Goal: Task Accomplishment & Management: Complete application form

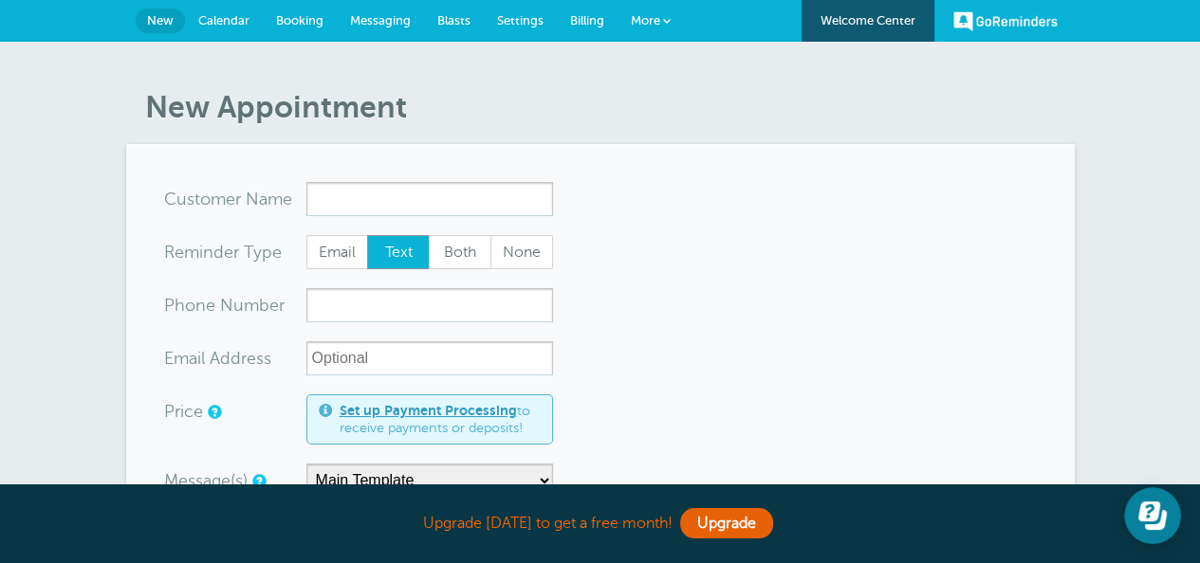
click at [854, 16] on link "Welcome Center" at bounding box center [867, 21] width 133 height 42
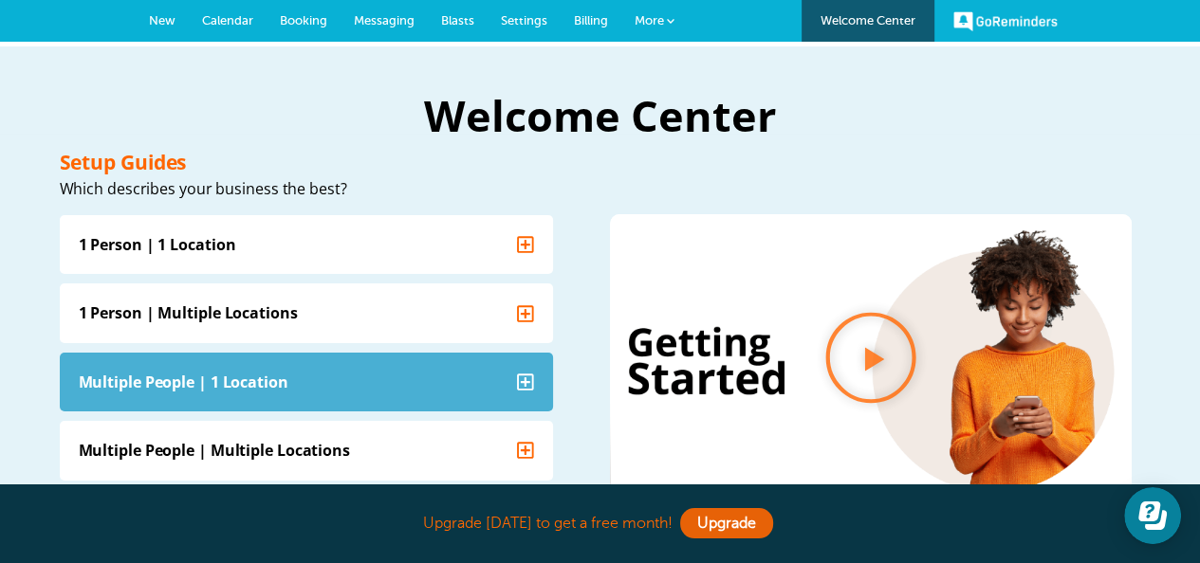
click at [523, 389] on icon "Accordion. Open links with Enter or Space, close with Escape, and navigate with…" at bounding box center [525, 381] width 17 height 17
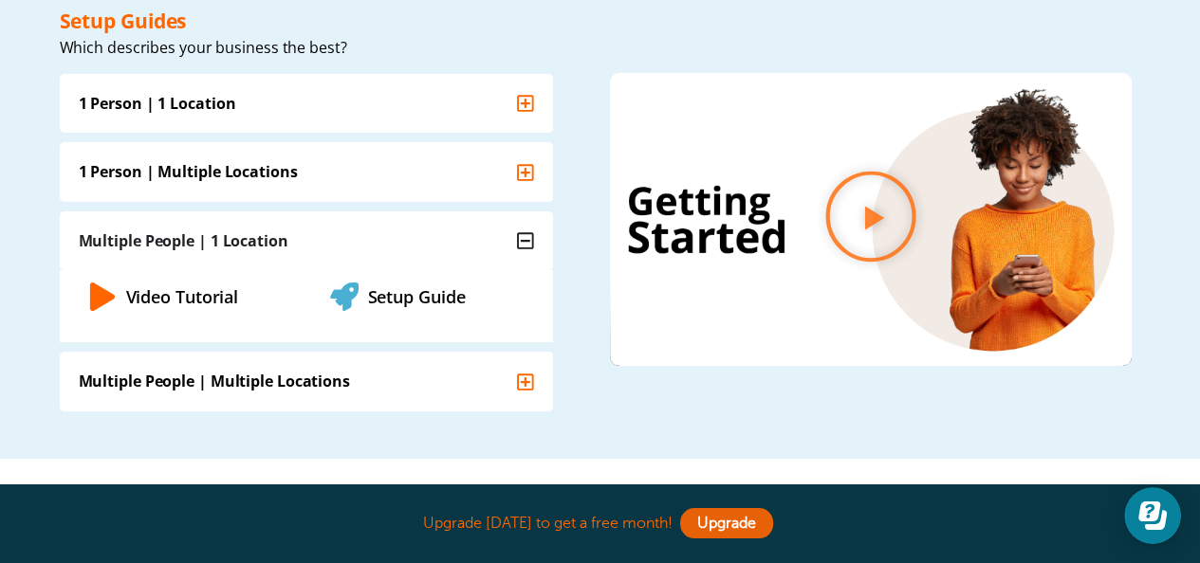
scroll to position [190, 0]
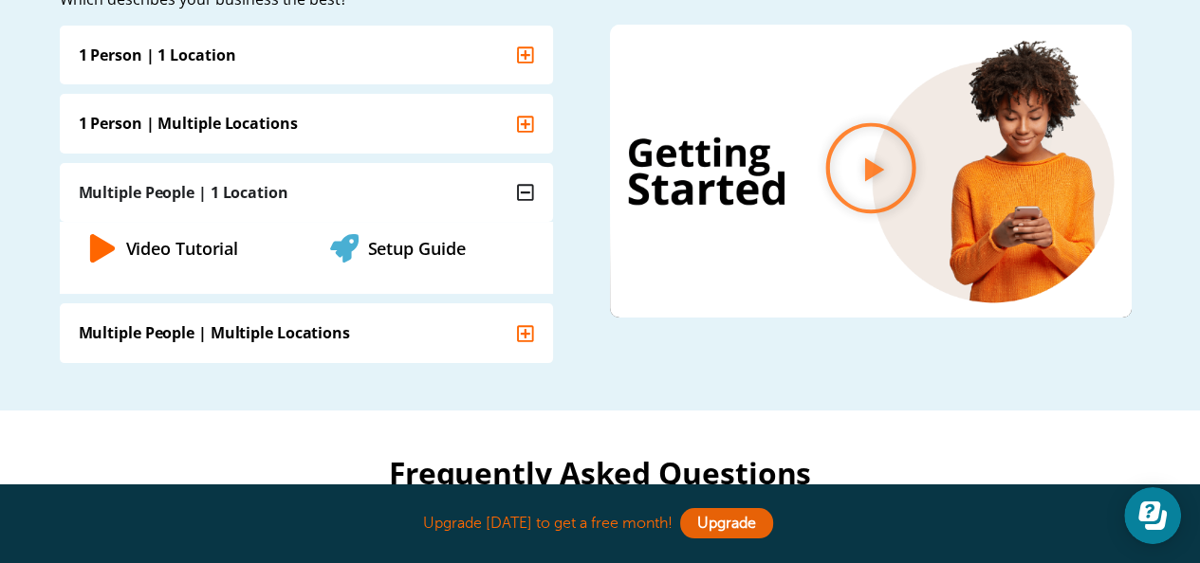
click at [417, 254] on link "Setup Guide" at bounding box center [417, 248] width 98 height 23
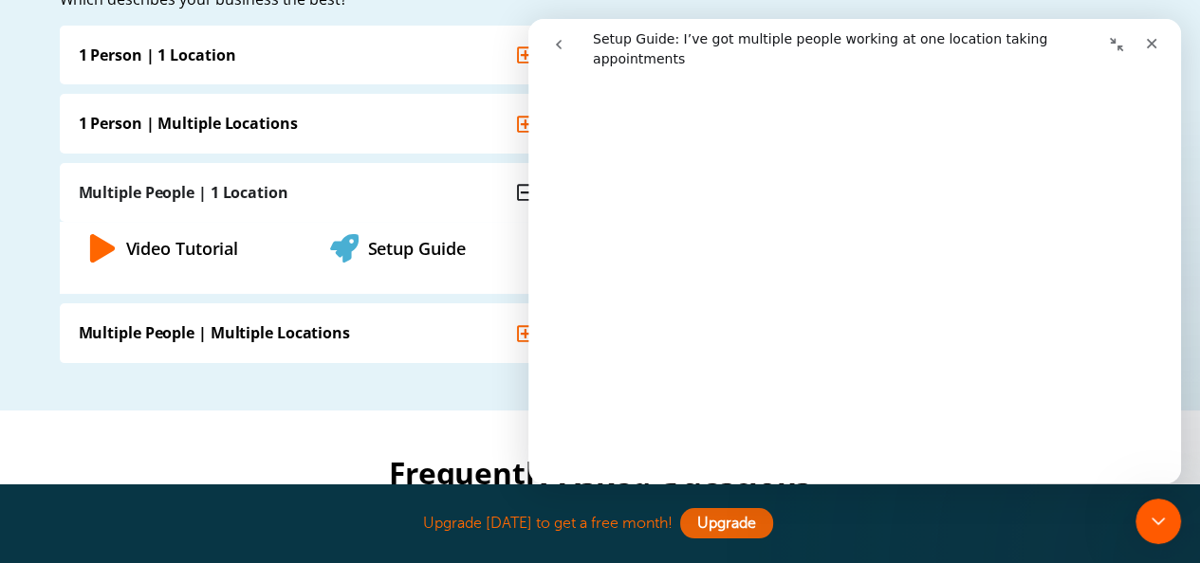
scroll to position [379, 0]
click at [398, 13] on div "Setup Guides Which describes your business the best? 1 Person | 1 Location Vide…" at bounding box center [330, 163] width 541 height 400
click at [1157, 47] on icon "Close" at bounding box center [1151, 43] width 15 height 15
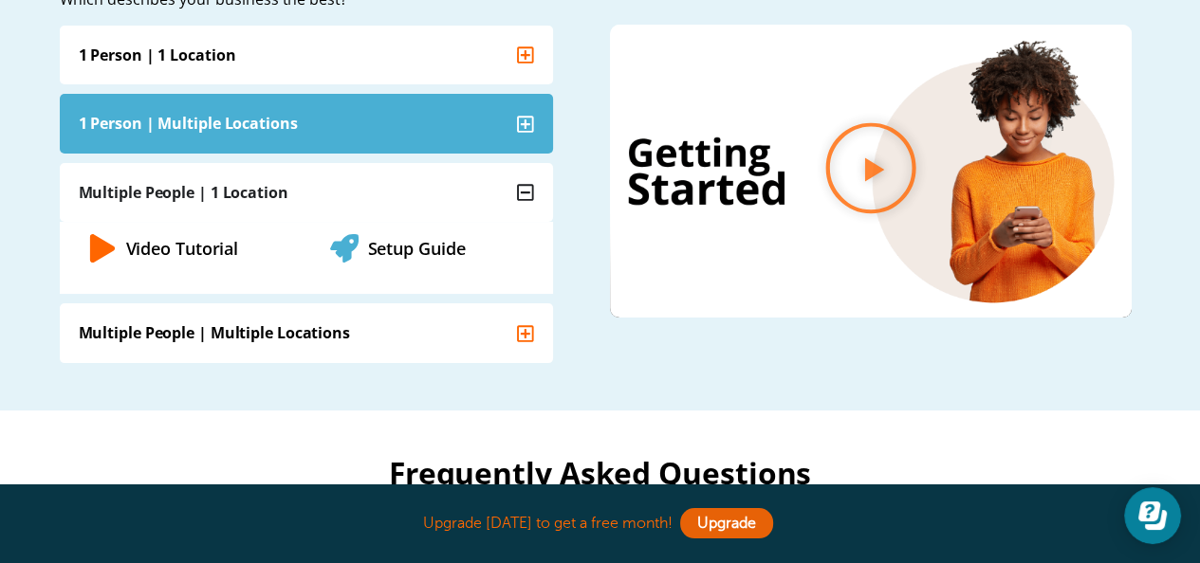
scroll to position [0, 0]
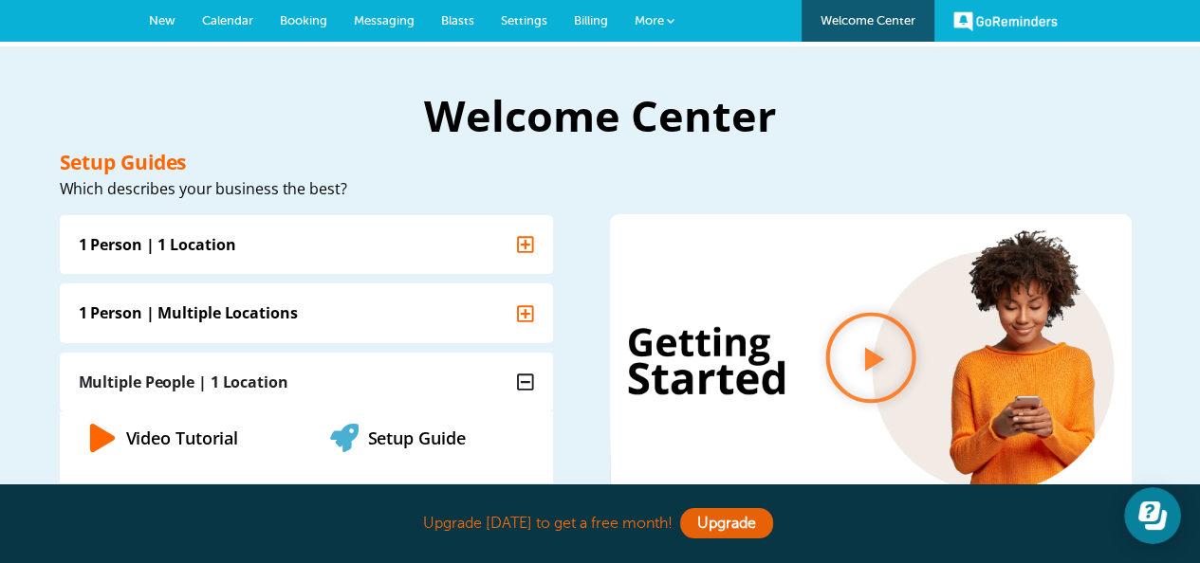
click at [164, 28] on link "New" at bounding box center [162, 21] width 53 height 42
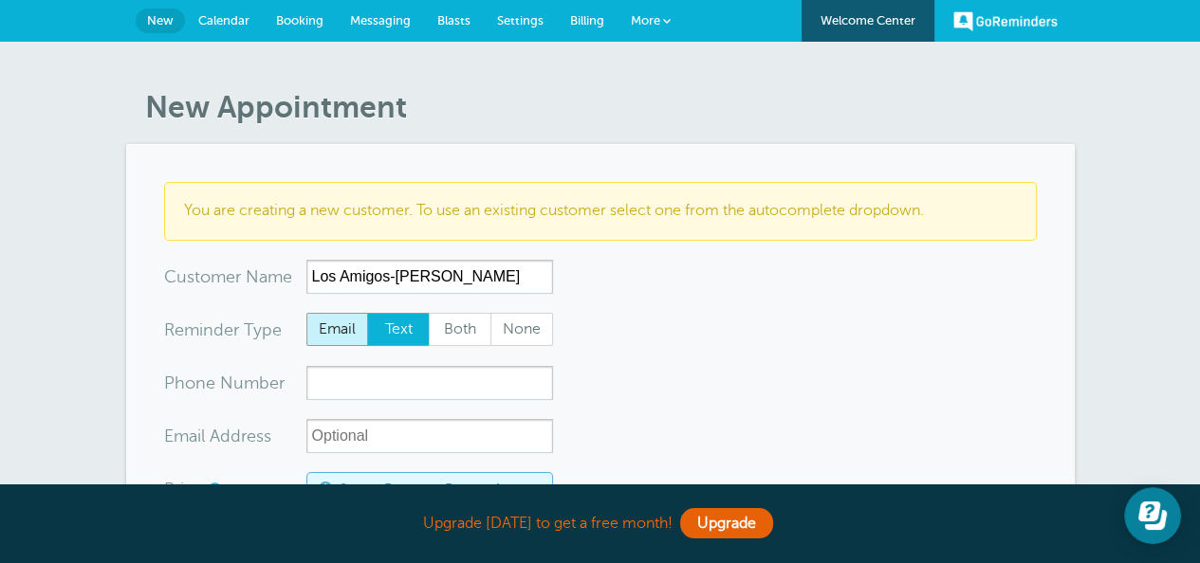
type input "Los Amigos-Burhans"
drag, startPoint x: 330, startPoint y: 327, endPoint x: 364, endPoint y: 358, distance: 46.3
click at [330, 329] on span "Email" at bounding box center [337, 330] width 61 height 32
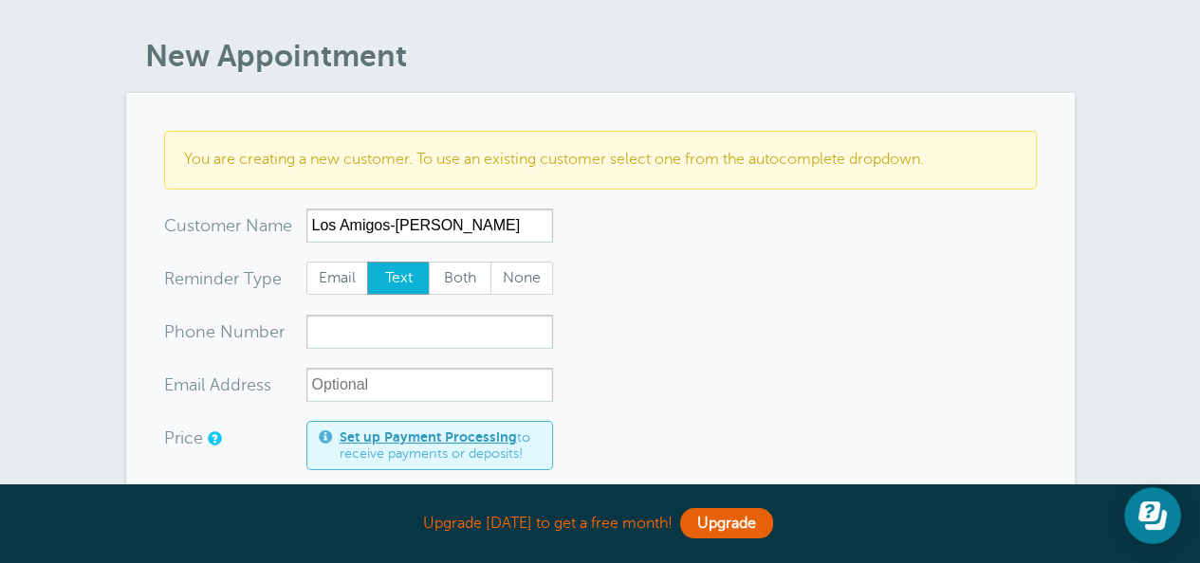
scroll to position [95, 0]
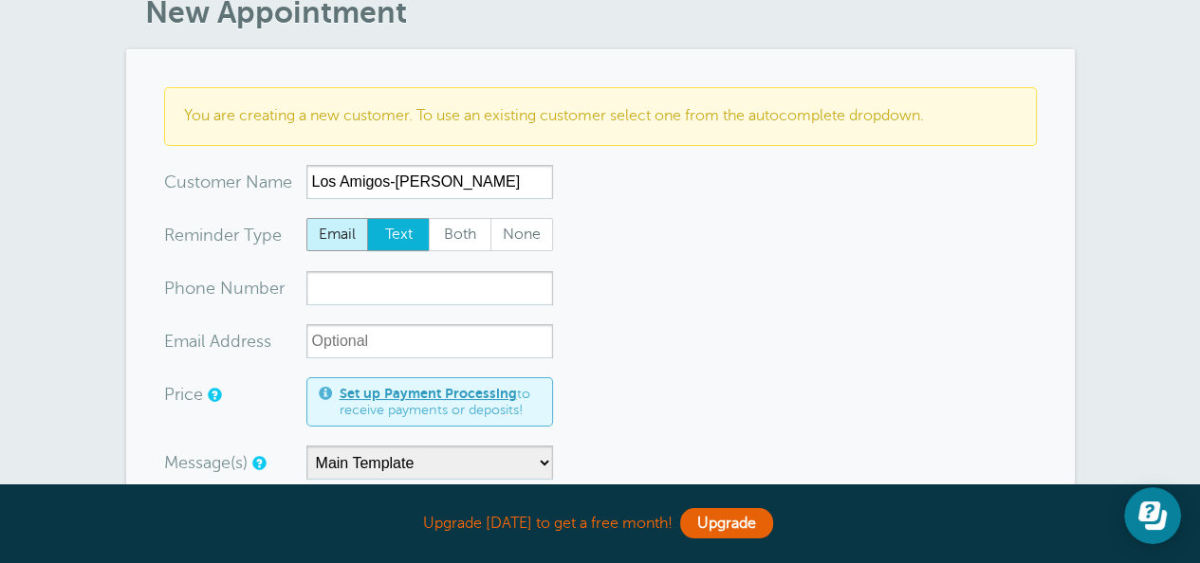
drag, startPoint x: 340, startPoint y: 221, endPoint x: 359, endPoint y: 236, distance: 25.0
click at [340, 221] on span "Email" at bounding box center [337, 235] width 61 height 32
click at [335, 234] on span "Email" at bounding box center [337, 235] width 61 height 32
click at [306, 218] on input "Email" at bounding box center [305, 217] width 1 height 1
radio input "true"
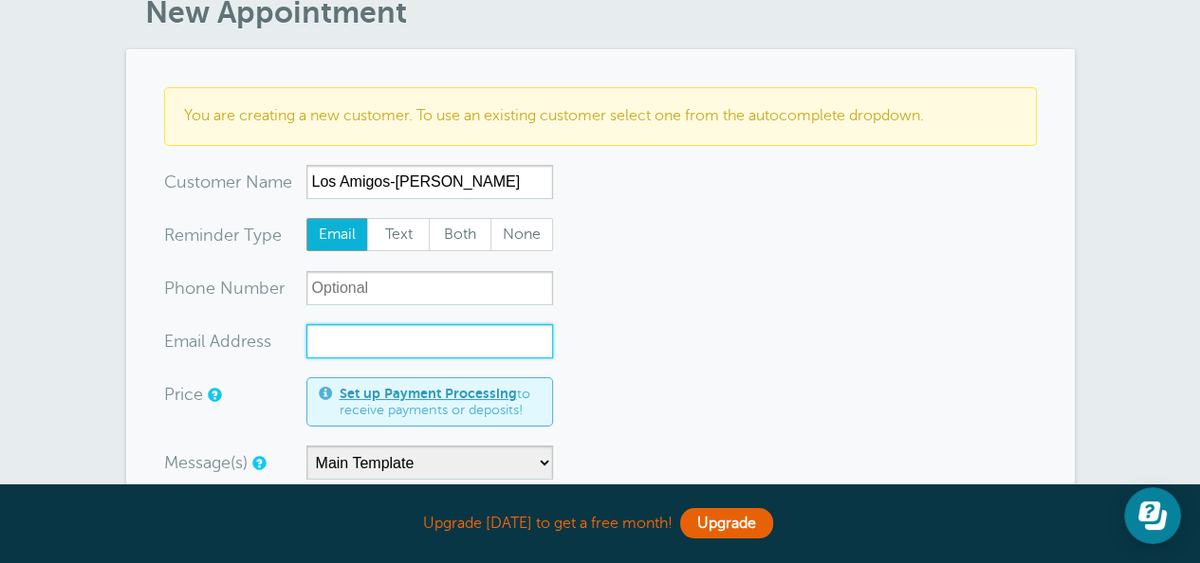
click at [349, 345] on input "xx-no-autofill" at bounding box center [429, 341] width 247 height 34
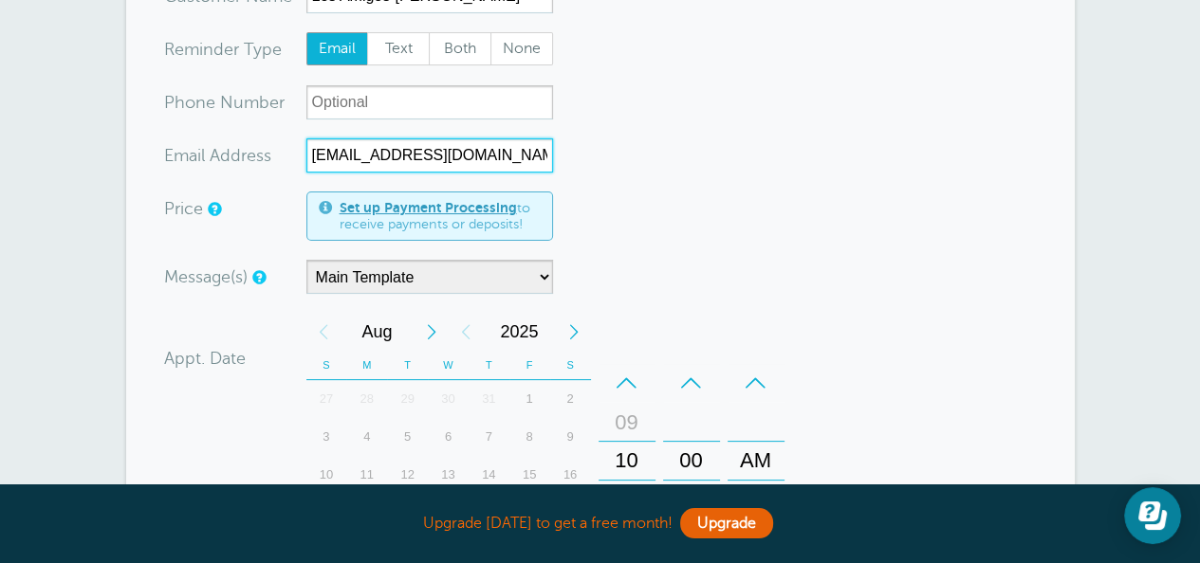
scroll to position [285, 0]
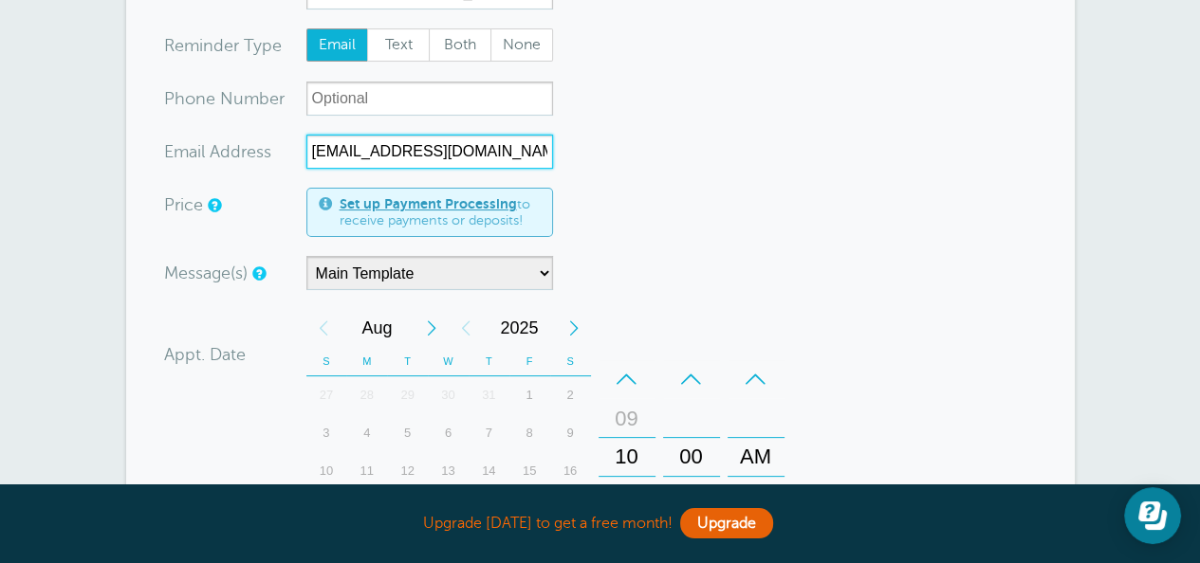
click at [424, 330] on div "Next Month" at bounding box center [431, 328] width 34 height 38
click at [425, 330] on div "Next Month" at bounding box center [431, 328] width 34 height 38
click at [426, 331] on div "Next Month" at bounding box center [431, 328] width 34 height 38
click at [428, 331] on div "Next Month" at bounding box center [431, 328] width 34 height 38
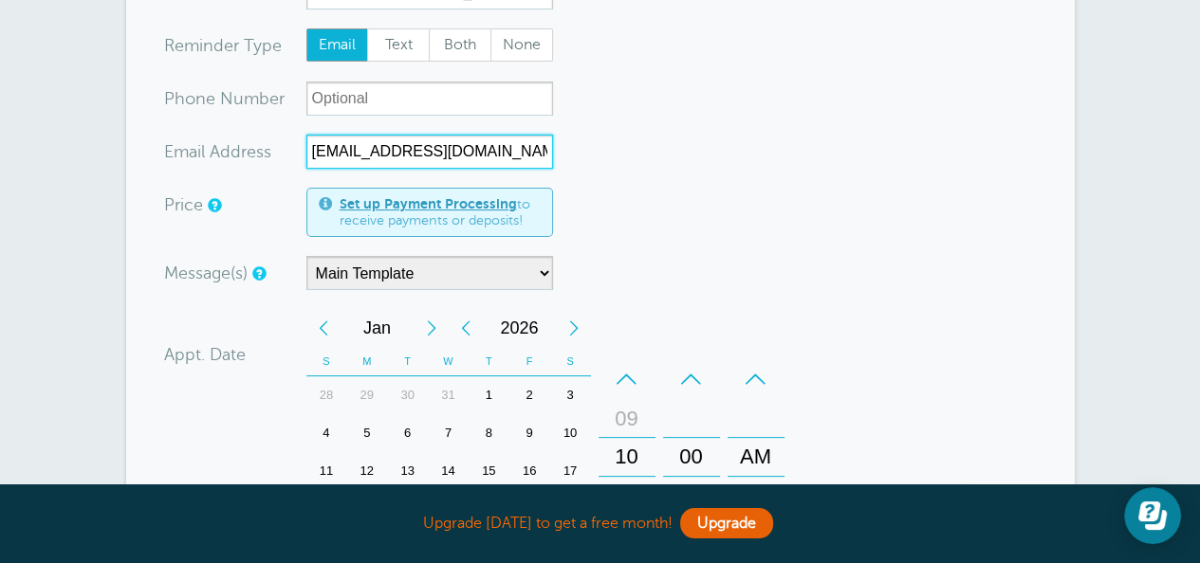
click at [428, 331] on div "Next Month" at bounding box center [431, 328] width 34 height 38
click at [429, 331] on div "Next Month" at bounding box center [431, 328] width 34 height 38
click at [325, 327] on div "Previous Month" at bounding box center [323, 328] width 34 height 38
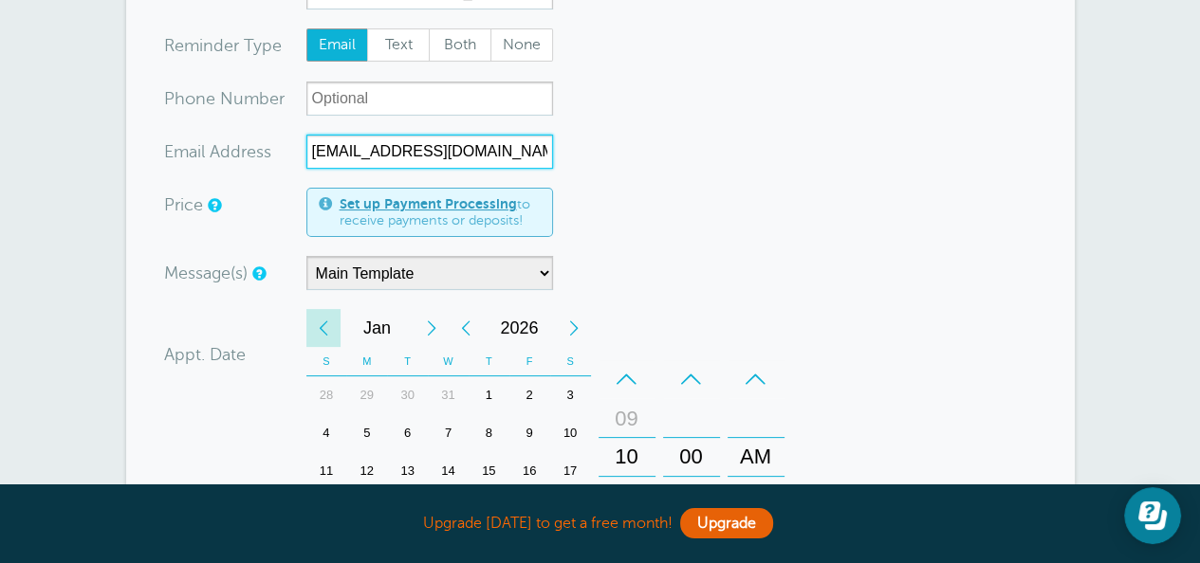
click at [325, 327] on div "Previous Month" at bounding box center [323, 328] width 34 height 38
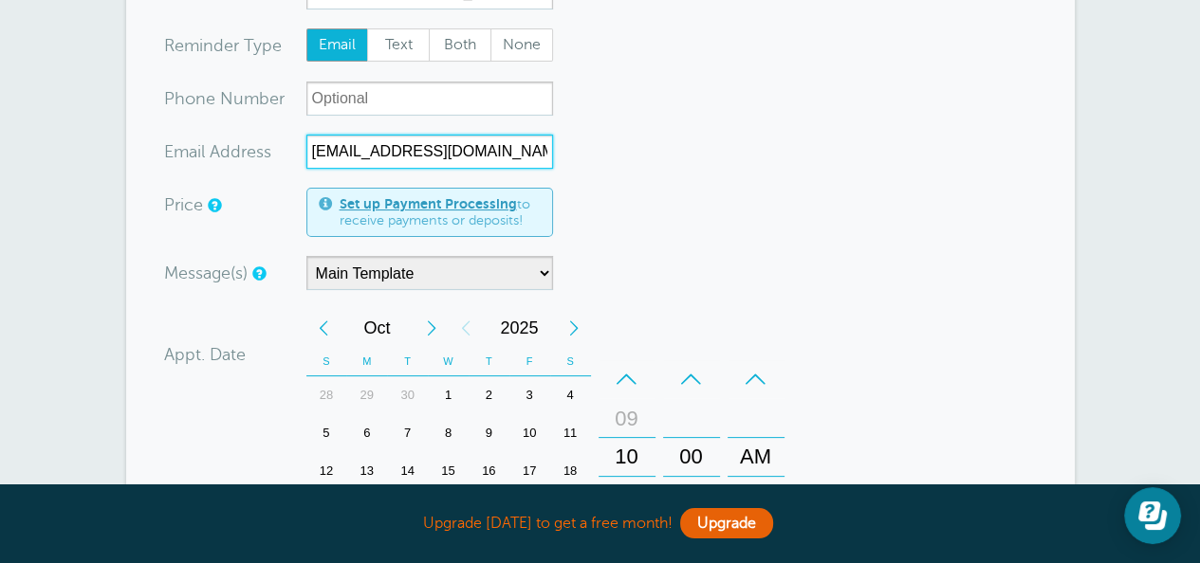
click at [325, 327] on div "Previous Month" at bounding box center [323, 328] width 34 height 38
click at [430, 333] on div "Next Month" at bounding box center [431, 328] width 34 height 38
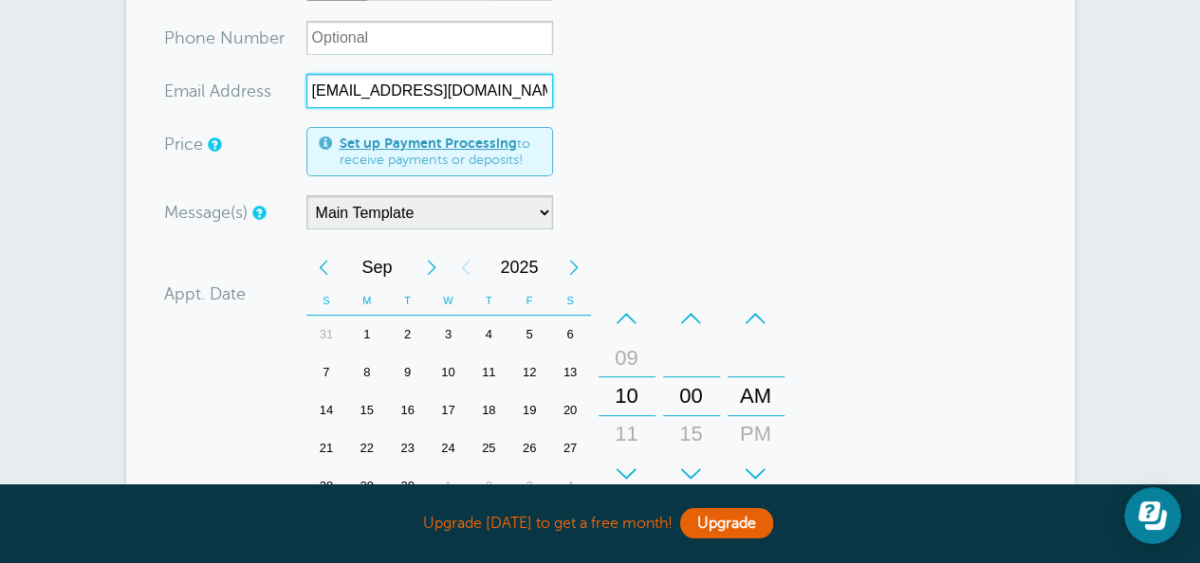
scroll to position [379, 0]
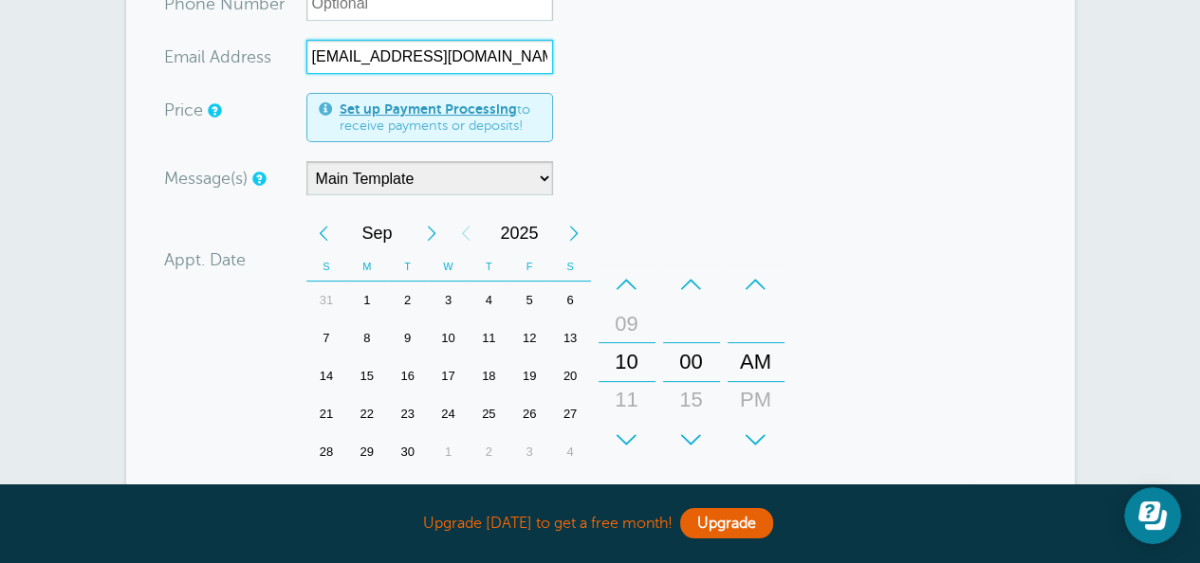
click at [376, 336] on div "8" at bounding box center [366, 339] width 41 height 38
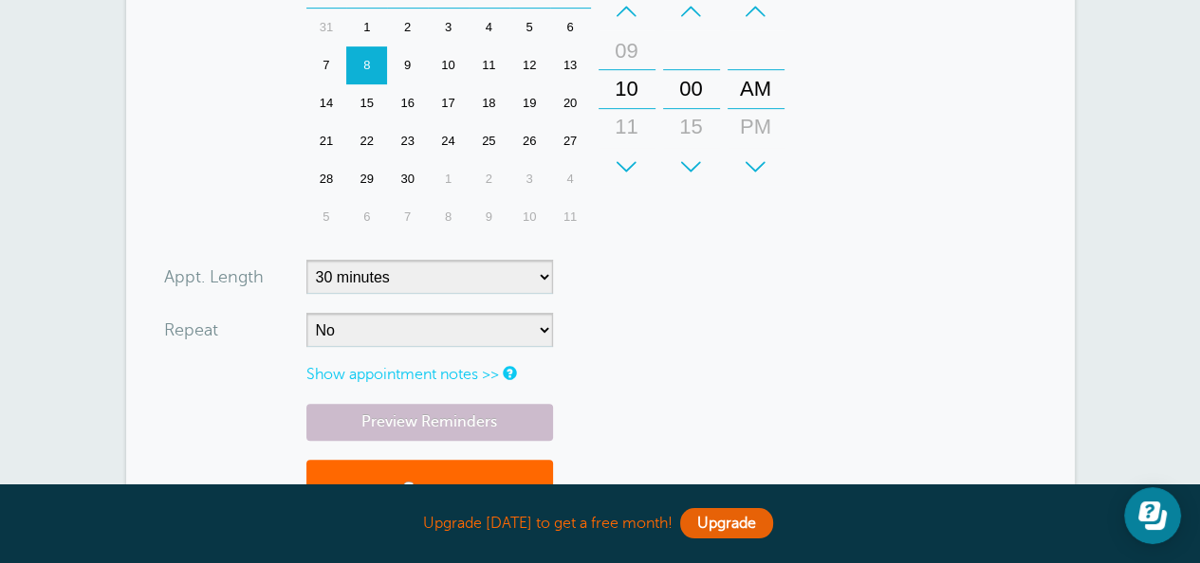
scroll to position [664, 0]
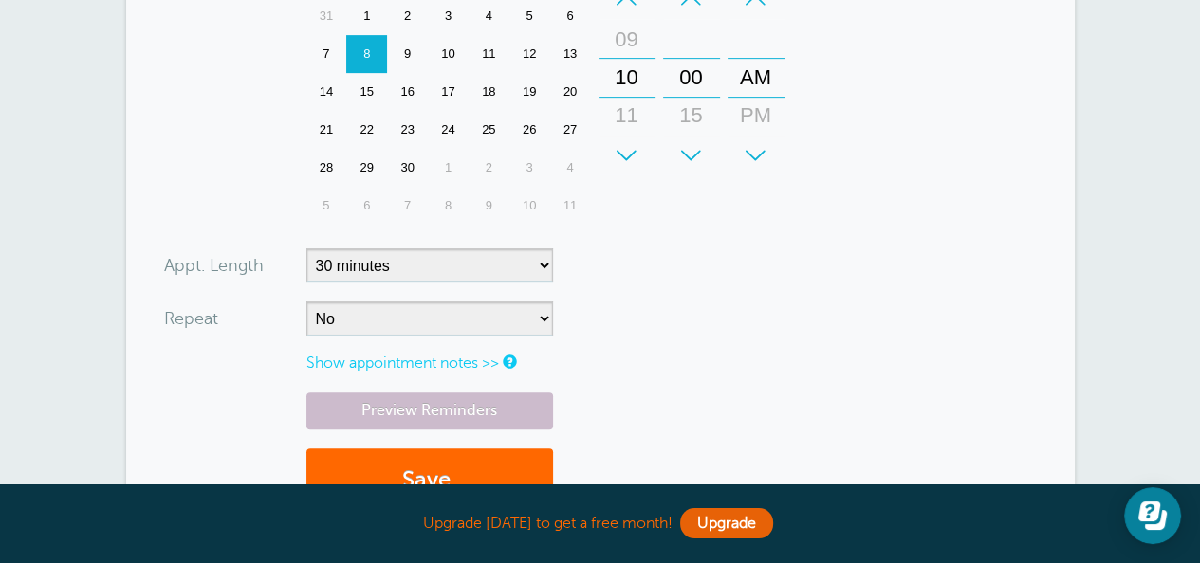
type input "jenni@taylorsinc.com"
click at [374, 270] on select "5 minutes 10 minutes 15 minutes 20 minutes 25 minutes 30 minutes 35 minutes 40 …" at bounding box center [429, 265] width 247 height 34
click at [375, 270] on select "5 minutes 10 minutes 15 minutes 20 minutes 25 minutes 30 minutes 35 minutes 40 …" at bounding box center [429, 265] width 247 height 34
click at [386, 320] on select "No Daily Weekly Every 2 weeks Every 3 weeks Every 4 weeks Monthly Every 5 weeks…" at bounding box center [429, 319] width 247 height 34
select select "RRULE:FREQ=WEEKLY;INTERVAL=12"
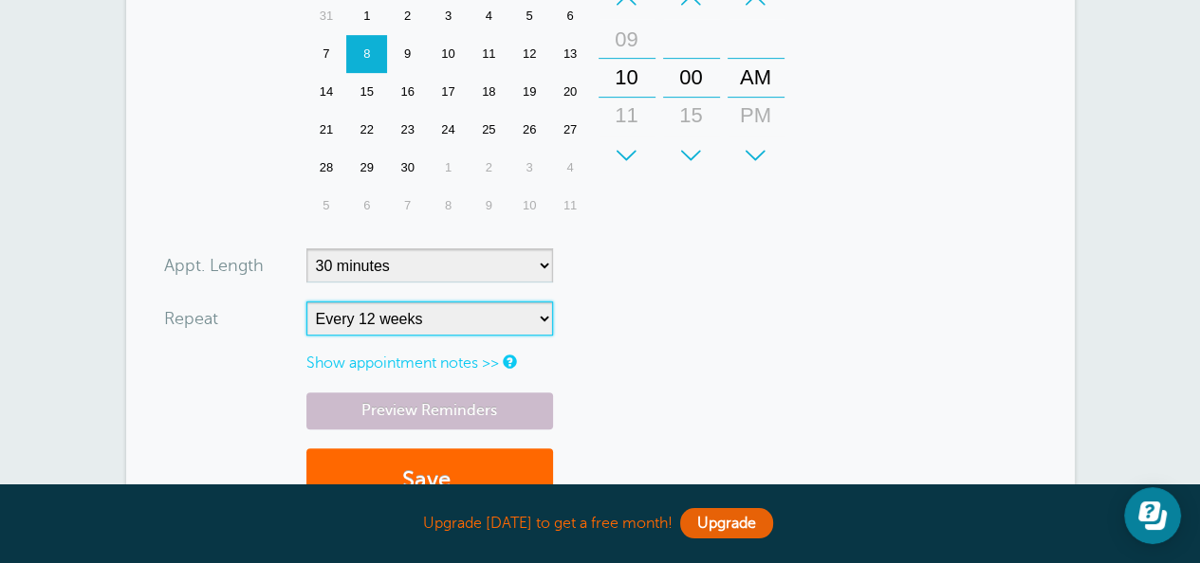
click at [306, 302] on select "No Daily Weekly Every 2 weeks Every 3 weeks Every 4 weeks Monthly Every 5 weeks…" at bounding box center [429, 319] width 247 height 34
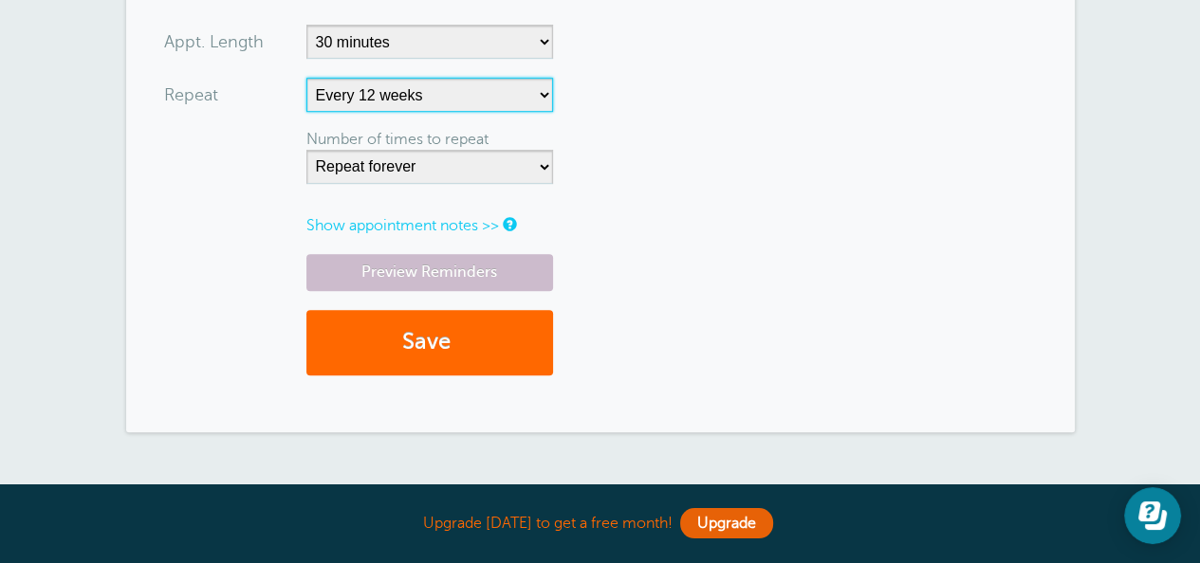
scroll to position [1043, 0]
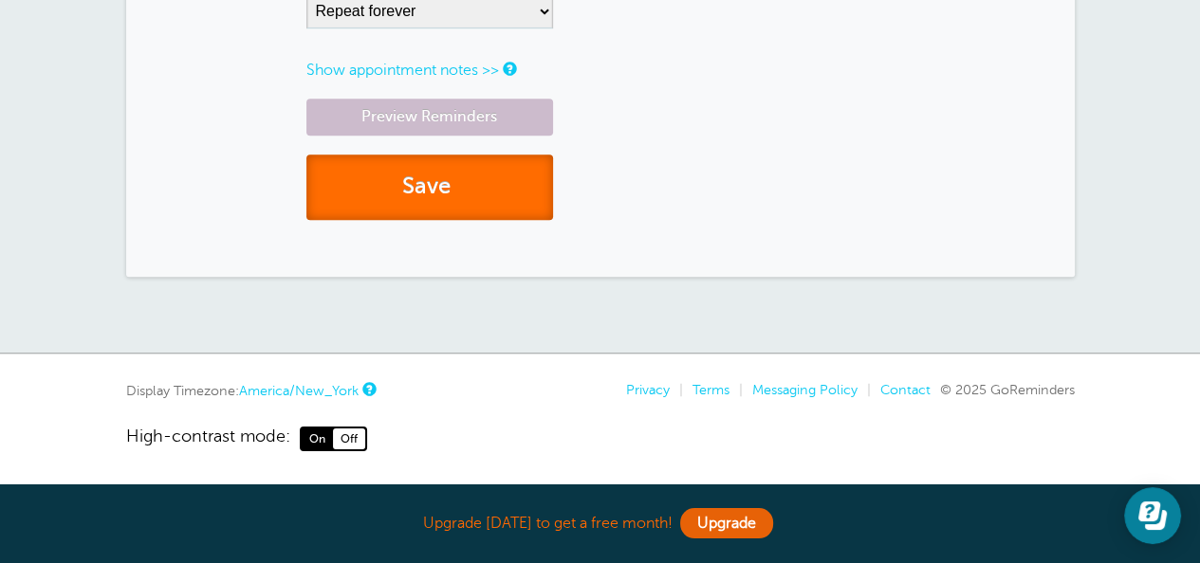
click at [502, 189] on button "Save" at bounding box center [429, 187] width 247 height 65
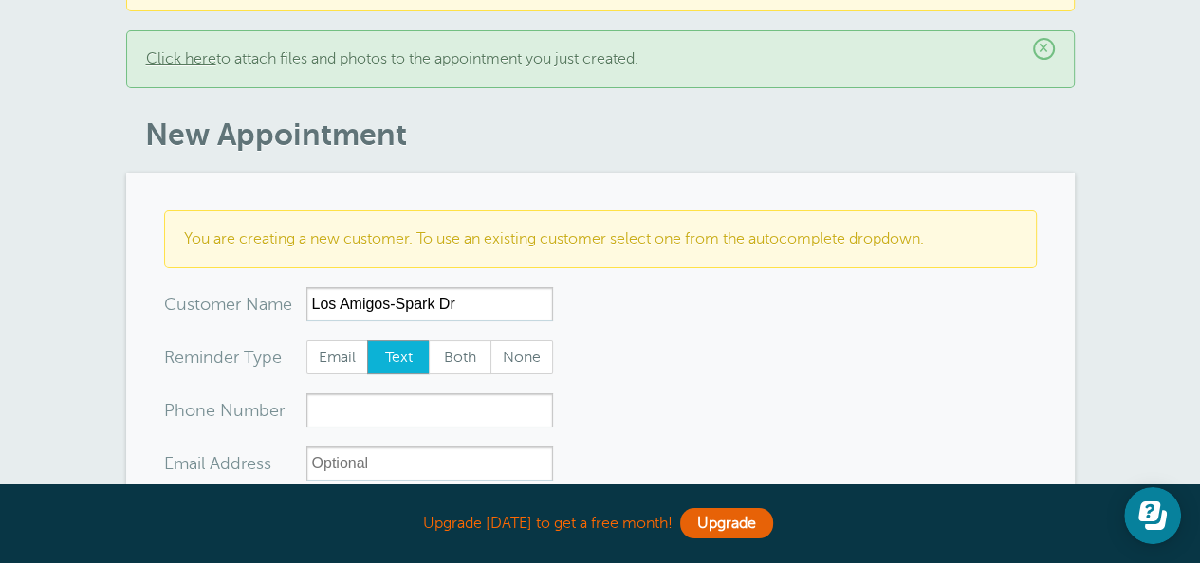
scroll to position [190, 0]
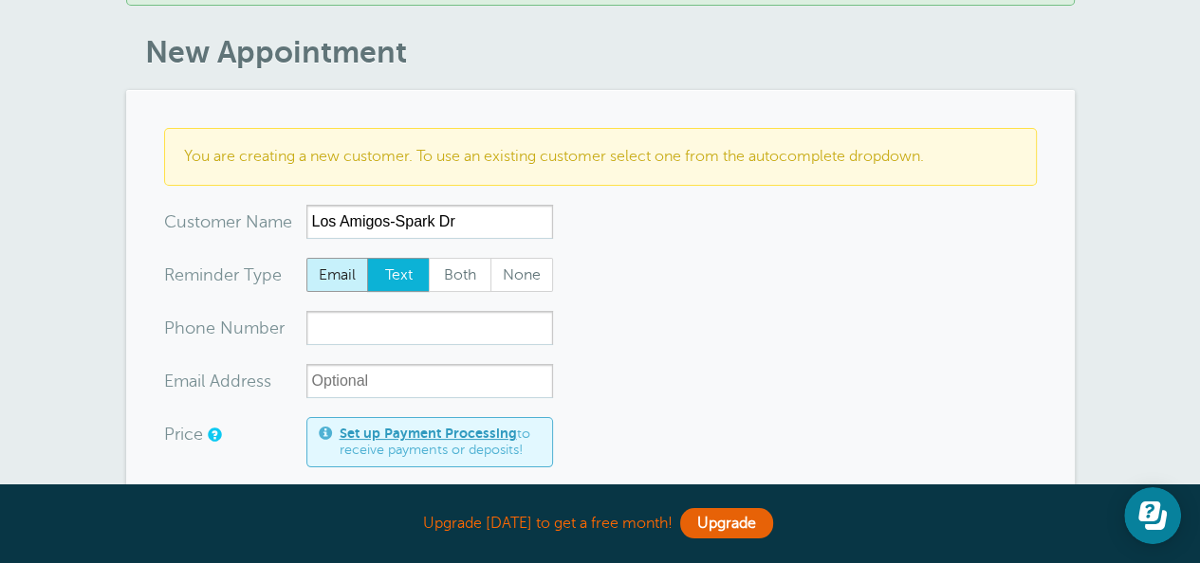
type input "Los Amigos-Spark Dr"
click at [334, 277] on span "Email" at bounding box center [337, 275] width 61 height 32
click at [306, 258] on input "Email" at bounding box center [305, 257] width 1 height 1
radio input "true"
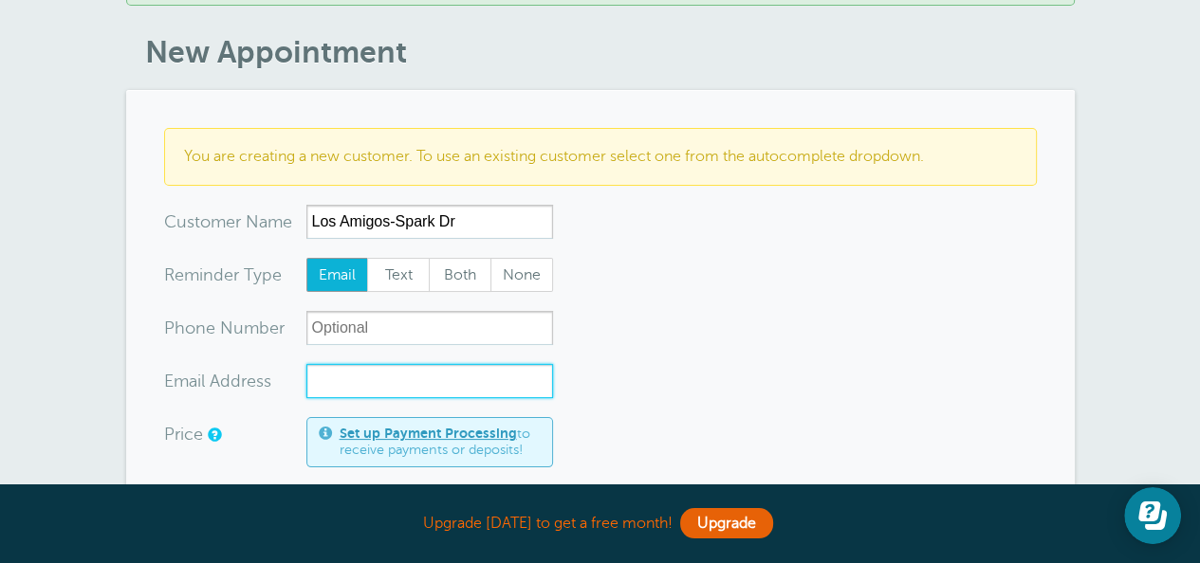
drag, startPoint x: 353, startPoint y: 371, endPoint x: 511, endPoint y: 389, distance: 159.4
click at [355, 374] on input "xx-no-autofill" at bounding box center [429, 381] width 247 height 34
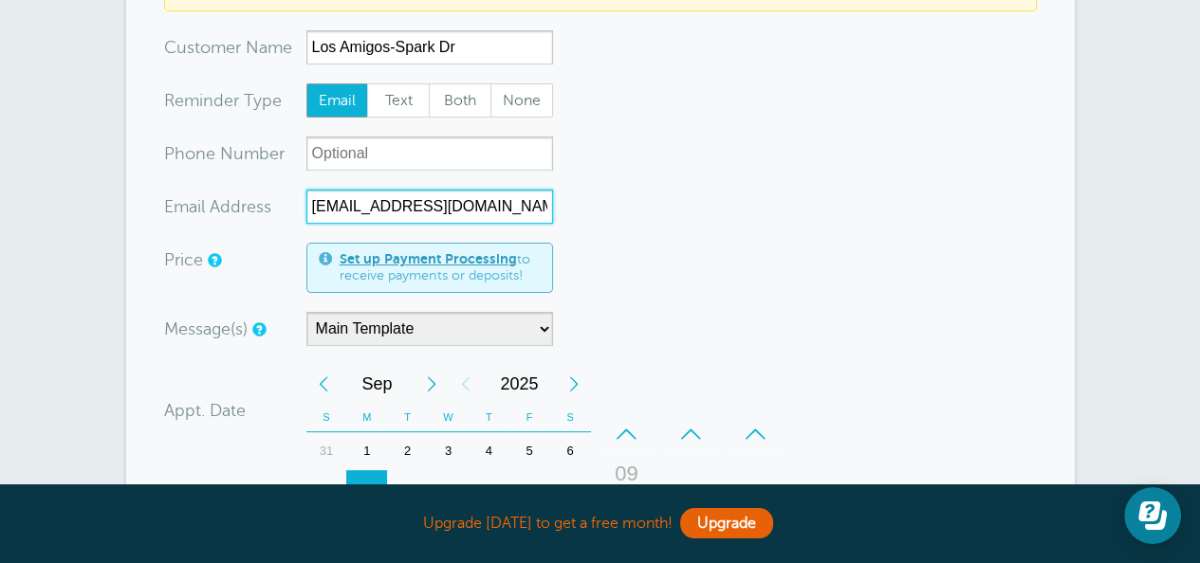
scroll to position [474, 0]
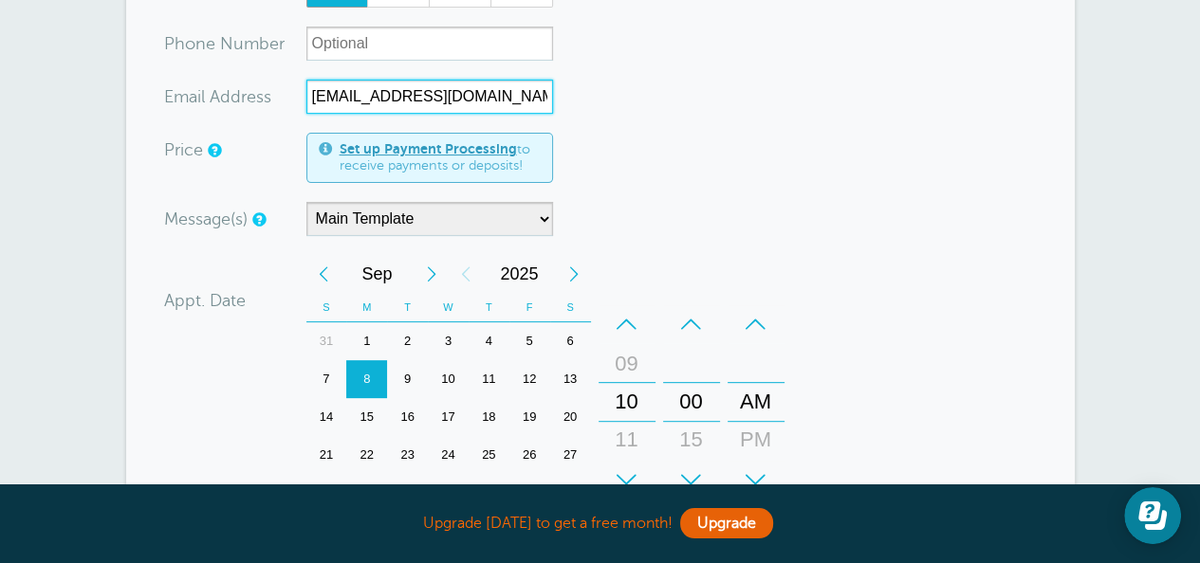
click at [367, 376] on div "8" at bounding box center [366, 379] width 41 height 38
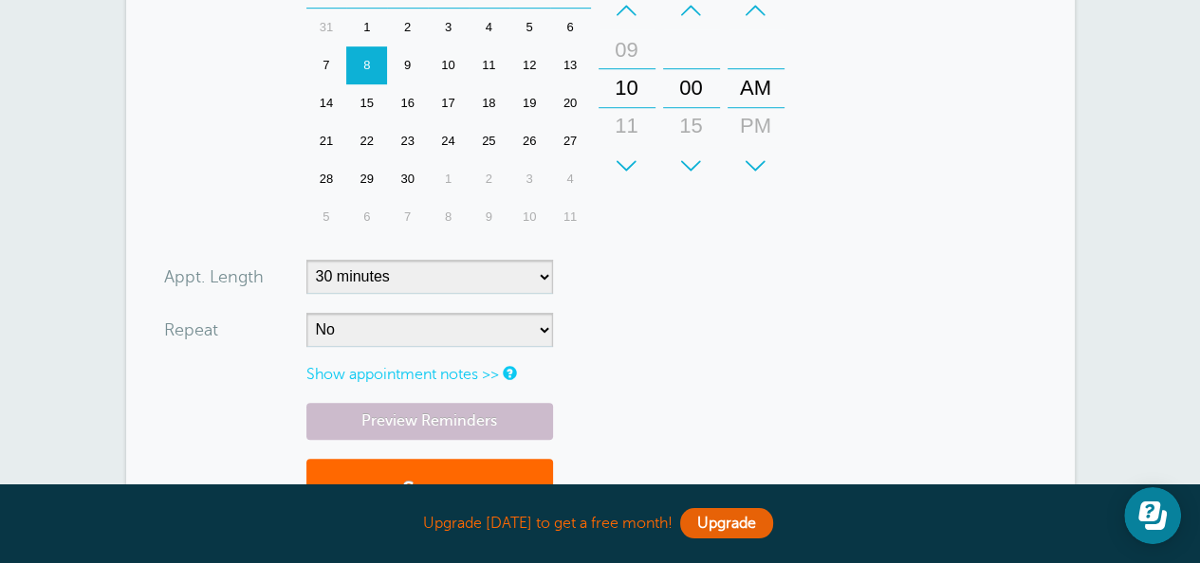
scroll to position [948, 0]
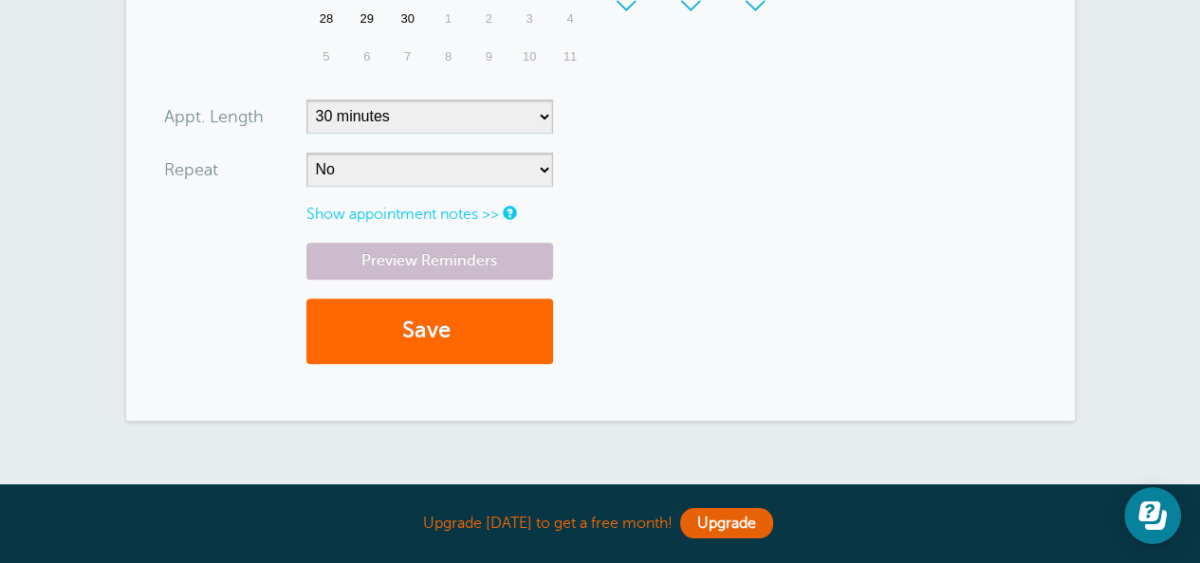
type input "jenni@taylorsinc.com"
click at [390, 178] on select "No Daily Weekly Every 2 weeks Every 3 weeks Every 4 weeks Monthly Every 5 weeks…" at bounding box center [429, 170] width 247 height 34
click at [306, 153] on select "No Daily Weekly Every 2 weeks Every 3 weeks Every 4 weeks Monthly Every 5 weeks…" at bounding box center [429, 170] width 247 height 34
click at [444, 208] on link "Show appointment notes >>" at bounding box center [402, 214] width 193 height 17
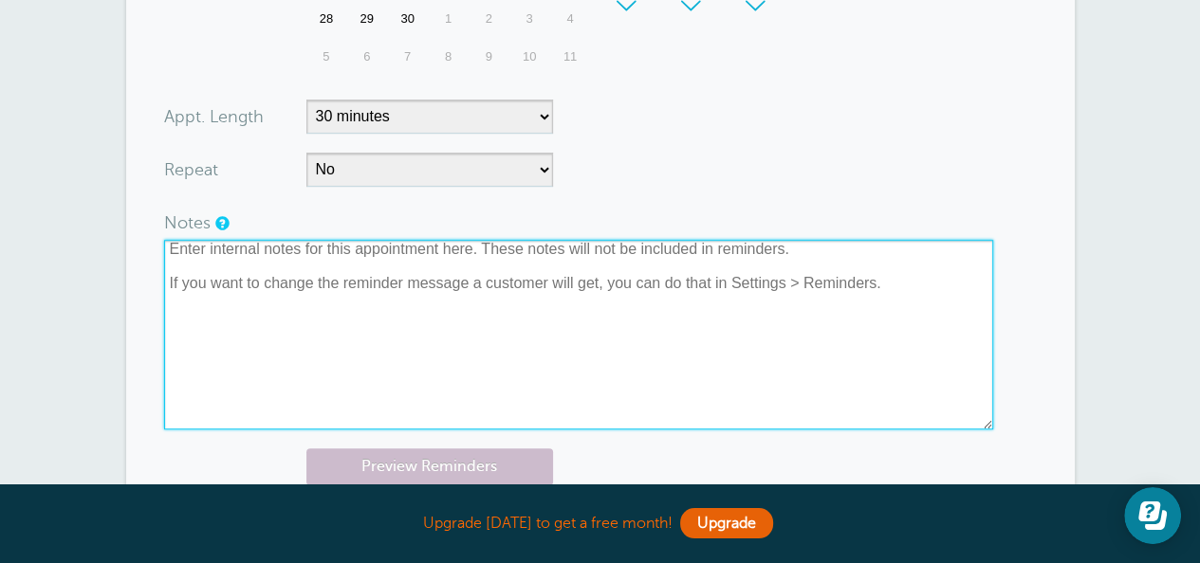
click at [186, 262] on textarea at bounding box center [578, 335] width 829 height 190
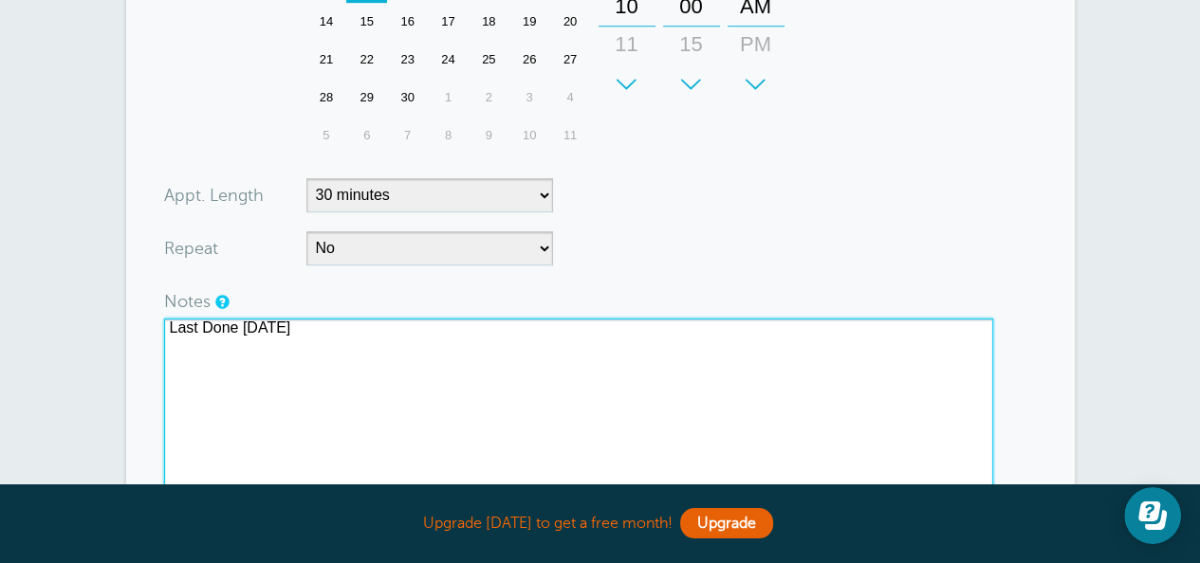
scroll to position [759, 0]
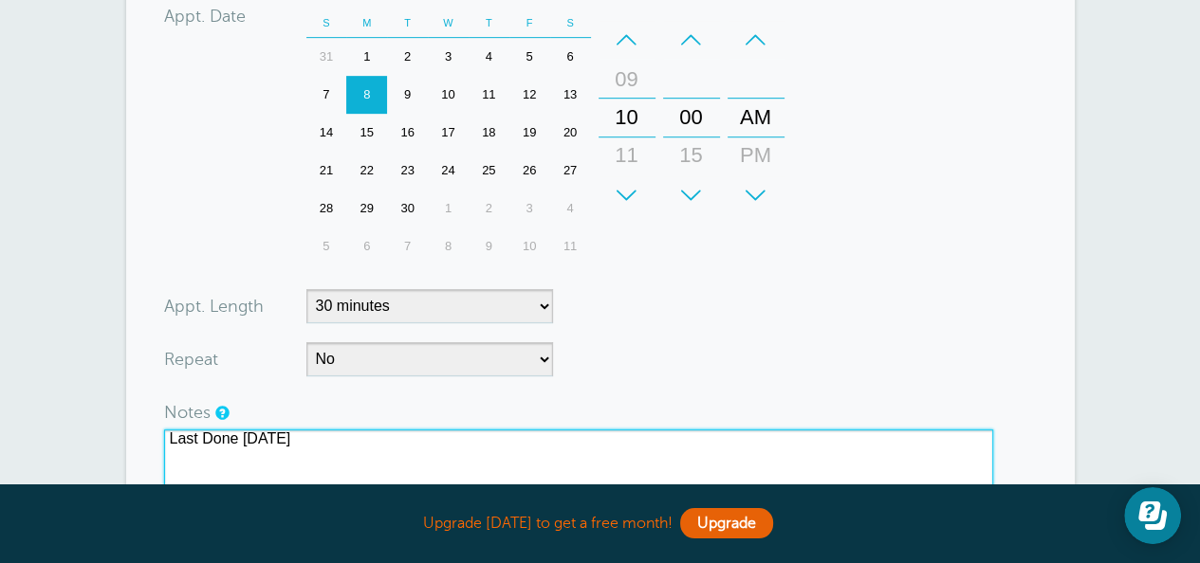
type textarea "Last Done 5/16/25"
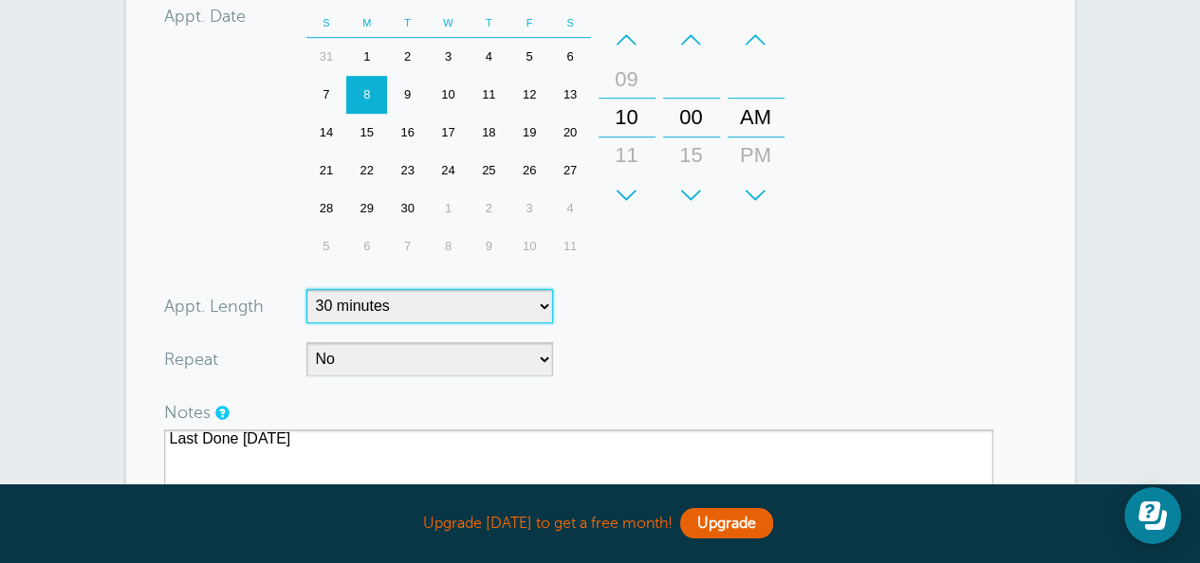
click at [430, 306] on select "5 minutes 10 minutes 15 minutes 20 minutes 25 minutes 30 minutes 35 minutes 40 …" at bounding box center [429, 306] width 247 height 34
click at [431, 306] on select "5 minutes 10 minutes 15 minutes 20 minutes 25 minutes 30 minutes 35 minutes 40 …" at bounding box center [429, 306] width 247 height 34
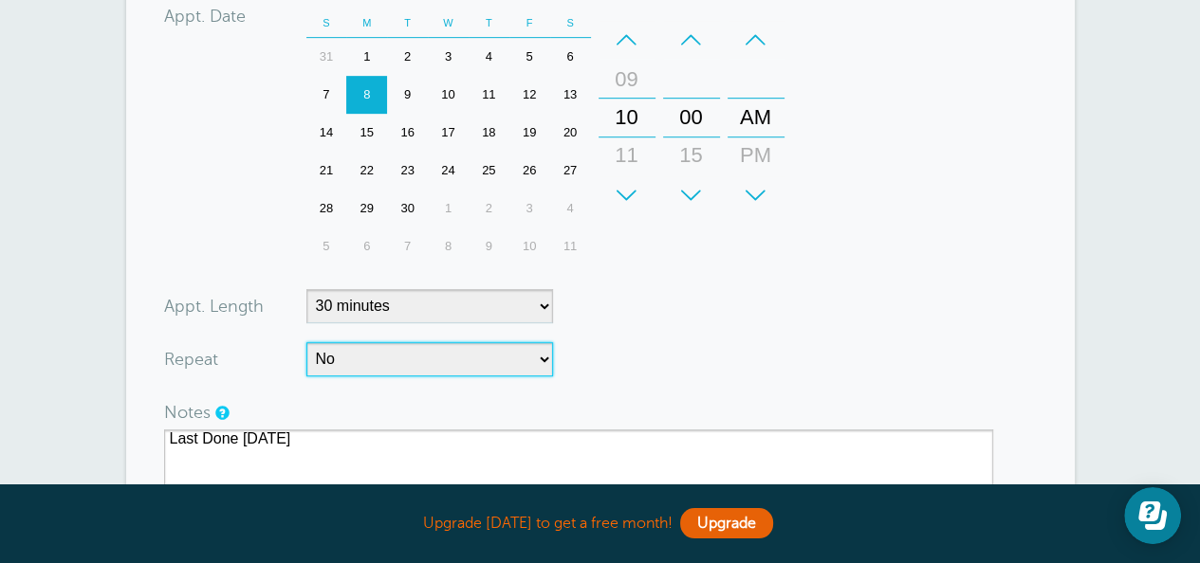
click at [429, 365] on select "No Daily Weekly Every 2 weeks Every 3 weeks Every 4 weeks Monthly Every 5 weeks…" at bounding box center [429, 359] width 247 height 34
select select "RRULE:FREQ=WEEKLY;INTERVAL=12"
click at [306, 342] on select "No Daily Weekly Every 2 weeks Every 3 weeks Every 4 weeks Monthly Every 5 weeks…" at bounding box center [429, 359] width 247 height 34
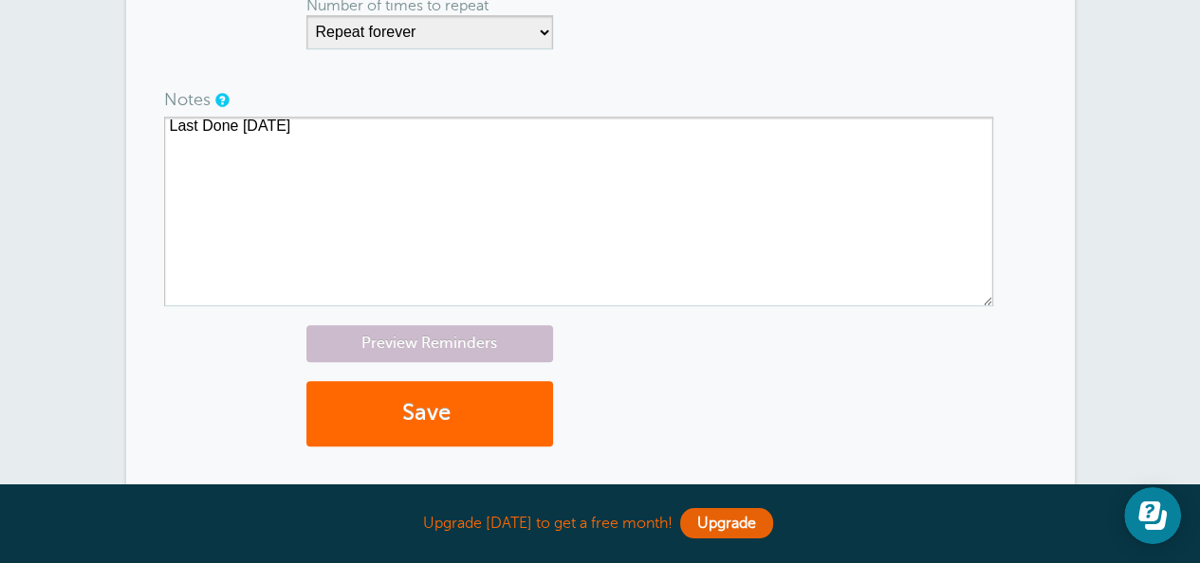
scroll to position [1328, 0]
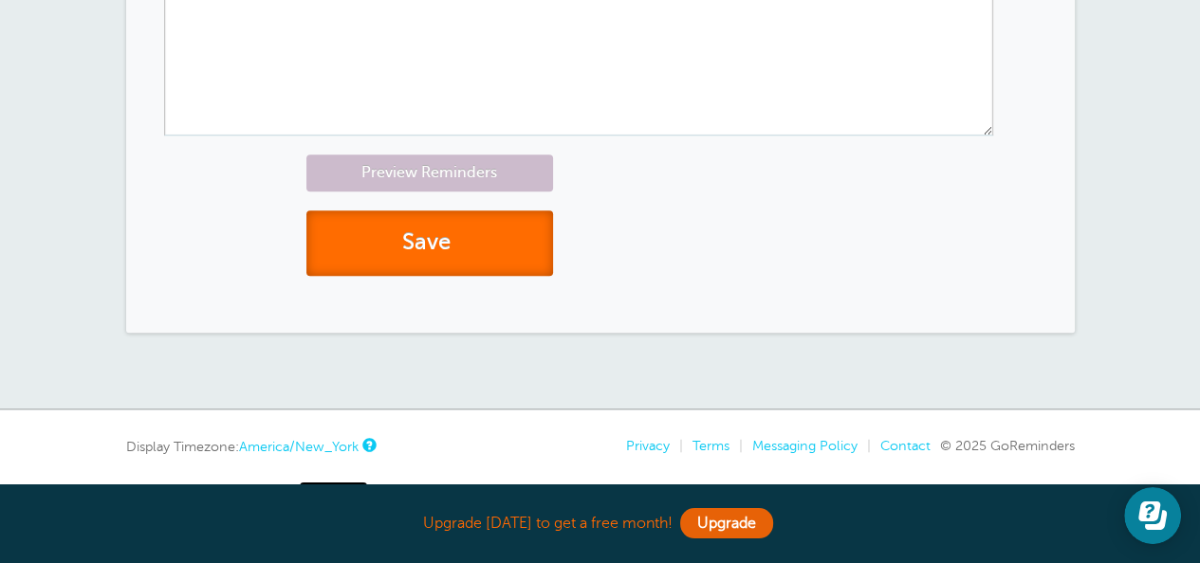
click at [395, 234] on button "Save" at bounding box center [429, 243] width 247 height 65
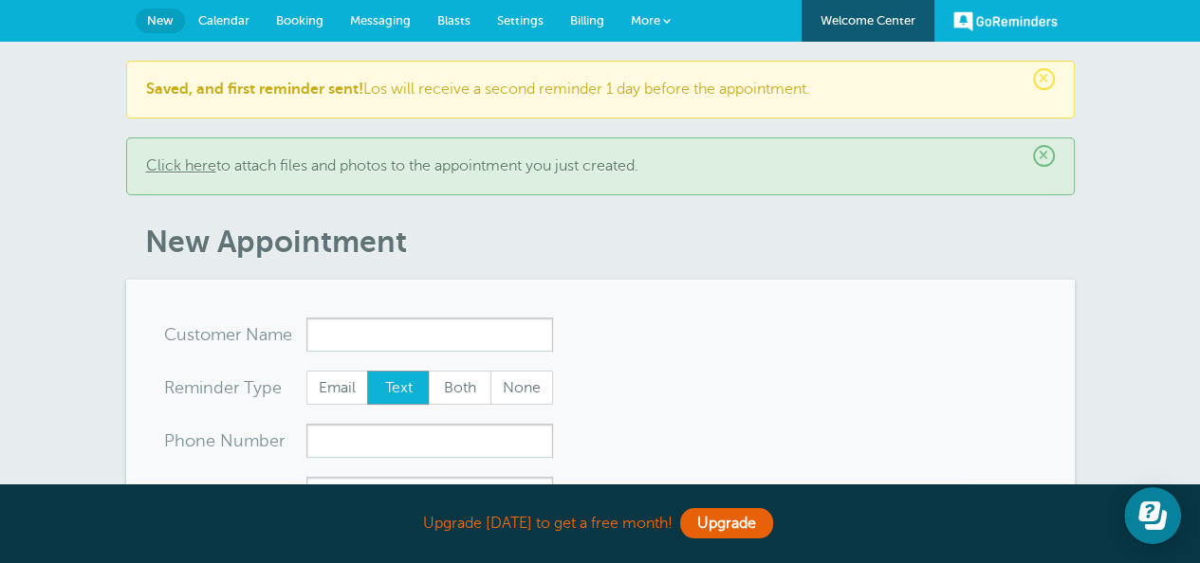
click at [212, 22] on span "Calendar" at bounding box center [223, 20] width 51 height 14
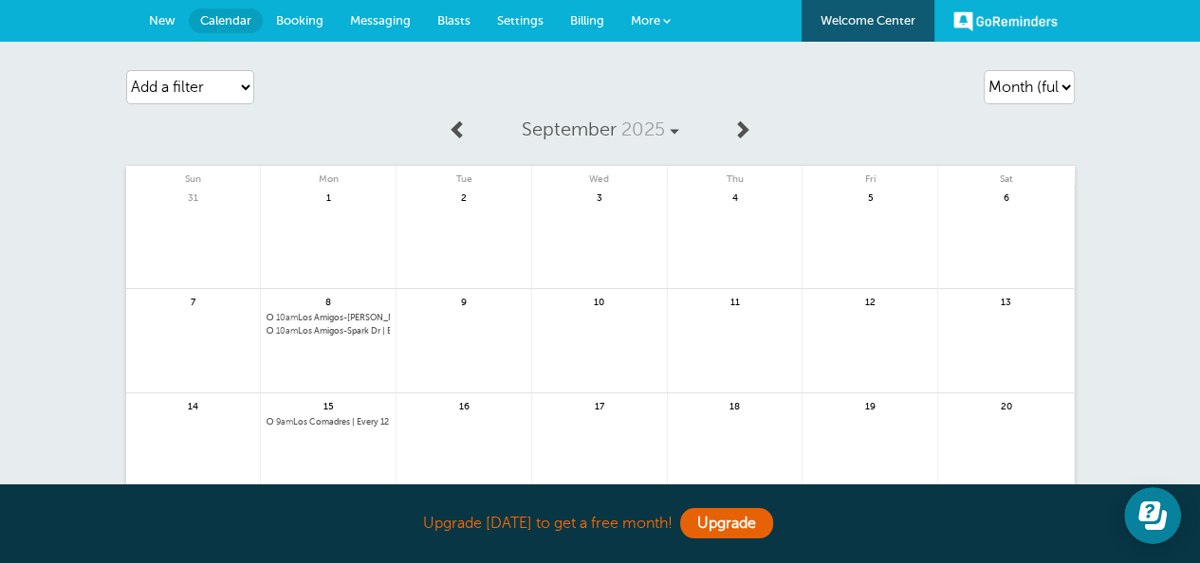
click at [322, 323] on div "10am Los Amigos-Burhans | Every 12 weeks" at bounding box center [328, 325] width 135 height 24
click at [319, 317] on span "10am Los Amigos-Burhans | Every 12 weeks" at bounding box center [327, 318] width 123 height 10
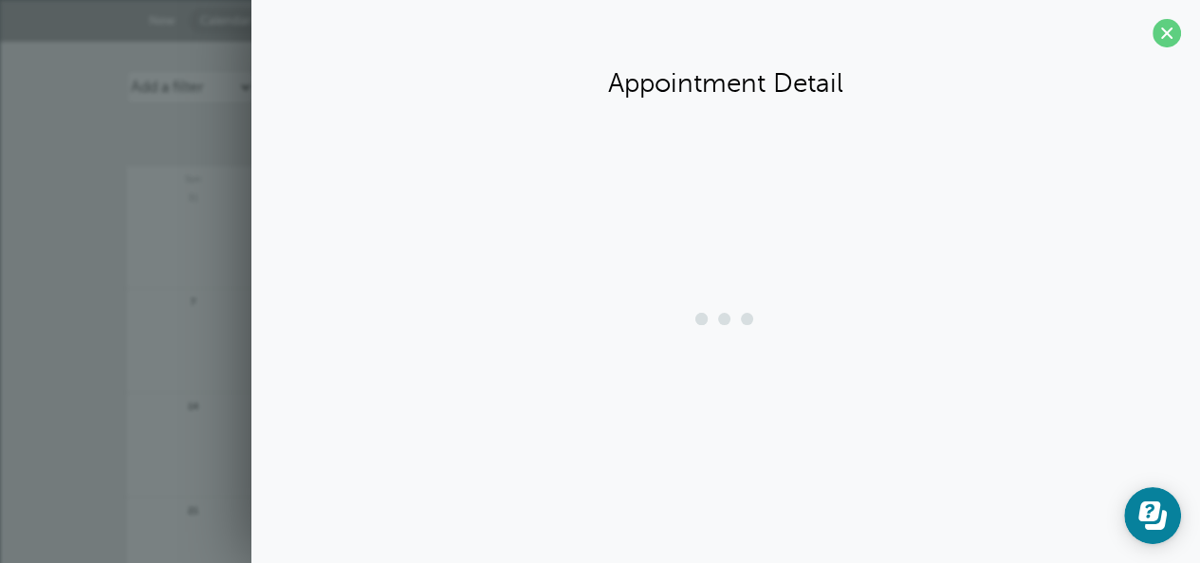
click at [319, 317] on div at bounding box center [725, 320] width 910 height 76
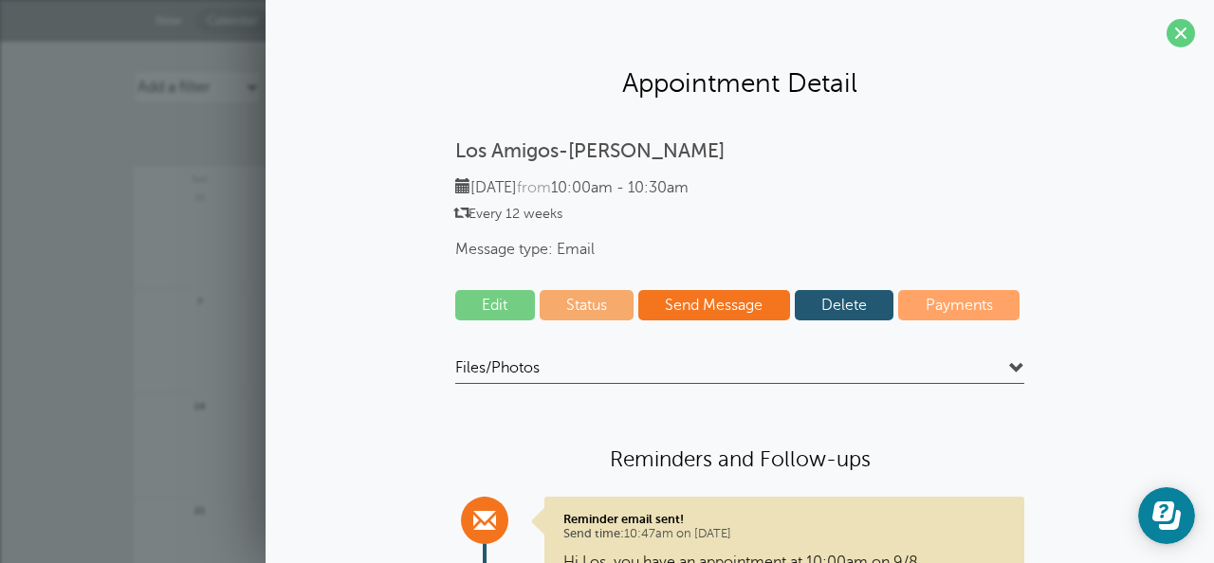
click at [1009, 370] on span at bounding box center [1016, 368] width 15 height 15
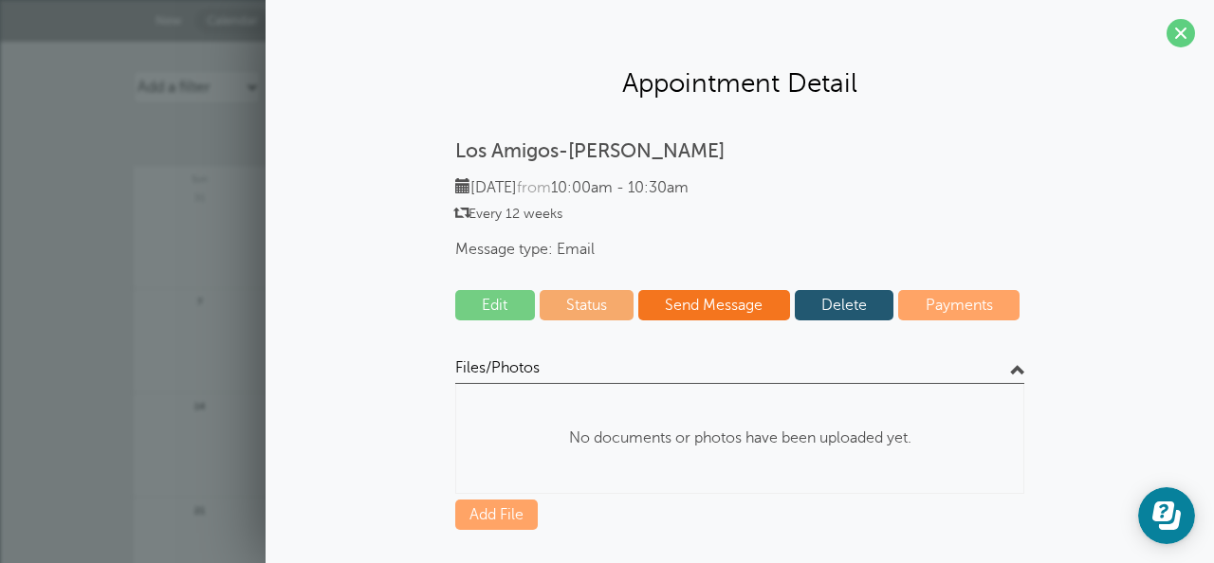
click at [1009, 370] on span at bounding box center [1016, 368] width 15 height 15
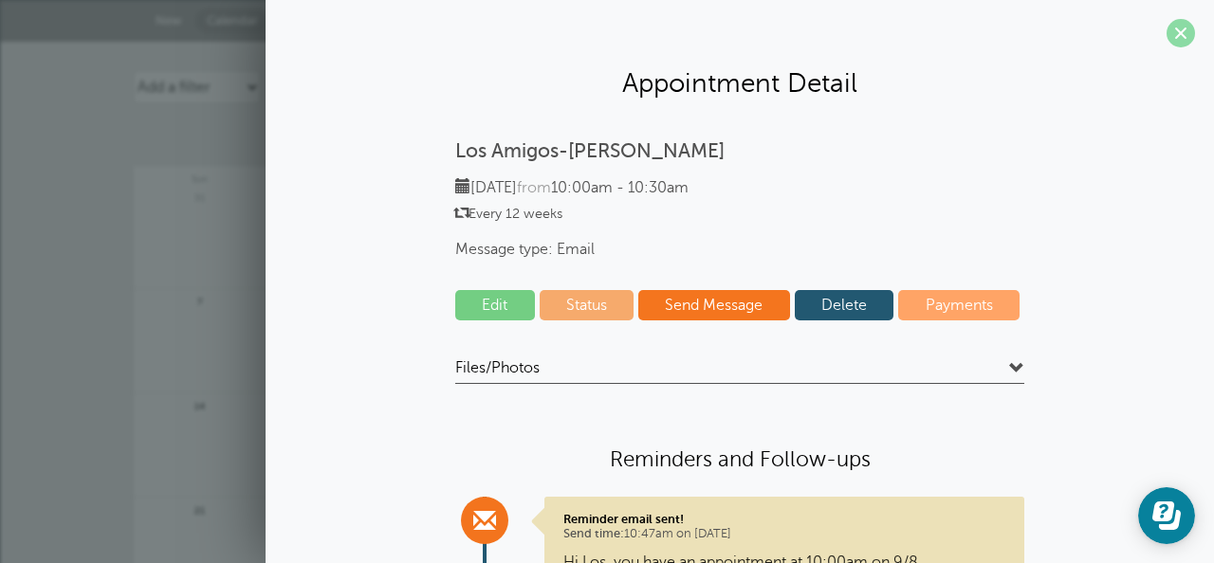
click at [1168, 19] on span at bounding box center [1180, 33] width 28 height 28
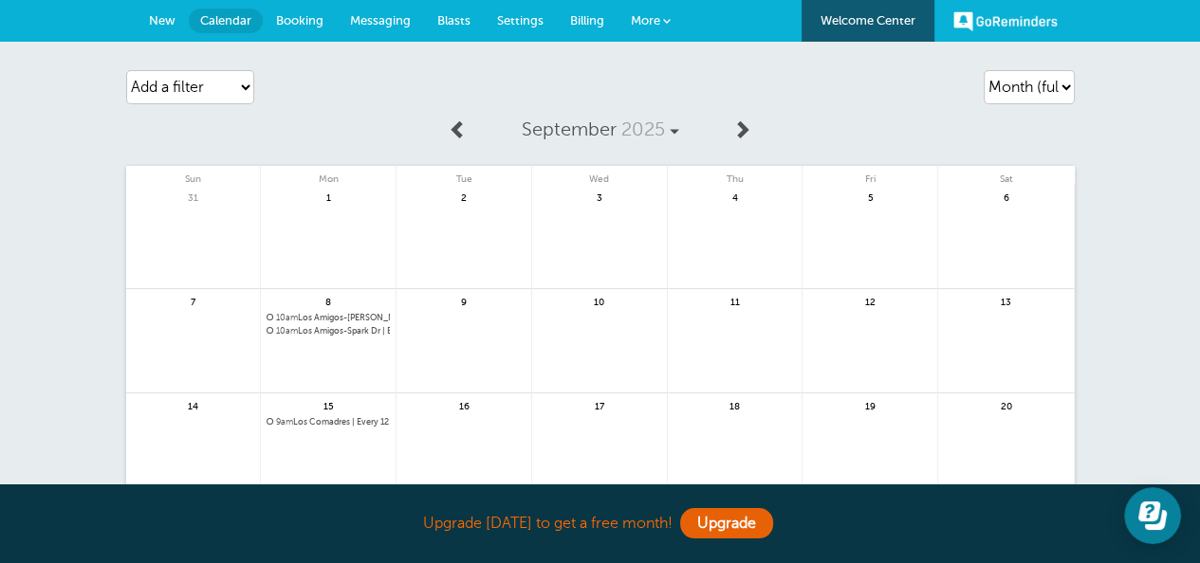
click at [356, 329] on span "10am Los Amigos-Spark Dr | Every 12 weeks" at bounding box center [327, 331] width 123 height 10
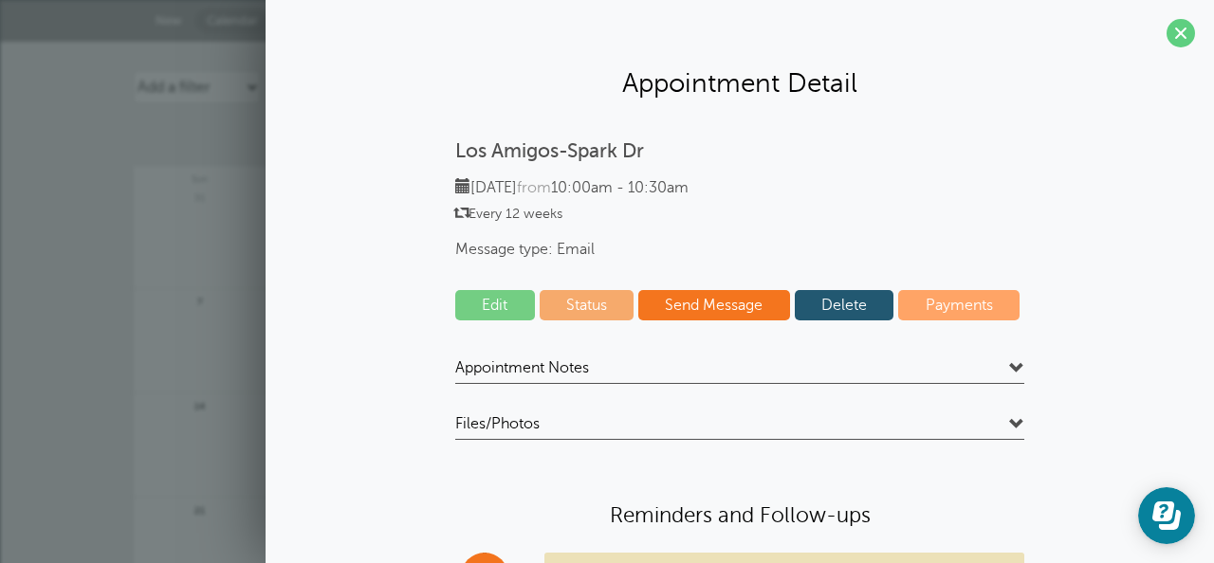
click at [1009, 369] on span at bounding box center [1016, 368] width 15 height 15
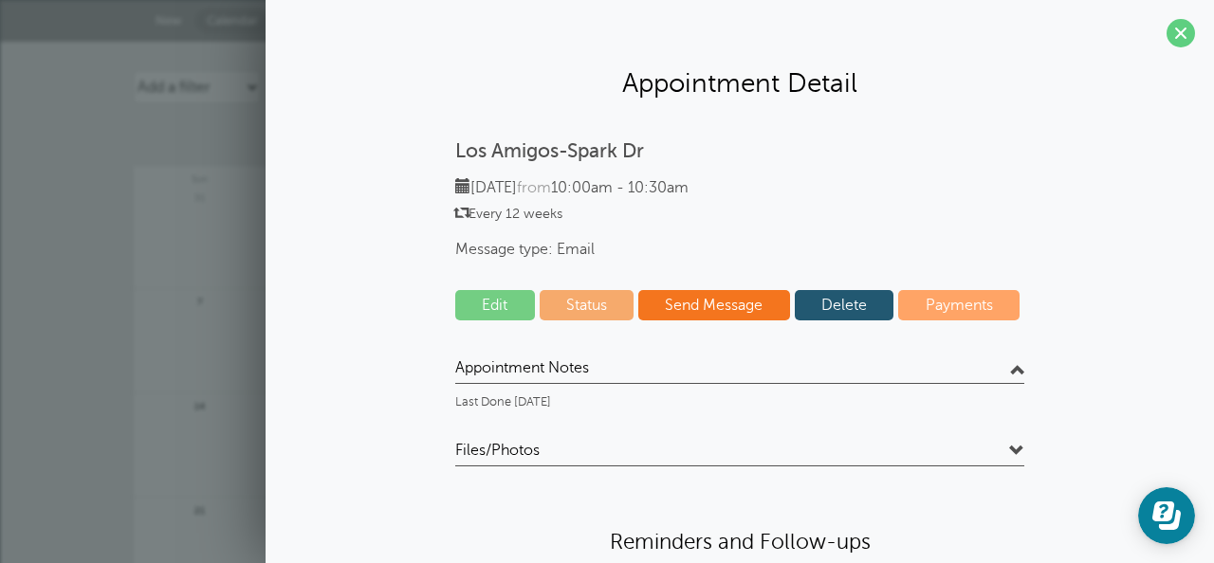
click at [1009, 368] on span at bounding box center [1016, 368] width 15 height 15
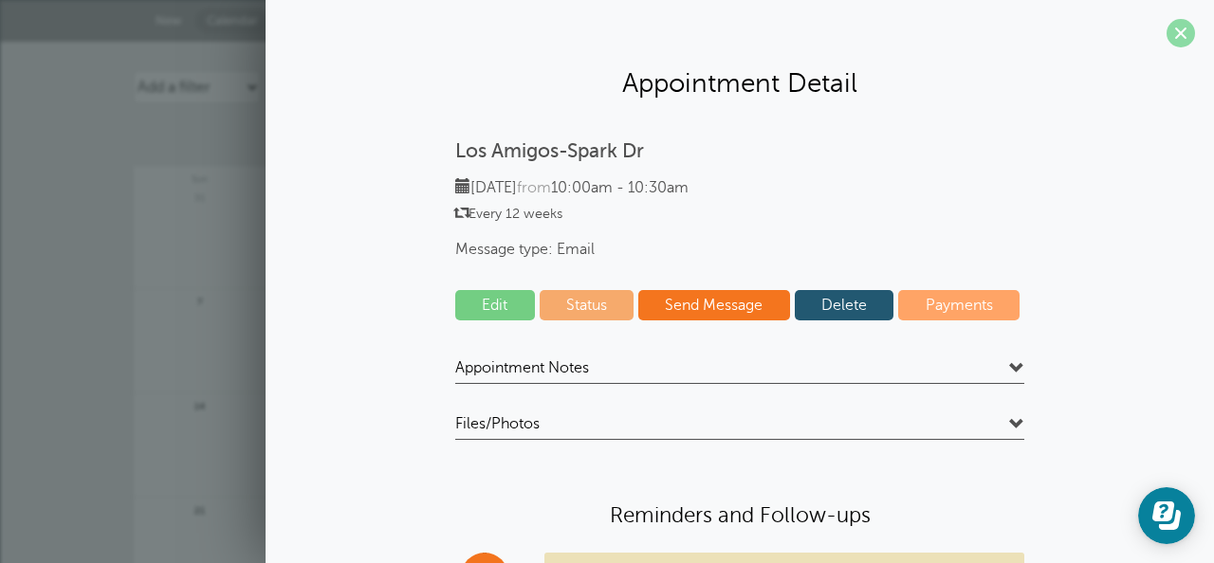
click at [1166, 36] on span at bounding box center [1180, 33] width 28 height 28
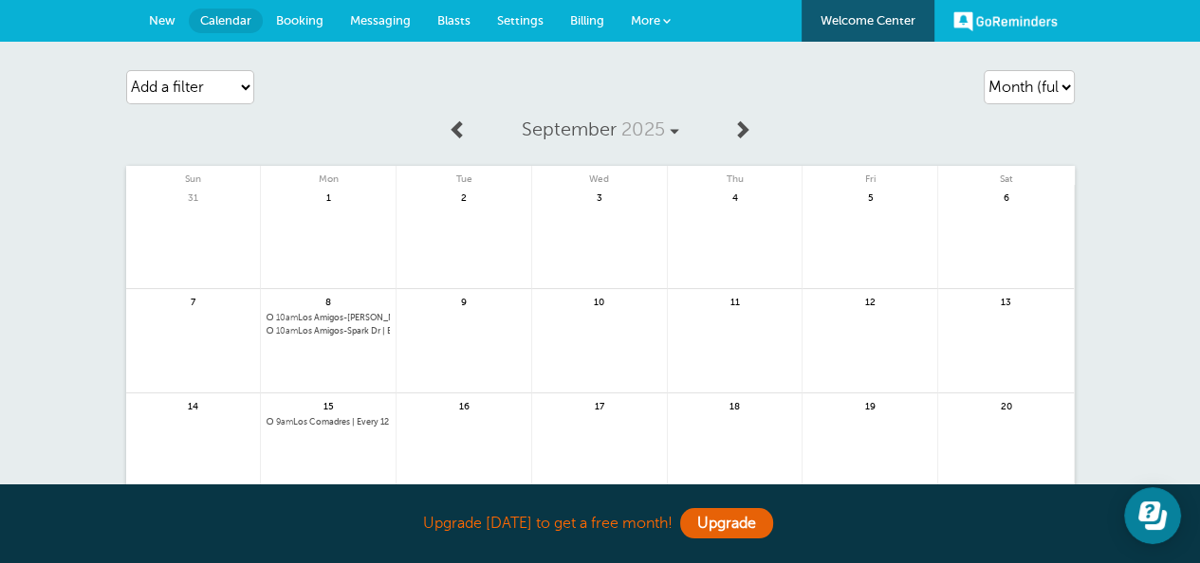
click at [336, 318] on span "10am Los Amigos-Burhans | Every 12 weeks" at bounding box center [327, 318] width 123 height 10
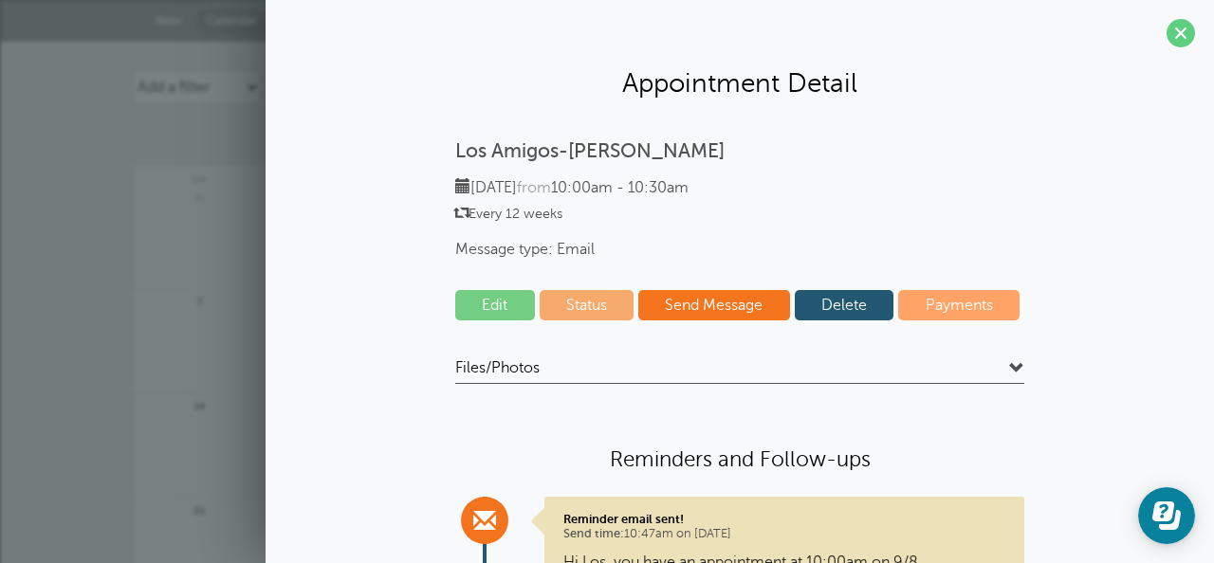
click at [487, 309] on link "Edit" at bounding box center [495, 305] width 80 height 30
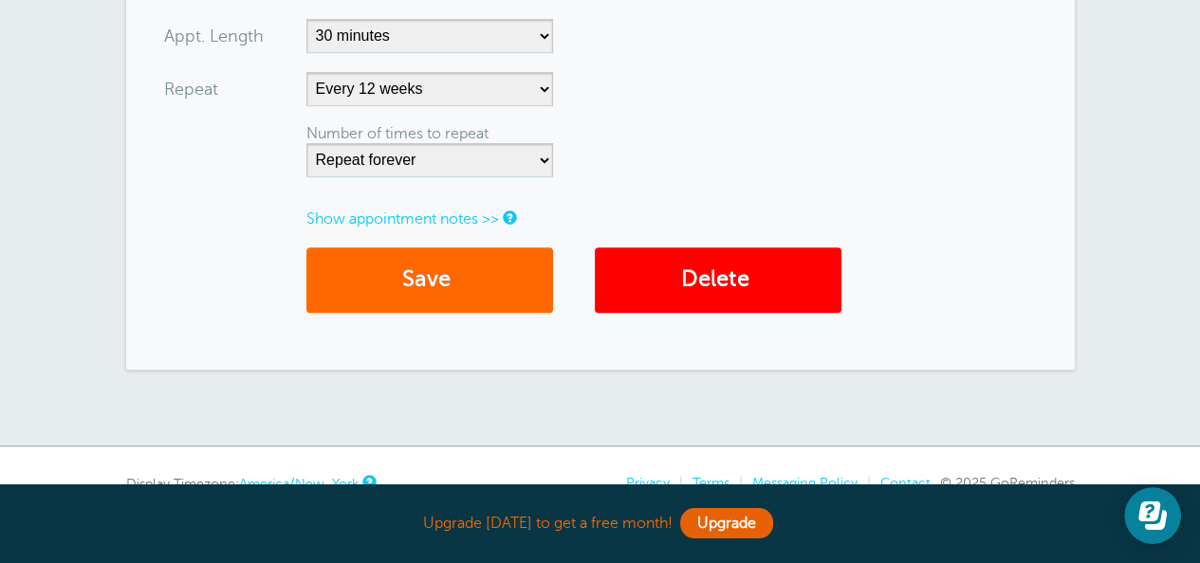
scroll to position [948, 0]
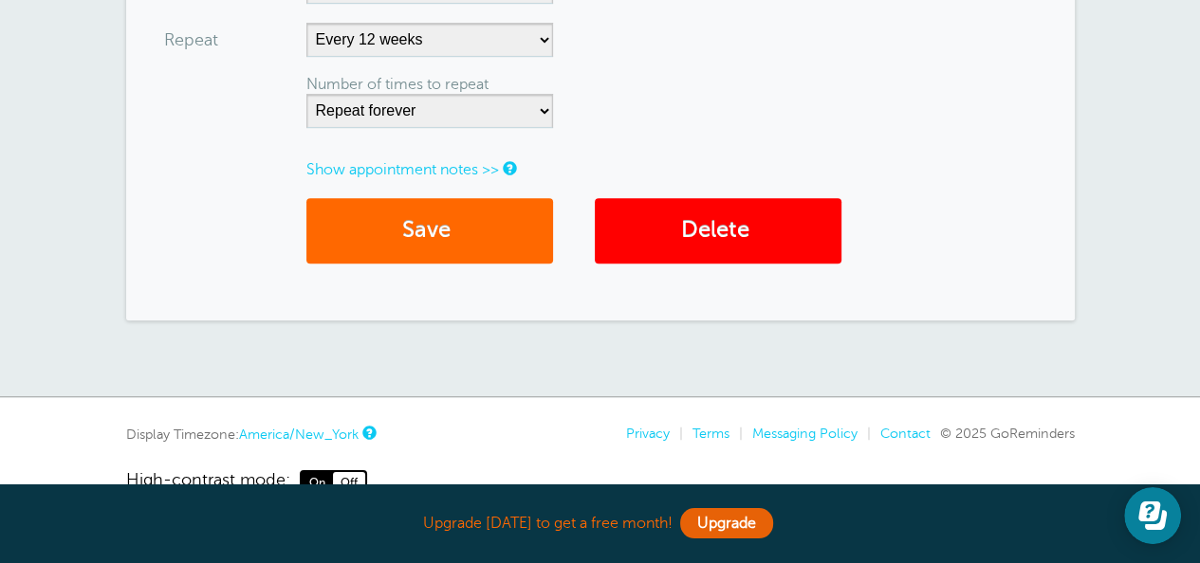
click at [410, 164] on link "Show appointment notes >>" at bounding box center [402, 169] width 193 height 17
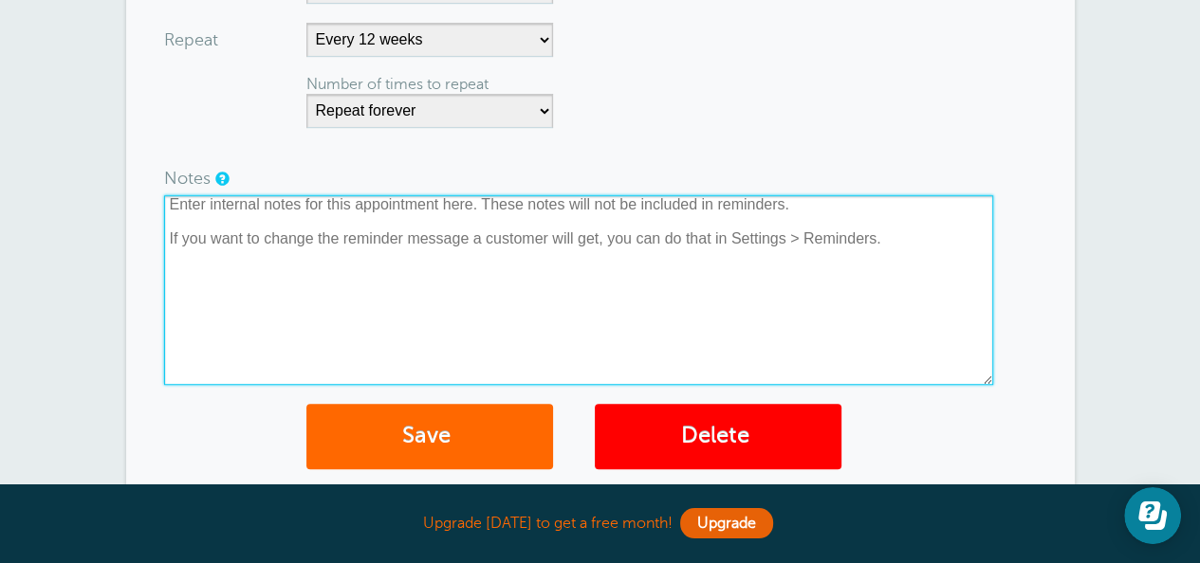
click at [235, 231] on textarea at bounding box center [578, 290] width 829 height 190
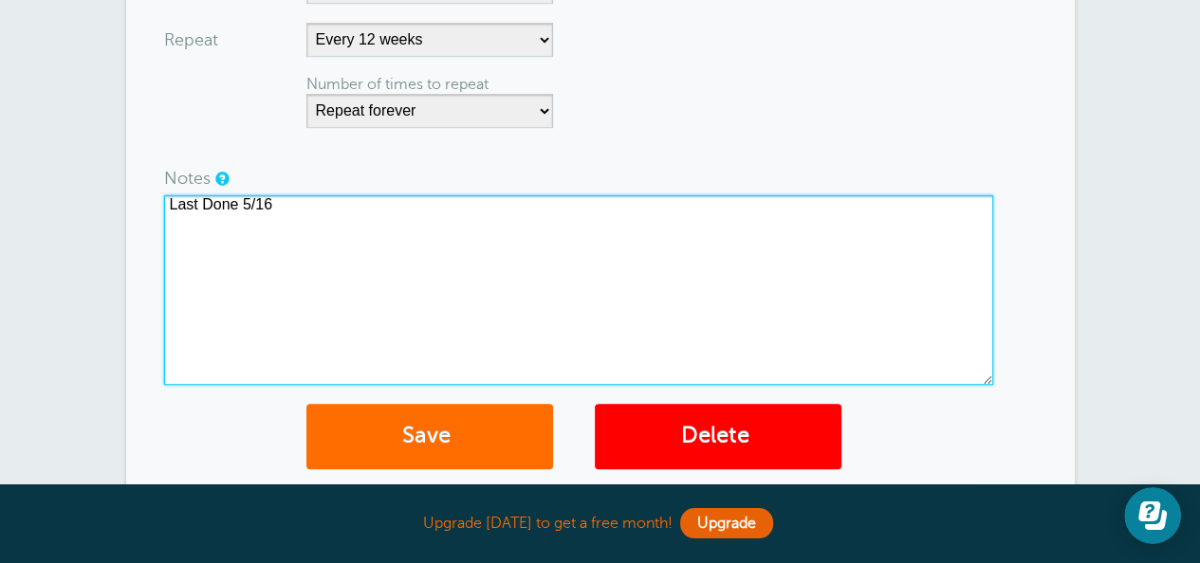
type textarea "Last Done 5/16"
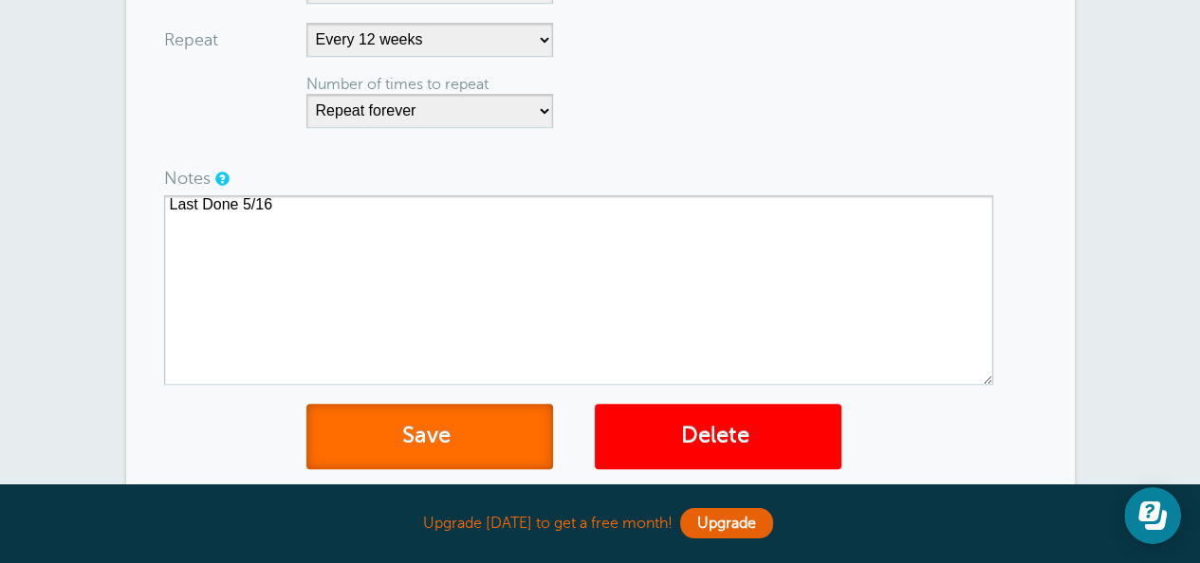
click at [469, 441] on button "Save" at bounding box center [429, 436] width 247 height 65
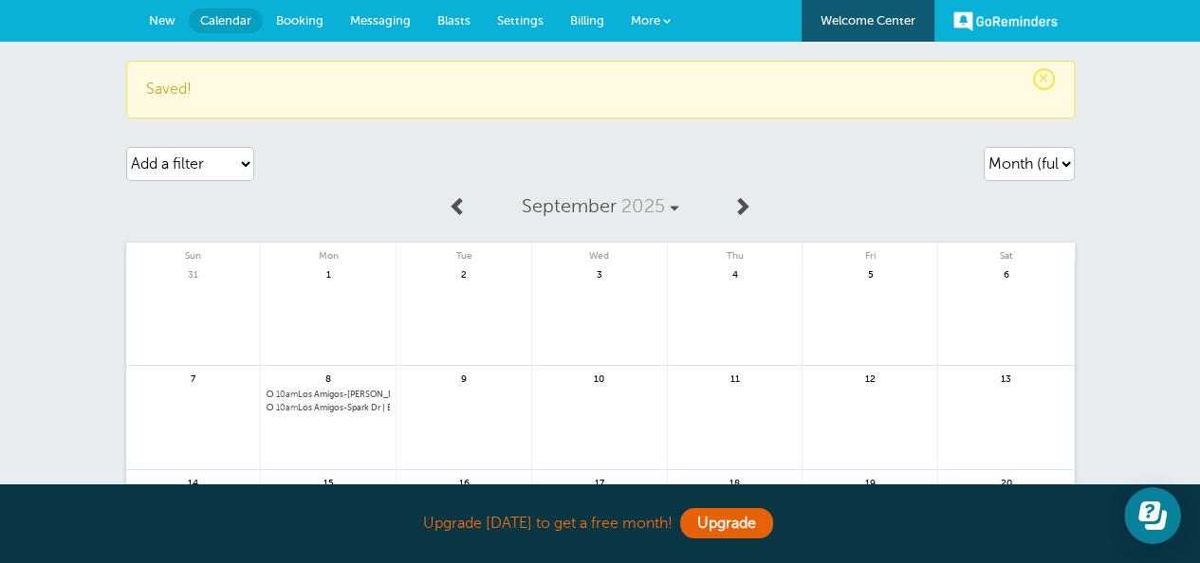
click at [157, 14] on span "New" at bounding box center [162, 20] width 27 height 14
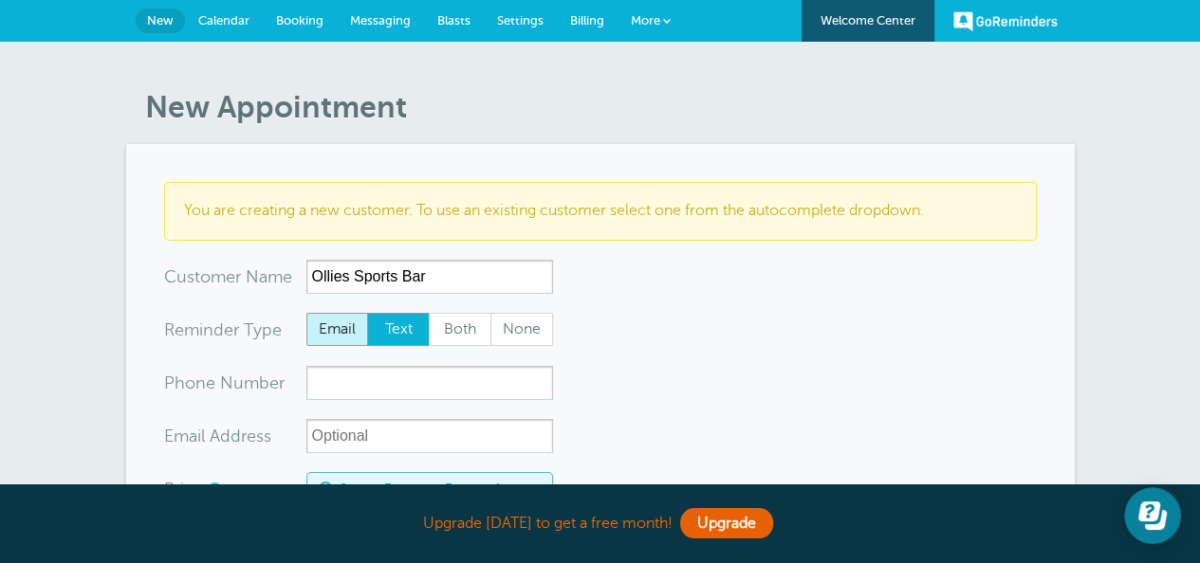
type input "Ollies Sports Bar"
drag, startPoint x: 340, startPoint y: 326, endPoint x: 348, endPoint y: 320, distance: 10.8
click at [340, 327] on span "Email" at bounding box center [337, 330] width 61 height 32
click at [335, 342] on span "Email" at bounding box center [337, 330] width 61 height 32
click at [306, 313] on input "Email" at bounding box center [305, 312] width 1 height 1
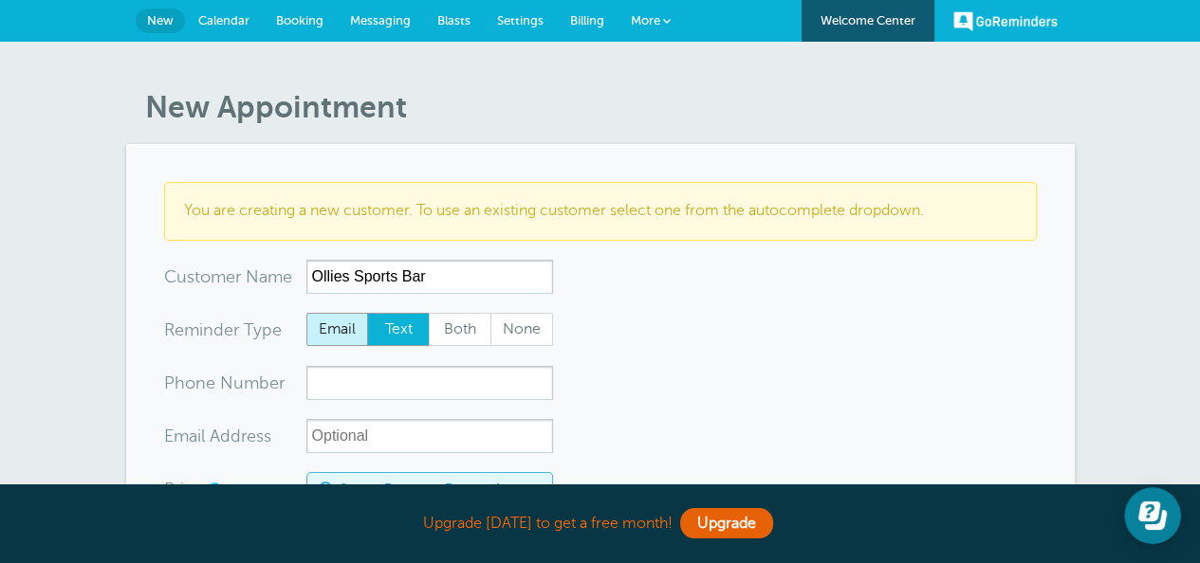
radio input "true"
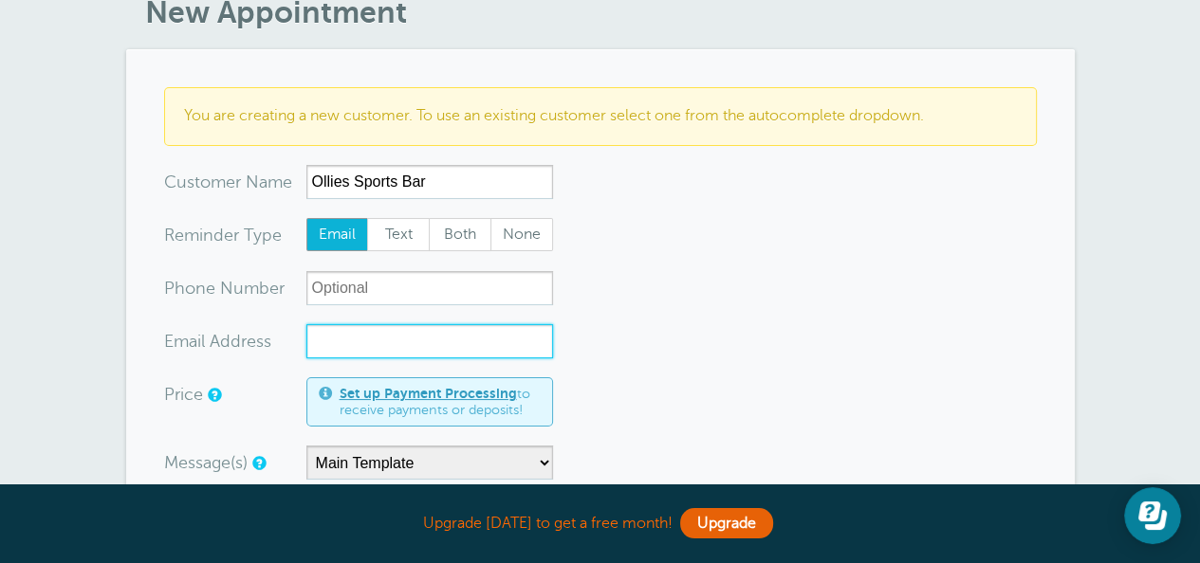
click at [358, 344] on input "xx-no-autofill" at bounding box center [429, 341] width 247 height 34
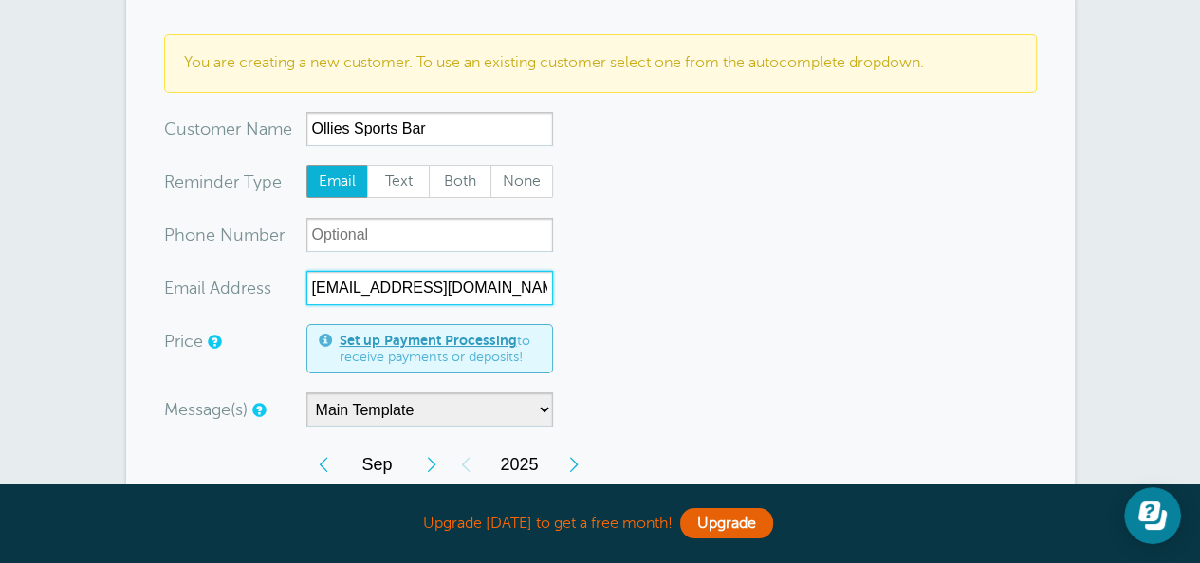
scroll to position [285, 0]
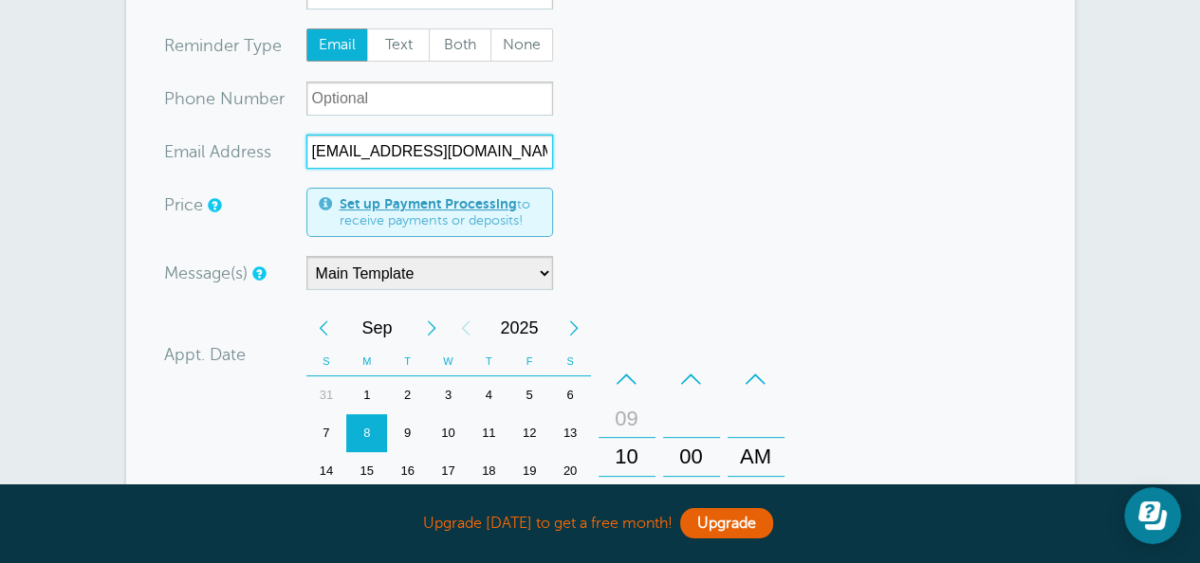
click at [331, 317] on div "Previous Month" at bounding box center [323, 328] width 34 height 38
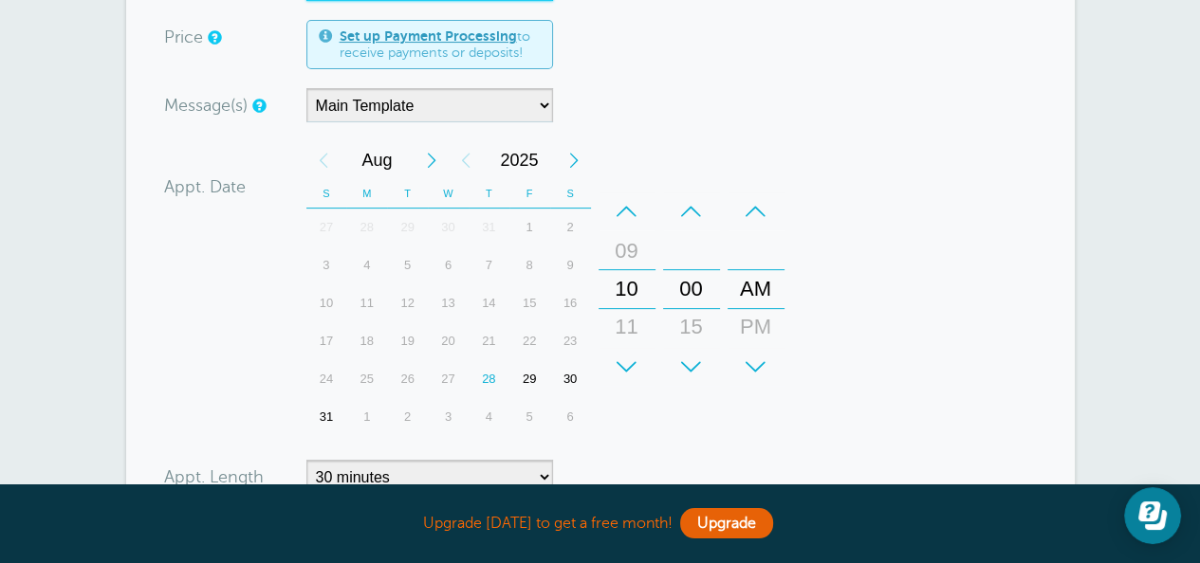
scroll to position [474, 0]
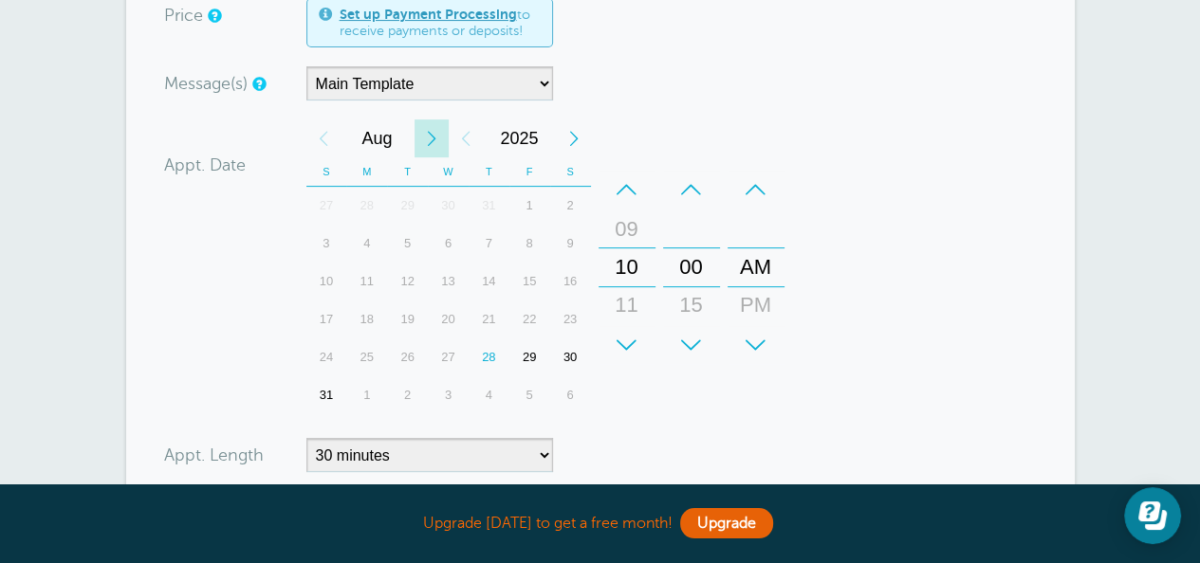
click at [429, 138] on div "Next Month" at bounding box center [431, 138] width 34 height 38
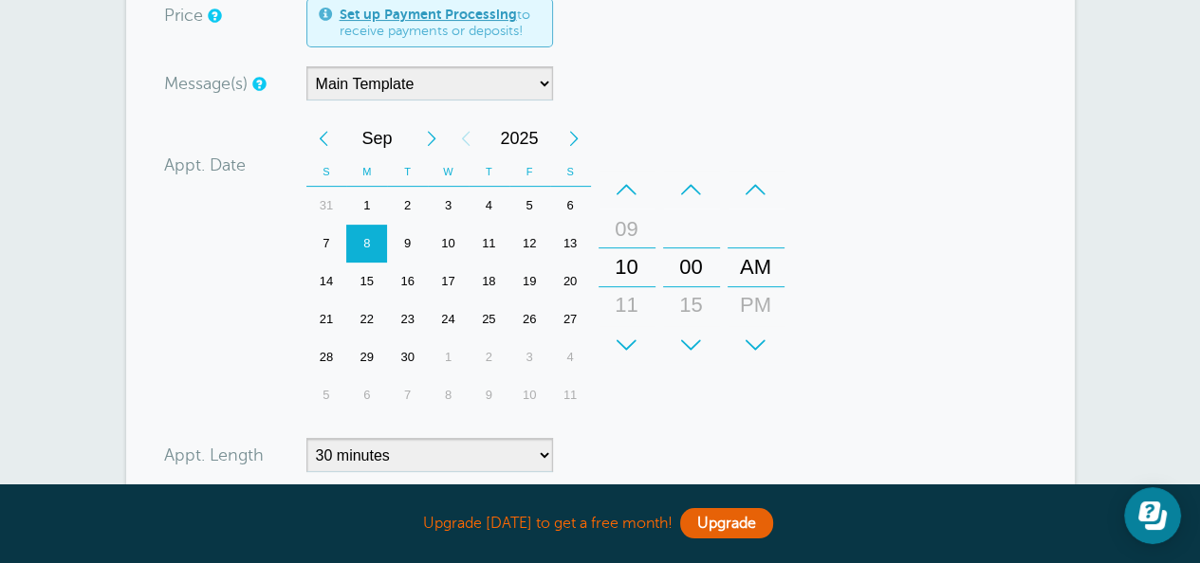
click at [362, 207] on div "1" at bounding box center [366, 206] width 41 height 38
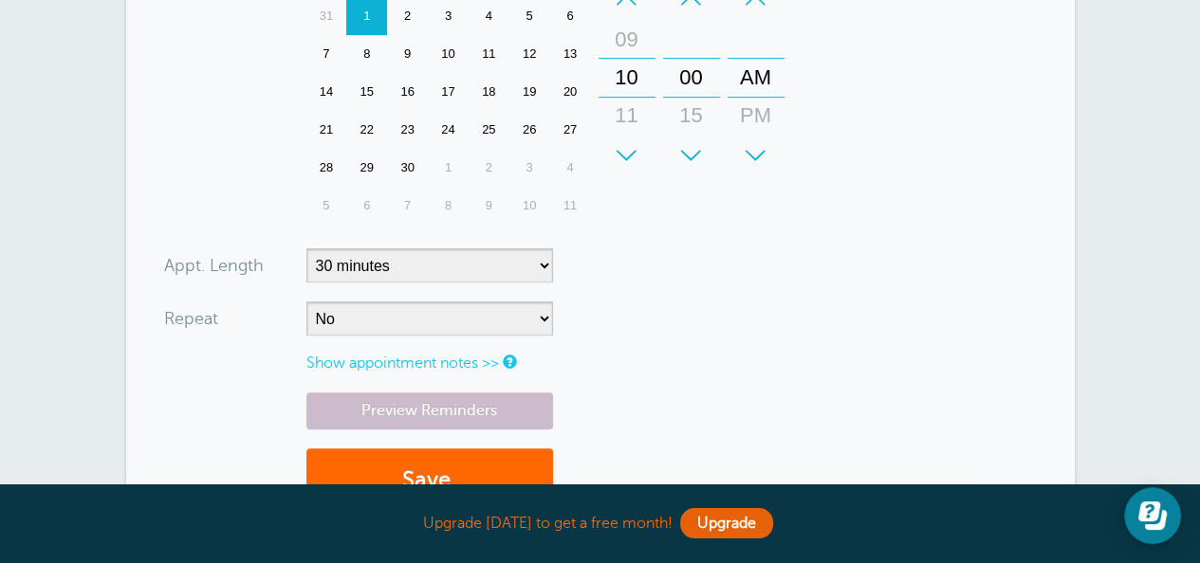
type input "[EMAIL_ADDRESS][DOMAIN_NAME]"
click at [349, 269] on select "5 minutes 10 minutes 15 minutes 20 minutes 25 minutes 30 minutes 35 minutes 40 …" at bounding box center [429, 265] width 247 height 34
click at [389, 271] on select "5 minutes 10 minutes 15 minutes 20 minutes 25 minutes 30 minutes 35 minutes 40 …" at bounding box center [429, 265] width 247 height 34
click at [353, 322] on select "No Daily Weekly Every 2 weeks Every 3 weeks Every 4 weeks Monthly Every 5 weeks…" at bounding box center [429, 319] width 247 height 34
select select "RRULE:FREQ=WEEKLY;INTERVAL=12"
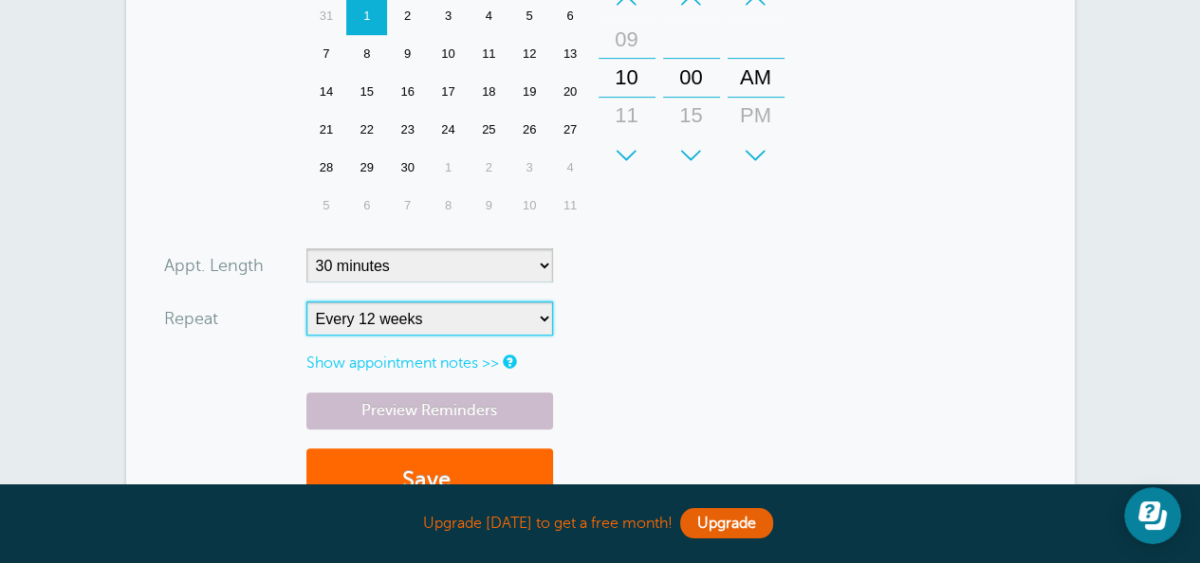
click at [306, 302] on select "No Daily Weekly Every 2 weeks Every 3 weeks Every 4 weeks Monthly Every 5 weeks…" at bounding box center [429, 319] width 247 height 34
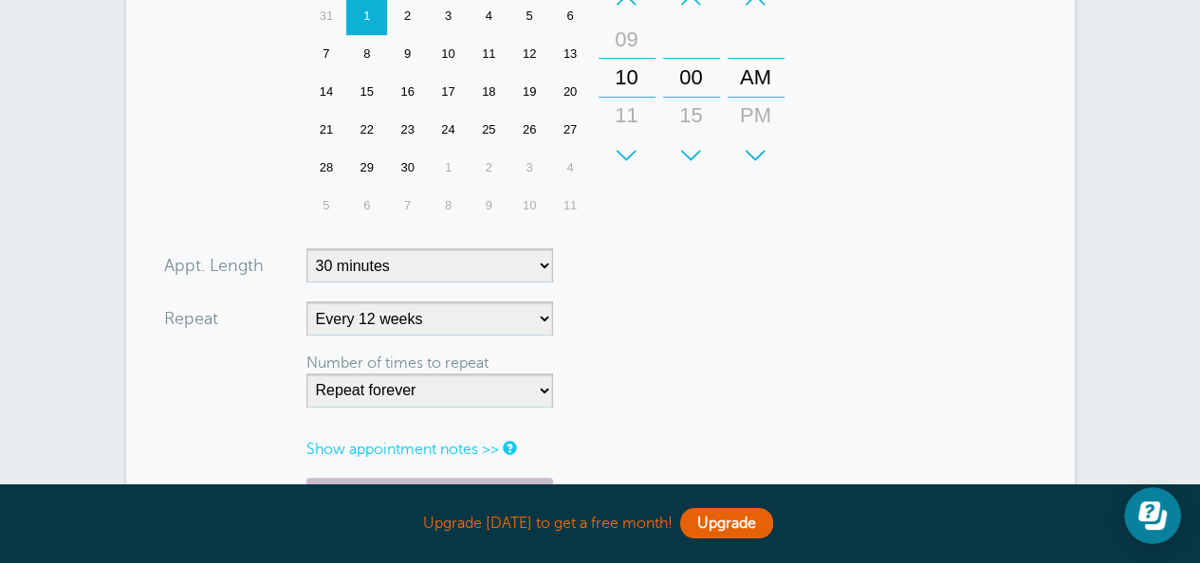
click at [368, 448] on link "Show appointment notes >>" at bounding box center [402, 449] width 193 height 17
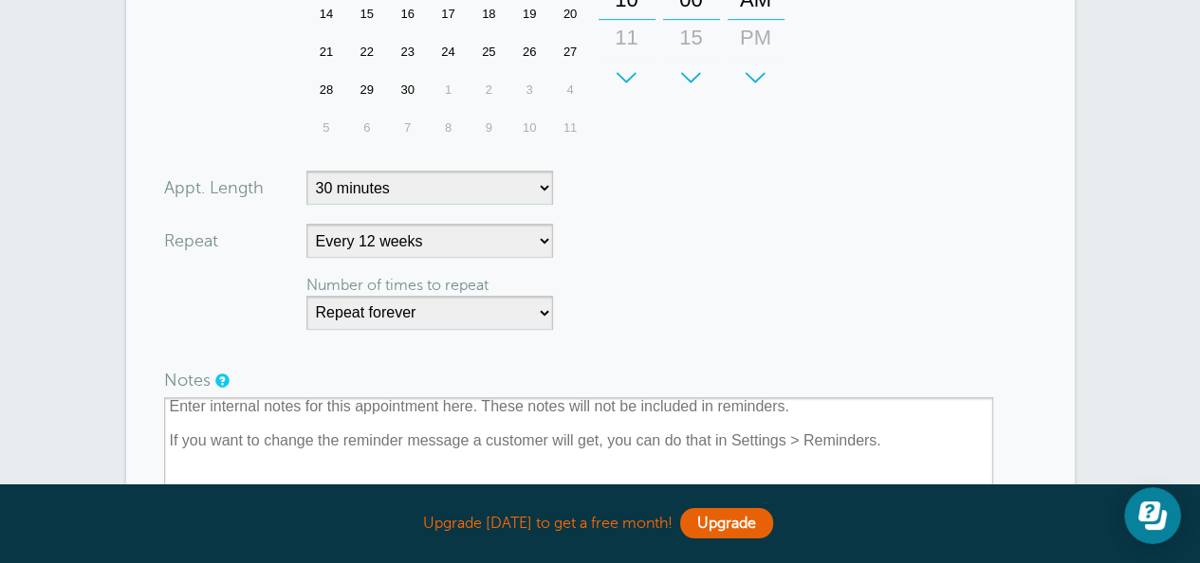
scroll to position [854, 0]
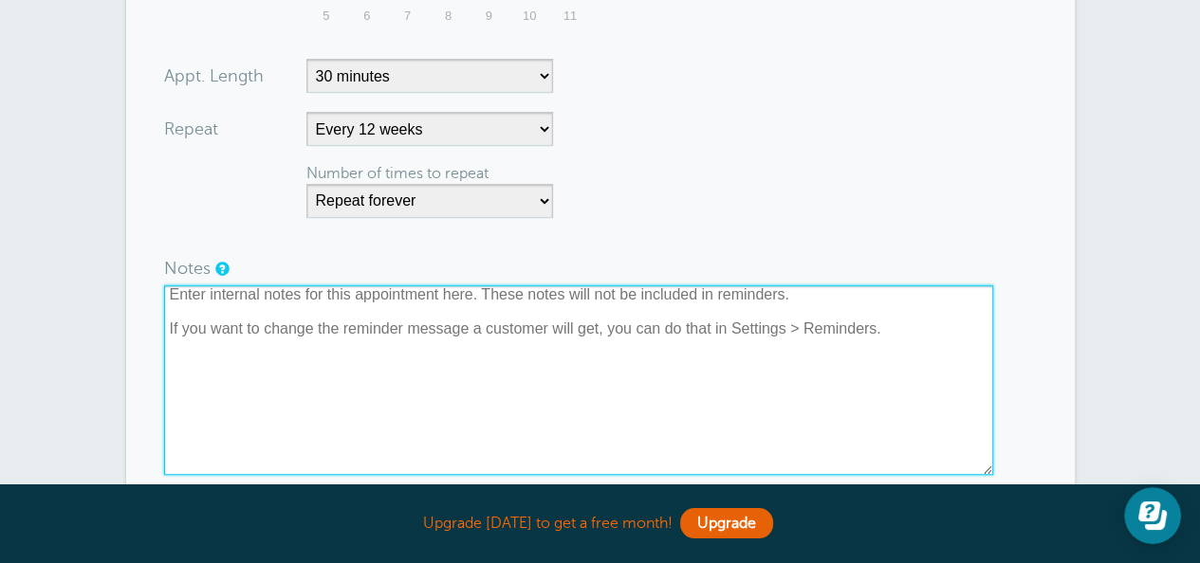
drag, startPoint x: 236, startPoint y: 319, endPoint x: 269, endPoint y: 303, distance: 36.9
click at [248, 320] on textarea at bounding box center [578, 380] width 829 height 190
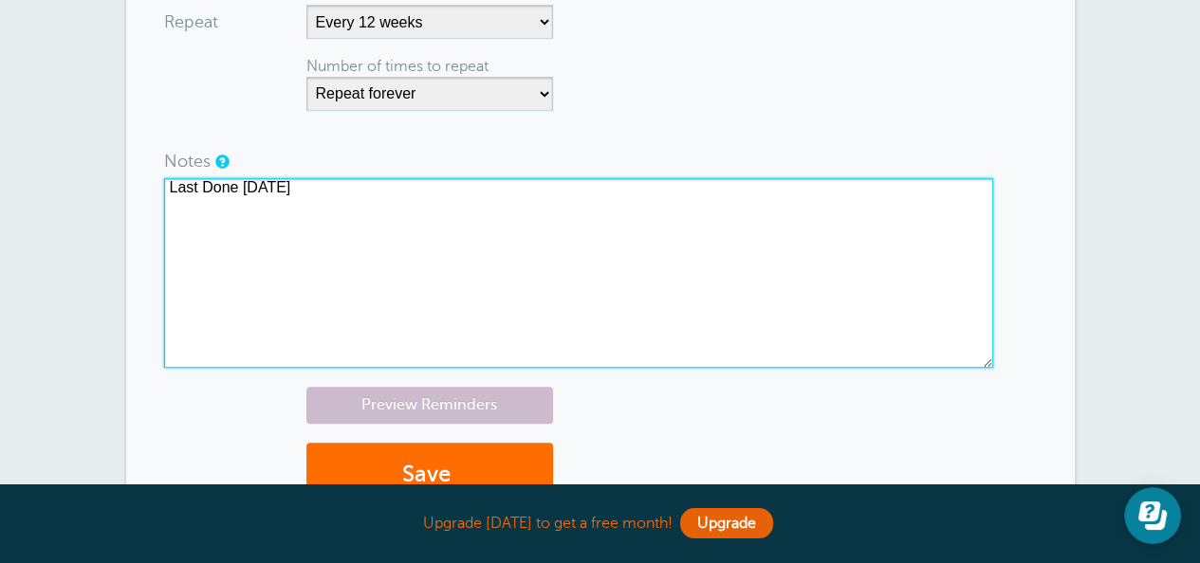
scroll to position [1138, 0]
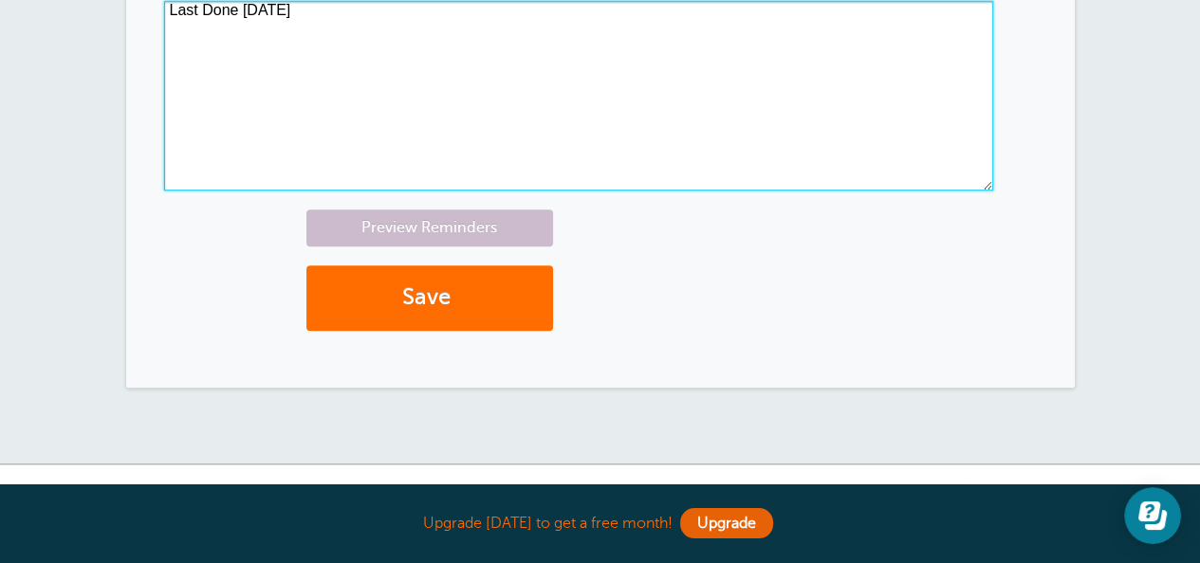
type textarea "Last Done 4/25/25"
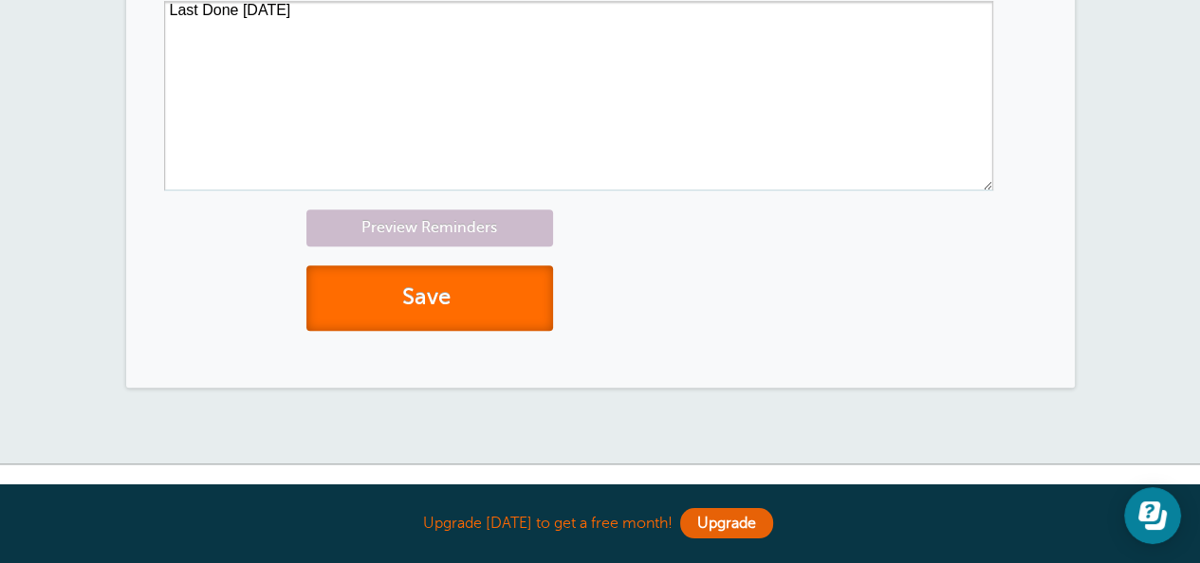
click at [428, 319] on button "Save" at bounding box center [429, 298] width 247 height 65
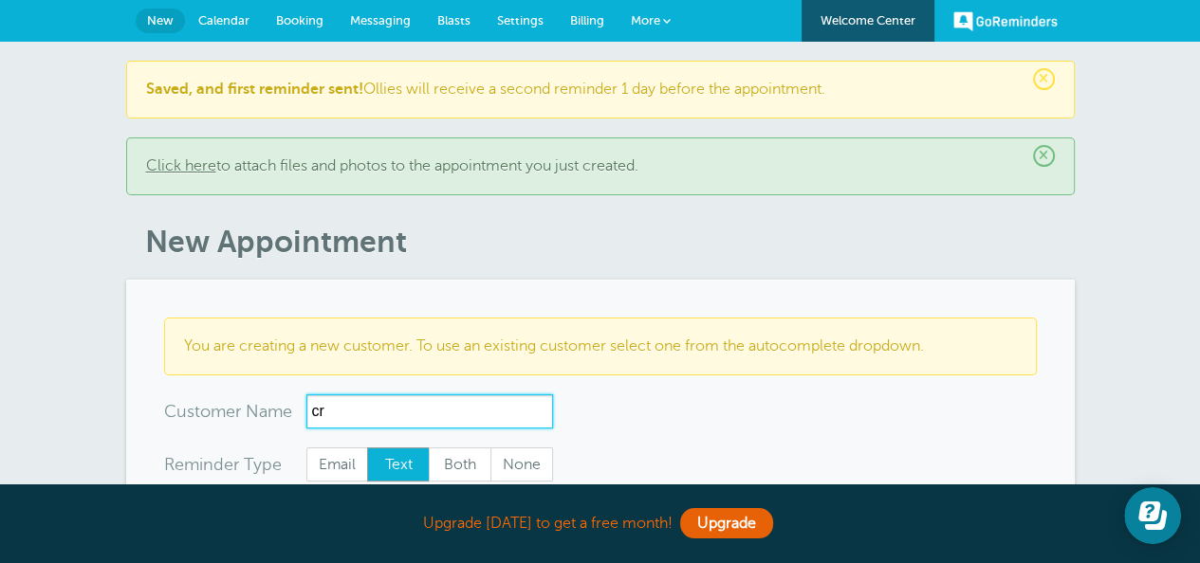
type input "c"
type input "[PERSON_NAME] Creek Country Club"
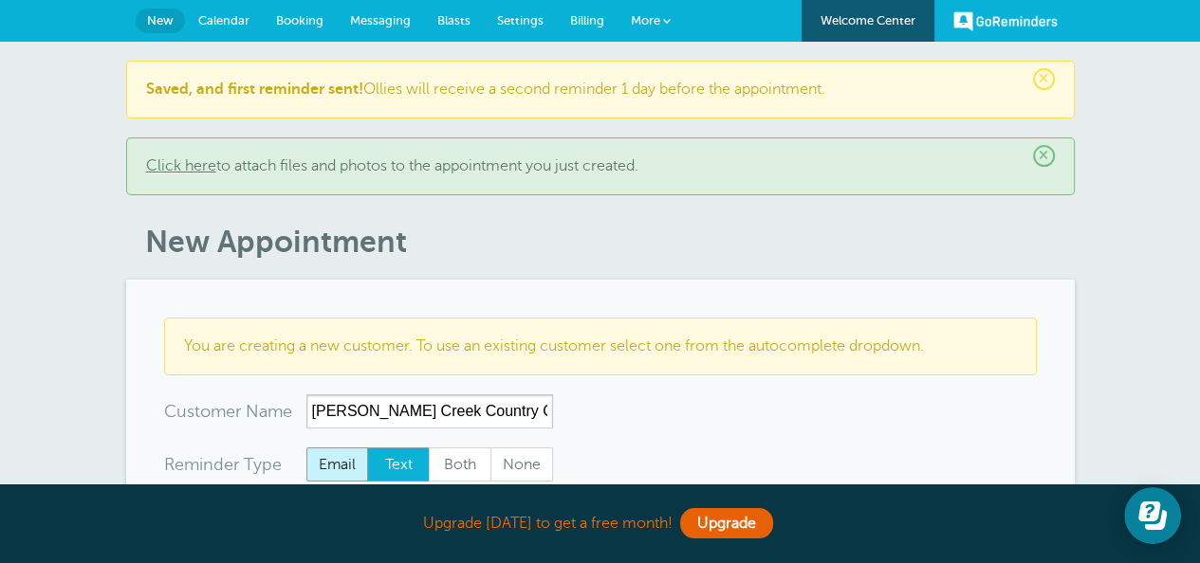
click at [347, 459] on span "Email" at bounding box center [337, 465] width 61 height 32
click at [306, 448] on input "Email" at bounding box center [305, 447] width 1 height 1
radio input "true"
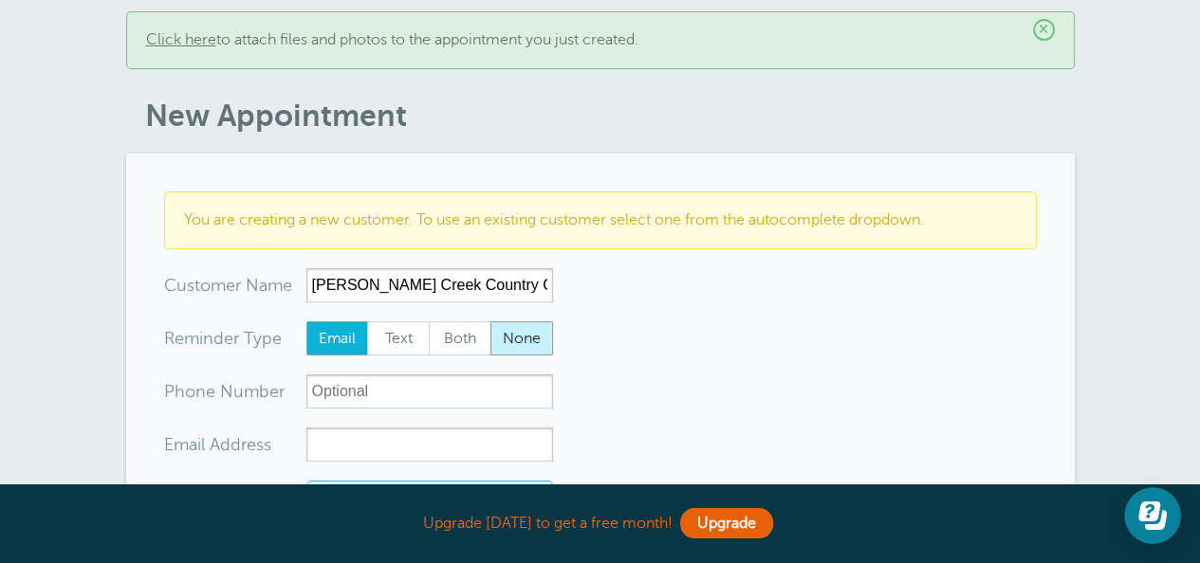
scroll to position [285, 0]
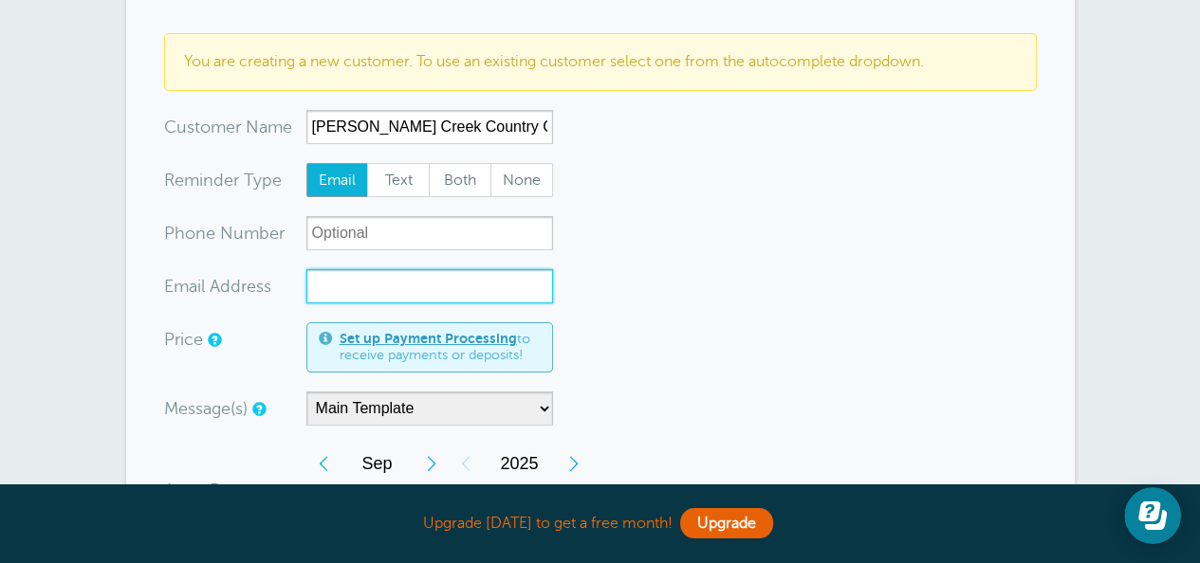
click at [349, 290] on input "xx-no-autofill" at bounding box center [429, 286] width 247 height 34
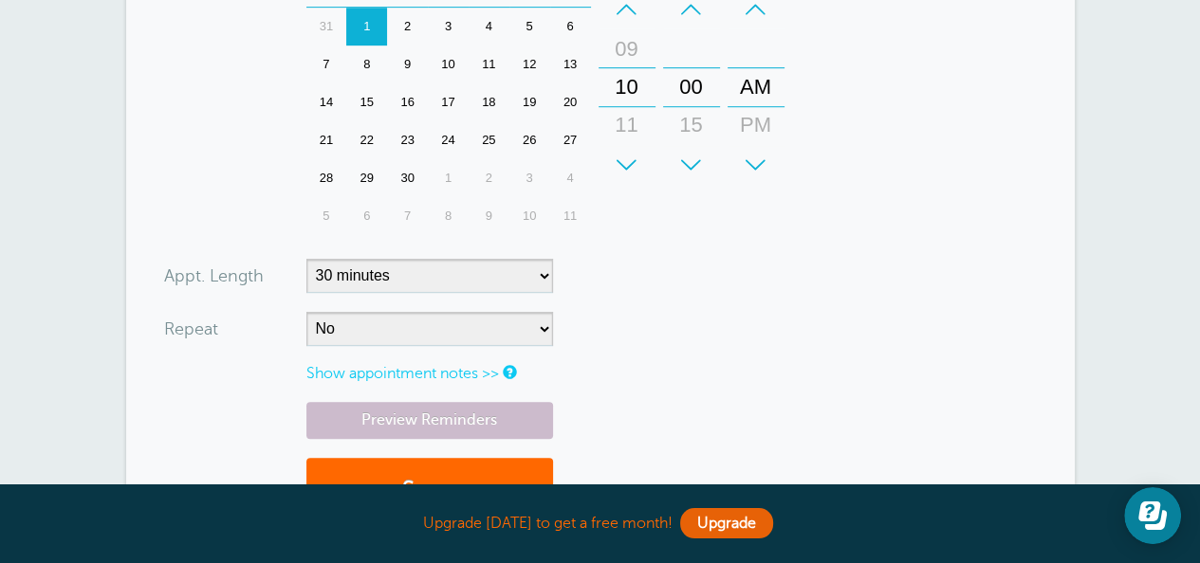
scroll to position [948, 0]
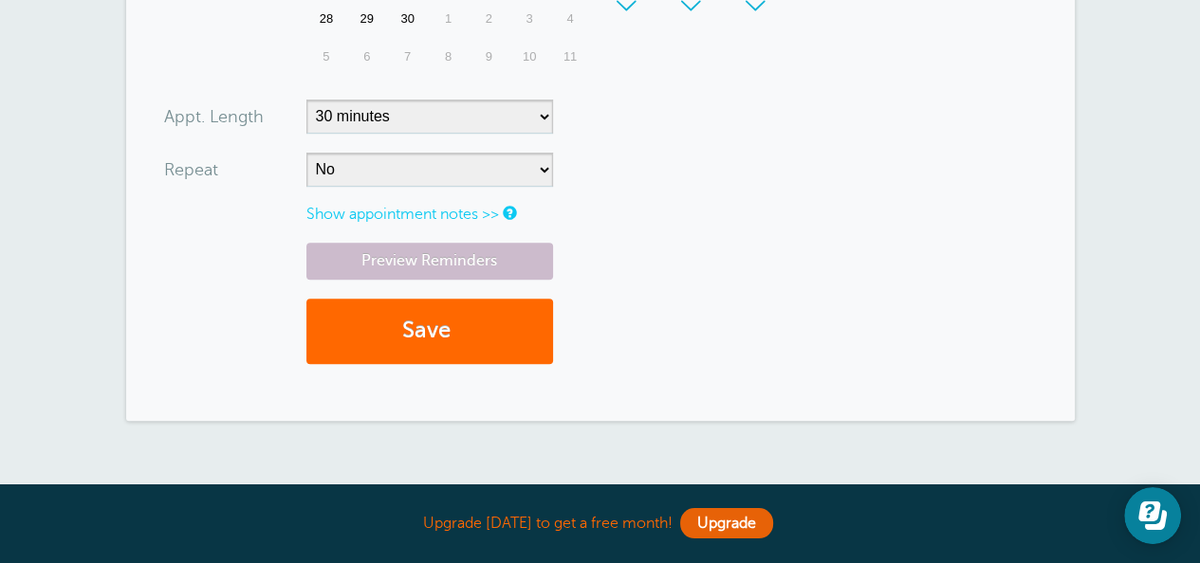
type input "jenni@taylorsinc.com"
click at [376, 210] on link "Show appointment notes >>" at bounding box center [402, 214] width 193 height 17
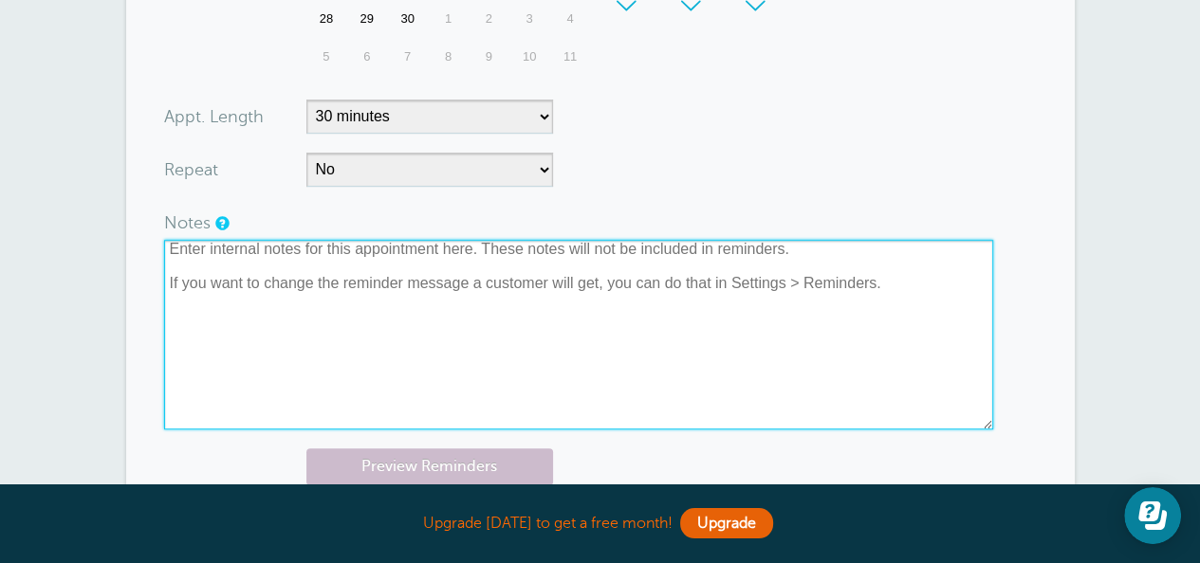
click at [228, 282] on textarea at bounding box center [578, 335] width 829 height 190
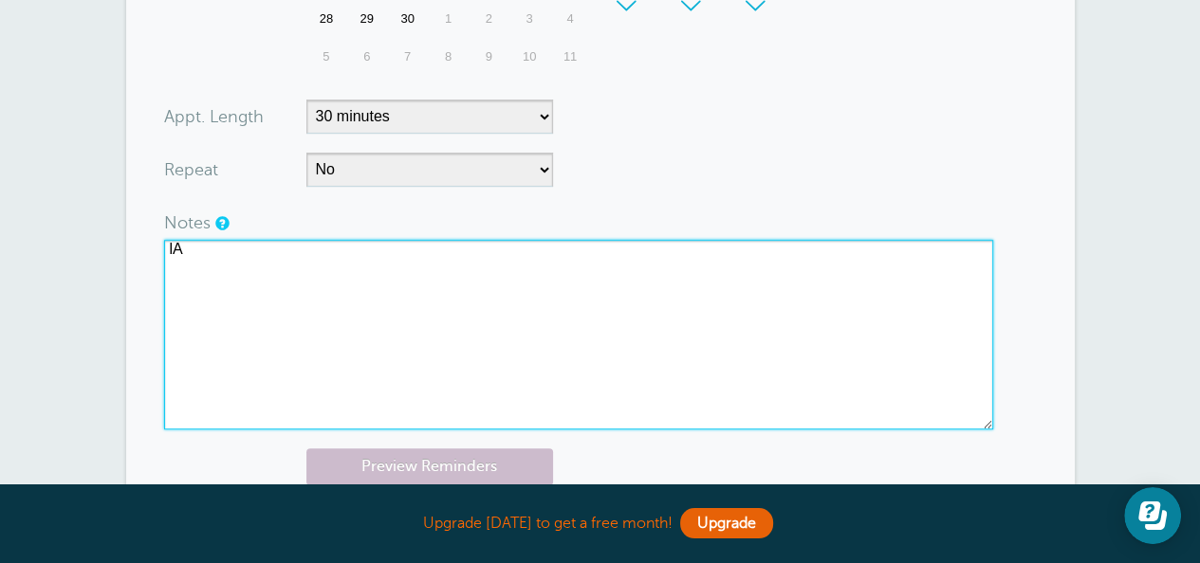
type textarea "l"
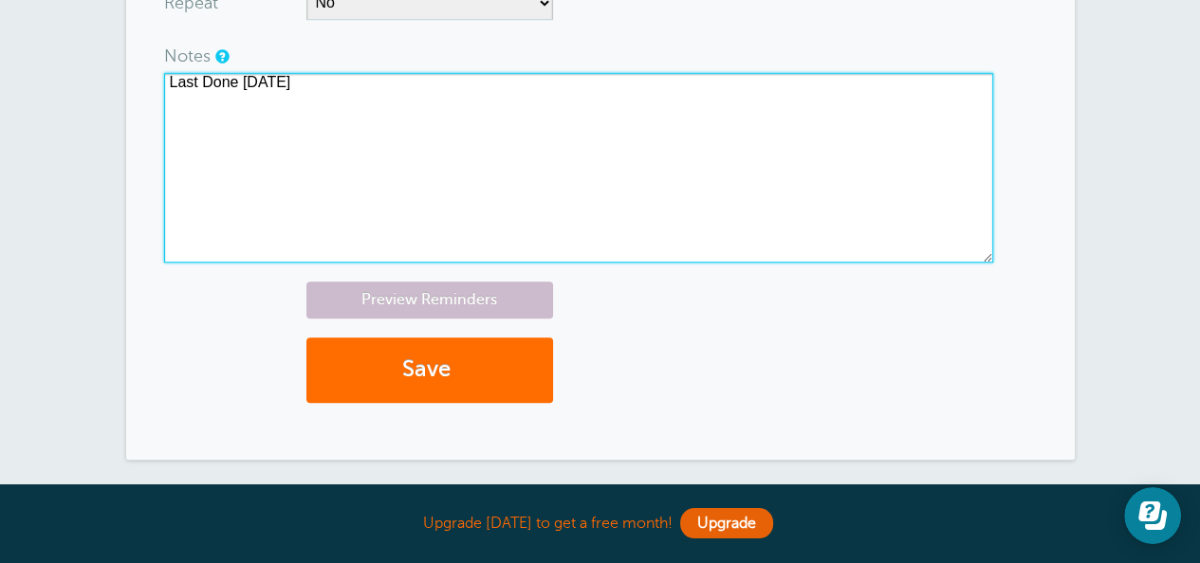
scroll to position [1233, 0]
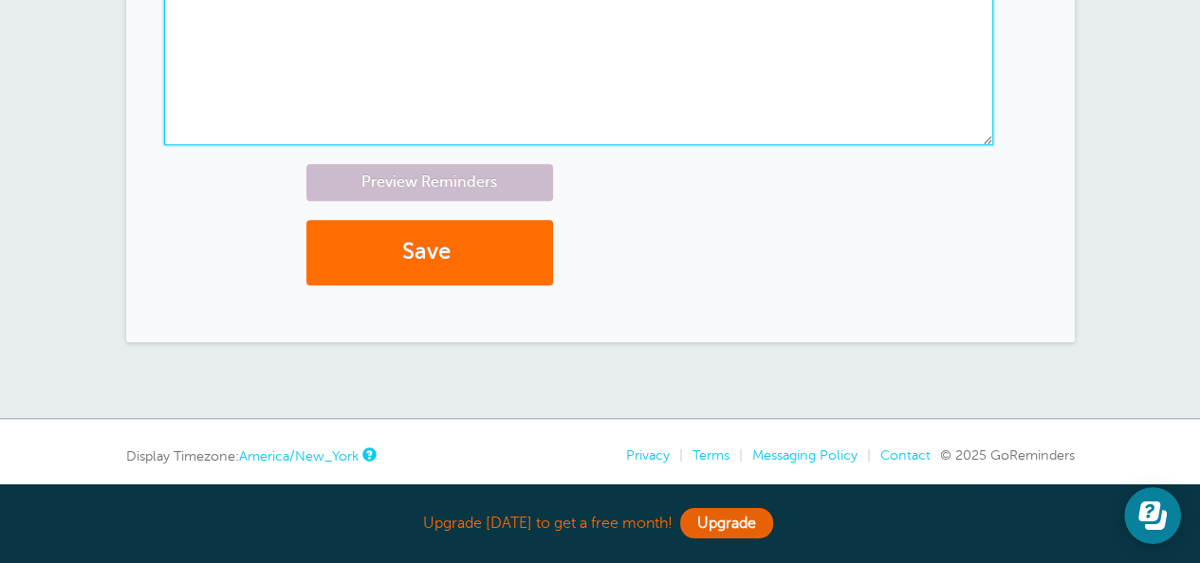
type textarea "Last Done 11/17/21"
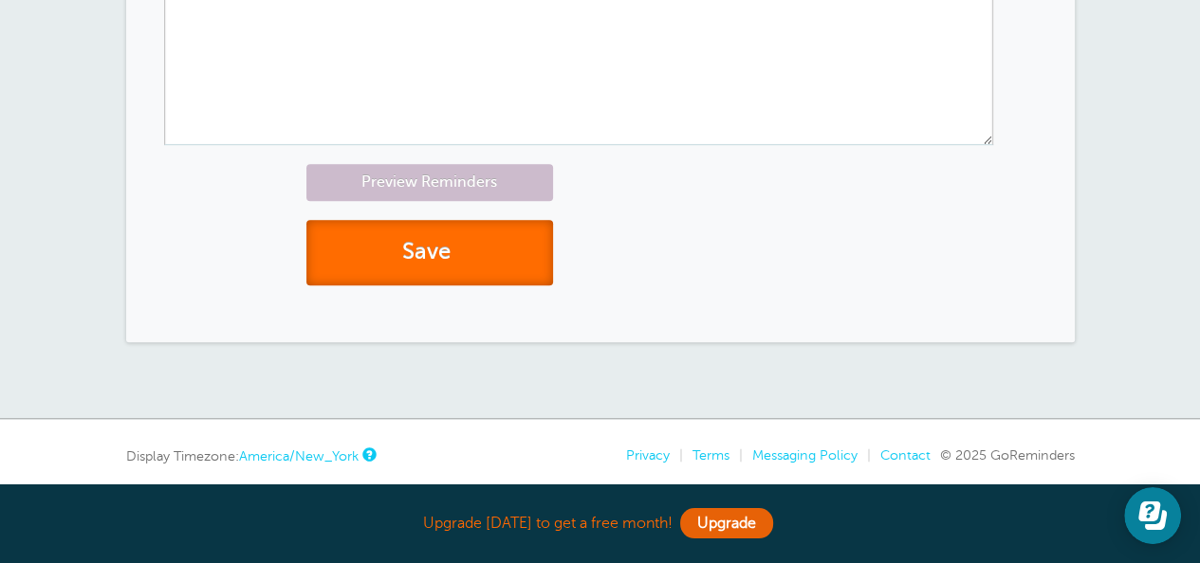
click at [477, 266] on button "Save" at bounding box center [429, 252] width 247 height 65
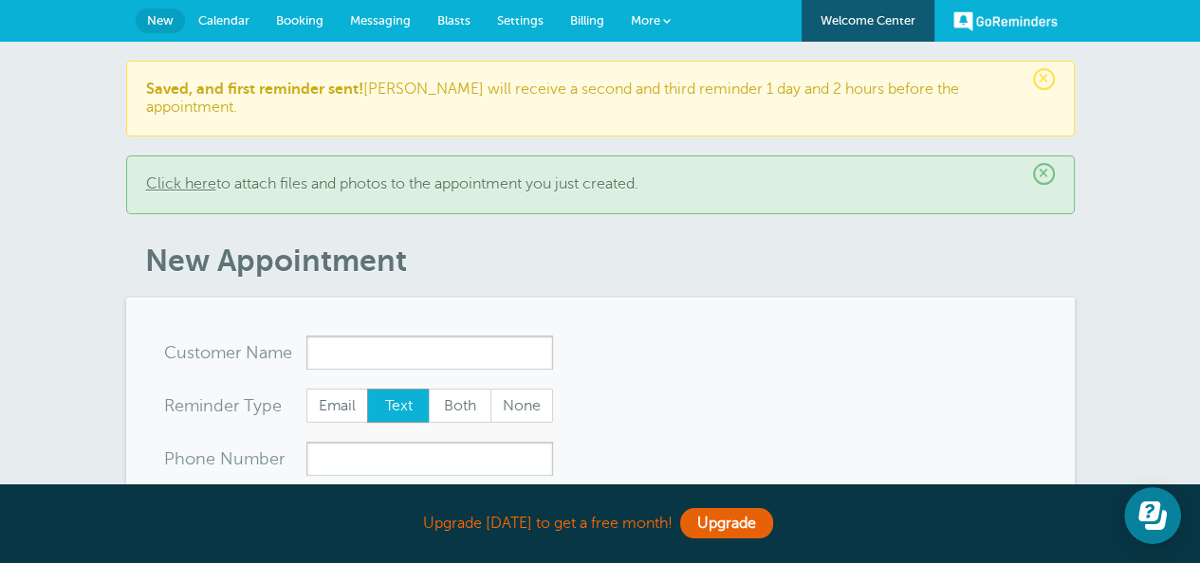
drag, startPoint x: 230, startPoint y: 19, endPoint x: 253, endPoint y: 22, distance: 23.9
click at [230, 19] on span "Calendar" at bounding box center [223, 20] width 51 height 14
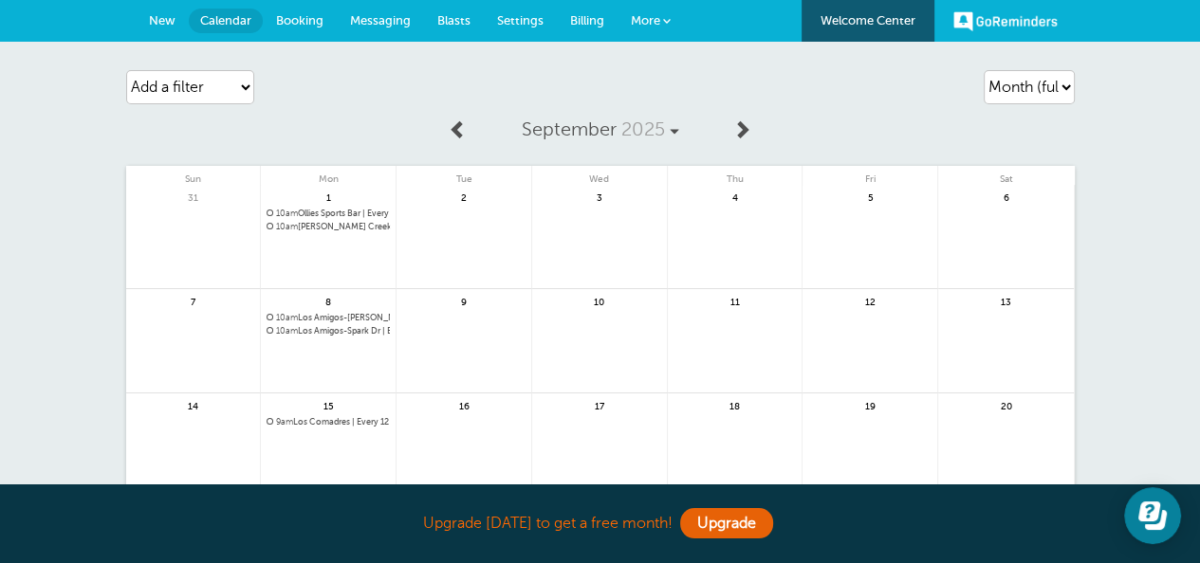
click at [159, 26] on span "New" at bounding box center [162, 20] width 27 height 14
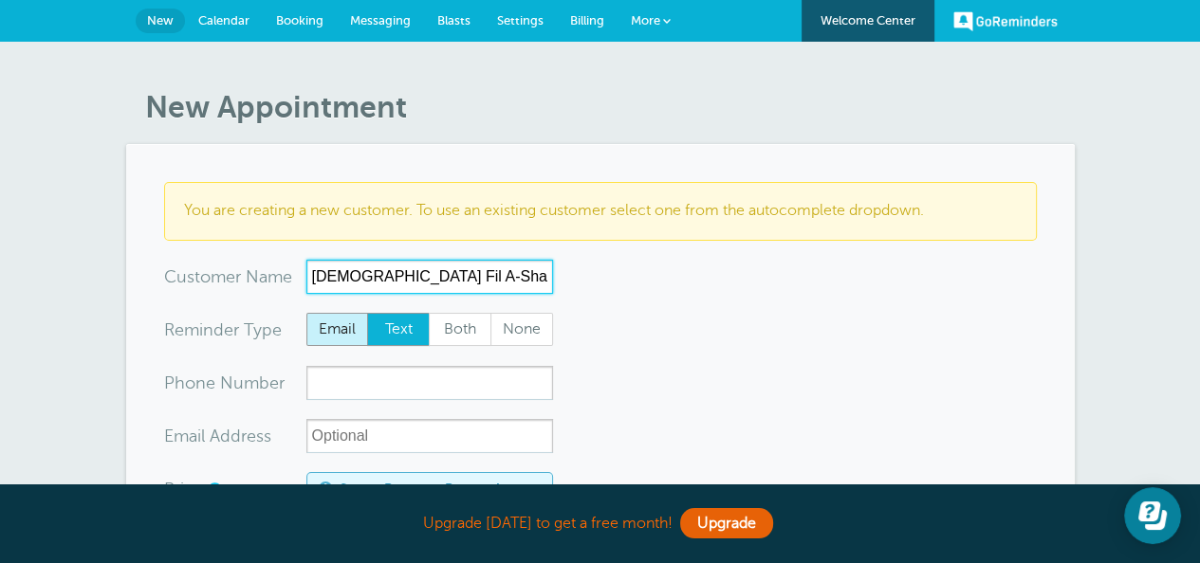
type input "[DEMOGRAPHIC_DATA] Fil A-Sharpsburg"
click at [360, 320] on span "Email" at bounding box center [337, 330] width 61 height 32
click at [306, 313] on input "Email" at bounding box center [305, 312] width 1 height 1
radio input "true"
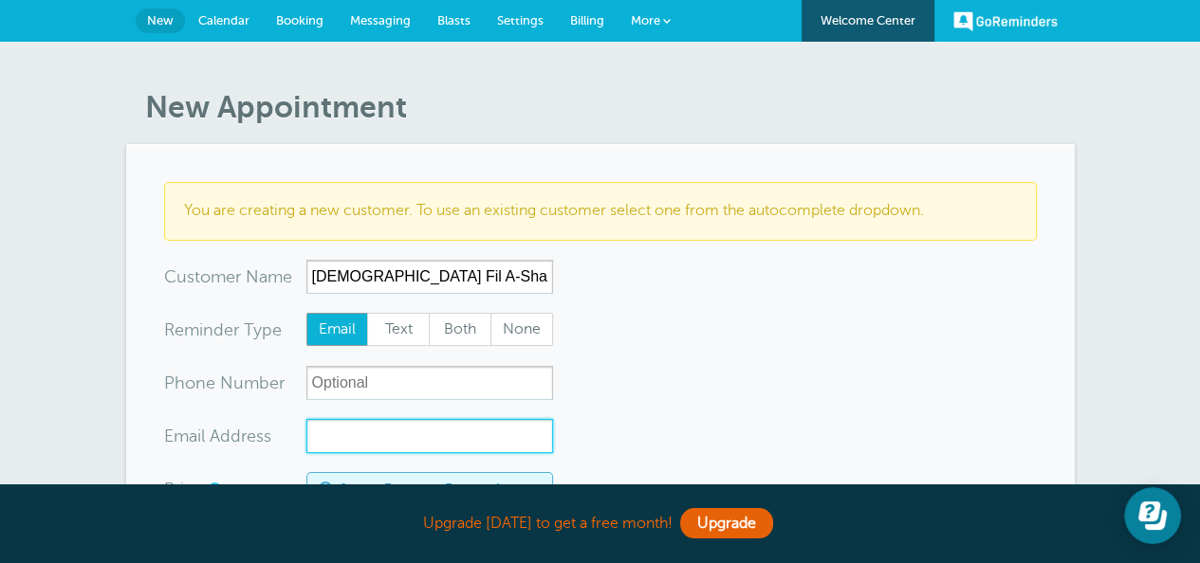
click at [390, 442] on input "xx-no-autofill" at bounding box center [429, 436] width 247 height 34
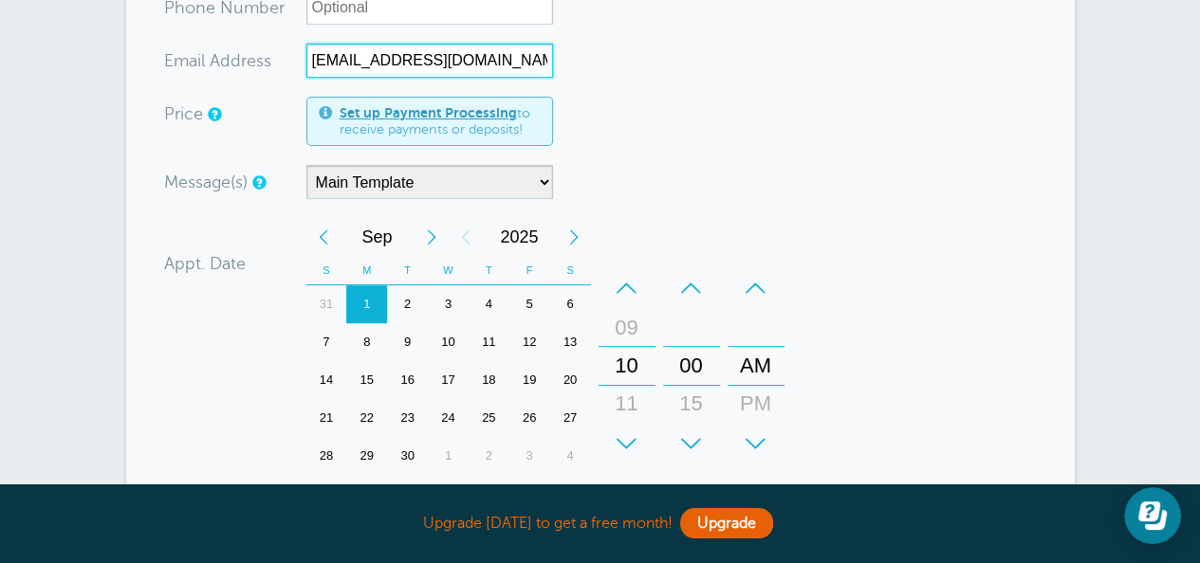
scroll to position [379, 0]
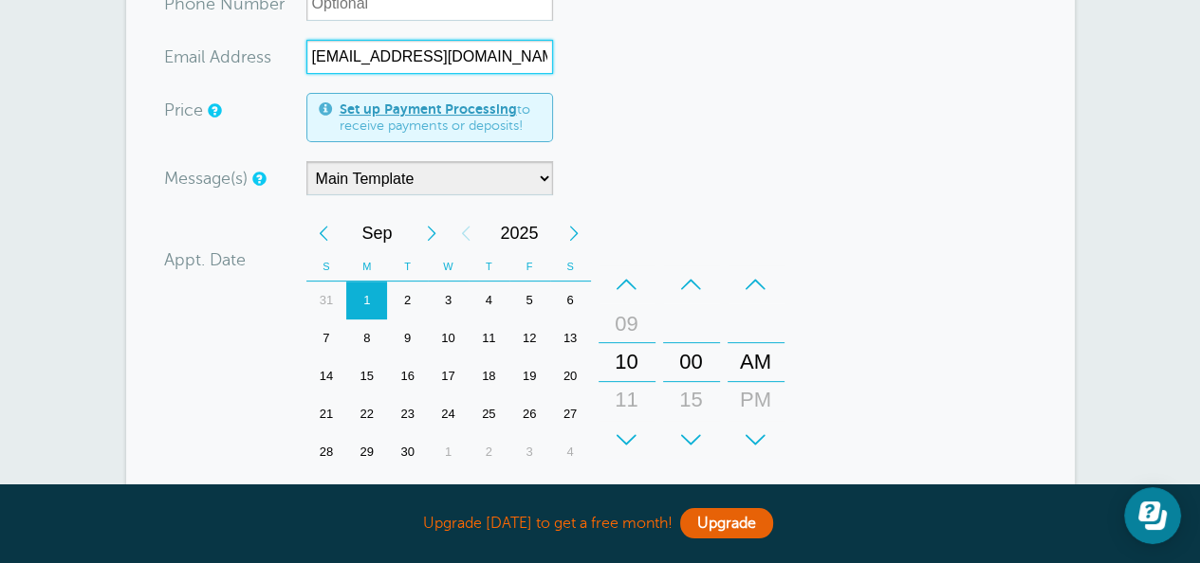
click at [364, 374] on div "15" at bounding box center [366, 377] width 41 height 38
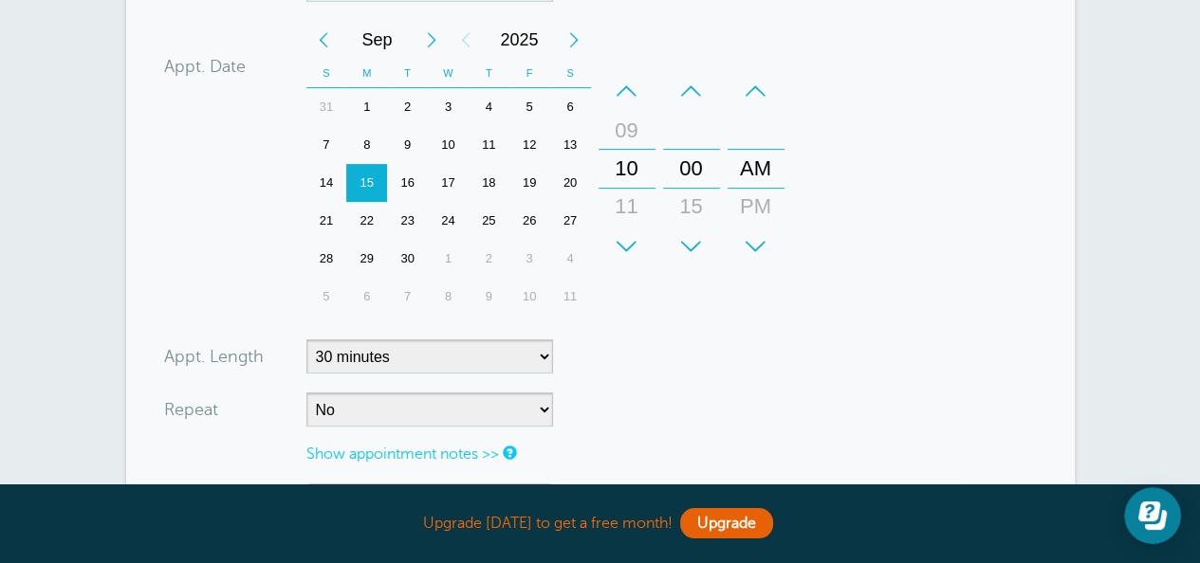
scroll to position [854, 0]
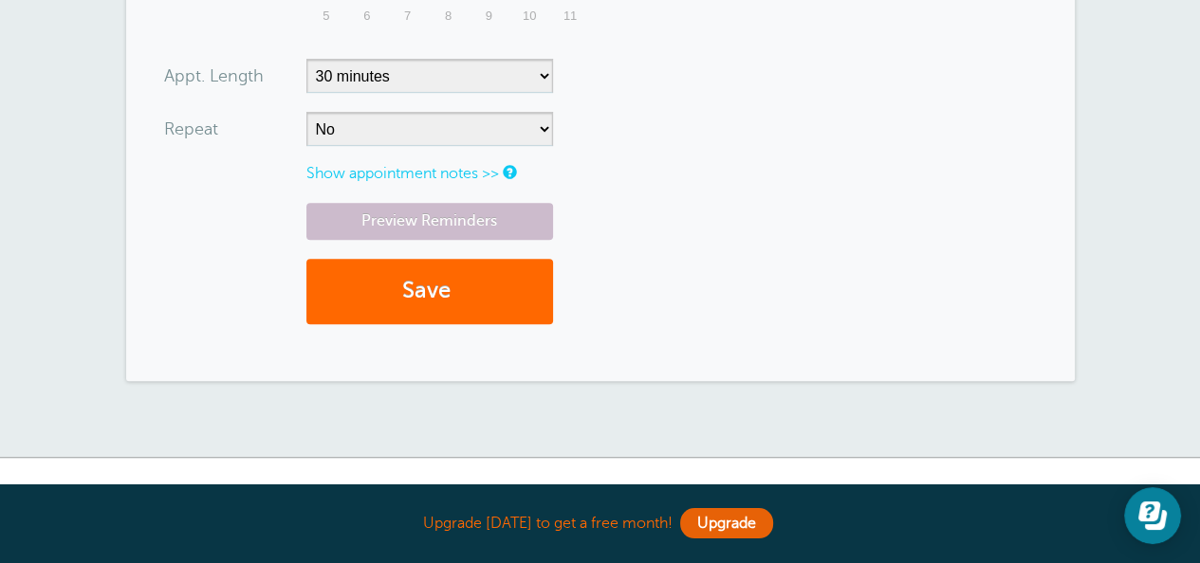
type input "[EMAIL_ADDRESS][DOMAIN_NAME]"
click at [391, 115] on select "No Daily Weekly Every 2 weeks Every 3 weeks Every 4 weeks Monthly Every 5 weeks…" at bounding box center [429, 129] width 247 height 34
select select "RRULE:FREQ=WEEKLY;INTERVAL=12"
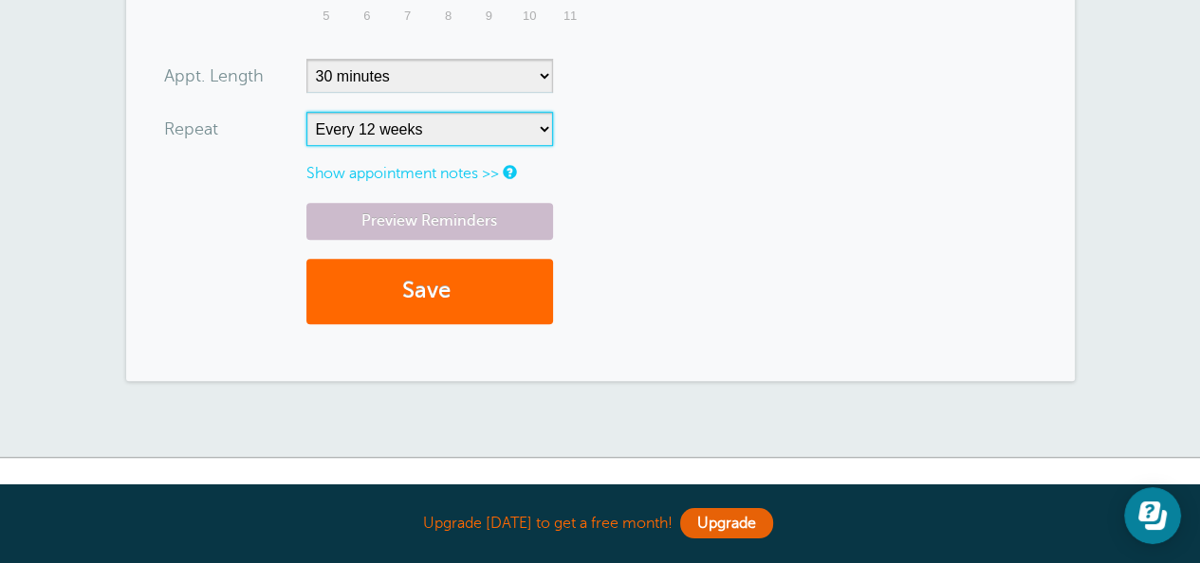
click at [306, 112] on select "No Daily Weekly Every 2 weeks Every 3 weeks Every 4 weeks Monthly Every 5 weeks…" at bounding box center [429, 129] width 247 height 34
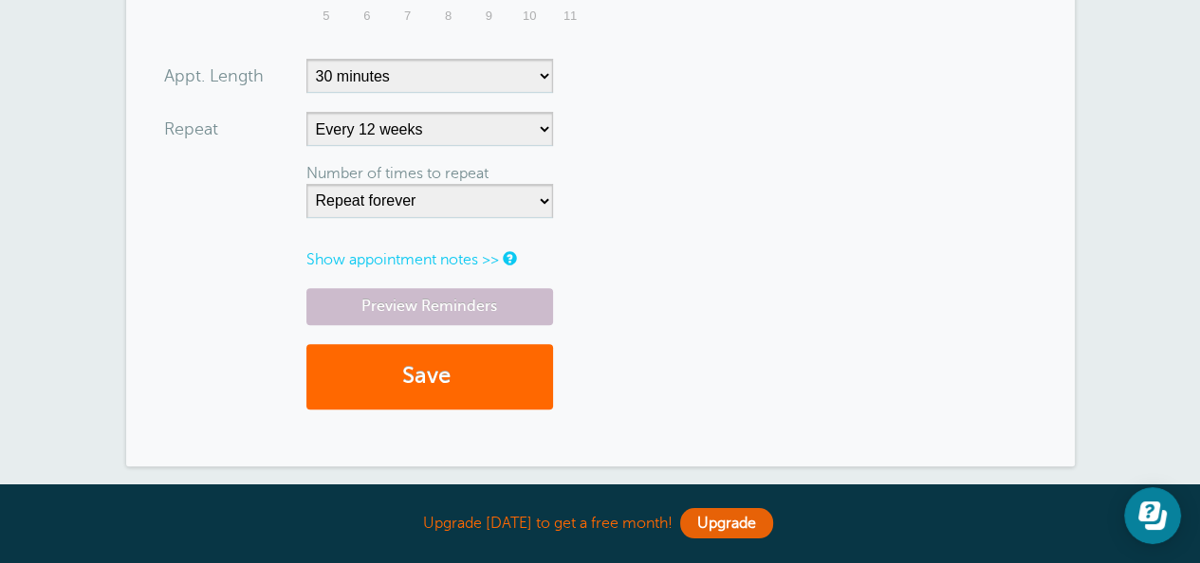
click at [380, 258] on link "Show appointment notes >>" at bounding box center [402, 259] width 193 height 17
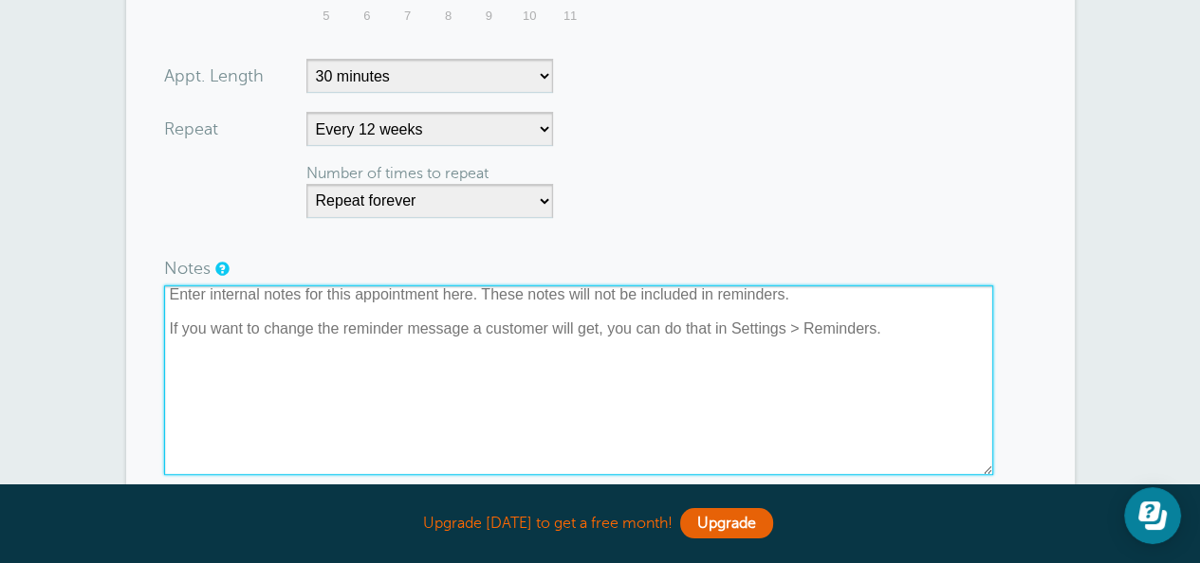
click at [356, 290] on textarea at bounding box center [578, 380] width 829 height 190
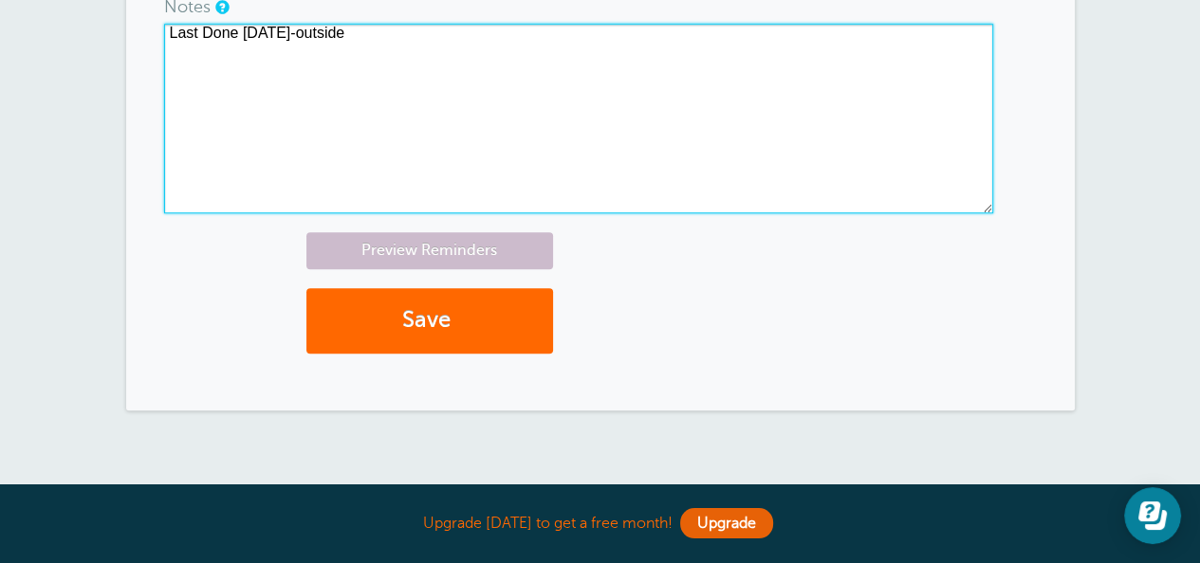
scroll to position [1249, 0]
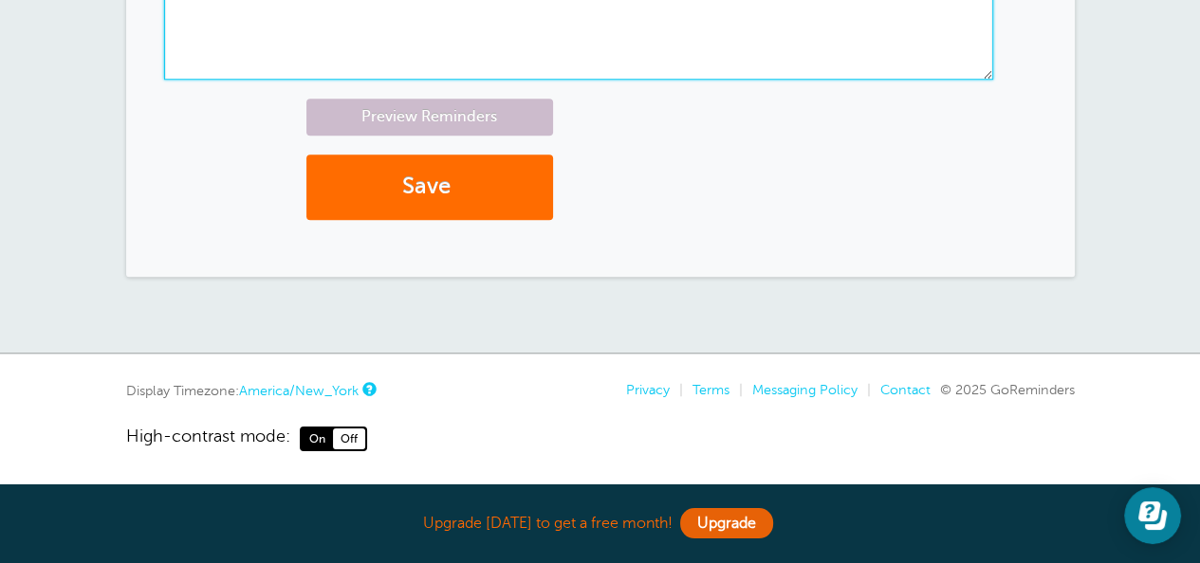
type textarea "Last Done 5/29/24-outside"
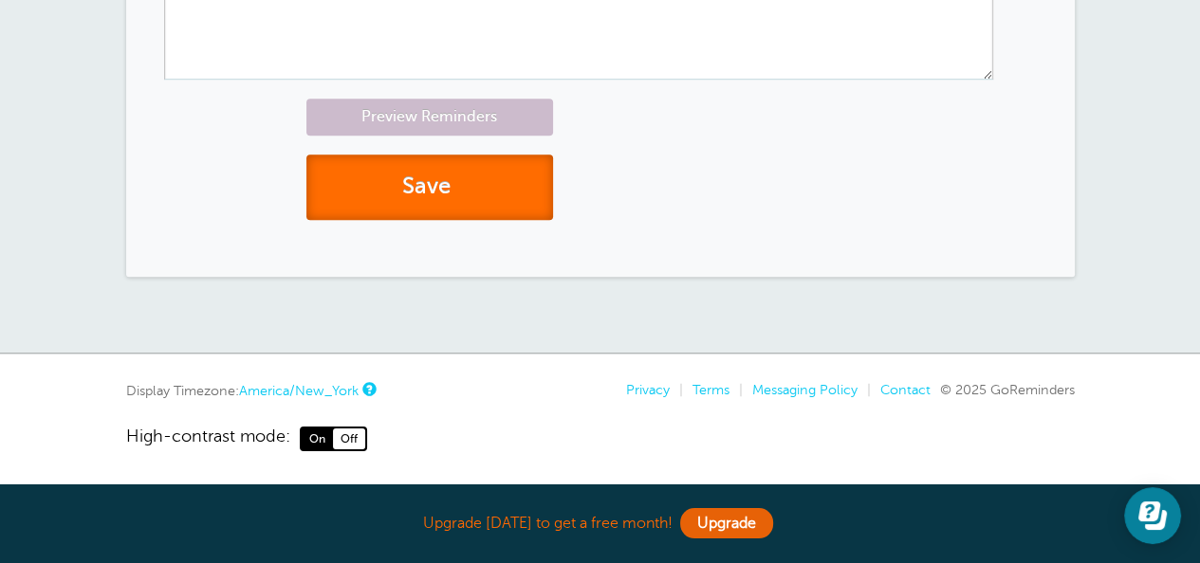
click at [440, 194] on button "Save" at bounding box center [429, 187] width 247 height 65
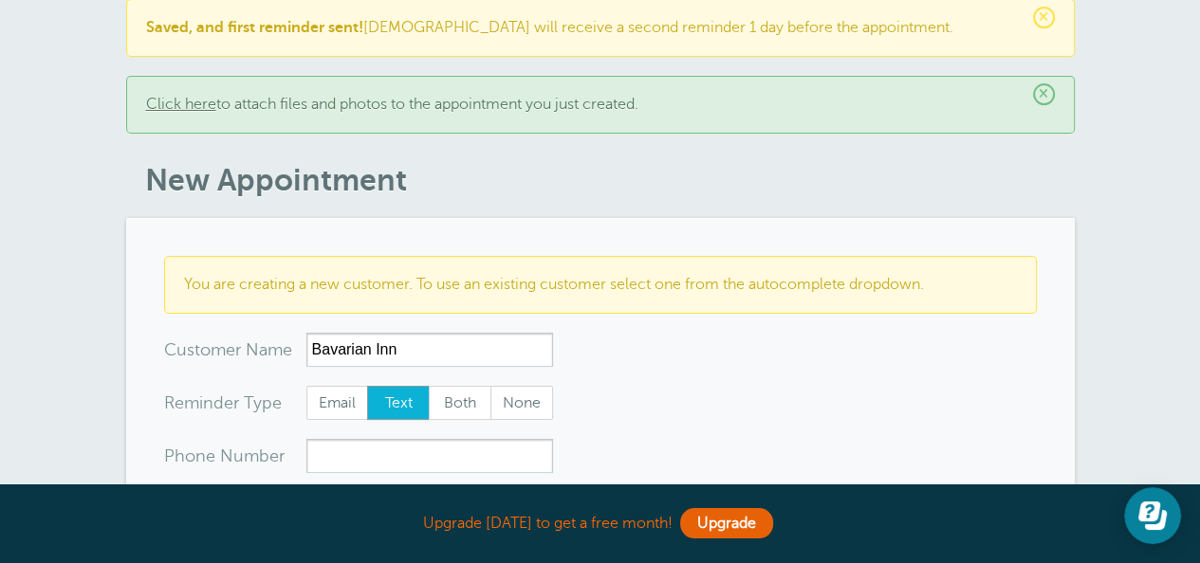
scroll to position [190, 0]
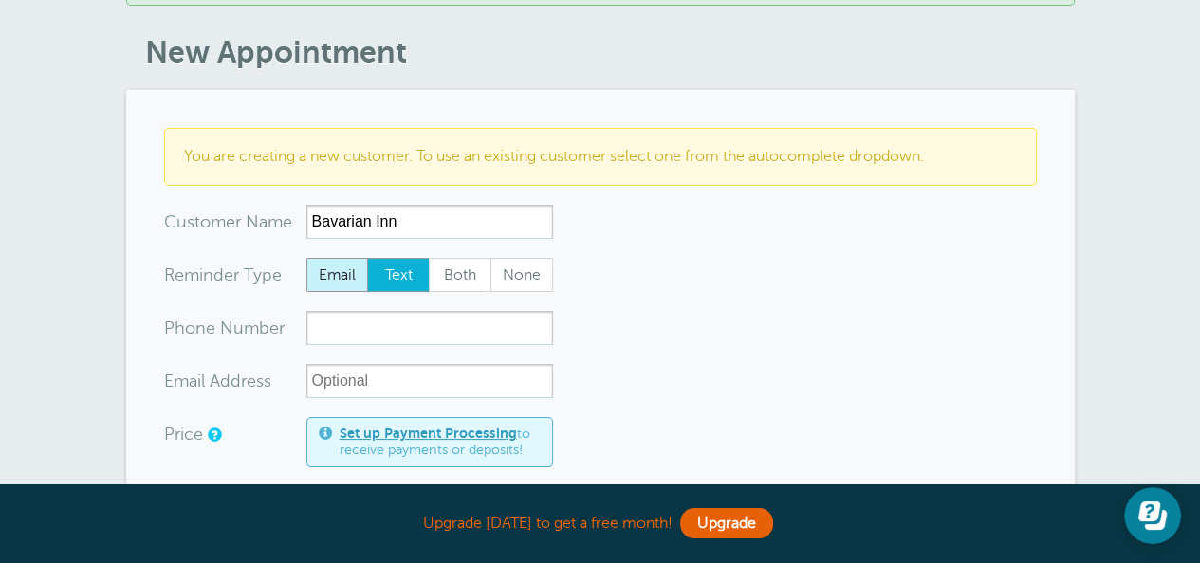
type input "Bavarian Inn"
click at [334, 270] on span "Email" at bounding box center [337, 275] width 61 height 32
click at [306, 258] on input "Email" at bounding box center [305, 257] width 1 height 1
radio input "true"
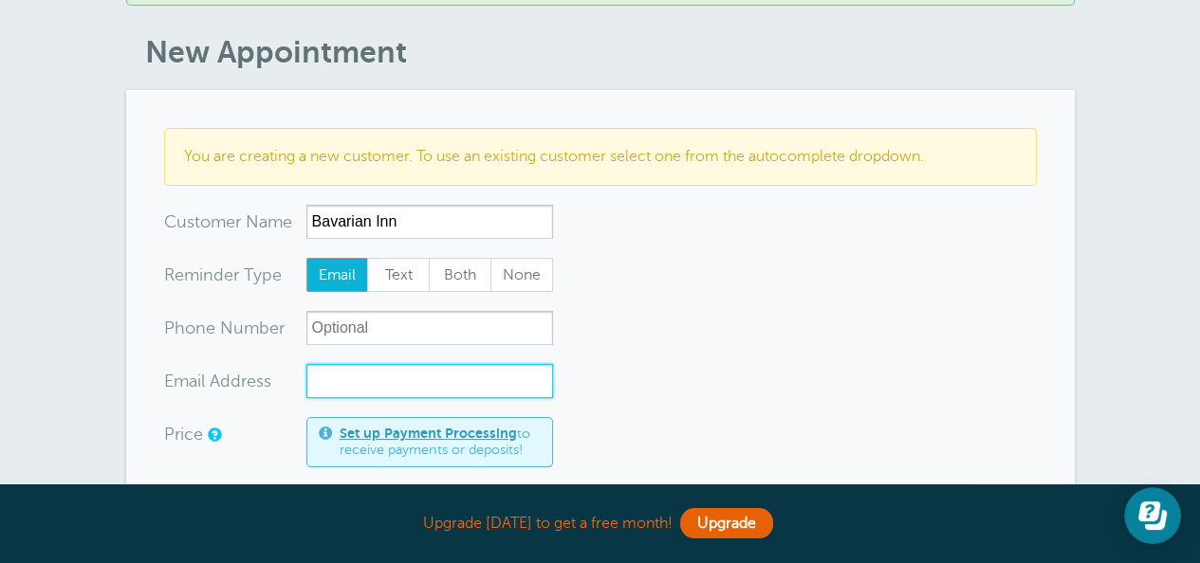
click at [347, 385] on input "xx-no-autofill" at bounding box center [429, 381] width 247 height 34
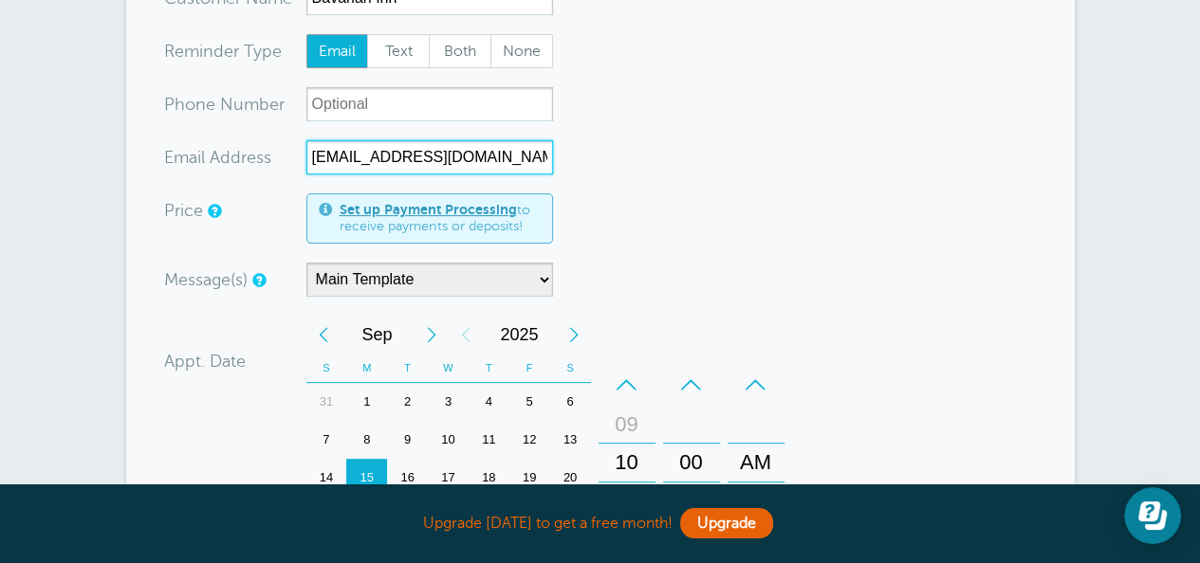
scroll to position [664, 0]
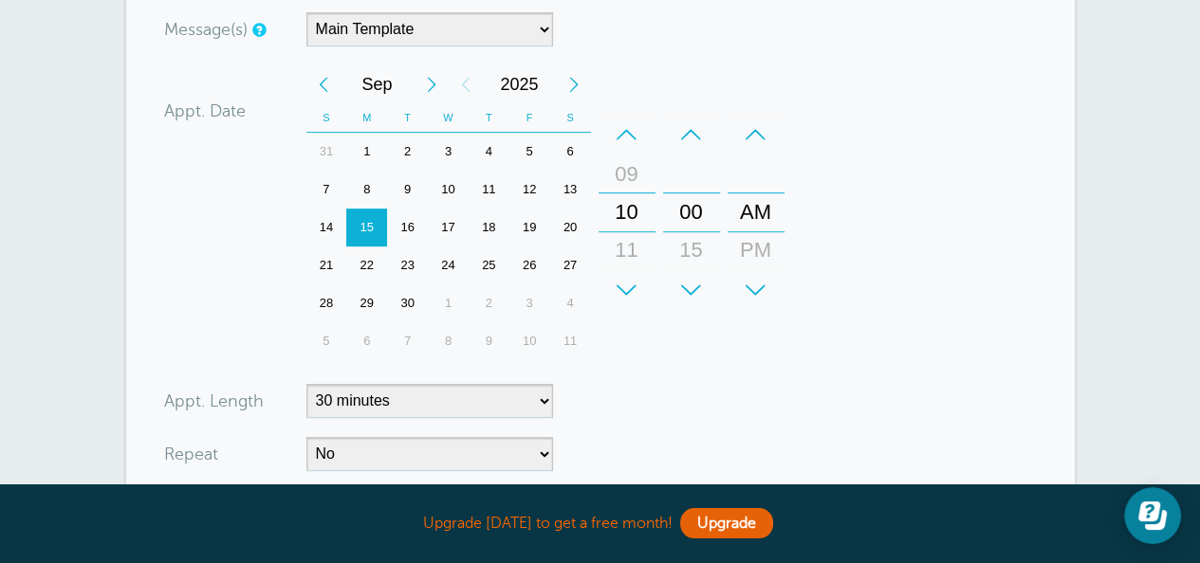
click at [433, 76] on div "Next Month" at bounding box center [431, 84] width 34 height 38
click at [363, 191] on div "6" at bounding box center [366, 190] width 41 height 38
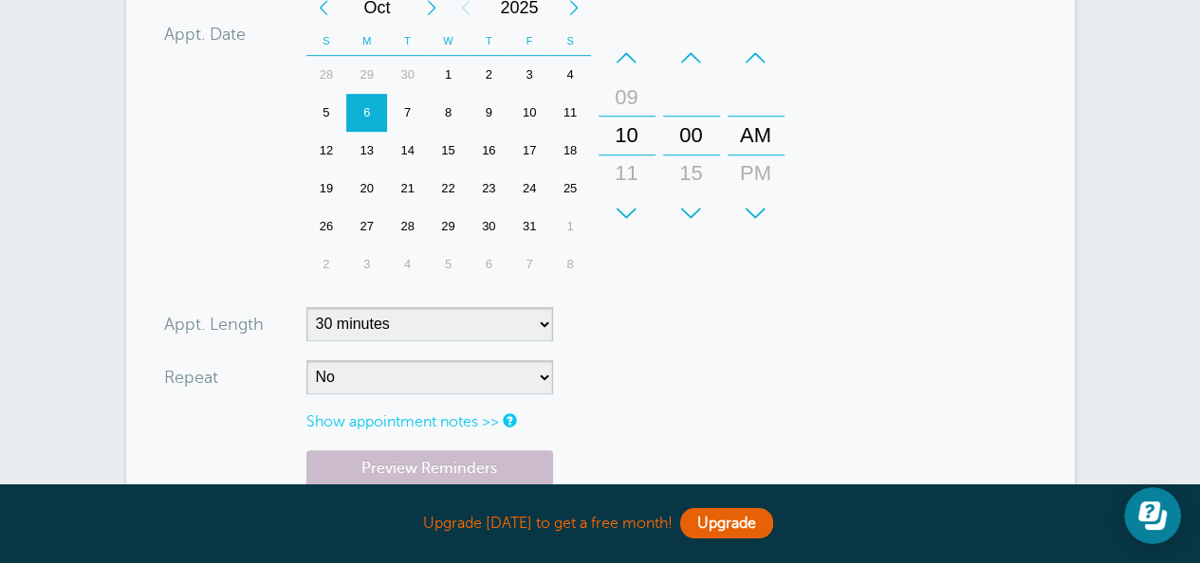
scroll to position [854, 0]
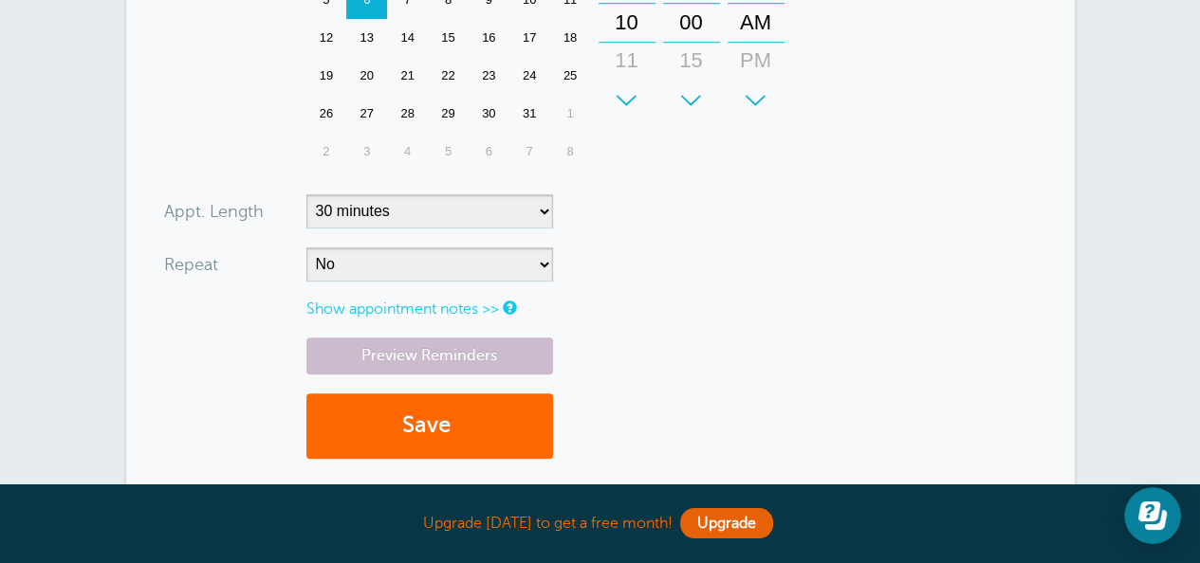
type input "[EMAIL_ADDRESS][DOMAIN_NAME]"
click at [405, 255] on select "No Daily Weekly Every 2 weeks Every 3 weeks Every 4 weeks Monthly Every 5 weeks…" at bounding box center [429, 265] width 247 height 34
select select "RRULE:FREQ=WEEKLY;INTERVAL=12"
click at [306, 248] on select "No Daily Weekly Every 2 weeks Every 3 weeks Every 4 weeks Monthly Every 5 weeks…" at bounding box center [429, 265] width 247 height 34
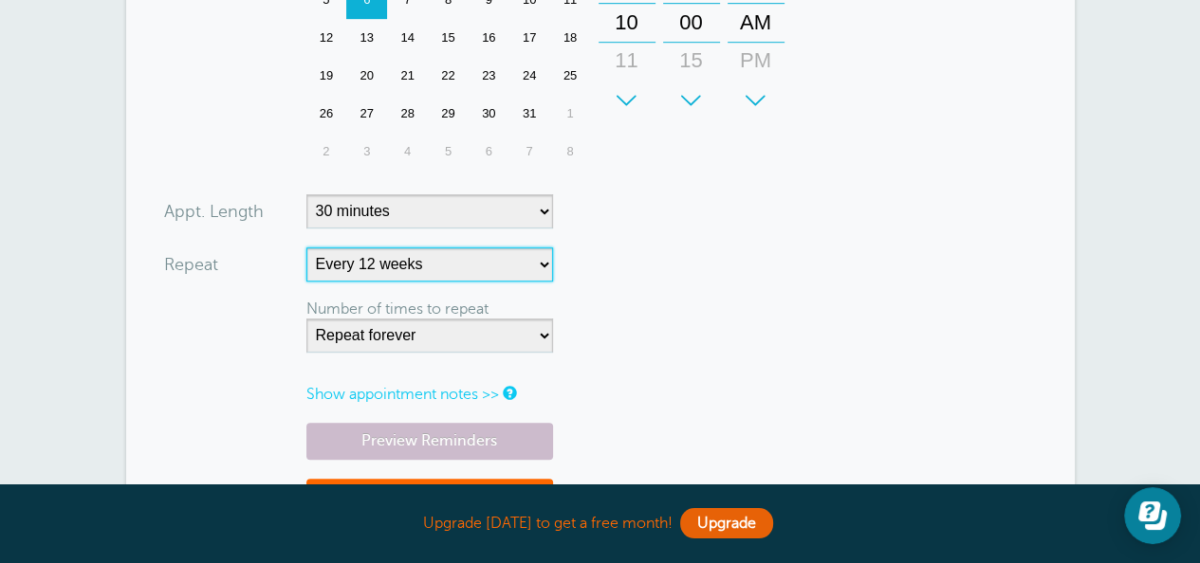
scroll to position [948, 0]
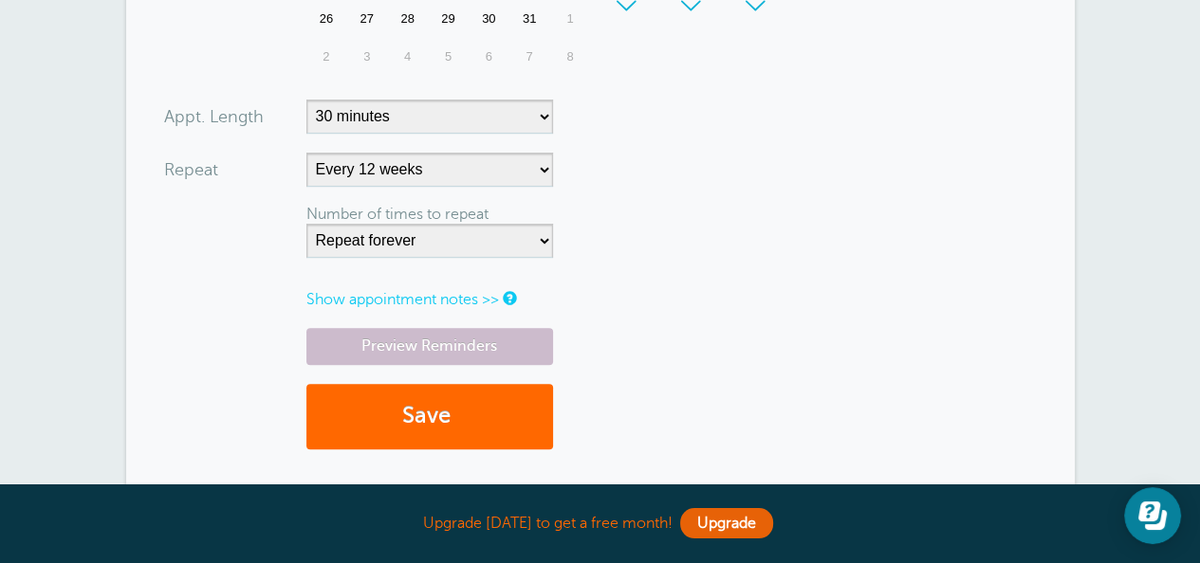
click at [409, 297] on link "Show appointment notes >>" at bounding box center [402, 299] width 193 height 17
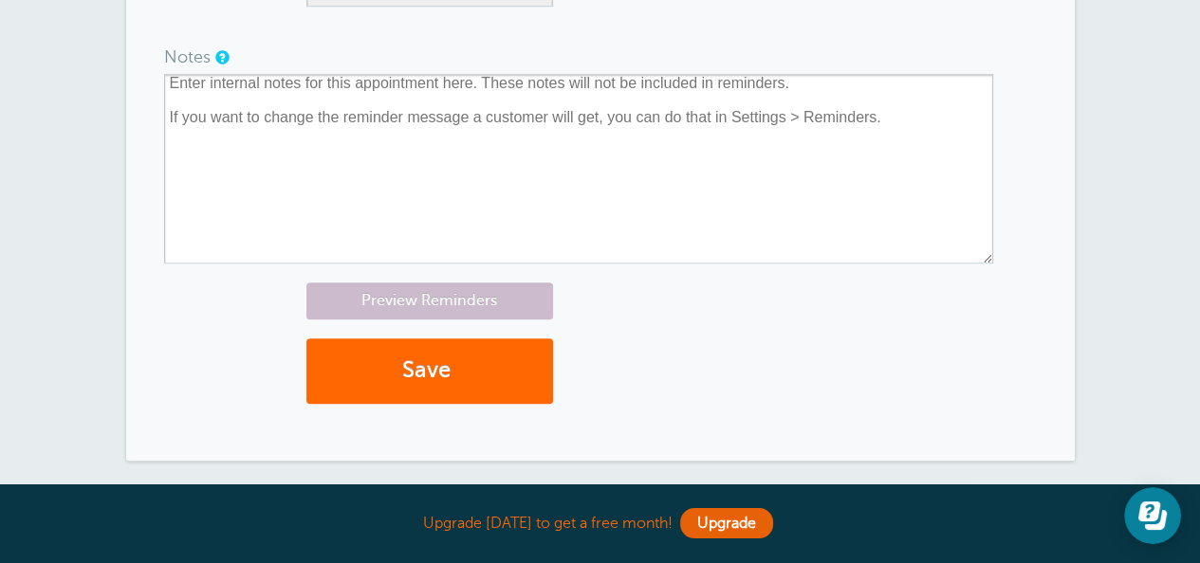
scroll to position [1194, 0]
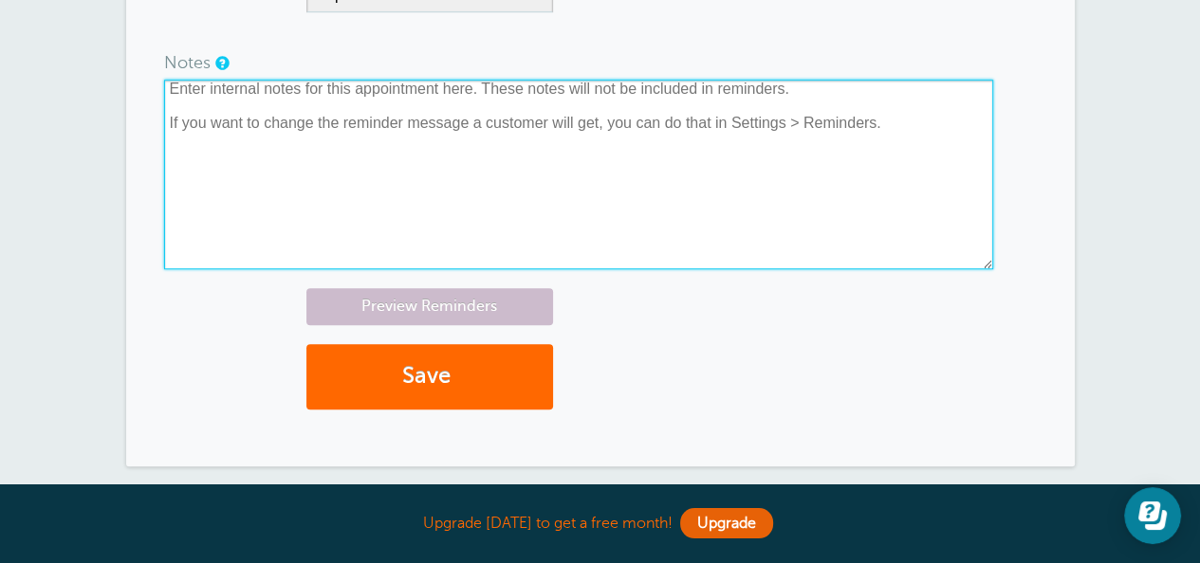
click at [388, 160] on textarea at bounding box center [578, 175] width 829 height 190
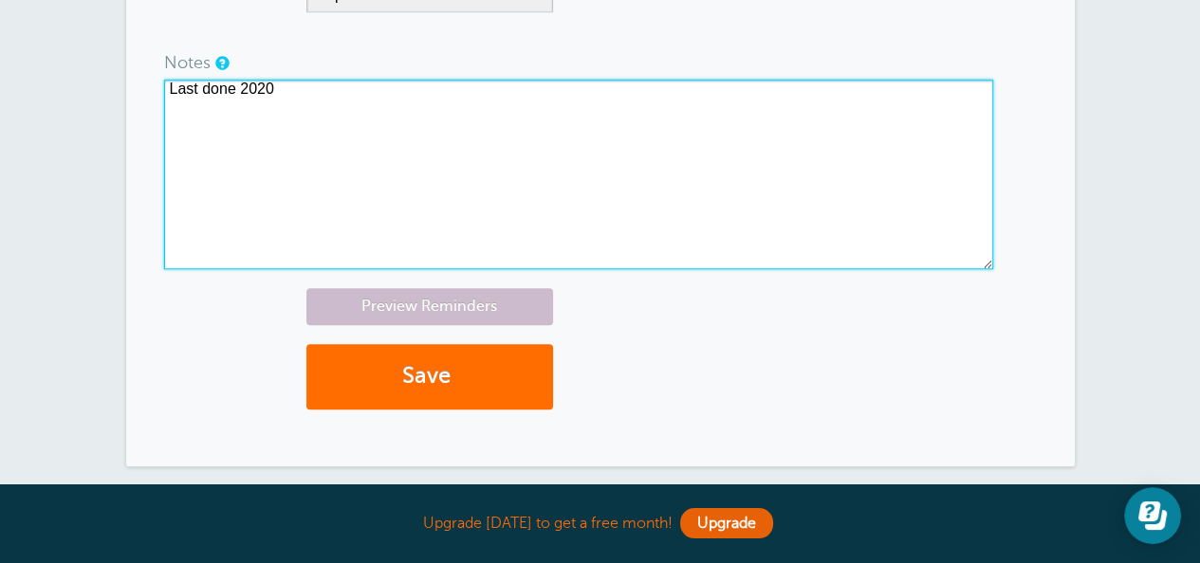
type textarea "Last done 2020"
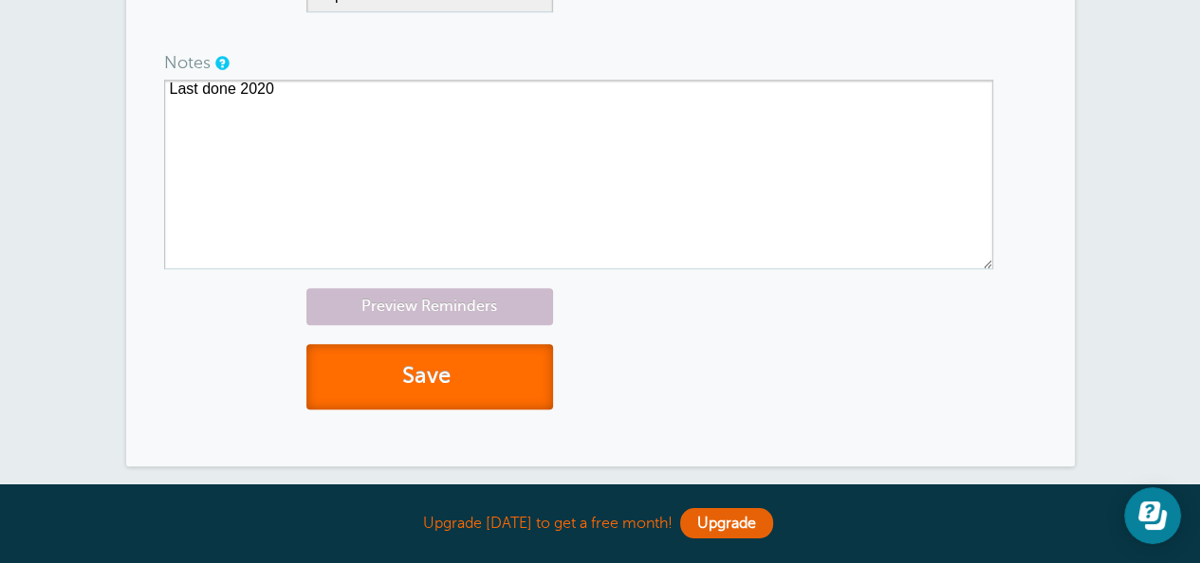
click at [408, 384] on button "Save" at bounding box center [429, 376] width 247 height 65
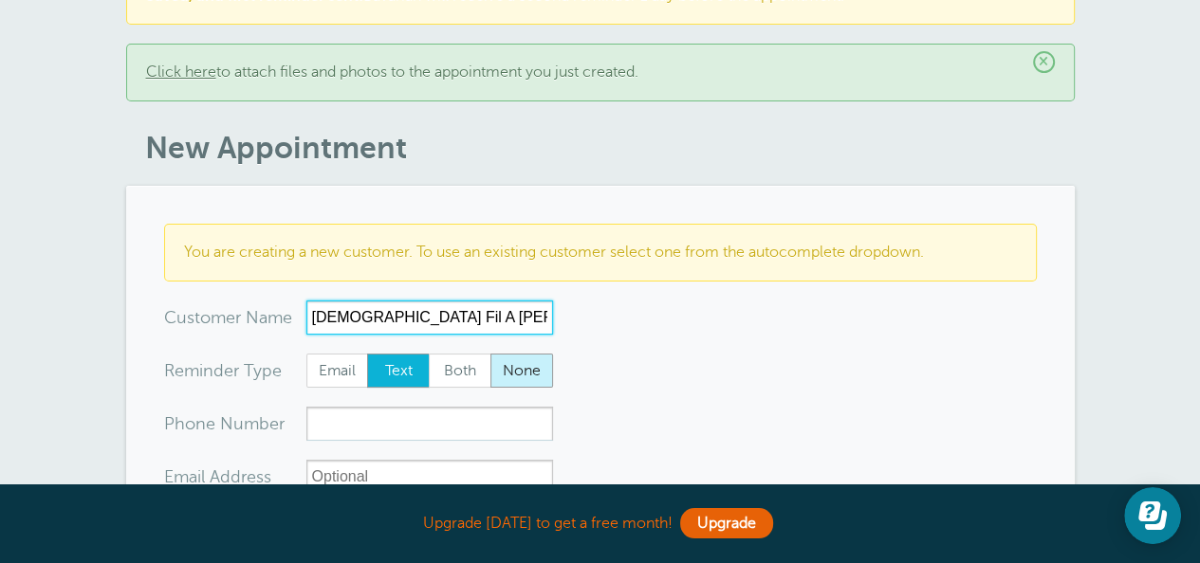
scroll to position [95, 0]
type input "[DEMOGRAPHIC_DATA] Fil A [PERSON_NAME]"
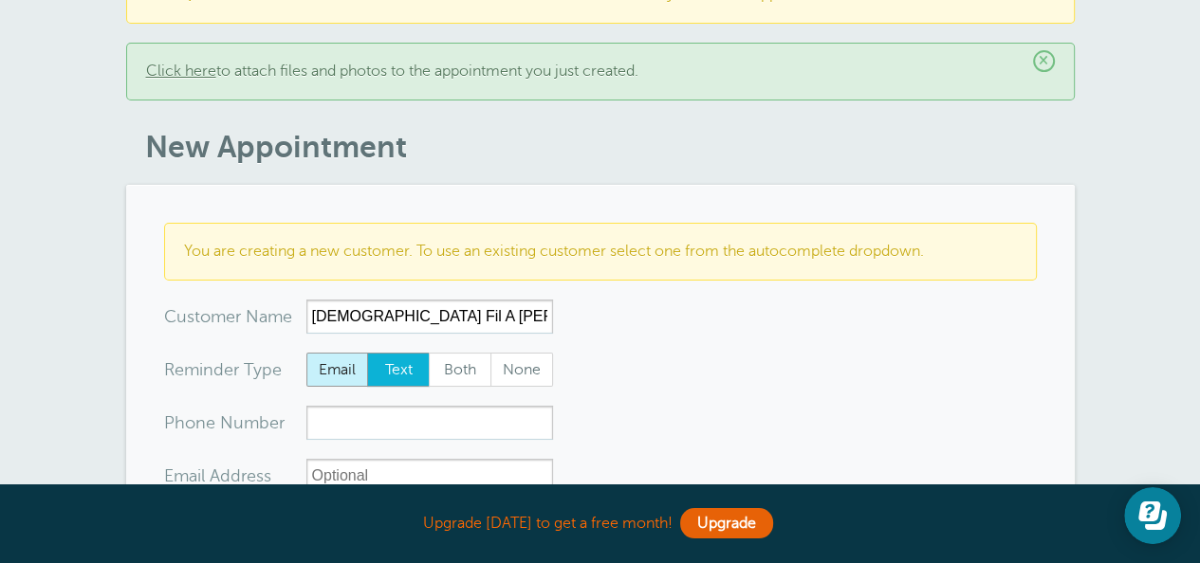
click at [330, 372] on span "Email" at bounding box center [337, 370] width 61 height 32
click at [306, 353] on input "Email" at bounding box center [305, 352] width 1 height 1
radio input "true"
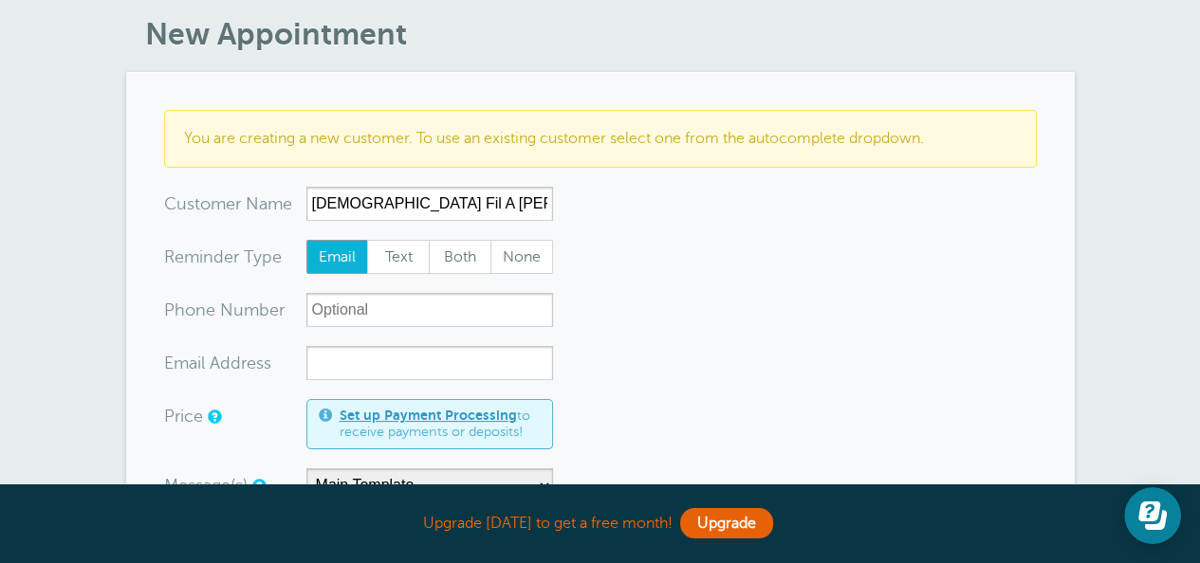
scroll to position [379, 0]
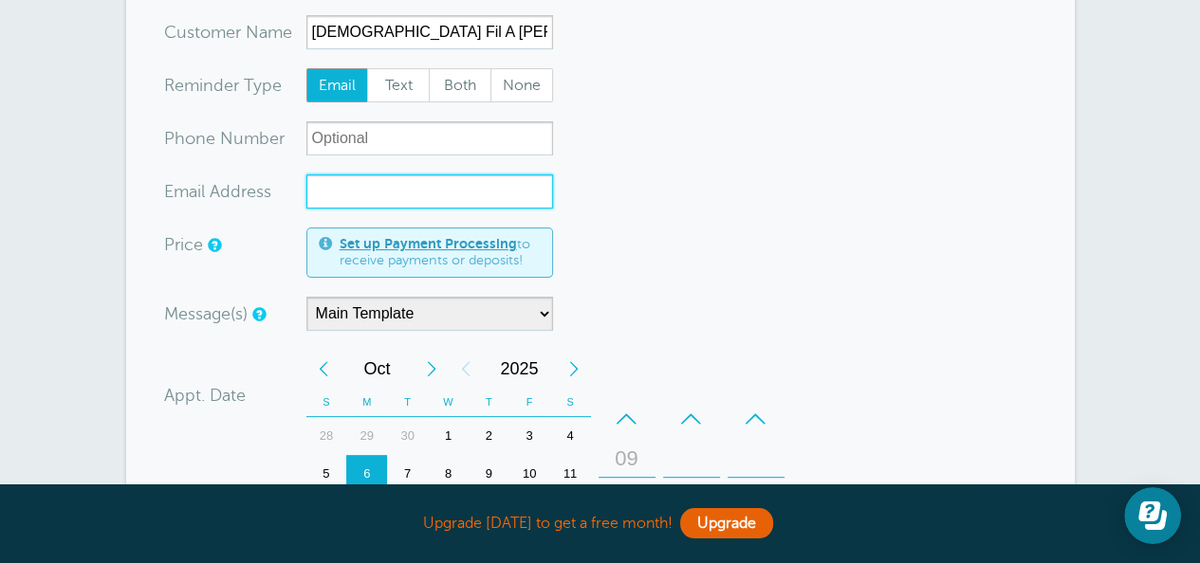
click at [437, 183] on input "xx-no-autofill" at bounding box center [429, 191] width 247 height 34
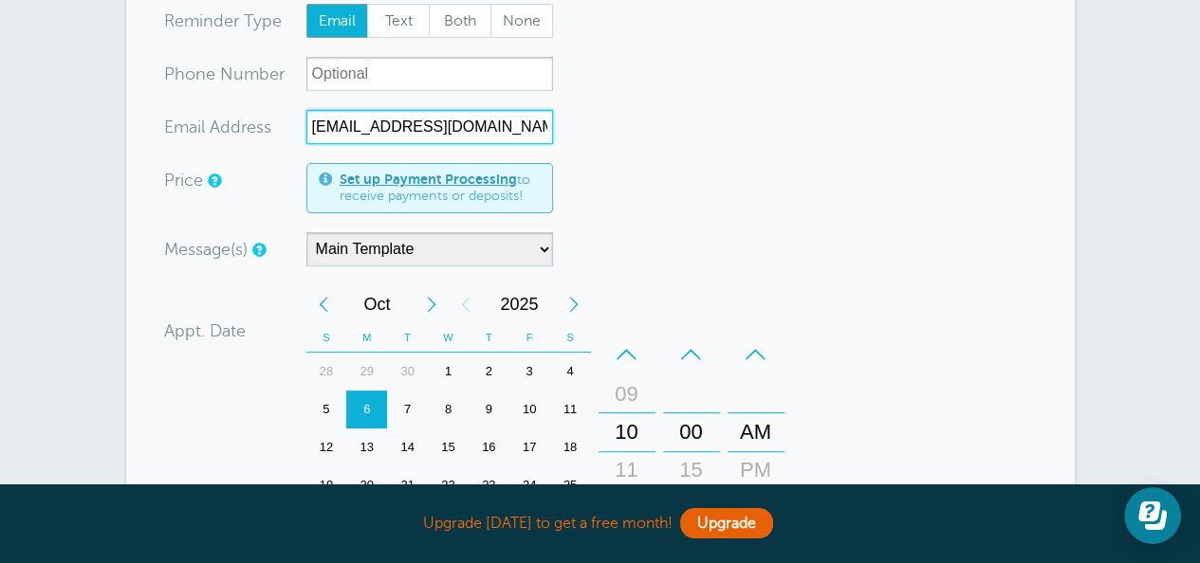
scroll to position [569, 0]
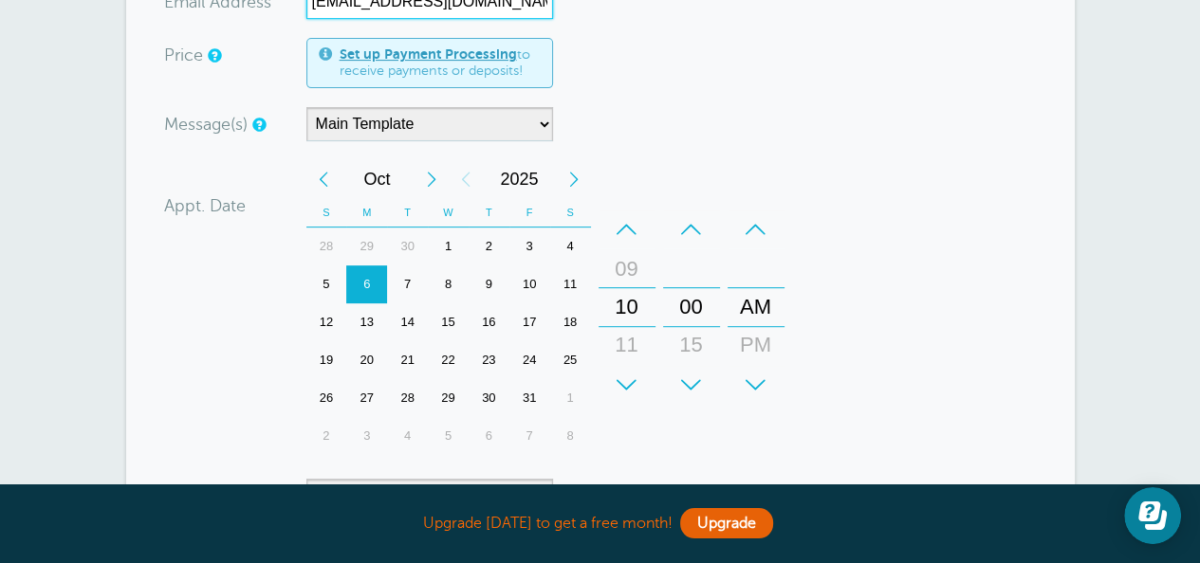
click at [376, 357] on div "20" at bounding box center [366, 360] width 41 height 38
click at [360, 391] on div "27" at bounding box center [366, 398] width 41 height 38
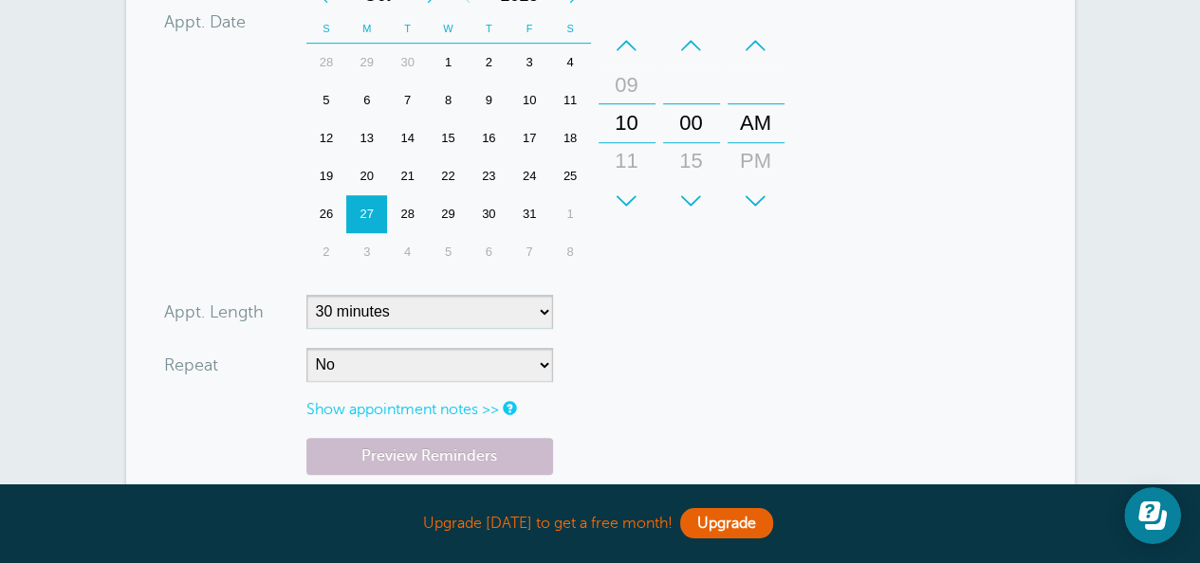
scroll to position [854, 0]
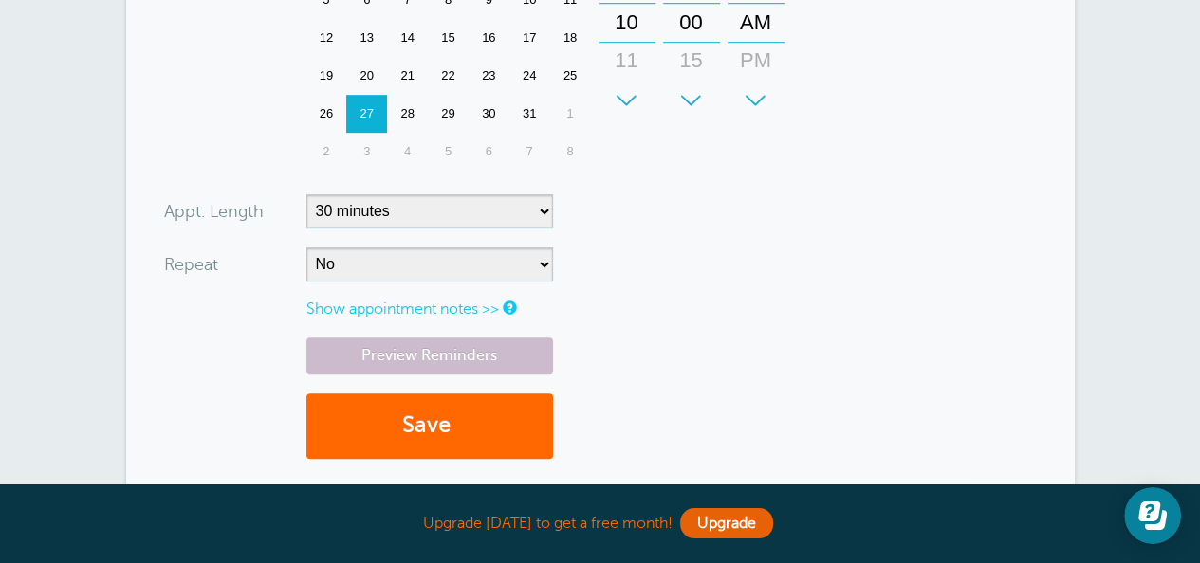
type input "[EMAIL_ADDRESS][DOMAIN_NAME]"
click at [429, 259] on select "No Daily Weekly Every 2 weeks Every 3 weeks Every 4 weeks Monthly Every 5 weeks…" at bounding box center [429, 265] width 247 height 34
select select "RRULE:FREQ=WEEKLY;INTERVAL=12"
click at [306, 248] on select "No Daily Weekly Every 2 weeks Every 3 weeks Every 4 weeks Monthly Every 5 weeks…" at bounding box center [429, 265] width 247 height 34
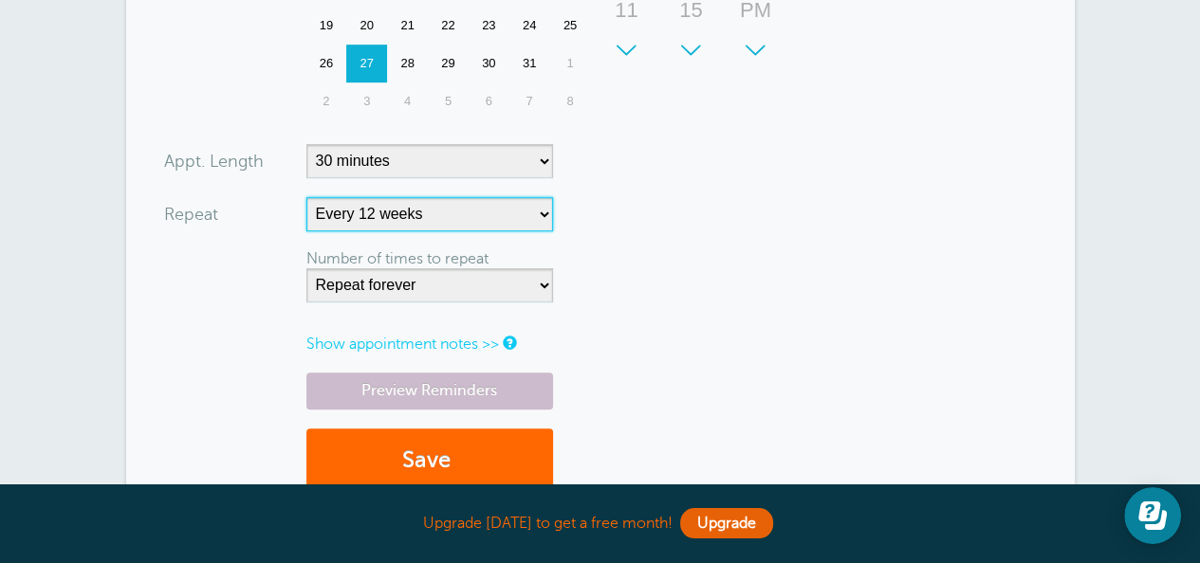
scroll to position [948, 0]
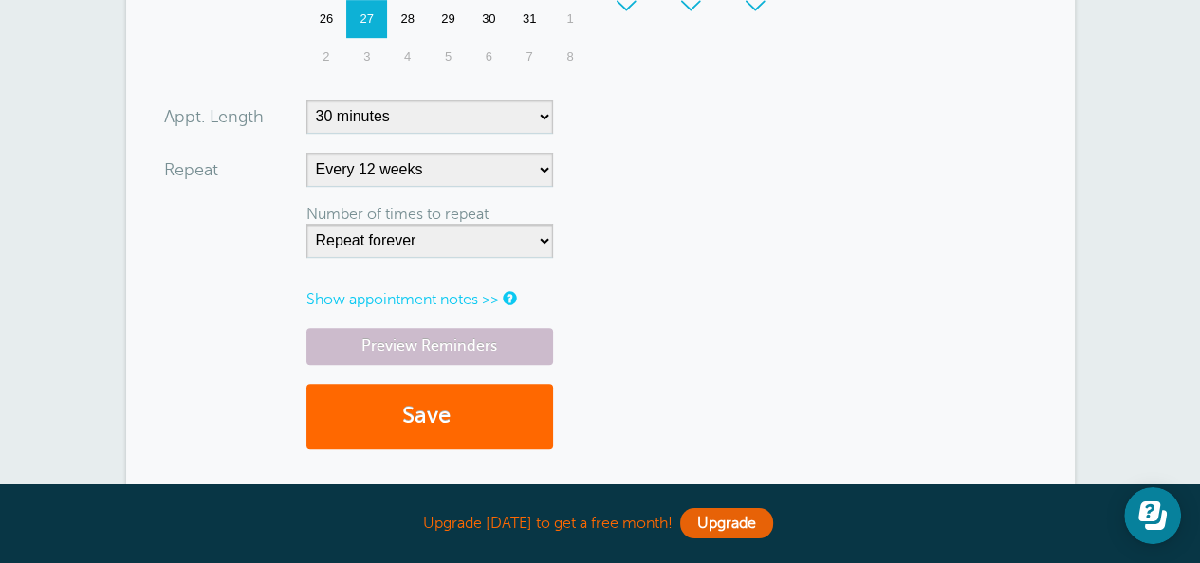
click at [367, 292] on link "Show appointment notes >>" at bounding box center [402, 299] width 193 height 17
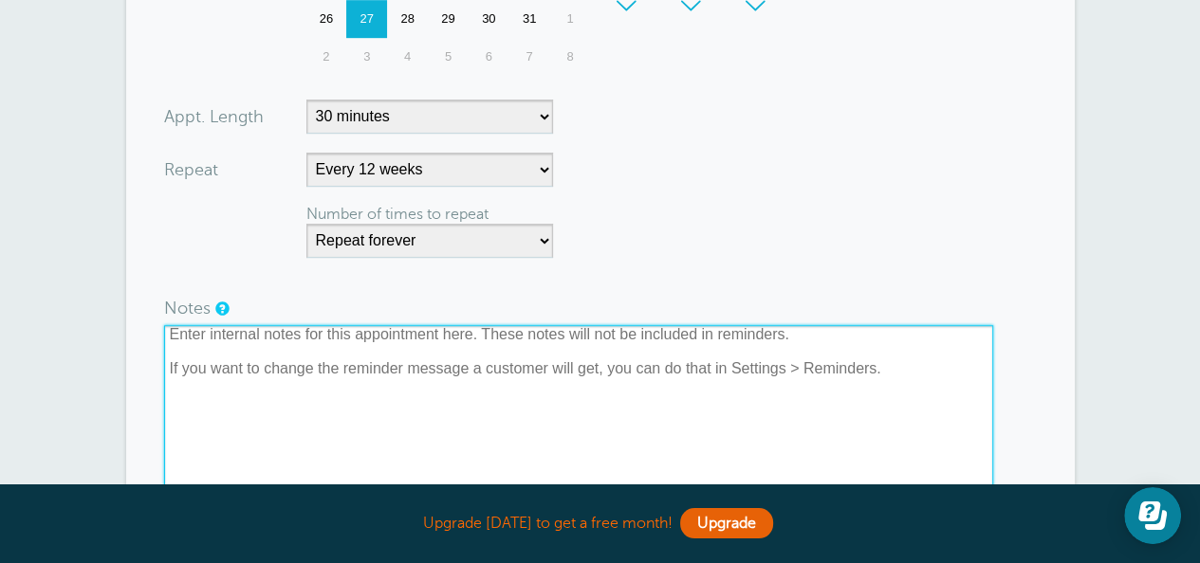
drag, startPoint x: 274, startPoint y: 373, endPoint x: 259, endPoint y: 358, distance: 21.5
click at [269, 364] on textarea at bounding box center [578, 420] width 829 height 190
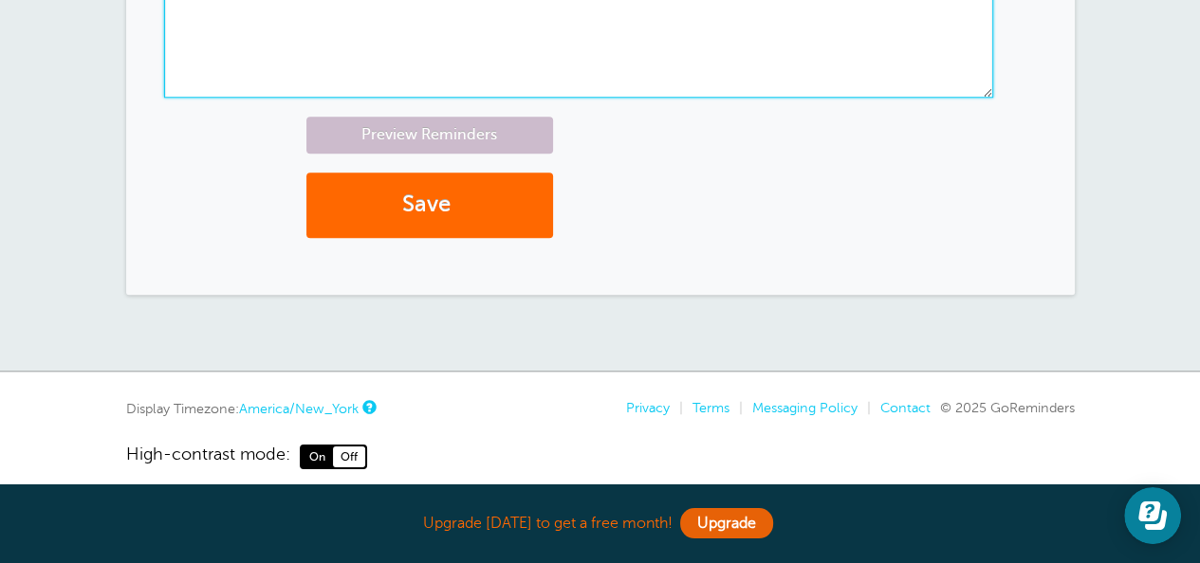
scroll to position [1384, 0]
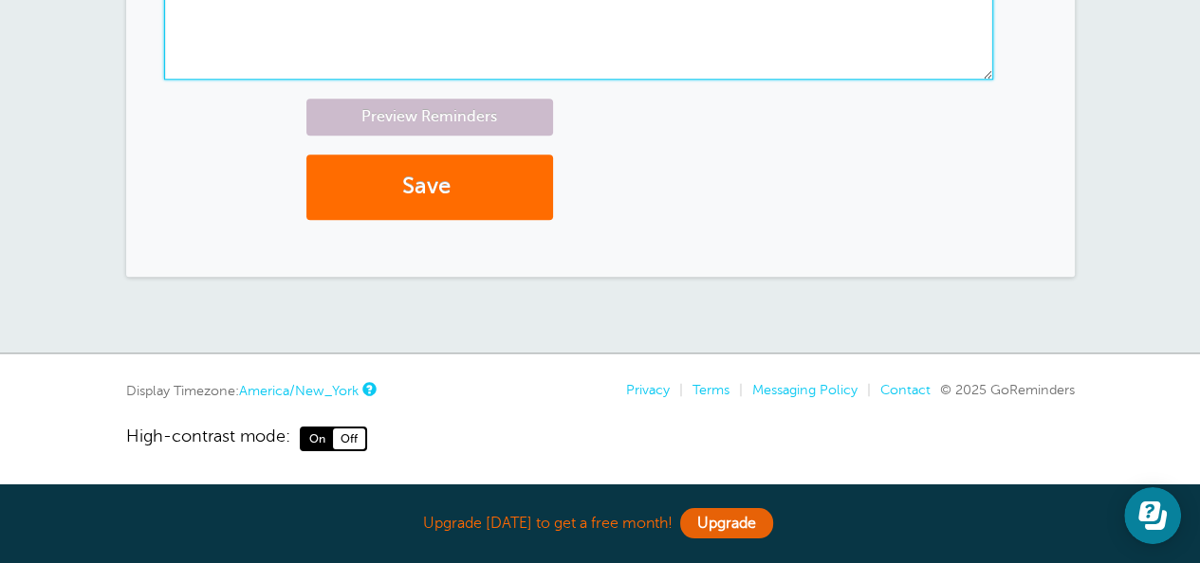
type textarea "Last Done [DATE]-outside"
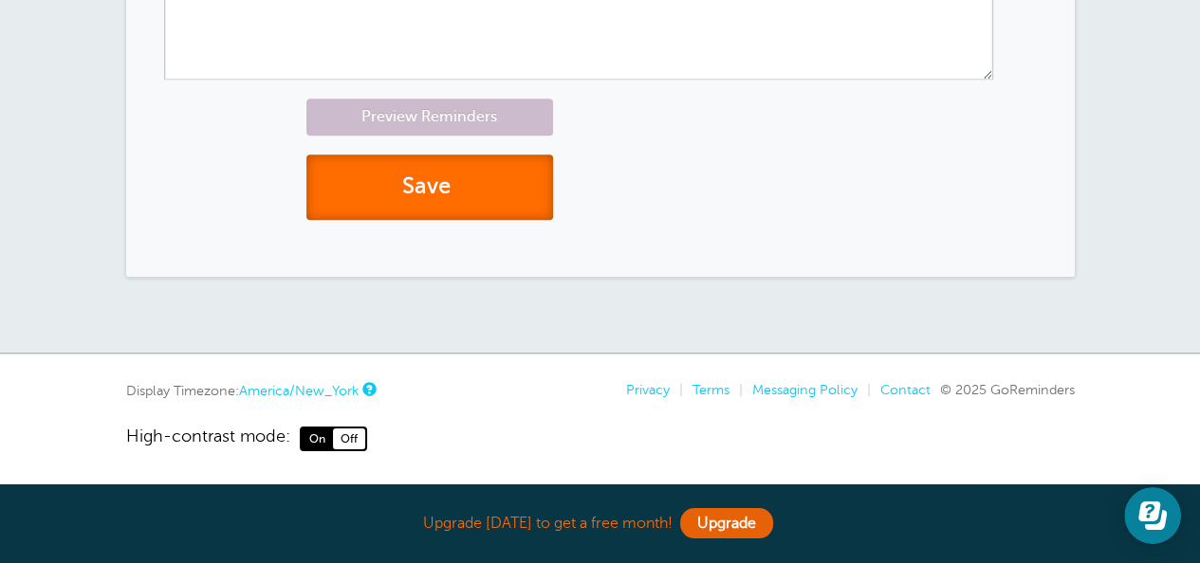
click at [398, 195] on button "Save" at bounding box center [429, 187] width 247 height 65
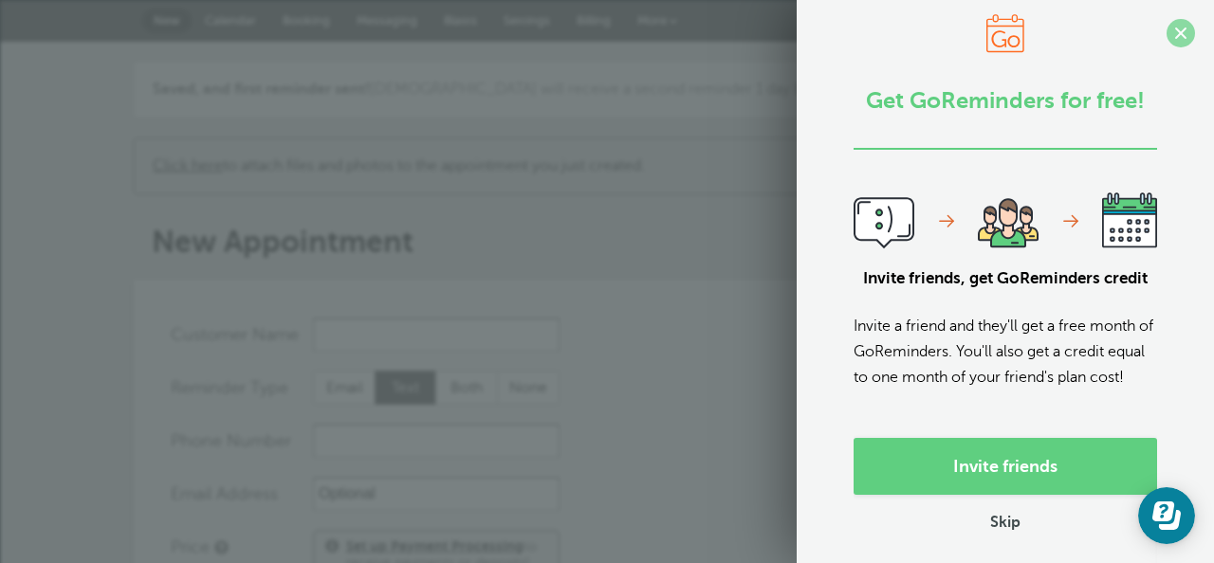
click at [1166, 31] on span at bounding box center [1180, 33] width 28 height 28
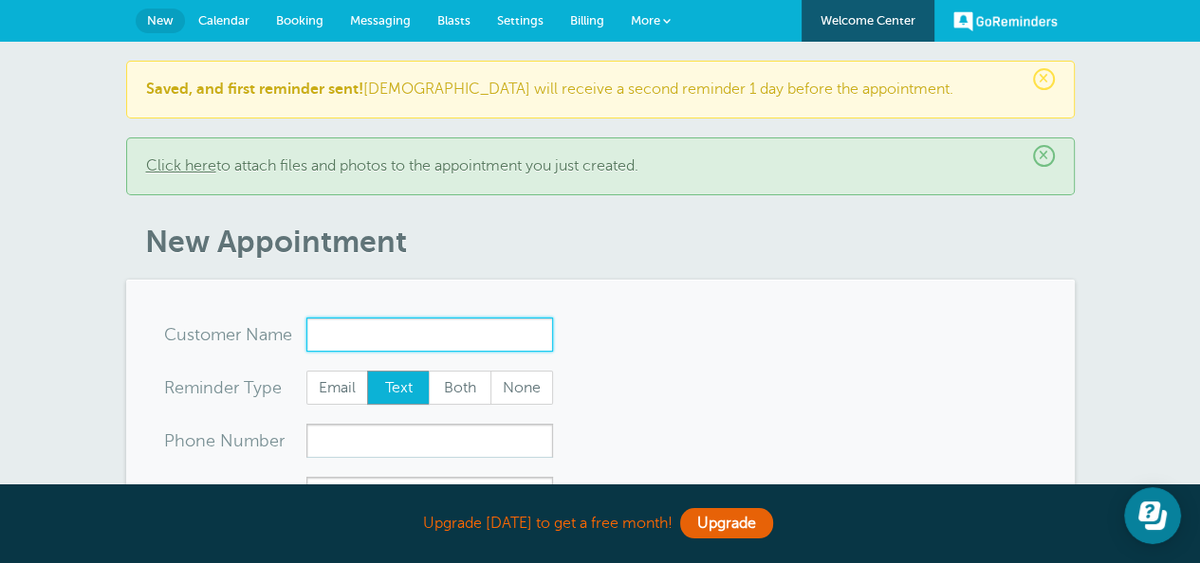
click at [327, 344] on input "x-no-autofill" at bounding box center [429, 335] width 247 height 34
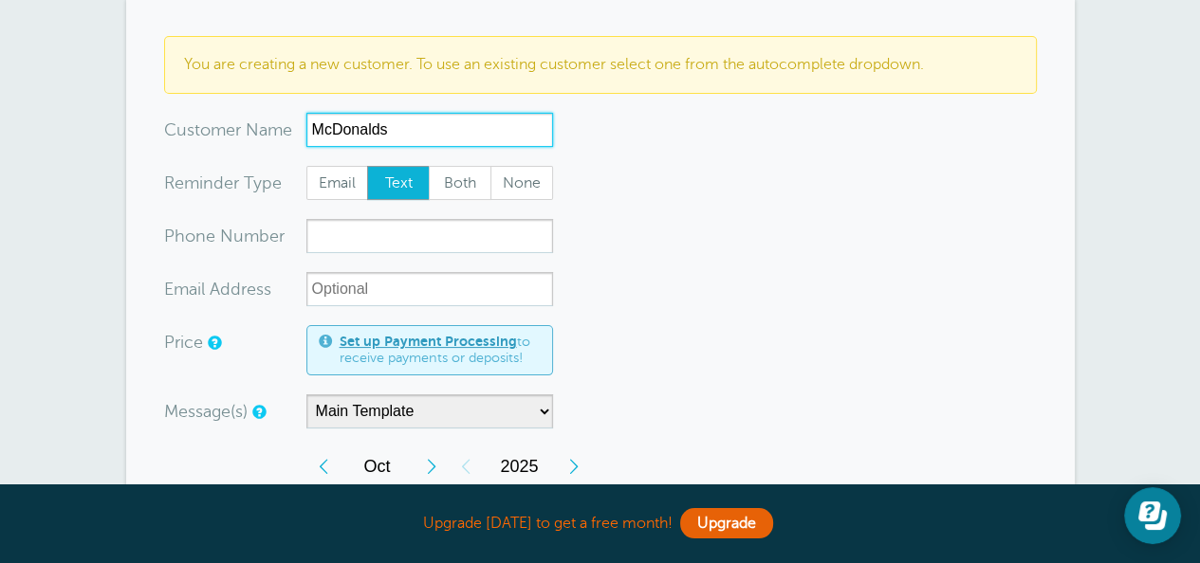
scroll to position [285, 0]
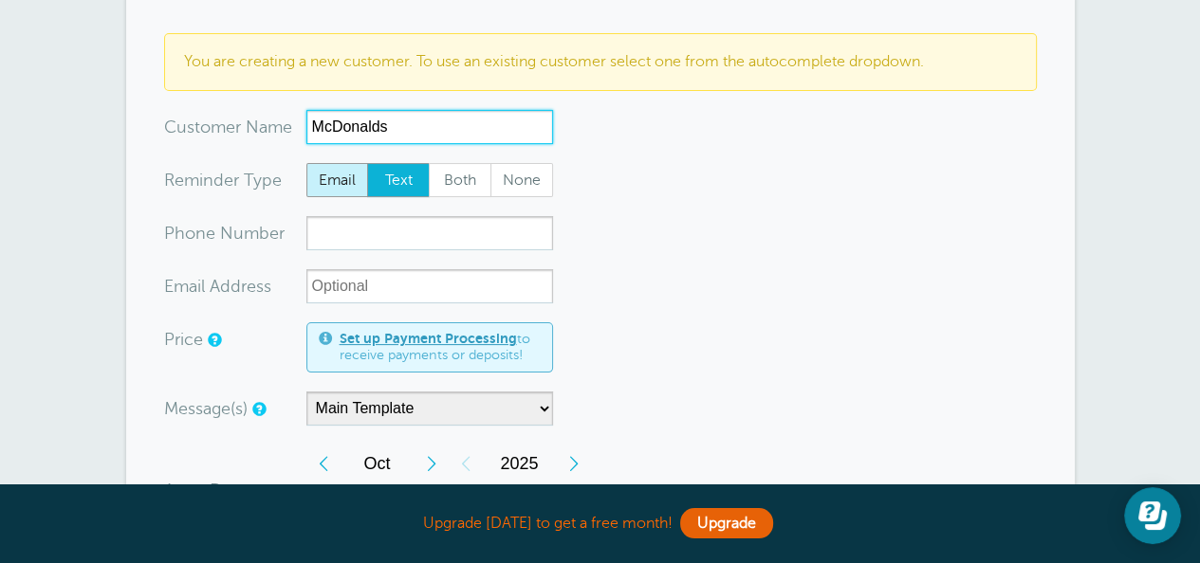
type input "McDonalds"
click at [336, 180] on span "Email" at bounding box center [337, 180] width 61 height 32
click at [306, 163] on input "Email" at bounding box center [305, 162] width 1 height 1
radio input "true"
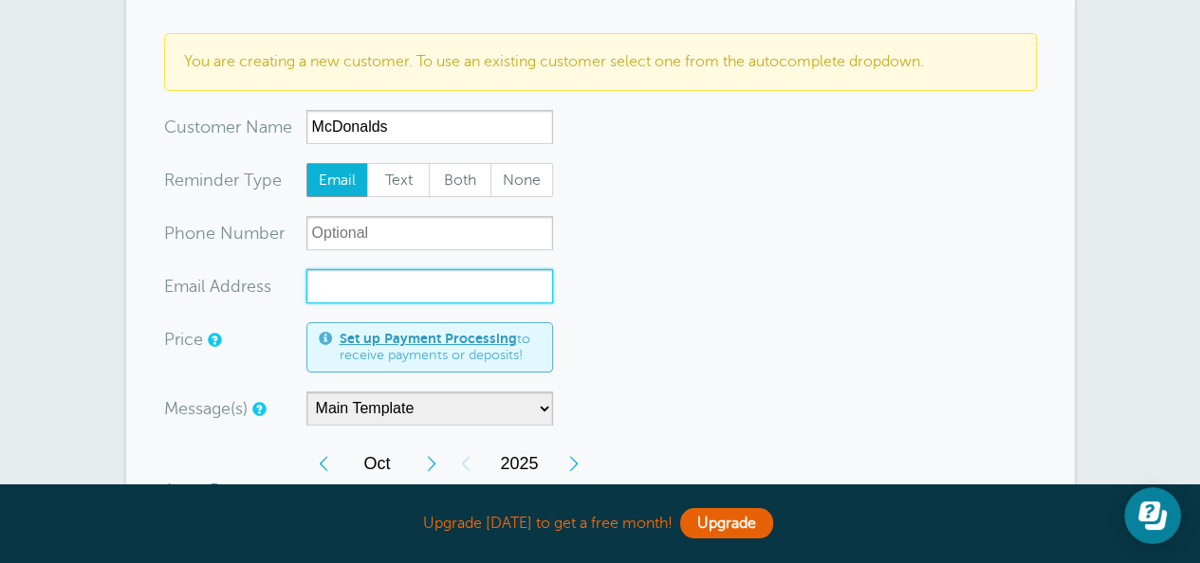
drag, startPoint x: 366, startPoint y: 289, endPoint x: 470, endPoint y: 279, distance: 104.8
click at [367, 289] on input "xx-no-autofill" at bounding box center [429, 286] width 247 height 34
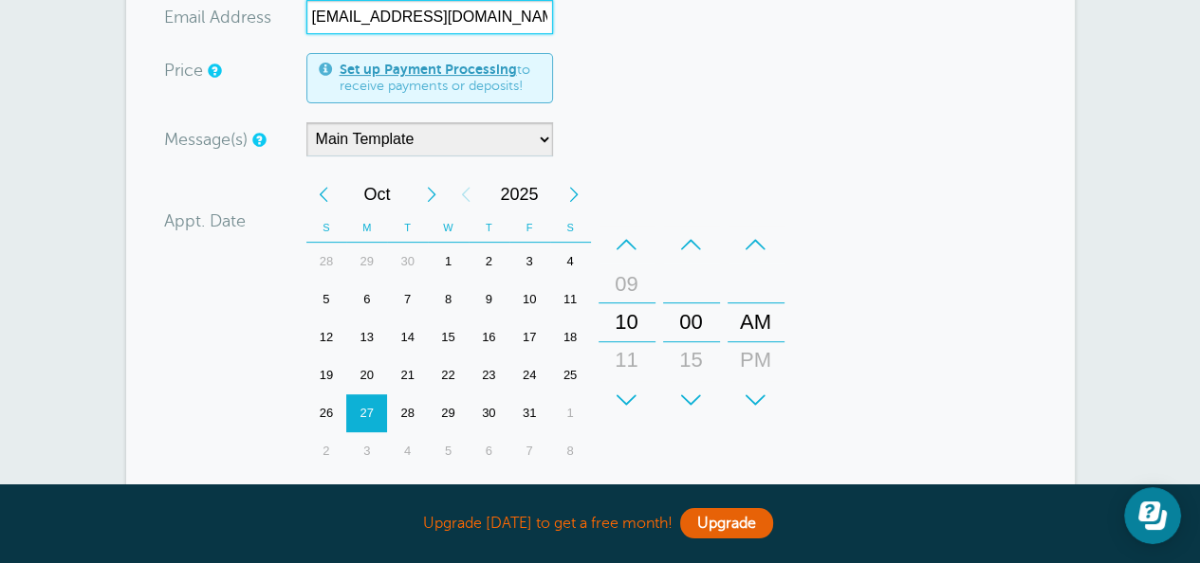
scroll to position [569, 0]
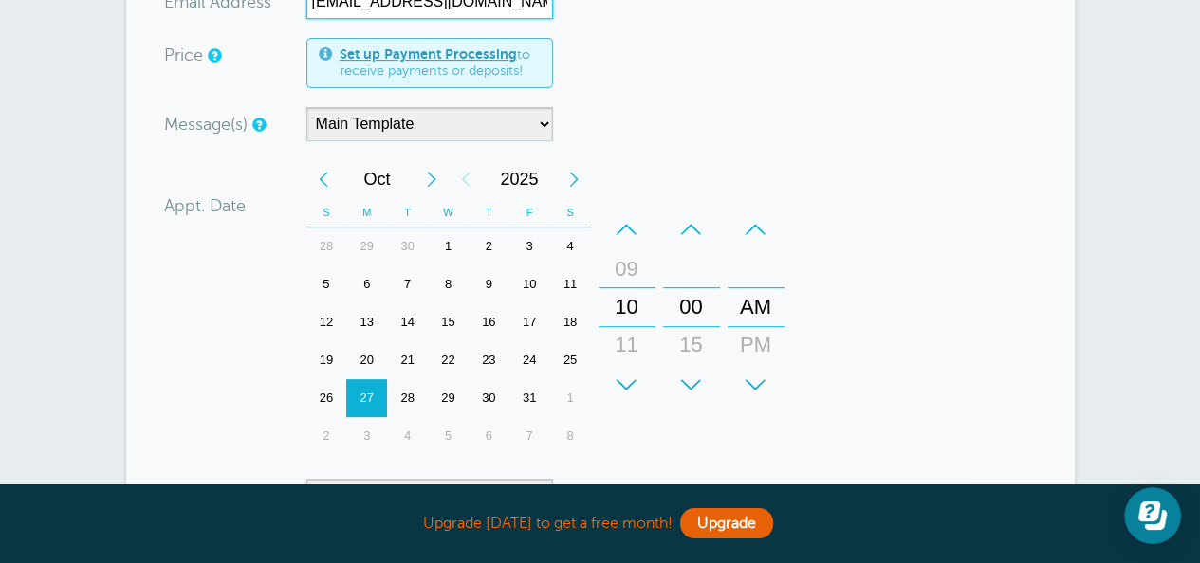
click at [364, 327] on div "13" at bounding box center [366, 322] width 41 height 38
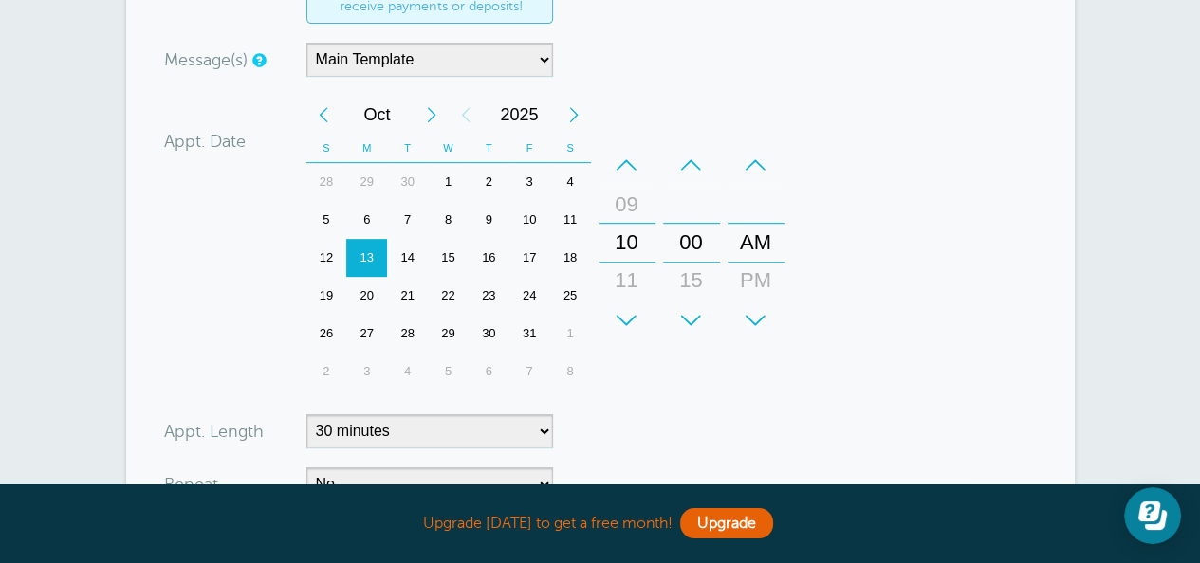
scroll to position [759, 0]
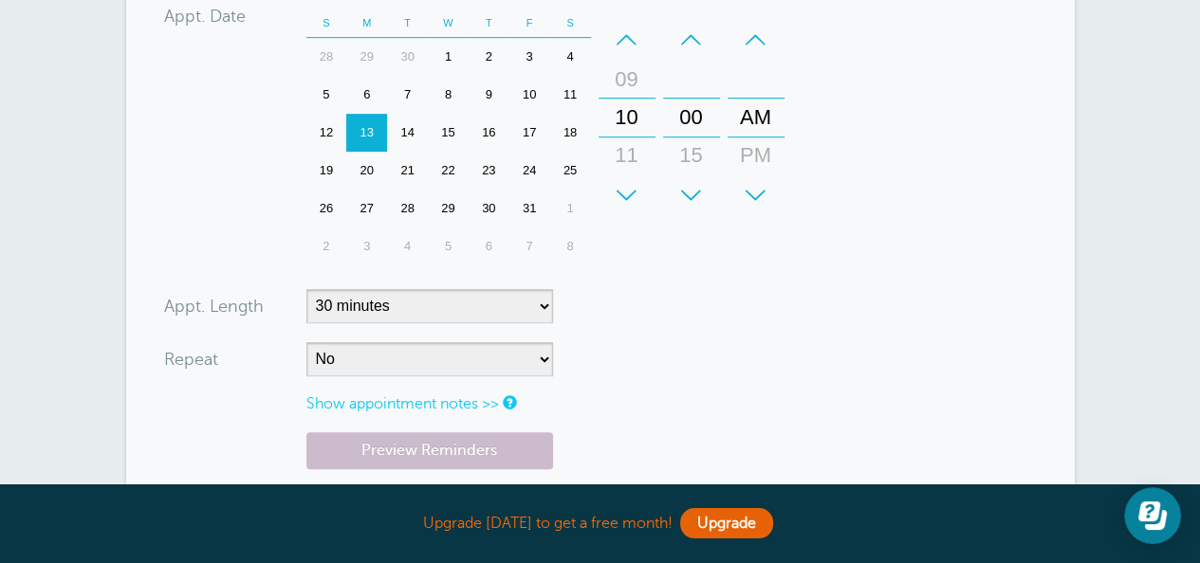
type input "[EMAIL_ADDRESS][DOMAIN_NAME]"
click at [376, 361] on select "No Daily Weekly Every 2 weeks Every 3 weeks Every 4 weeks Monthly Every 5 weeks…" at bounding box center [429, 359] width 247 height 34
select select "RRULE:FREQ=WEEKLY;INTERVAL=12"
click at [306, 342] on select "No Daily Weekly Every 2 weeks Every 3 weeks Every 4 weeks Monthly Every 5 weeks…" at bounding box center [429, 359] width 247 height 34
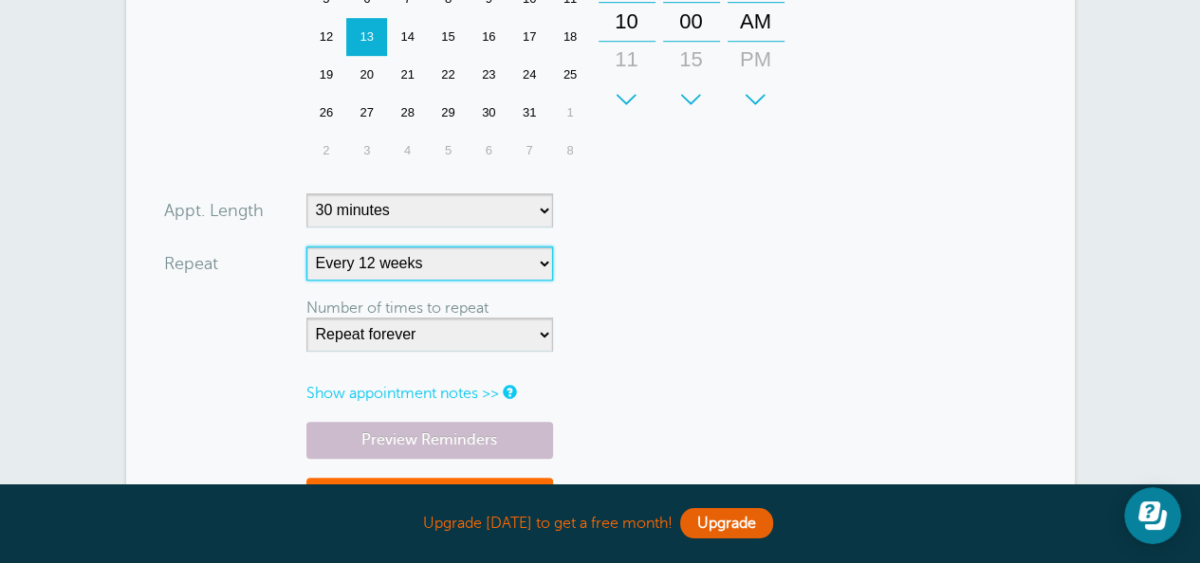
scroll to position [948, 0]
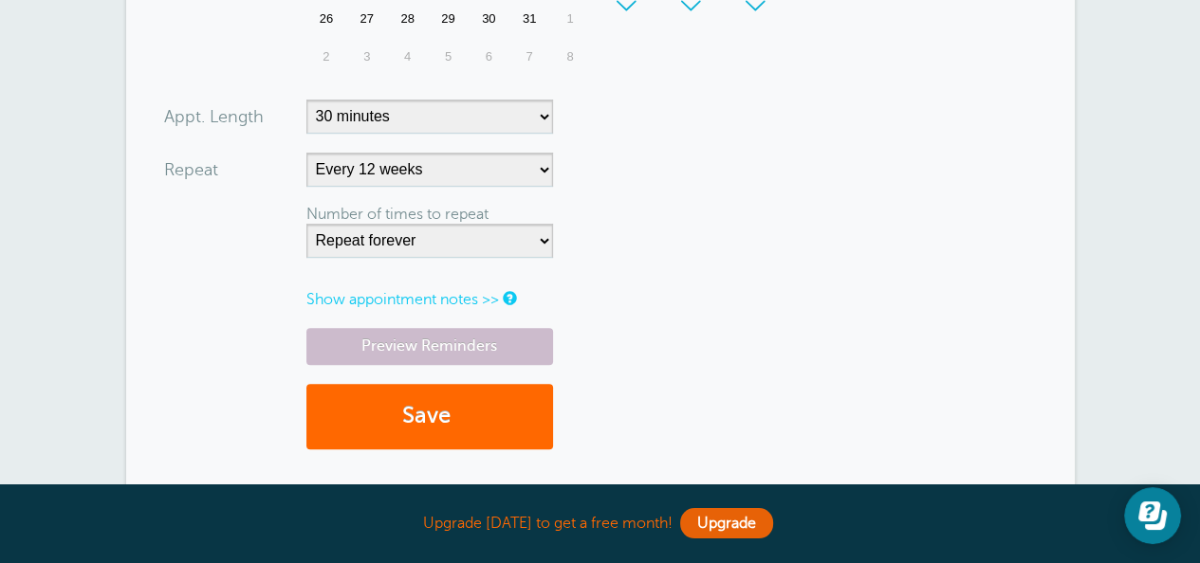
click at [362, 293] on link "Show appointment notes >>" at bounding box center [402, 299] width 193 height 17
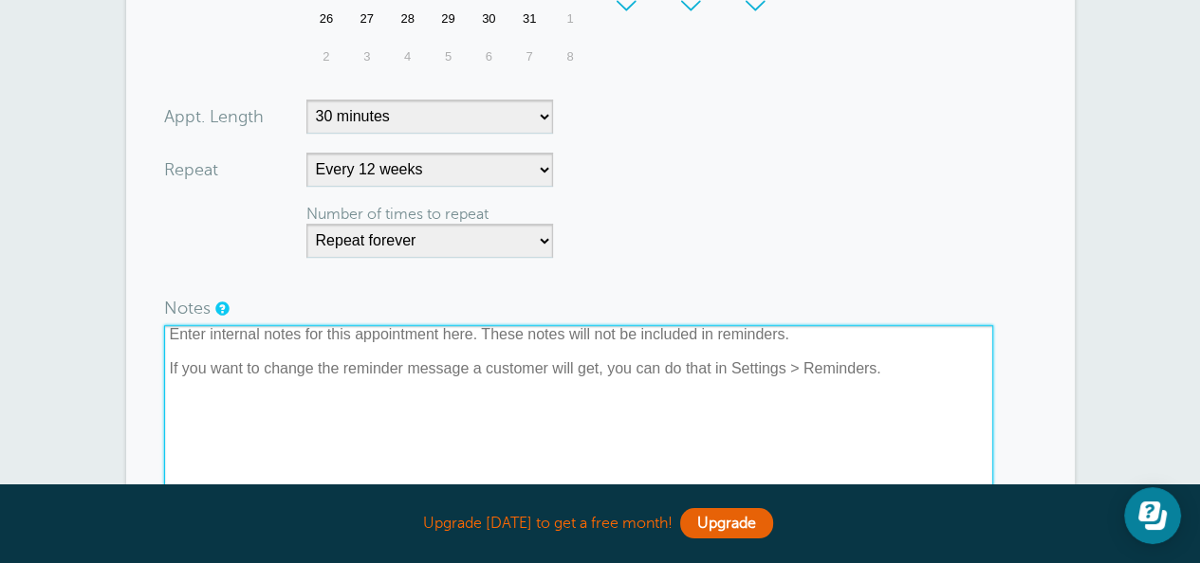
click at [231, 395] on textarea at bounding box center [578, 420] width 829 height 190
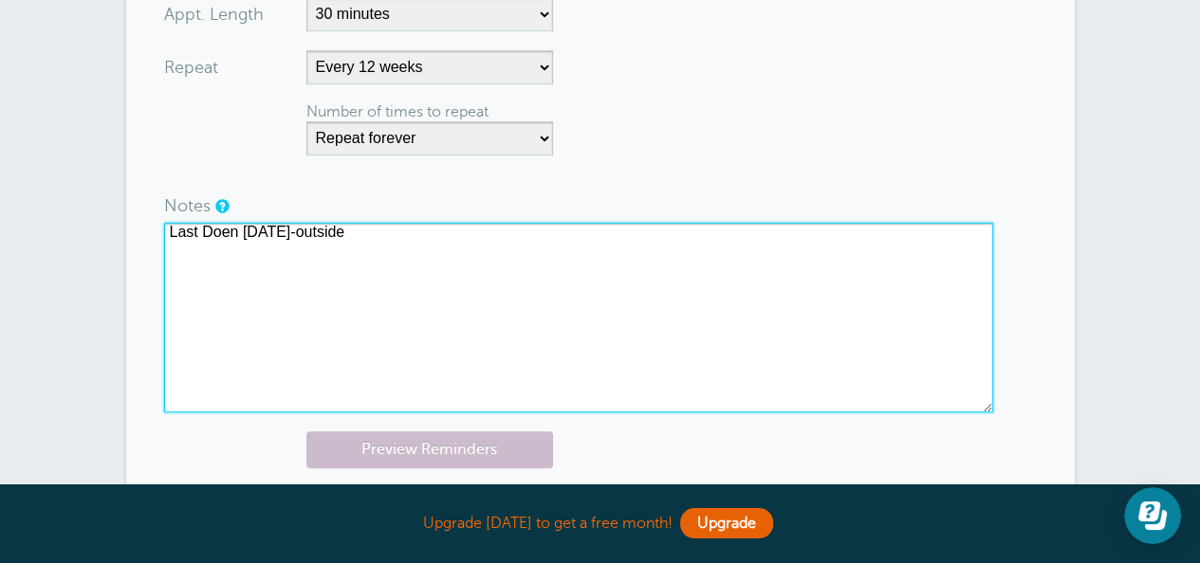
scroll to position [1138, 0]
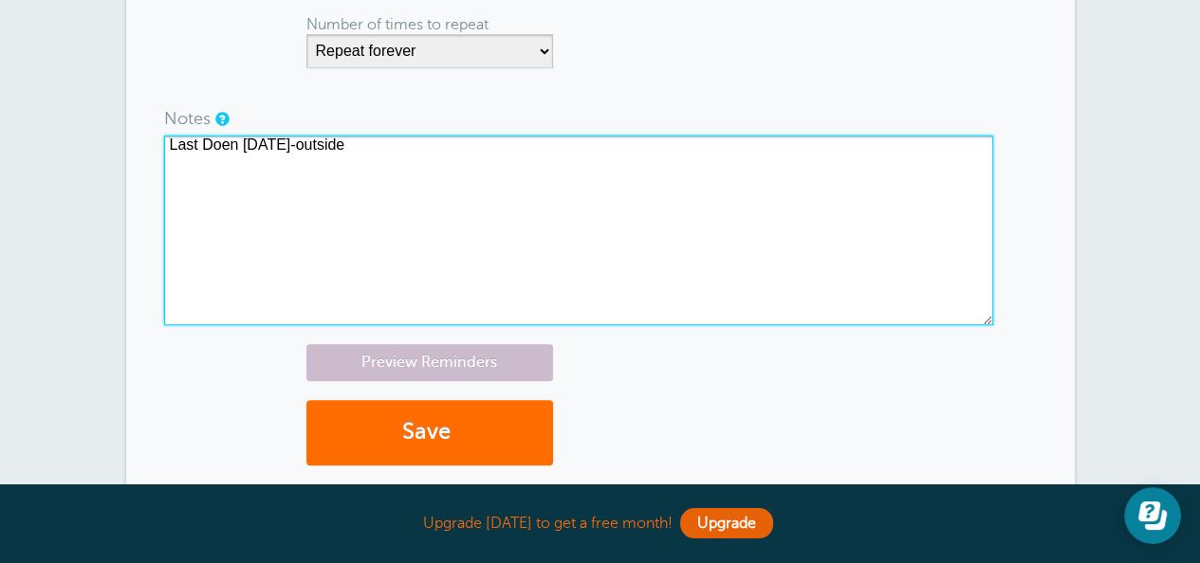
type textarea "Last Doen 7/16/25-outside"
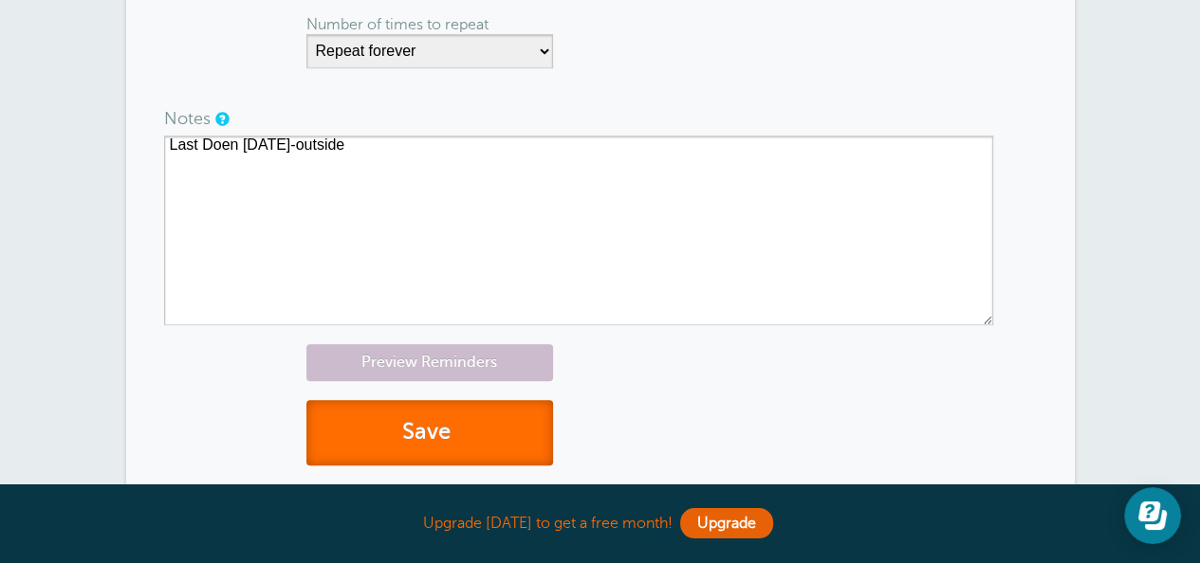
drag, startPoint x: 482, startPoint y: 430, endPoint x: 493, endPoint y: 423, distance: 13.2
click at [485, 428] on button "Save" at bounding box center [429, 432] width 247 height 65
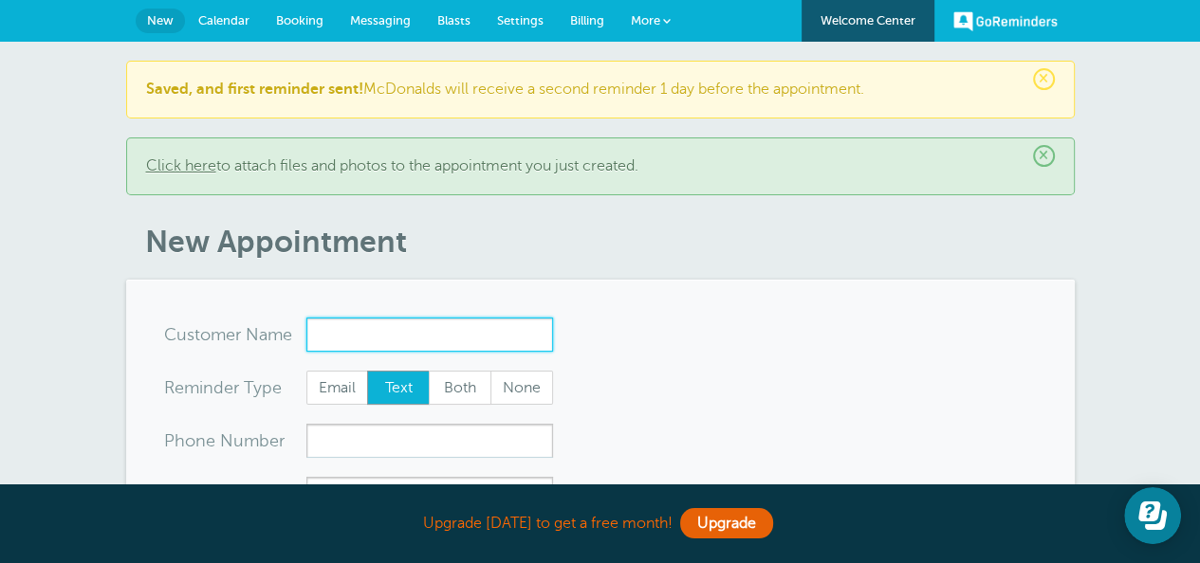
type input "a"
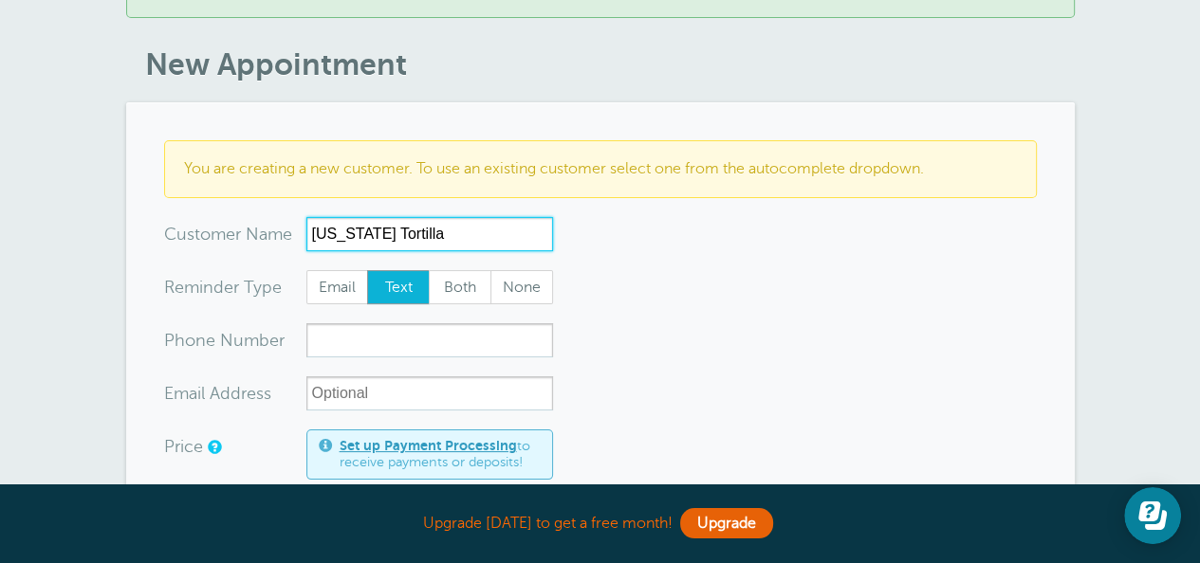
scroll to position [190, 0]
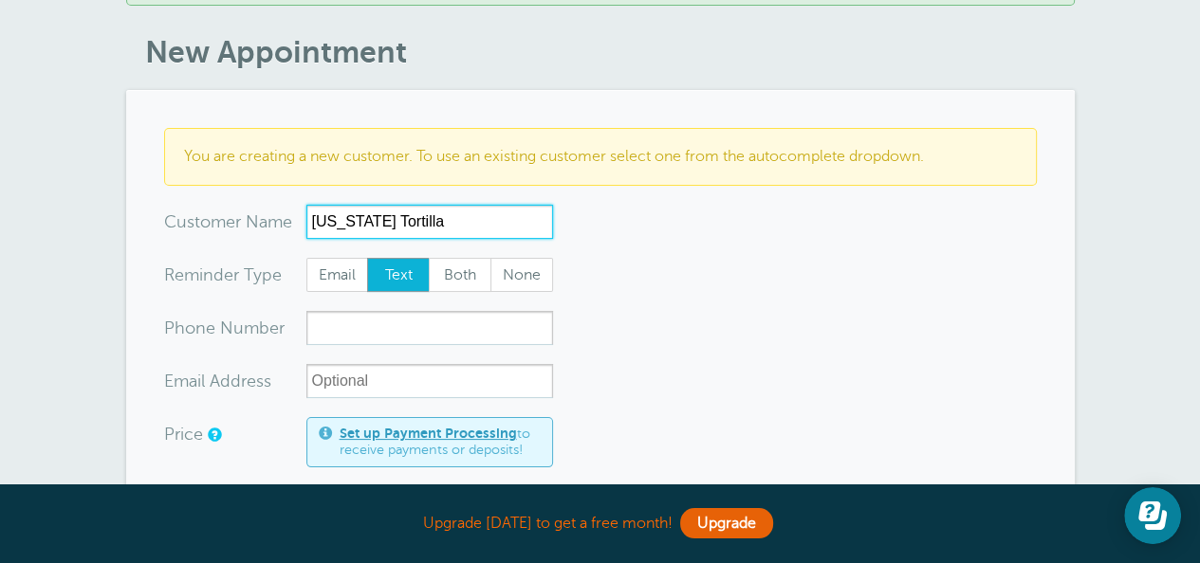
type input "[US_STATE] Tortilla"
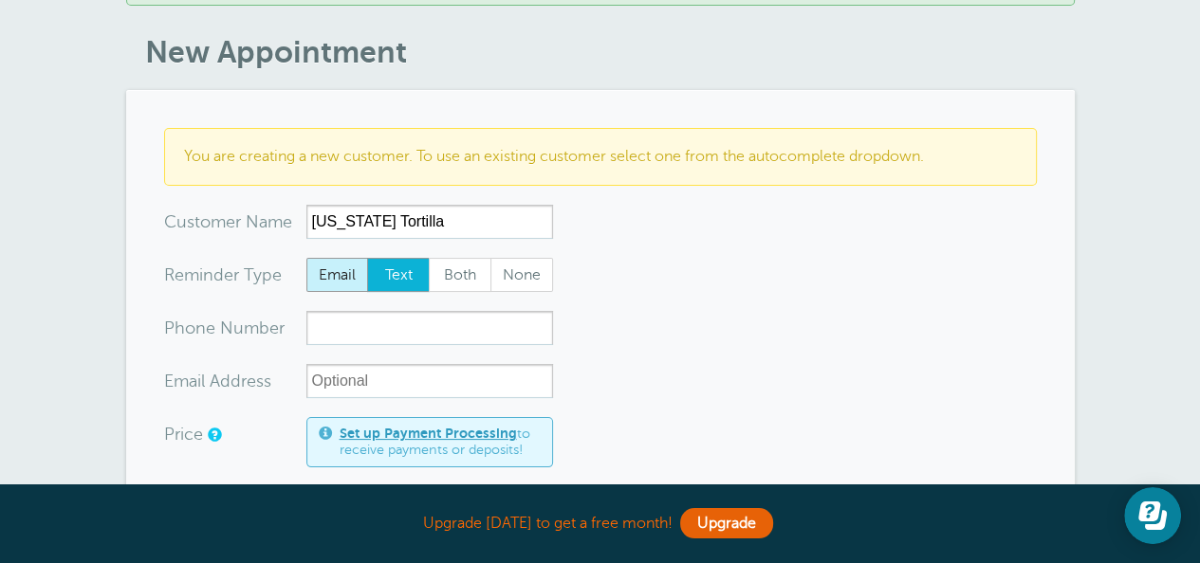
click at [339, 275] on span "Email" at bounding box center [337, 275] width 61 height 32
click at [336, 278] on span "Email" at bounding box center [337, 275] width 61 height 32
click at [336, 277] on span "Email" at bounding box center [337, 275] width 61 height 32
click at [306, 258] on input "Email" at bounding box center [305, 257] width 1 height 1
radio input "true"
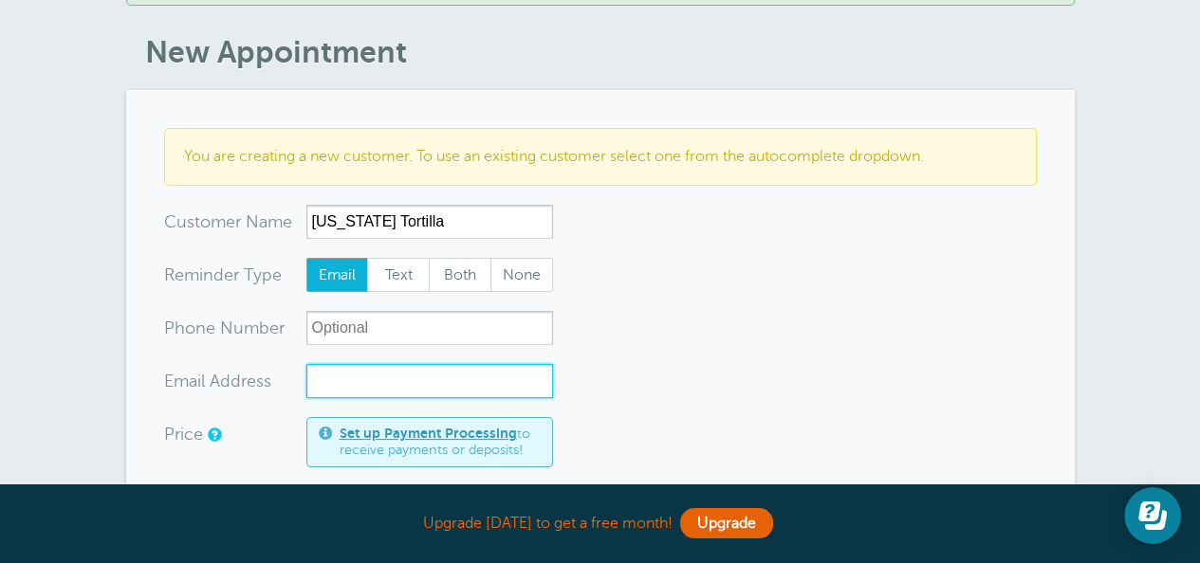
click at [382, 381] on input "xx-no-autofill" at bounding box center [429, 381] width 247 height 34
click at [391, 378] on input "jenni@tayolorsinc.com" at bounding box center [429, 381] width 247 height 34
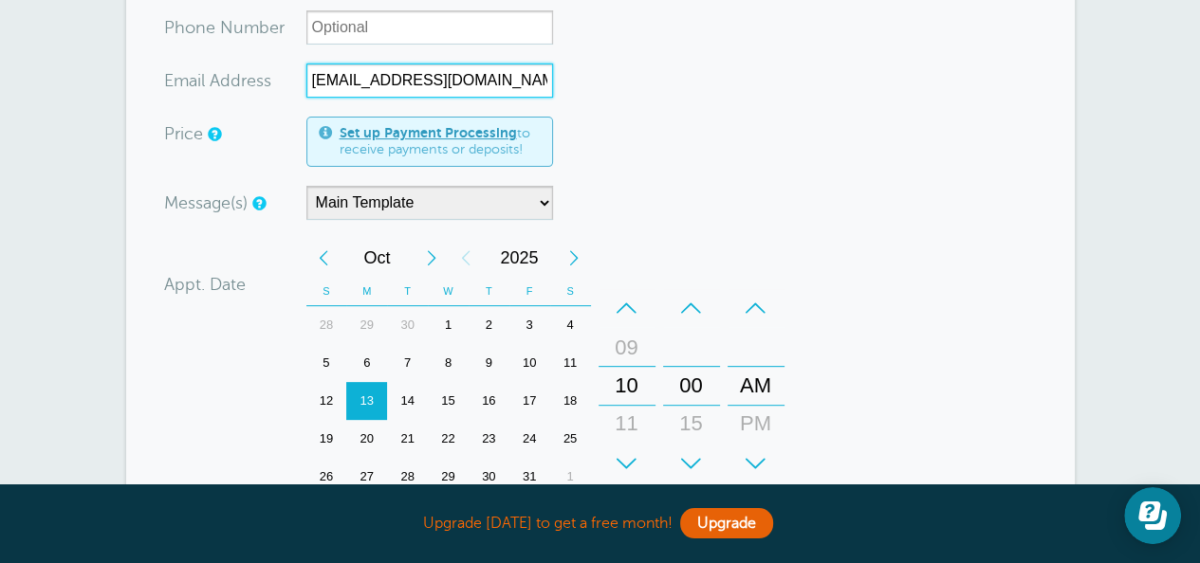
scroll to position [664, 0]
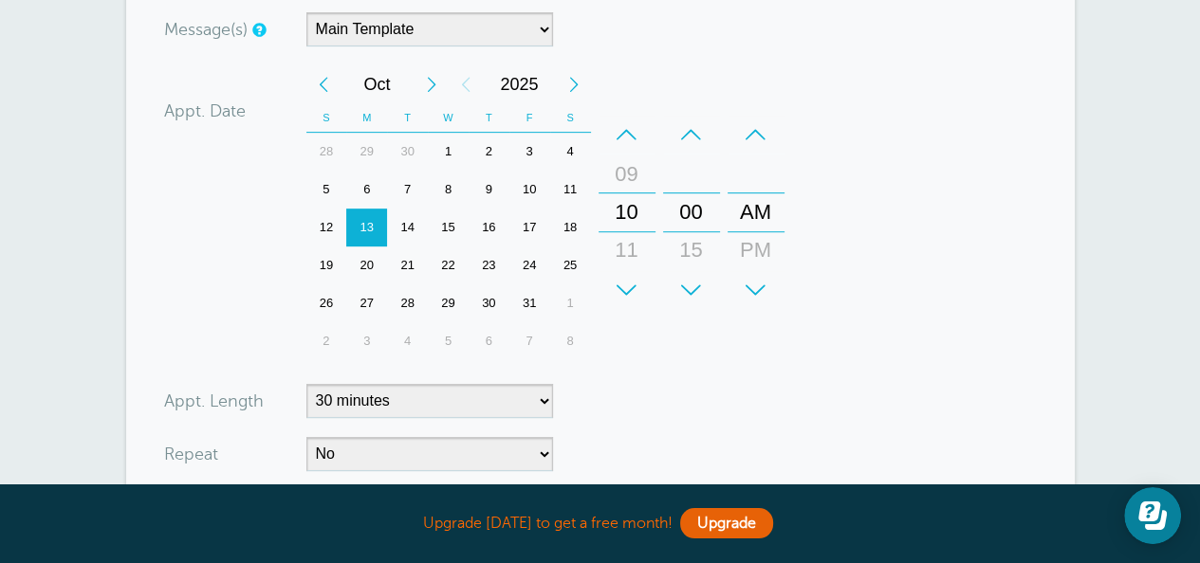
click at [339, 79] on div "Previous Month" at bounding box center [323, 84] width 34 height 38
click at [363, 215] on div "15" at bounding box center [366, 228] width 41 height 38
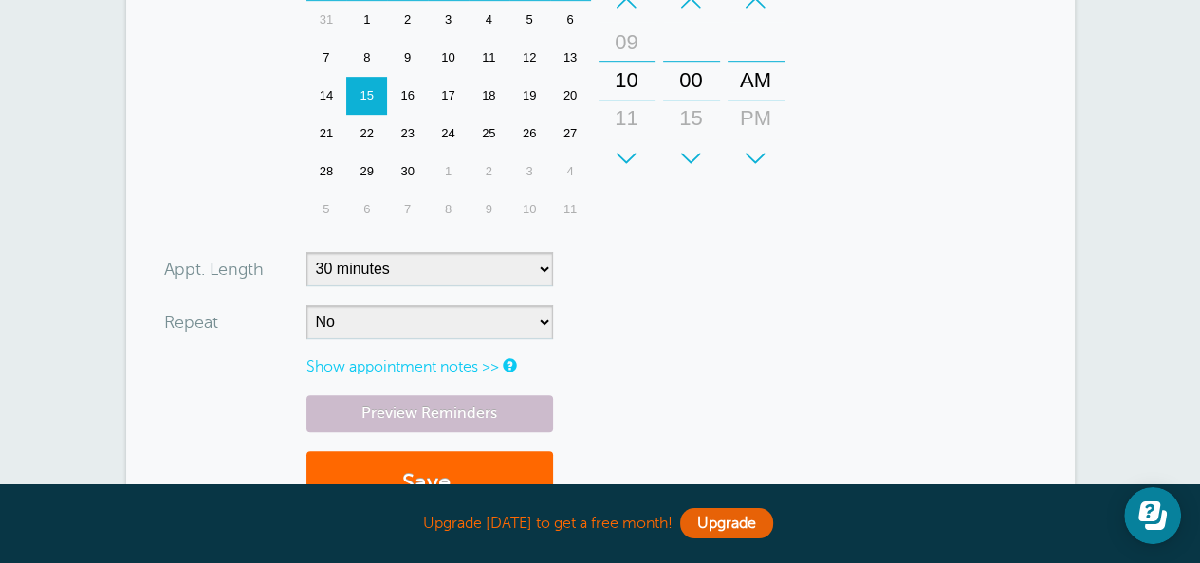
scroll to position [948, 0]
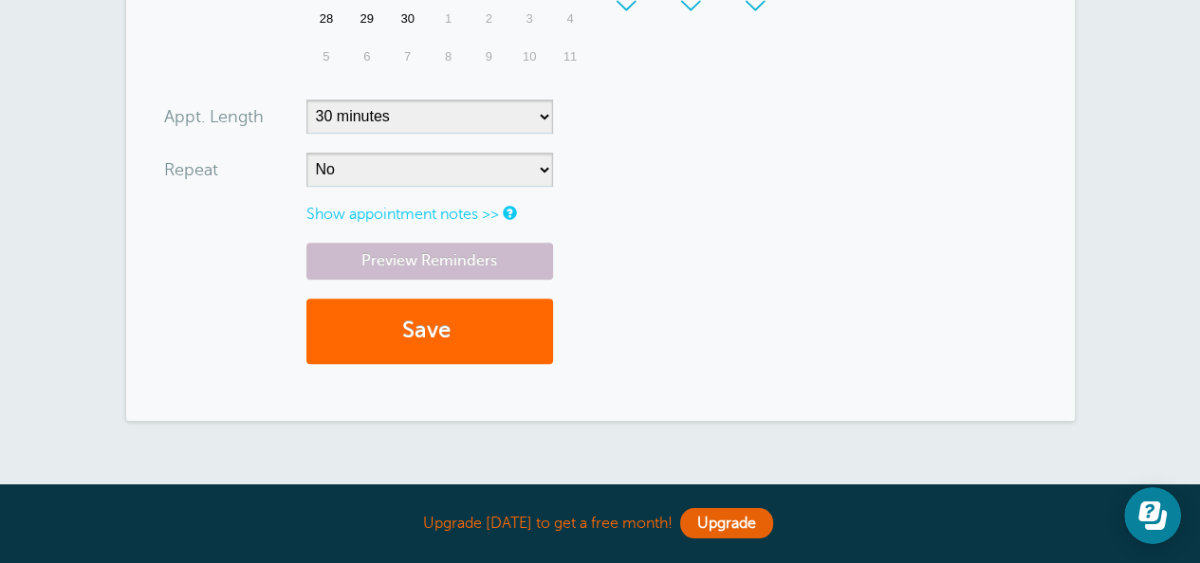
type input "[EMAIL_ADDRESS][DOMAIN_NAME]"
click at [398, 210] on link "Show appointment notes >>" at bounding box center [402, 214] width 193 height 17
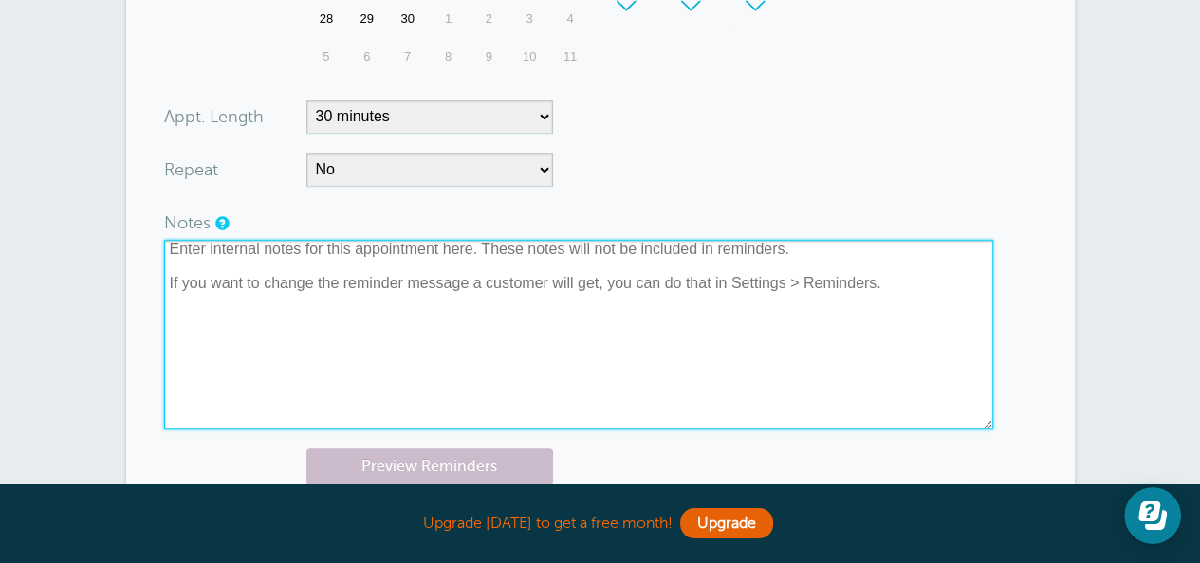
click at [326, 277] on textarea at bounding box center [578, 335] width 829 height 190
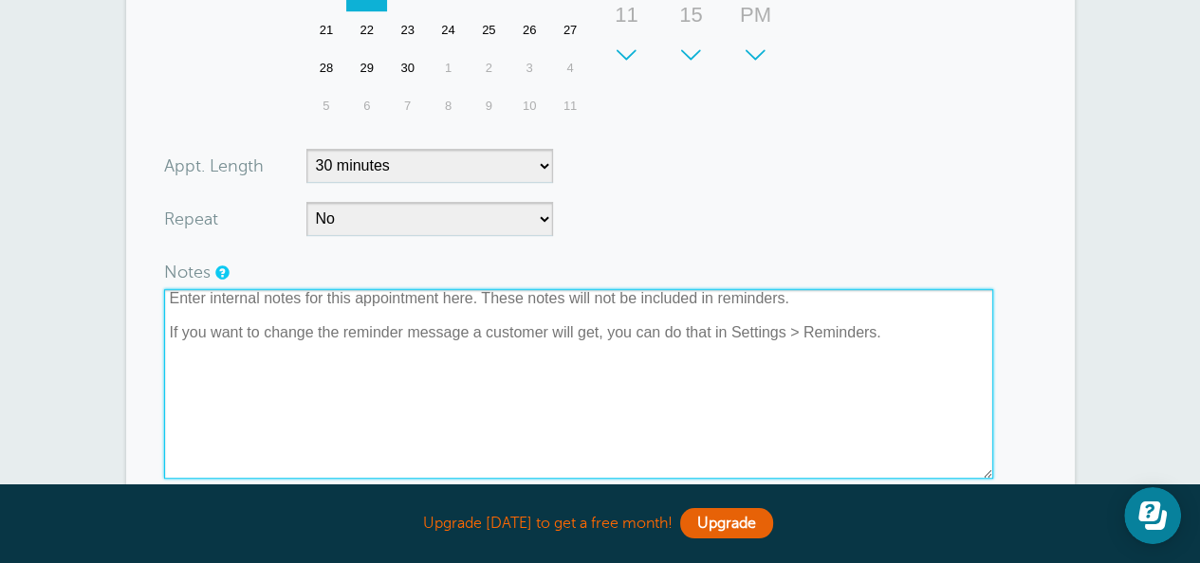
scroll to position [854, 0]
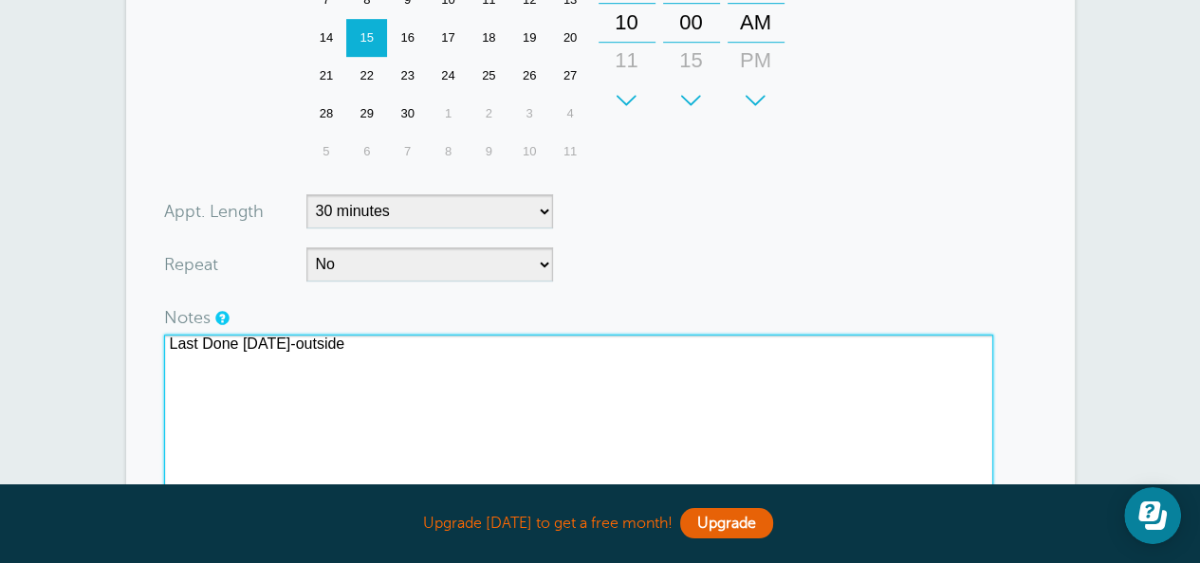
type textarea "Last Done 6/12/25-outside"
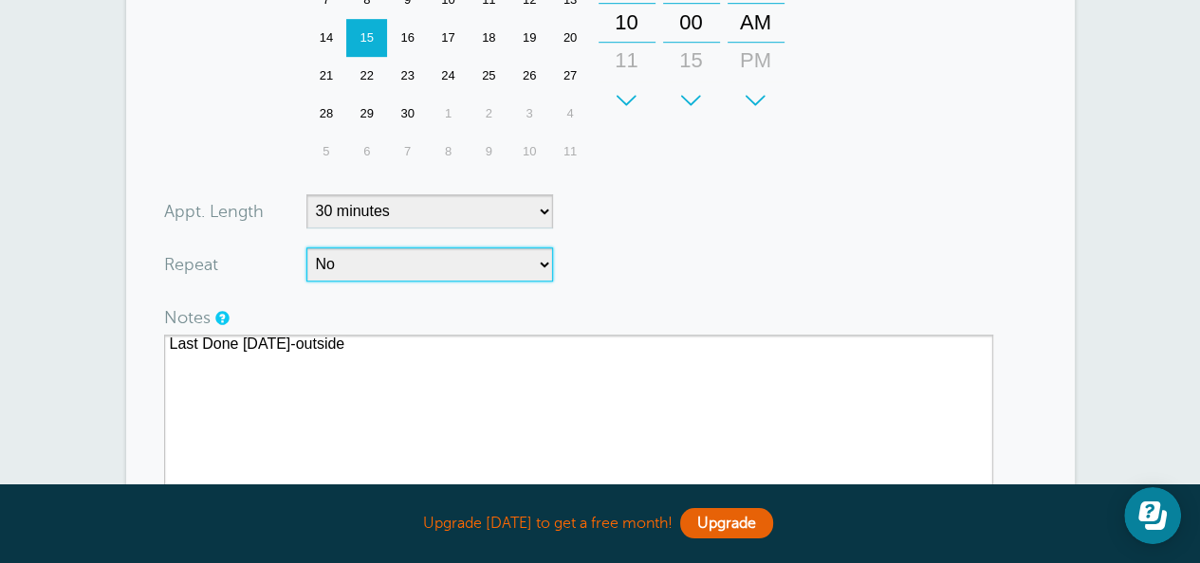
click at [486, 254] on select "No Daily Weekly Every 2 weeks Every 3 weeks Every 4 weeks Monthly Every 5 weeks…" at bounding box center [429, 265] width 247 height 34
select select "RRULE:FREQ=WEEKLY;INTERVAL=12"
click at [306, 248] on select "No Daily Weekly Every 2 weeks Every 3 weeks Every 4 weeks Monthly Every 5 weeks…" at bounding box center [429, 265] width 247 height 34
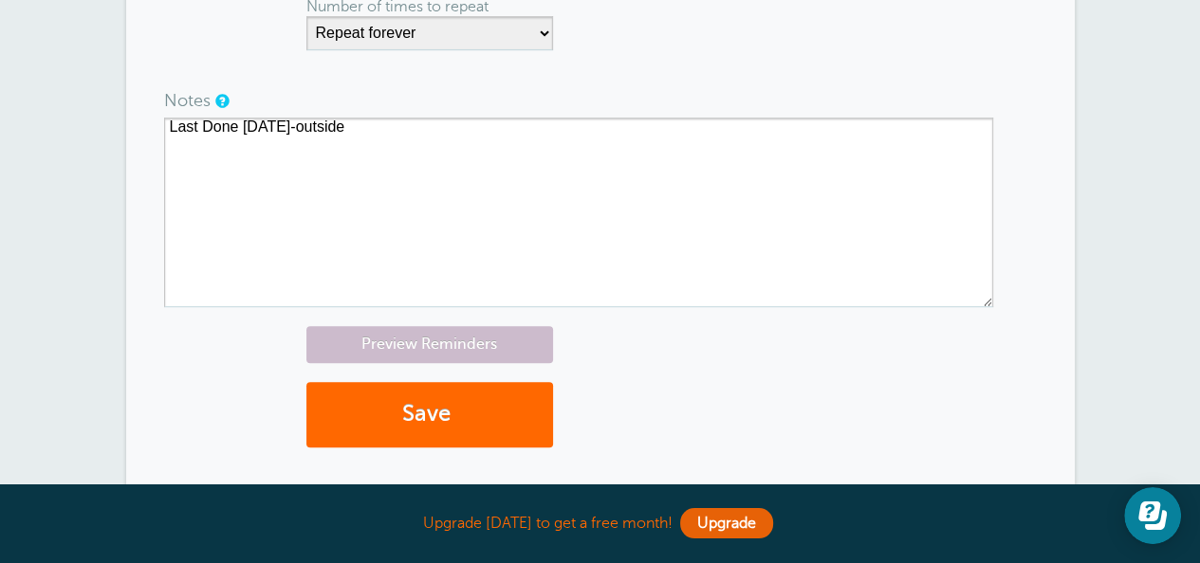
scroll to position [1233, 0]
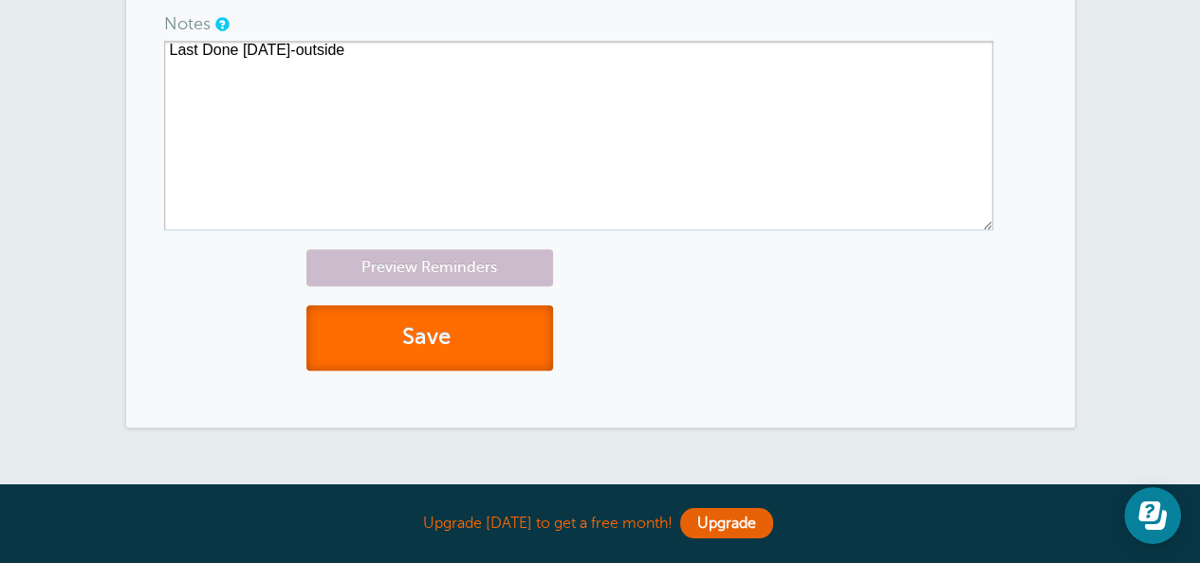
click at [448, 342] on button "Save" at bounding box center [429, 337] width 247 height 65
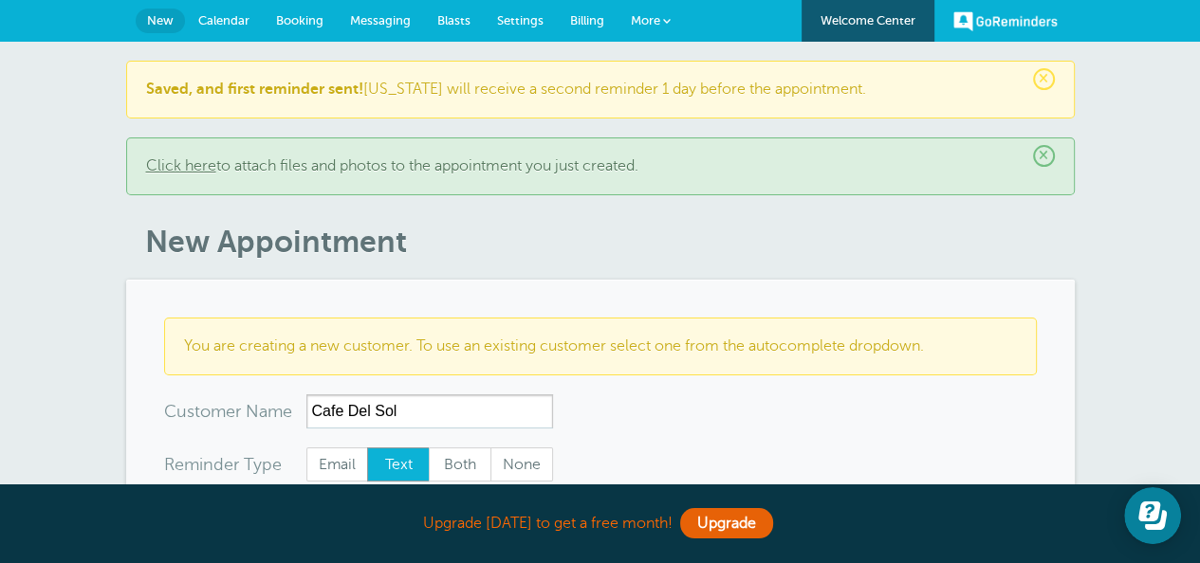
type input "Cafe Del Sol"
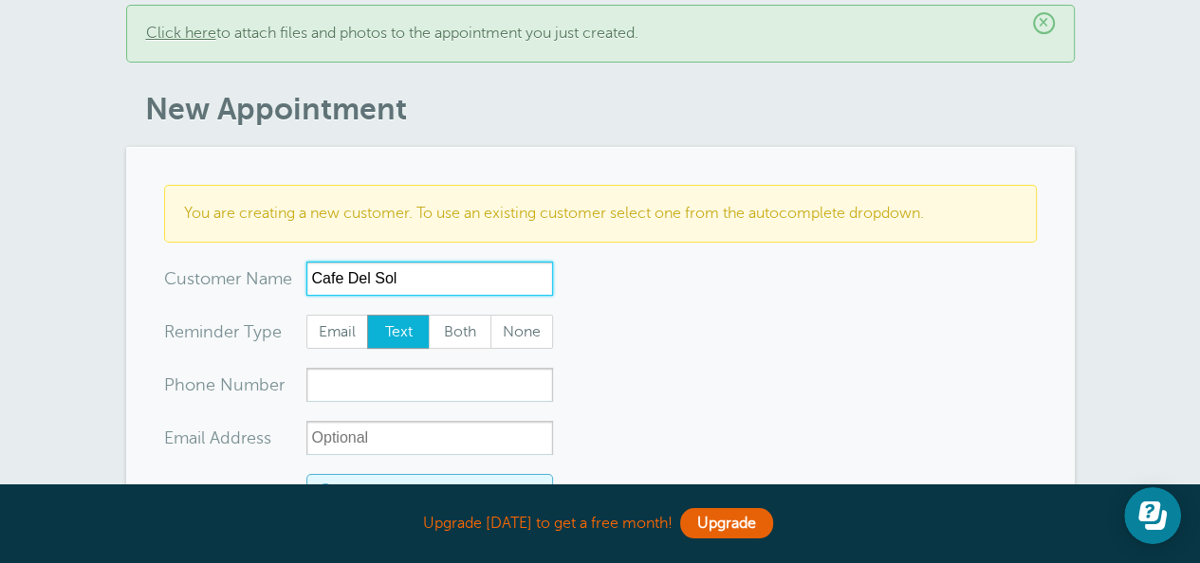
scroll to position [285, 0]
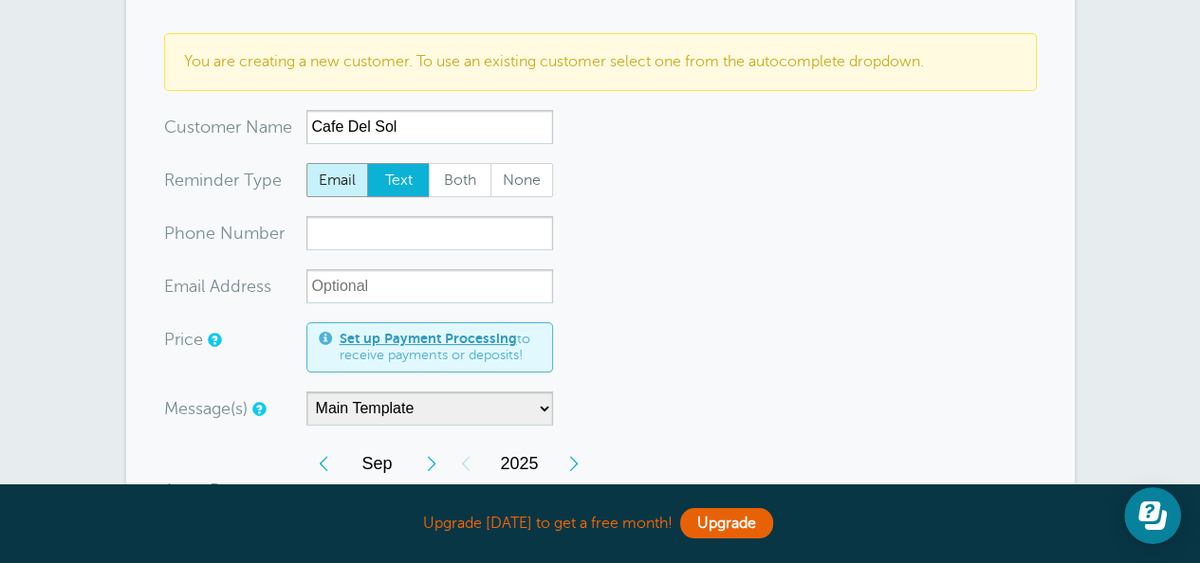
click at [342, 180] on span "Email" at bounding box center [337, 180] width 61 height 32
click at [322, 182] on span "Email" at bounding box center [337, 180] width 61 height 32
click at [306, 163] on input "Email" at bounding box center [305, 162] width 1 height 1
radio input "true"
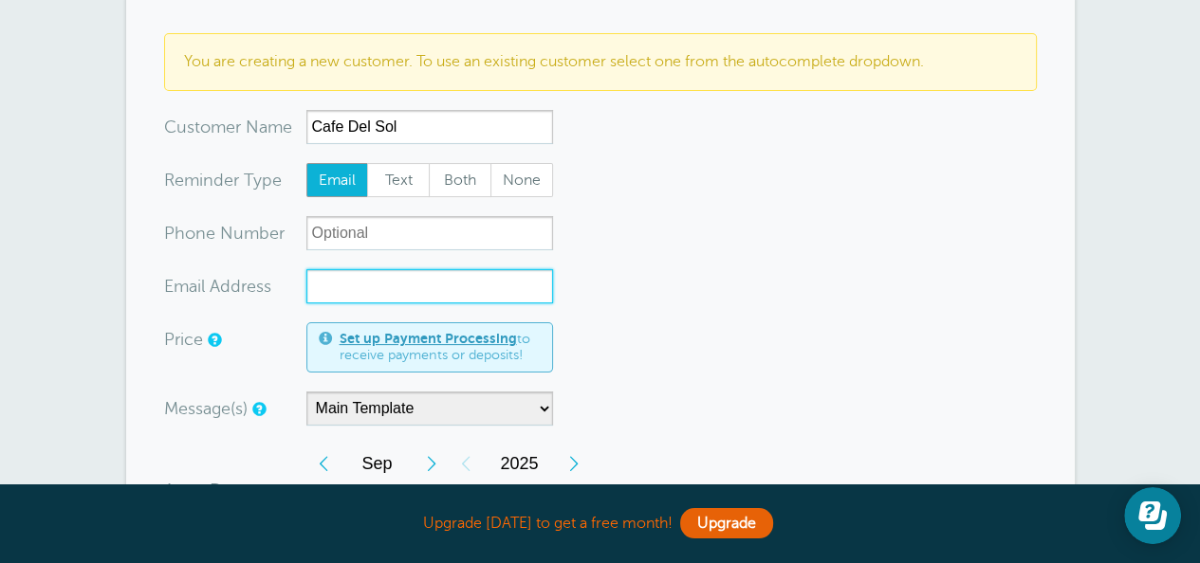
click at [350, 281] on input "xx-no-autofill" at bounding box center [429, 286] width 247 height 34
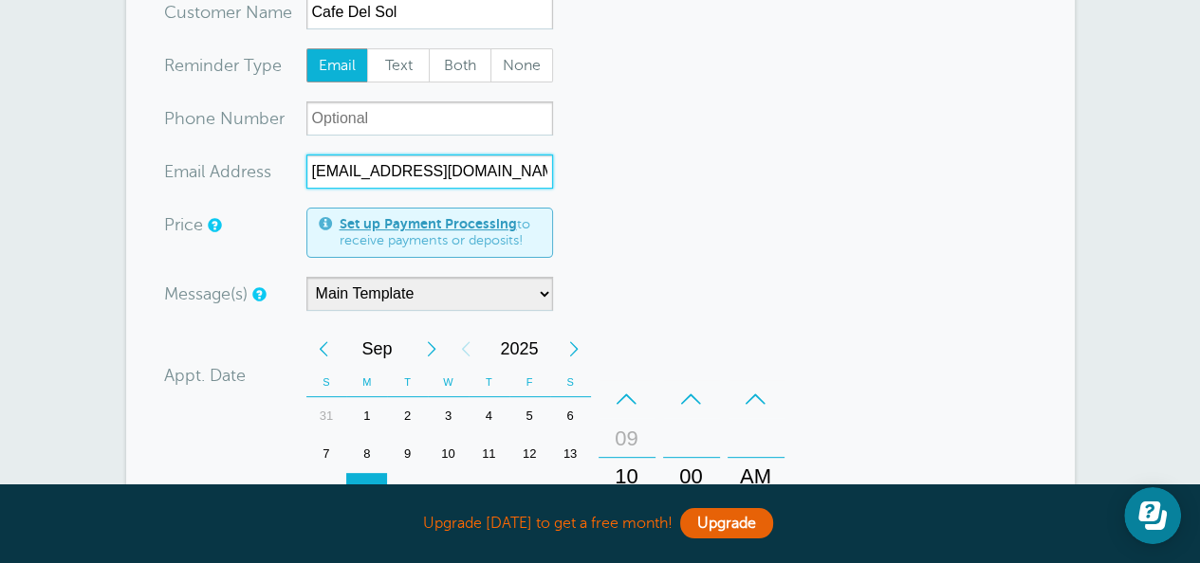
scroll to position [569, 0]
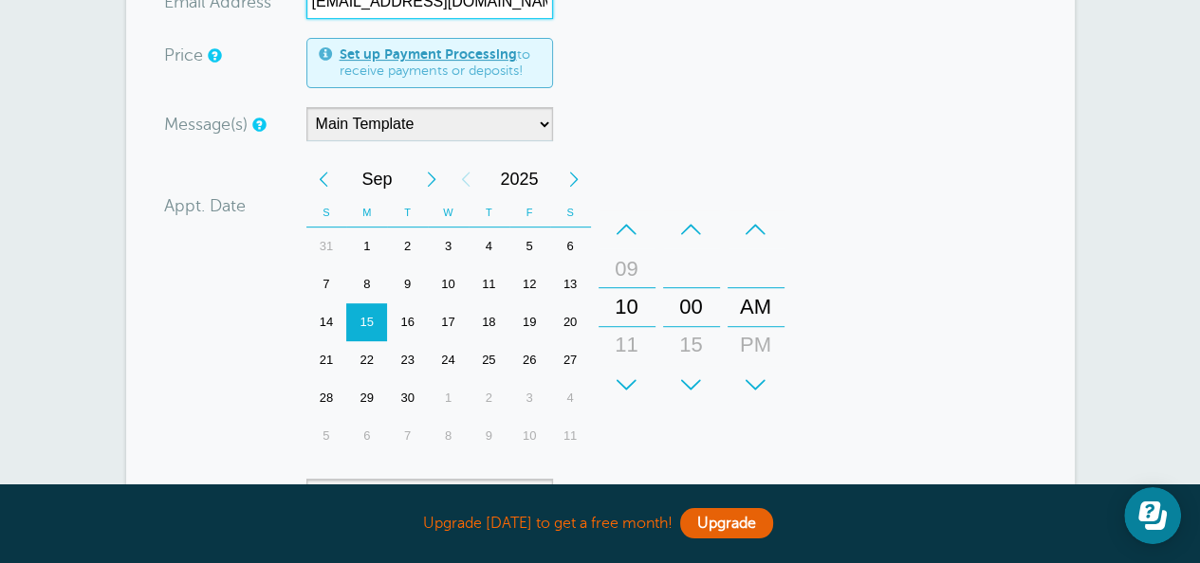
type input "[EMAIL_ADDRESS][DOMAIN_NAME]"
click at [319, 172] on div "Previous Month" at bounding box center [323, 179] width 34 height 38
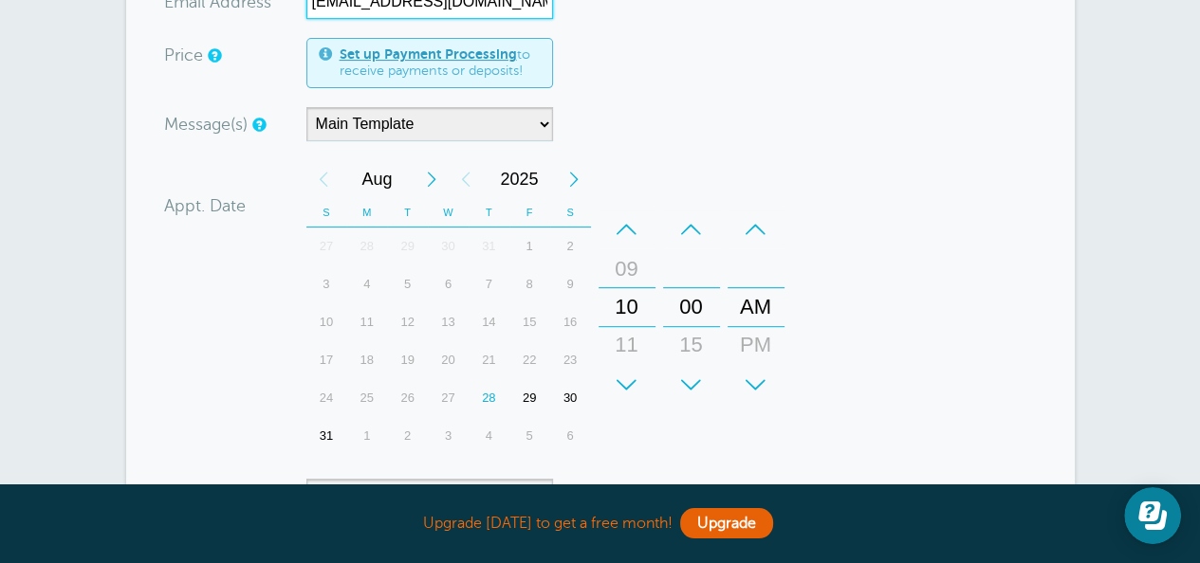
click at [429, 184] on div "Next Month" at bounding box center [431, 179] width 34 height 38
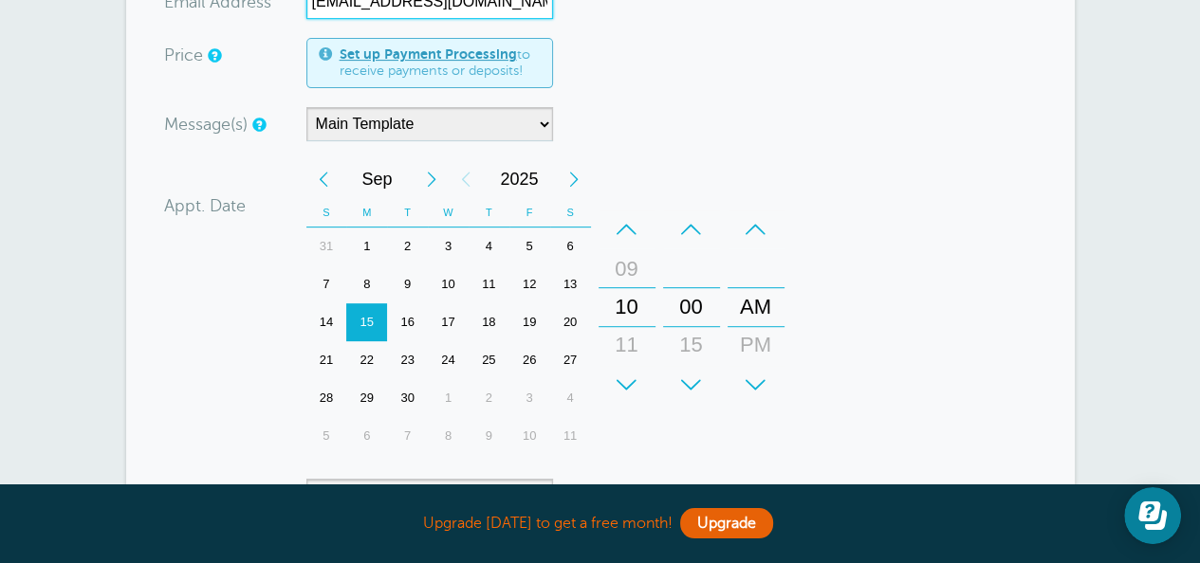
click at [365, 240] on div "1" at bounding box center [366, 247] width 41 height 38
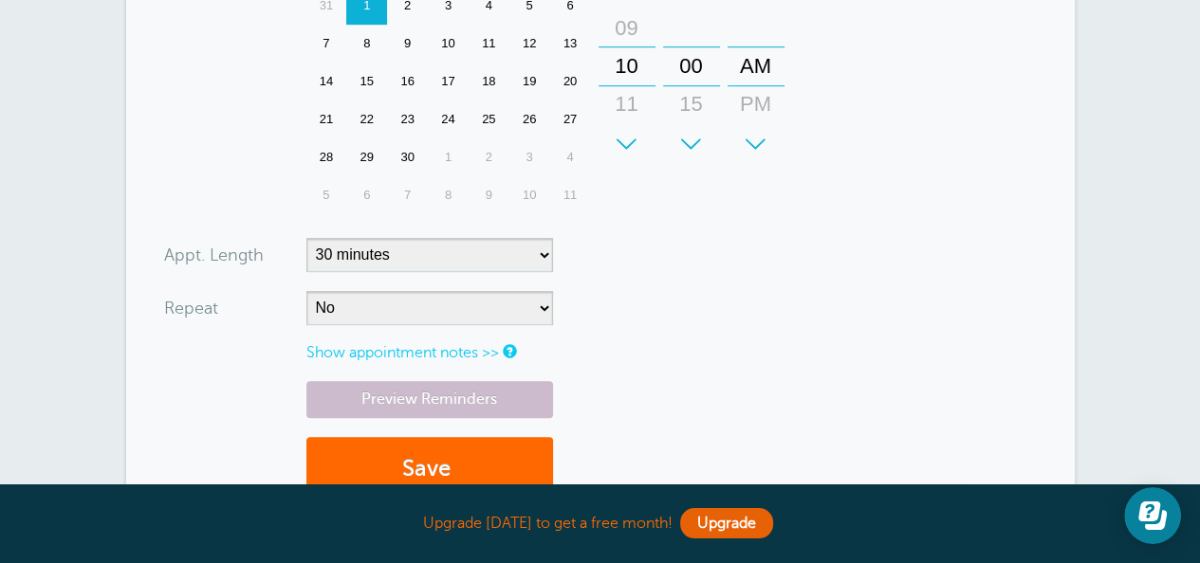
scroll to position [854, 0]
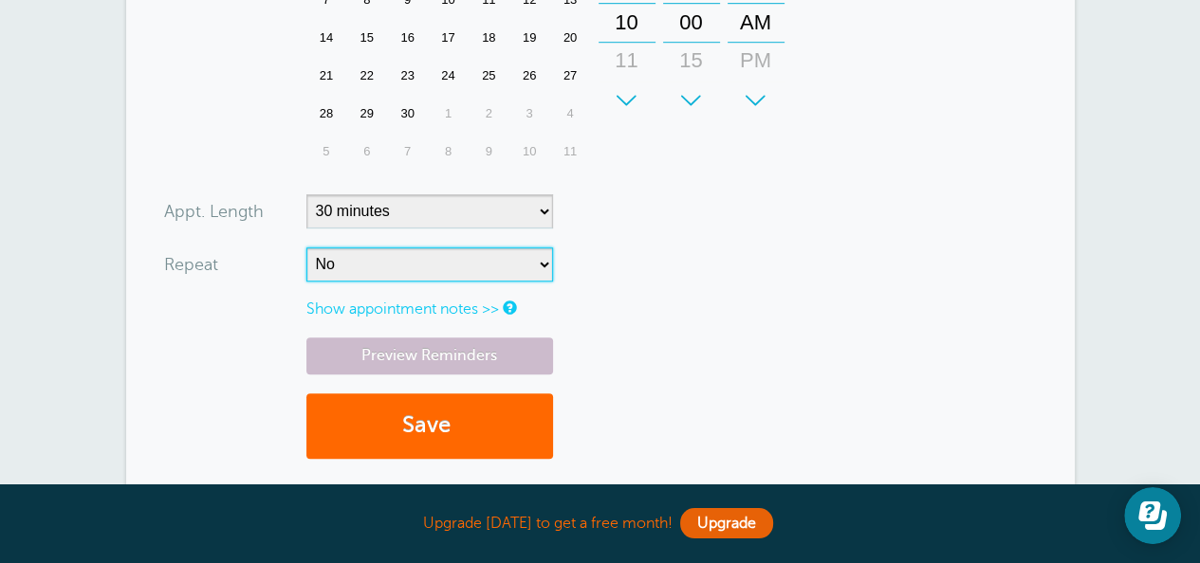
drag, startPoint x: 338, startPoint y: 266, endPoint x: 352, endPoint y: 266, distance: 14.3
click at [338, 266] on select "No Daily Weekly Every 2 weeks Every 3 weeks Every 4 weeks Monthly Every 5 weeks…" at bounding box center [429, 265] width 247 height 34
select select "RRULE:FREQ=WEEKLY;INTERVAL=12"
click at [306, 248] on select "No Daily Weekly Every 2 weeks Every 3 weeks Every 4 weeks Monthly Every 5 weeks…" at bounding box center [429, 265] width 247 height 34
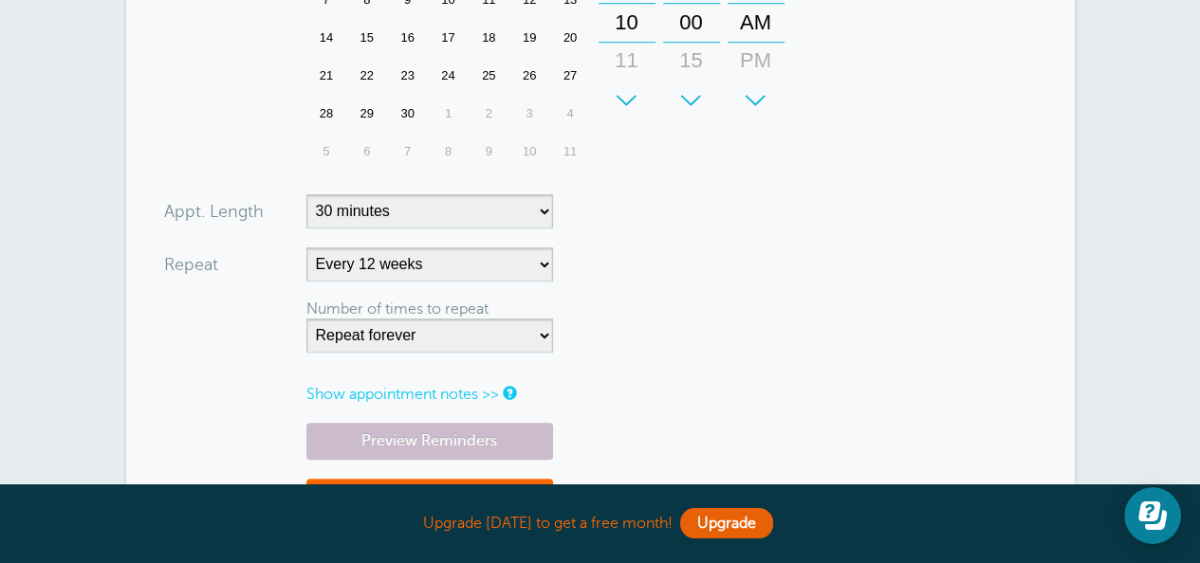
click at [379, 388] on link "Show appointment notes >>" at bounding box center [402, 394] width 193 height 17
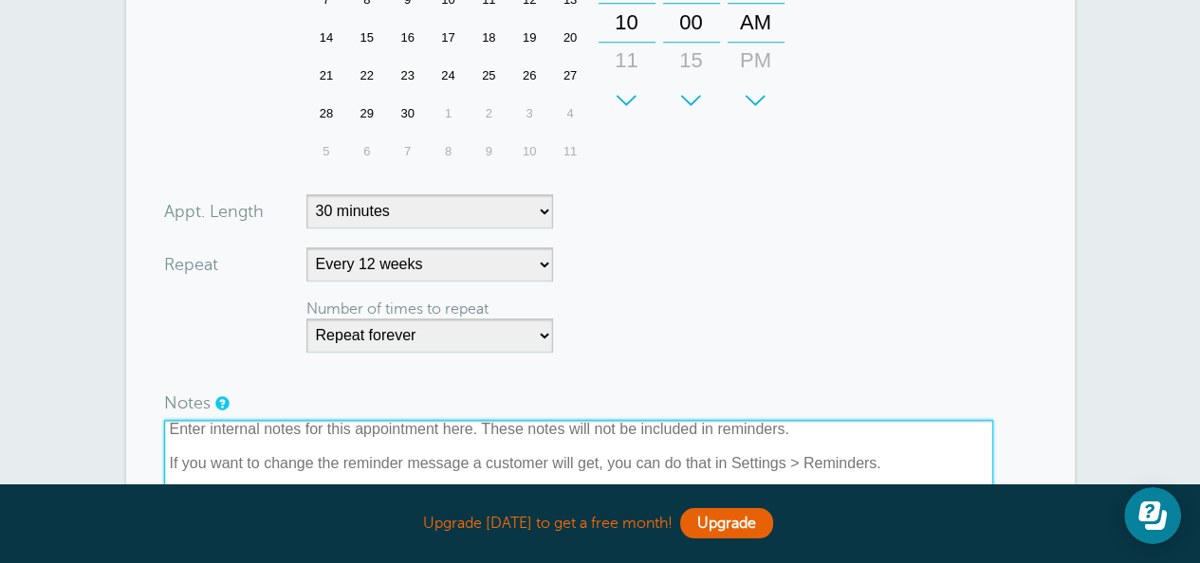
drag, startPoint x: 248, startPoint y: 422, endPoint x: 234, endPoint y: 468, distance: 47.7
click at [248, 425] on textarea at bounding box center [578, 515] width 829 height 190
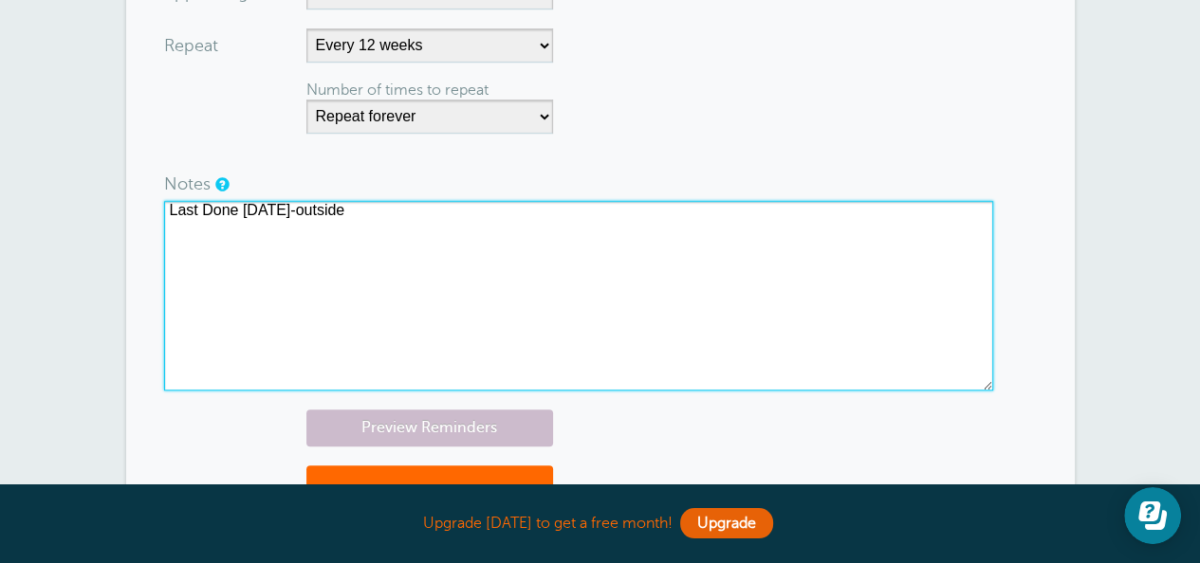
scroll to position [1233, 0]
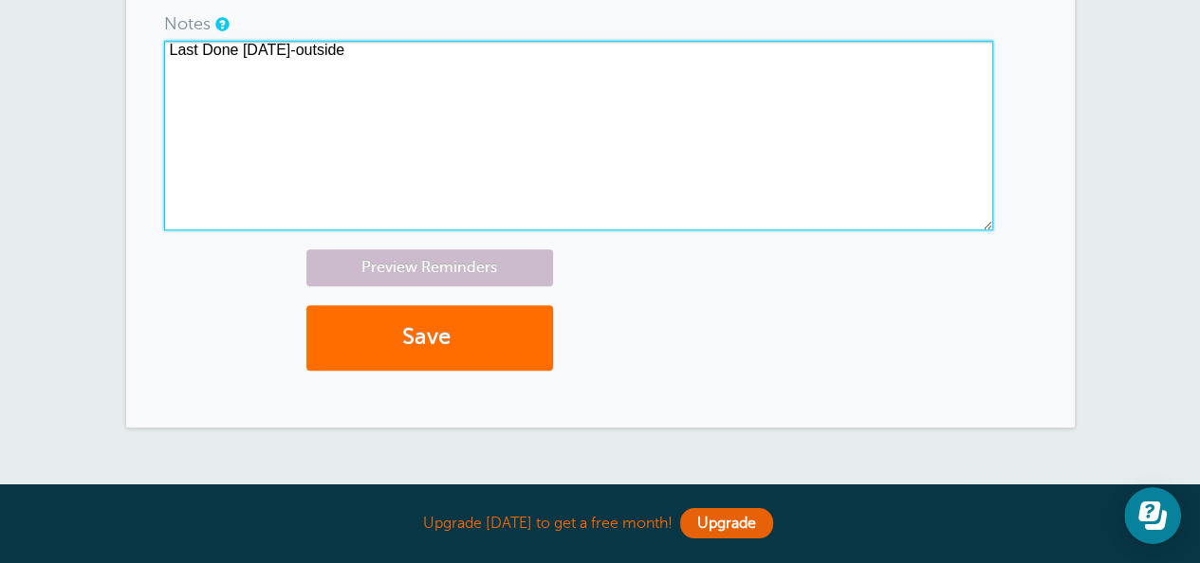
type textarea "Last Done 4/28/25-outside"
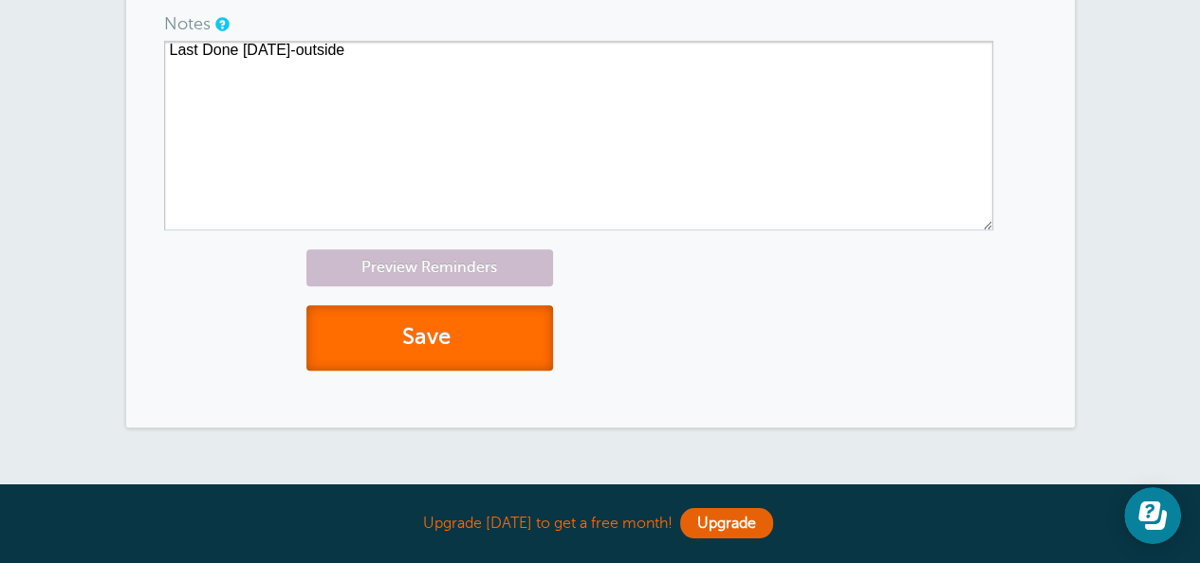
click at [467, 320] on button "Save" at bounding box center [429, 337] width 247 height 65
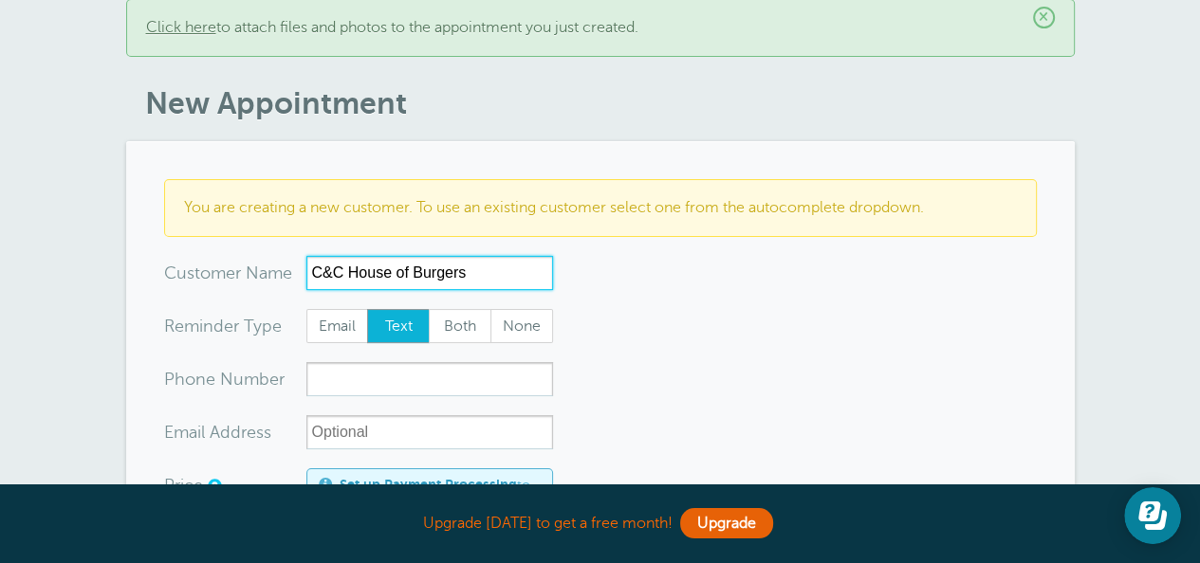
scroll to position [379, 0]
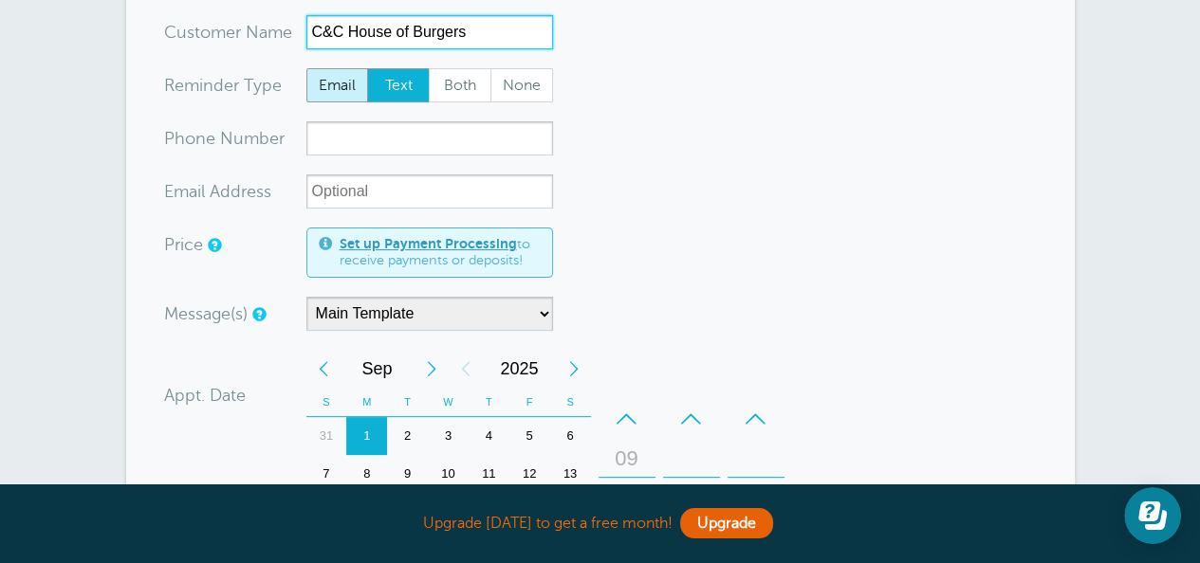
type input "C&C House of Burgers"
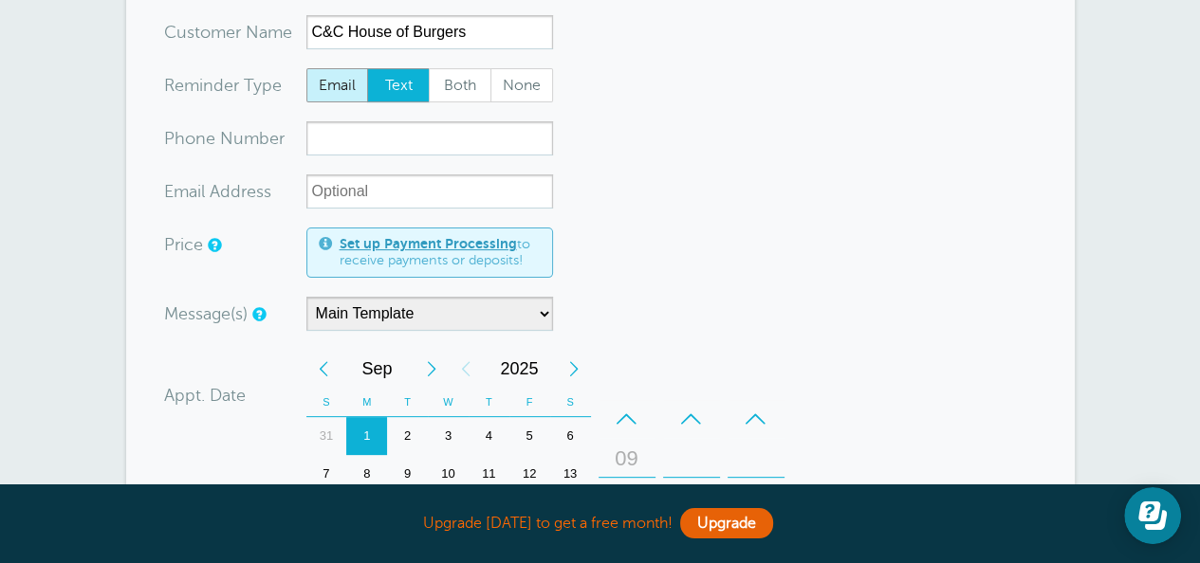
click at [332, 78] on span "Email" at bounding box center [337, 85] width 61 height 32
click at [306, 68] on input "Email" at bounding box center [305, 67] width 1 height 1
radio input "true"
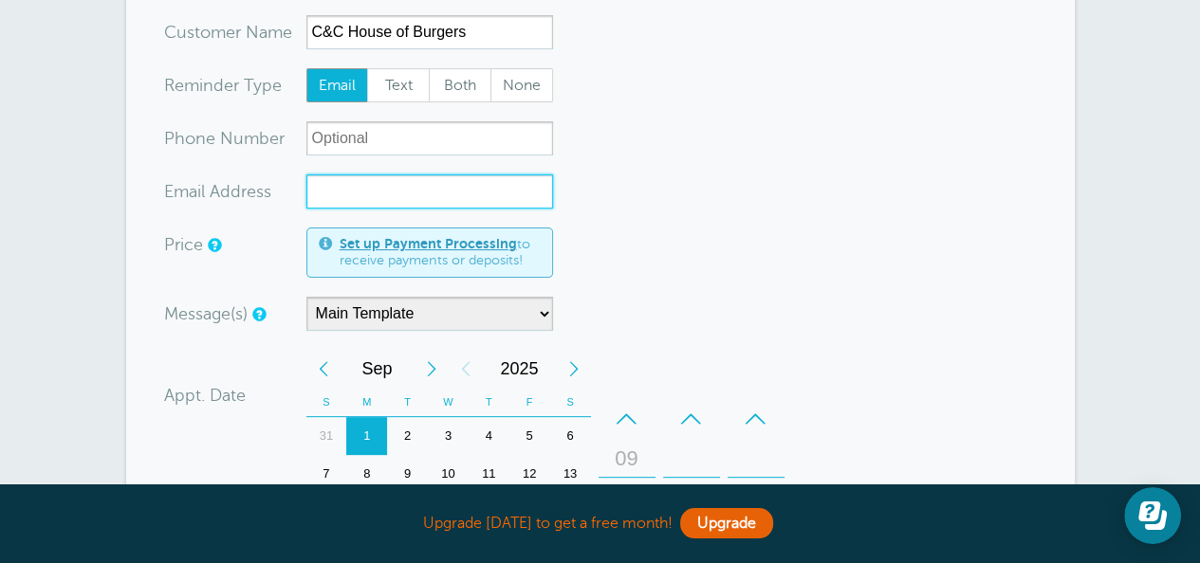
click at [349, 192] on input "xx-no-autofill" at bounding box center [429, 191] width 247 height 34
click at [322, 185] on input "[PERSON_NAME][EMAIL_ADDRESS][DOMAIN_NAME]" at bounding box center [429, 191] width 247 height 34
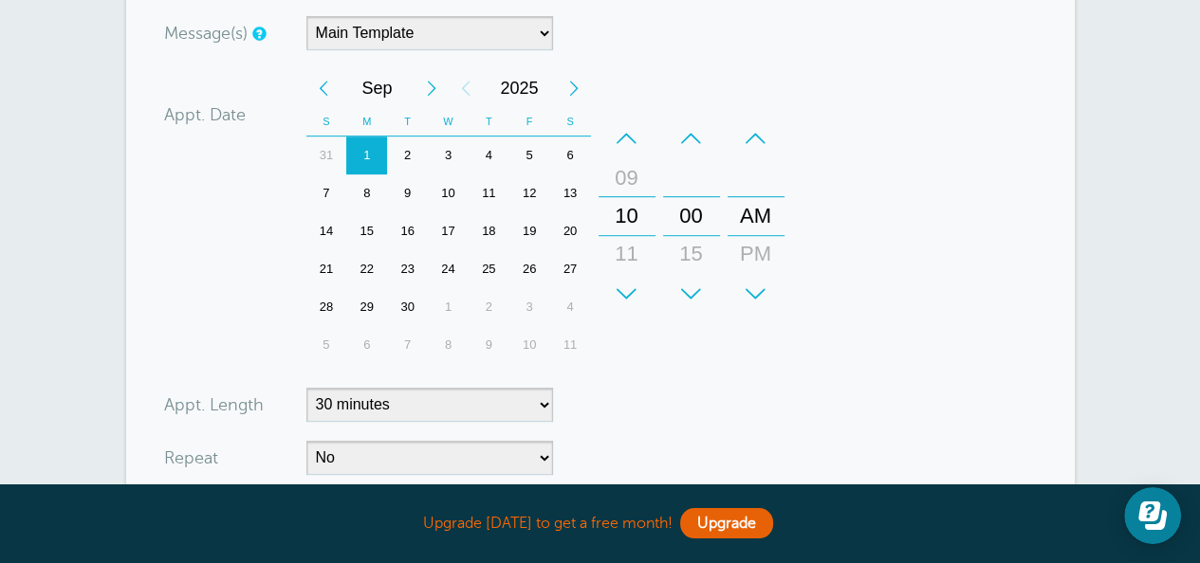
scroll to position [664, 0]
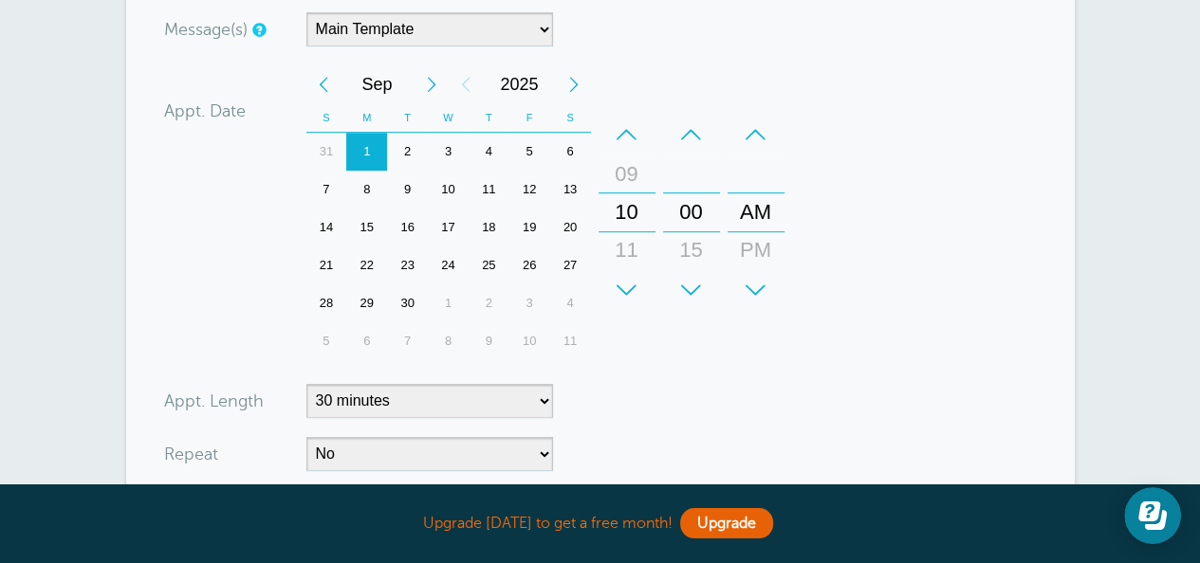
click at [424, 75] on div "Next Month" at bounding box center [431, 84] width 34 height 38
click at [366, 259] on div "20" at bounding box center [366, 266] width 41 height 38
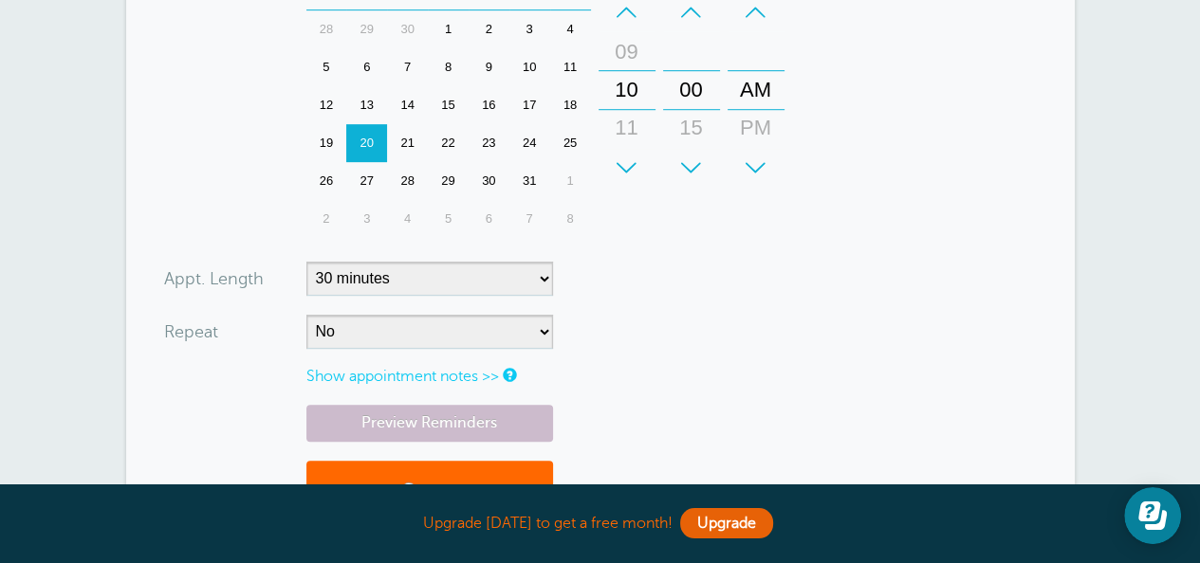
scroll to position [854, 0]
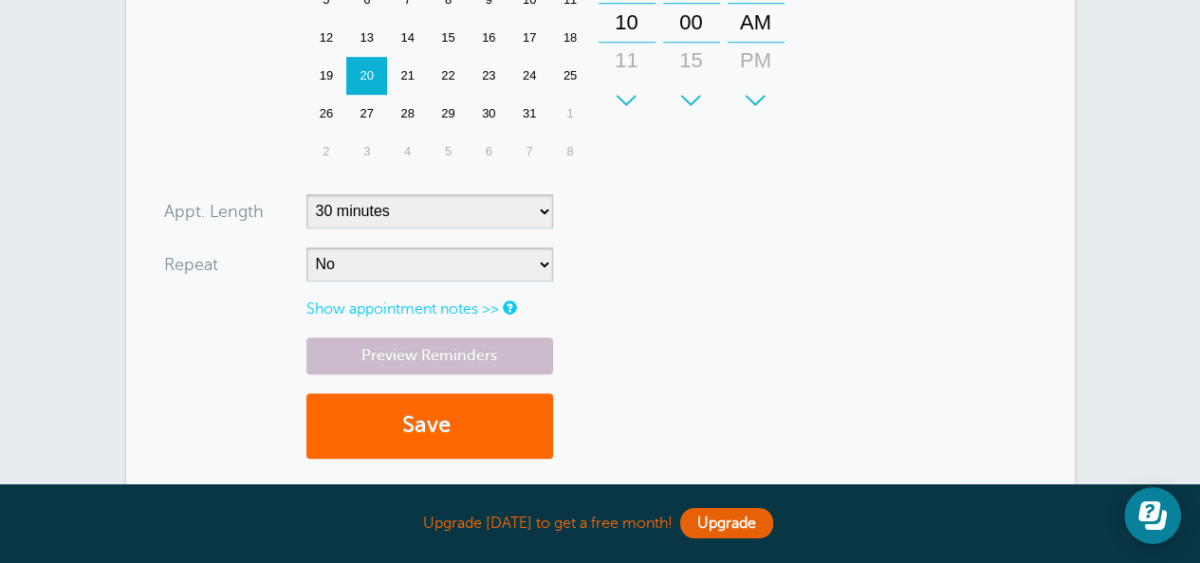
type input "[EMAIL_ADDRESS][DOMAIN_NAME]"
click at [440, 262] on select "No Daily Weekly Every 2 weeks Every 3 weeks Every 4 weeks Monthly Every 5 weeks…" at bounding box center [429, 265] width 247 height 34
select select "RRULE:FREQ=WEEKLY;INTERVAL=12"
click at [306, 248] on select "No Daily Weekly Every 2 weeks Every 3 weeks Every 4 weeks Monthly Every 5 weeks…" at bounding box center [429, 265] width 247 height 34
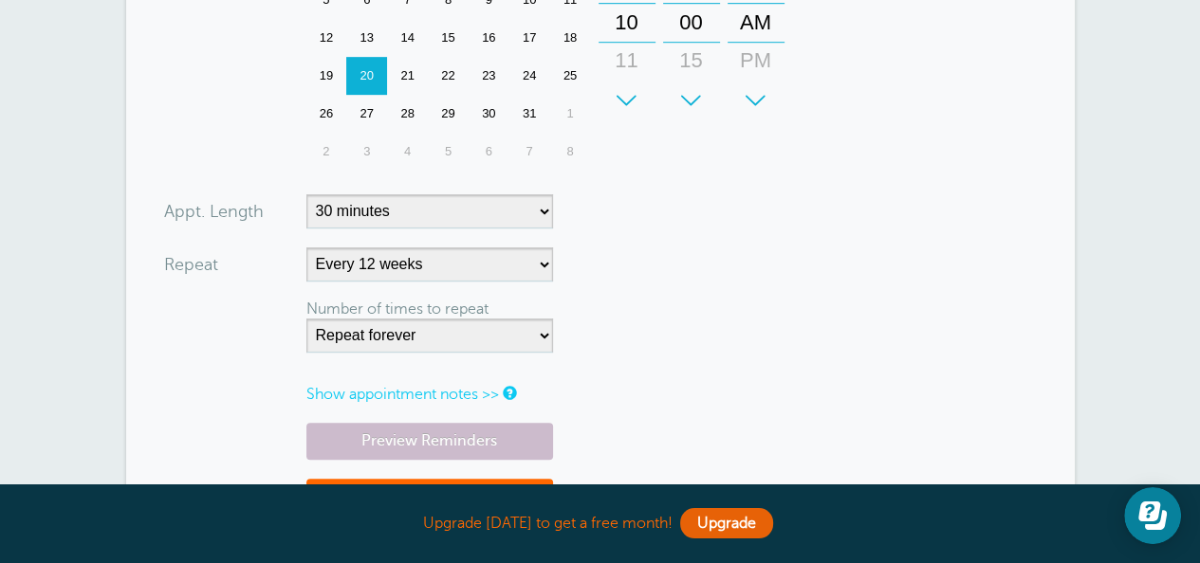
click at [357, 394] on link "Show appointment notes >>" at bounding box center [402, 394] width 193 height 17
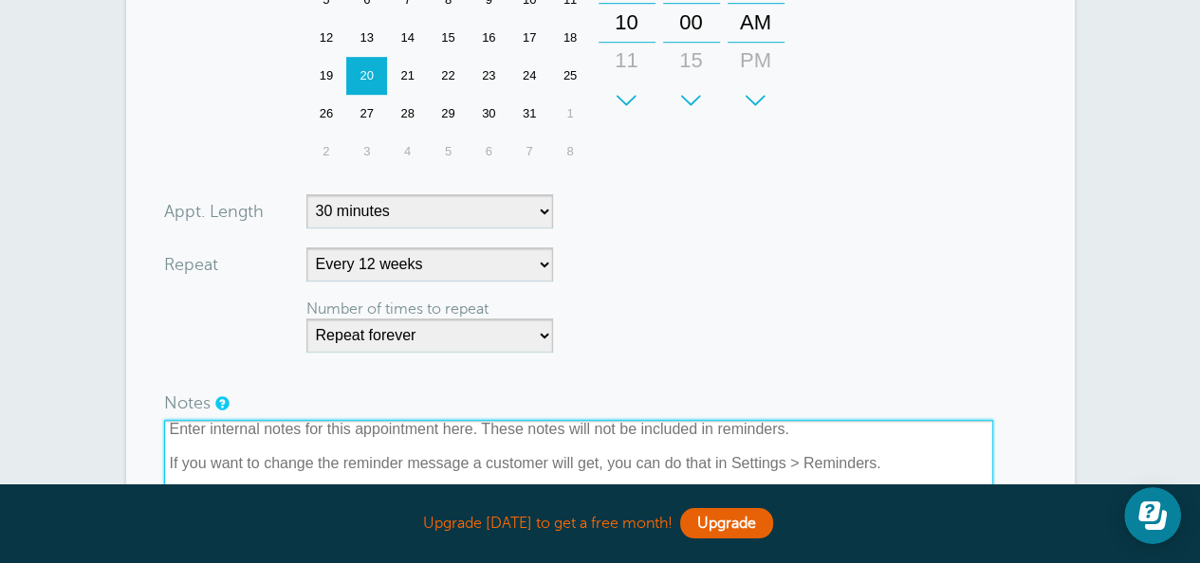
click at [207, 443] on textarea at bounding box center [578, 515] width 829 height 190
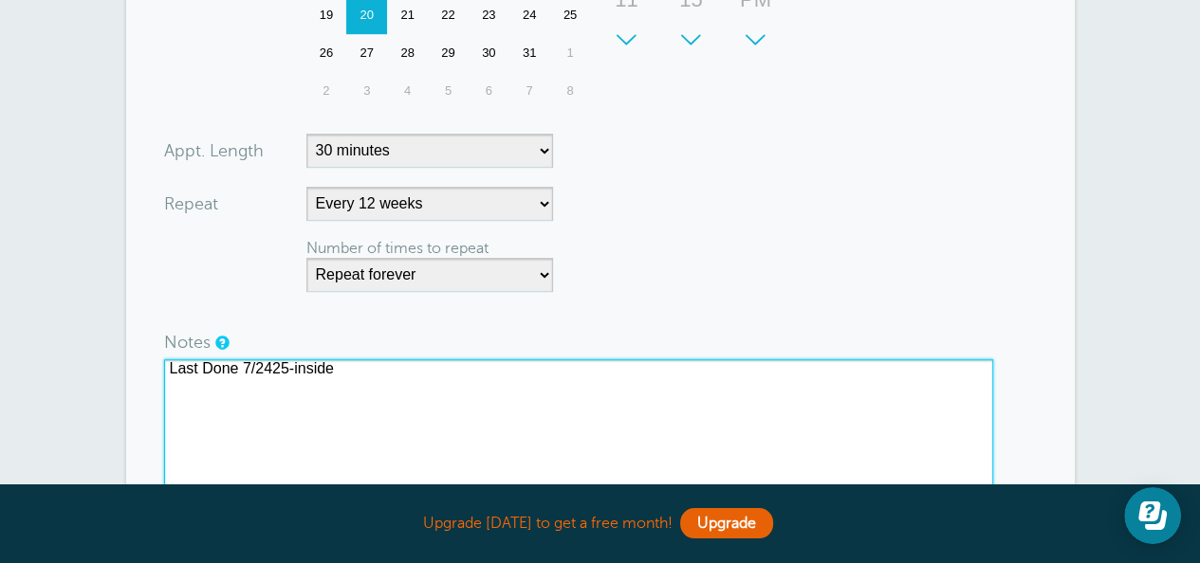
scroll to position [1138, 0]
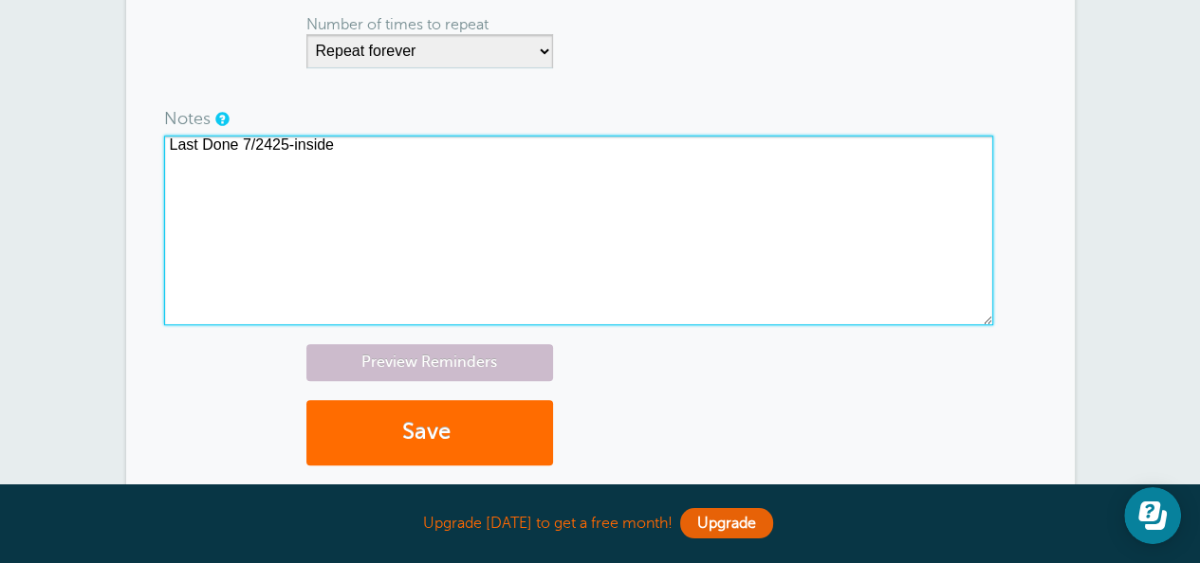
type textarea "Last Done 7/2425-inside"
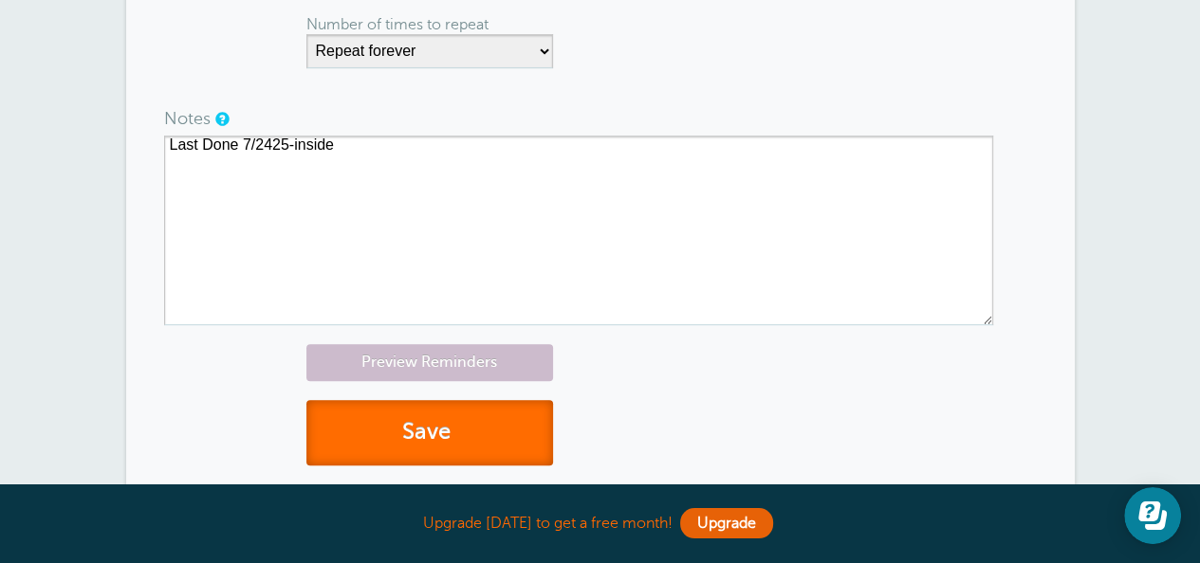
click at [489, 433] on button "Save" at bounding box center [429, 432] width 247 height 65
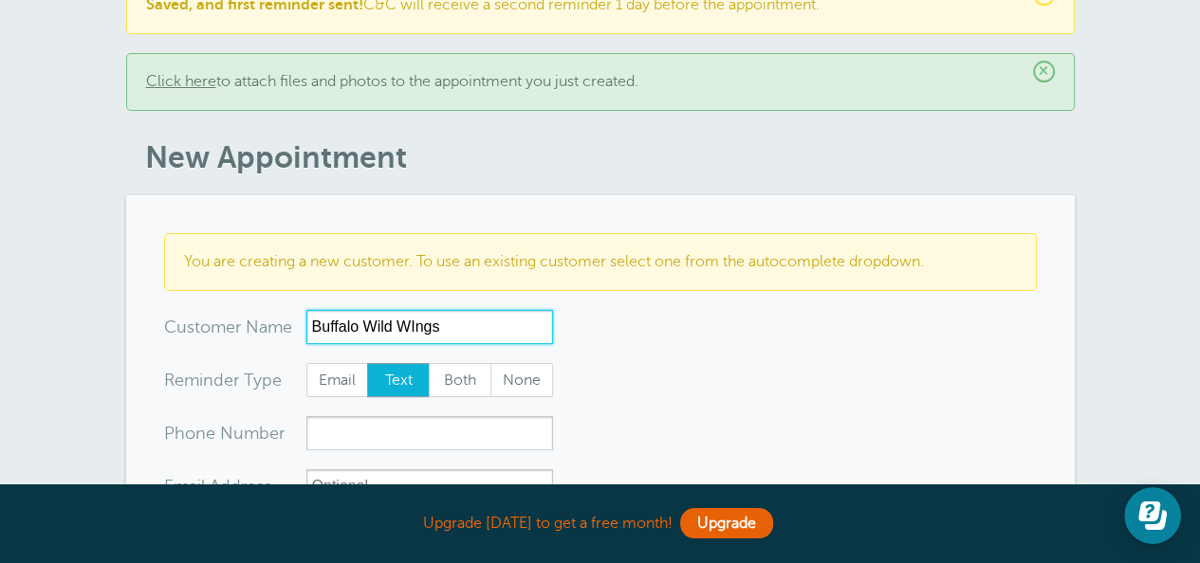
scroll to position [190, 0]
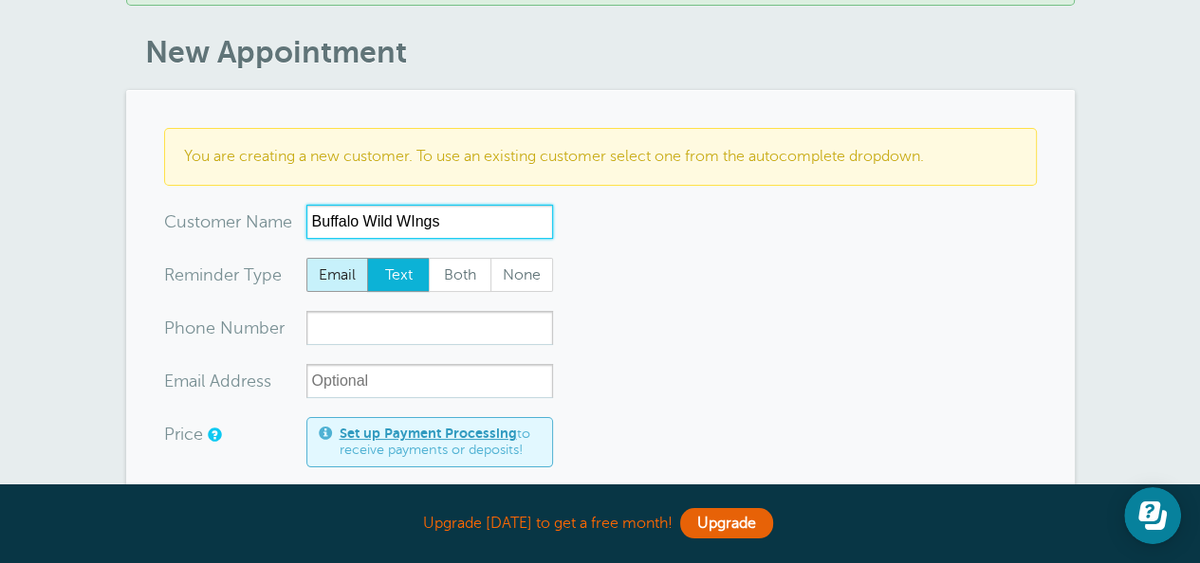
type input "Buffalo Wild WIngs"
click at [338, 266] on span "Email" at bounding box center [337, 275] width 61 height 32
click at [330, 284] on span "Email" at bounding box center [337, 275] width 61 height 32
click at [306, 258] on input "Email" at bounding box center [305, 257] width 1 height 1
radio input "true"
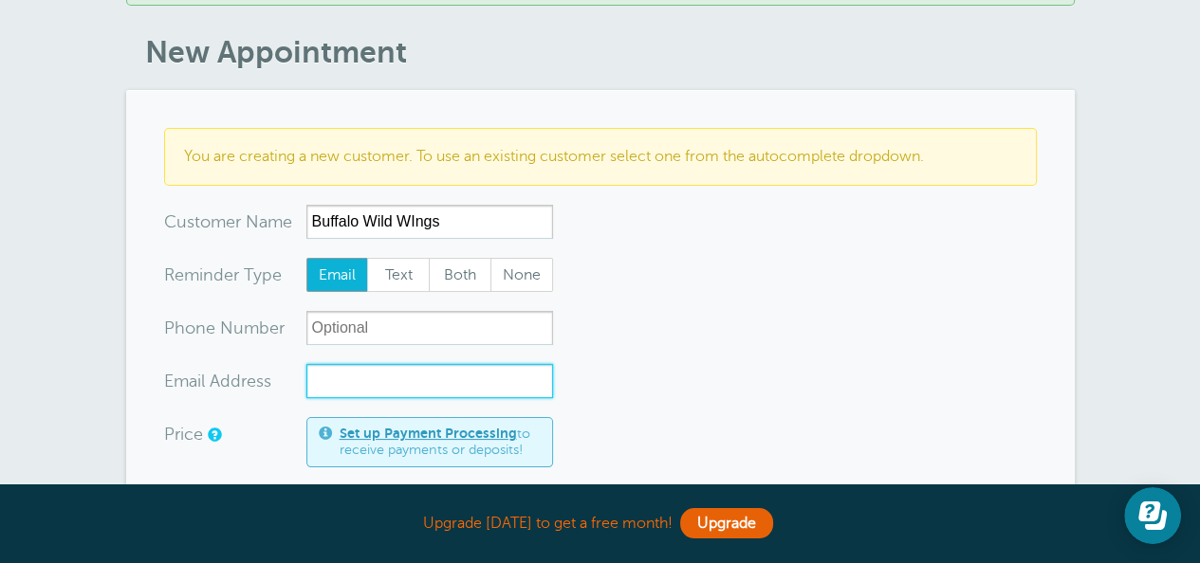
click at [353, 371] on input "xx-no-autofill" at bounding box center [429, 381] width 247 height 34
click at [368, 379] on input "jenni@Taylorsinc.com" at bounding box center [429, 381] width 247 height 34
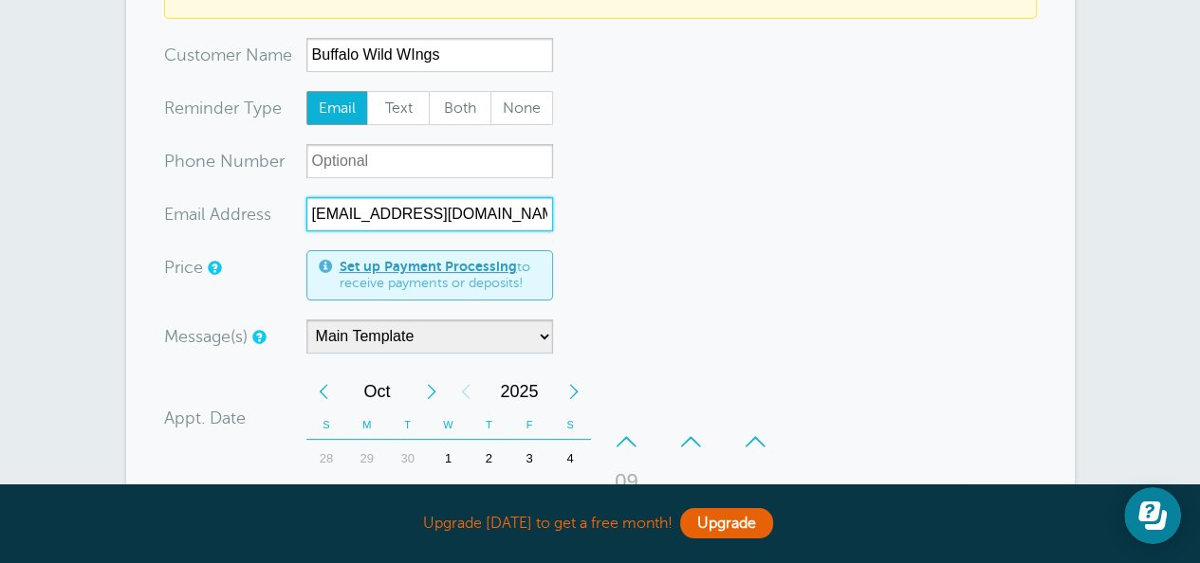
scroll to position [474, 0]
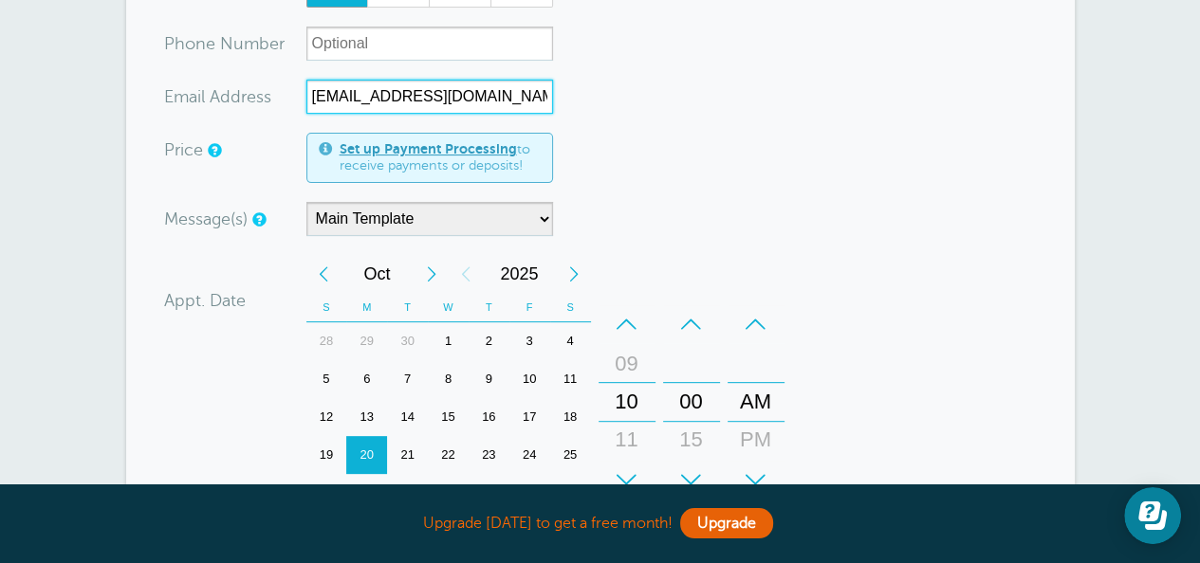
type input "[EMAIL_ADDRESS][DOMAIN_NAME]"
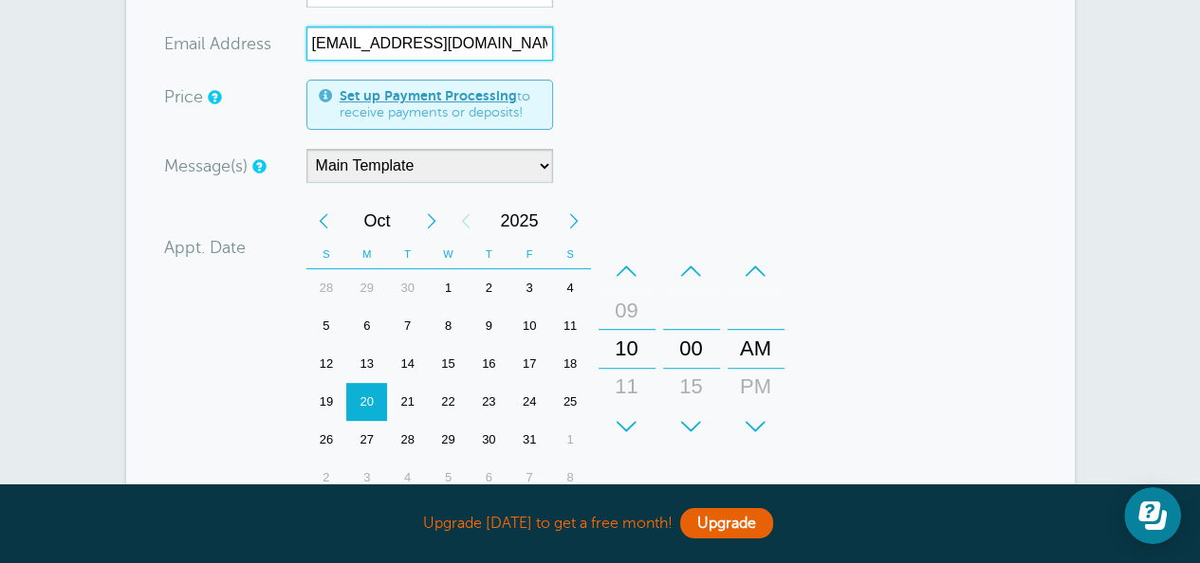
scroll to position [569, 0]
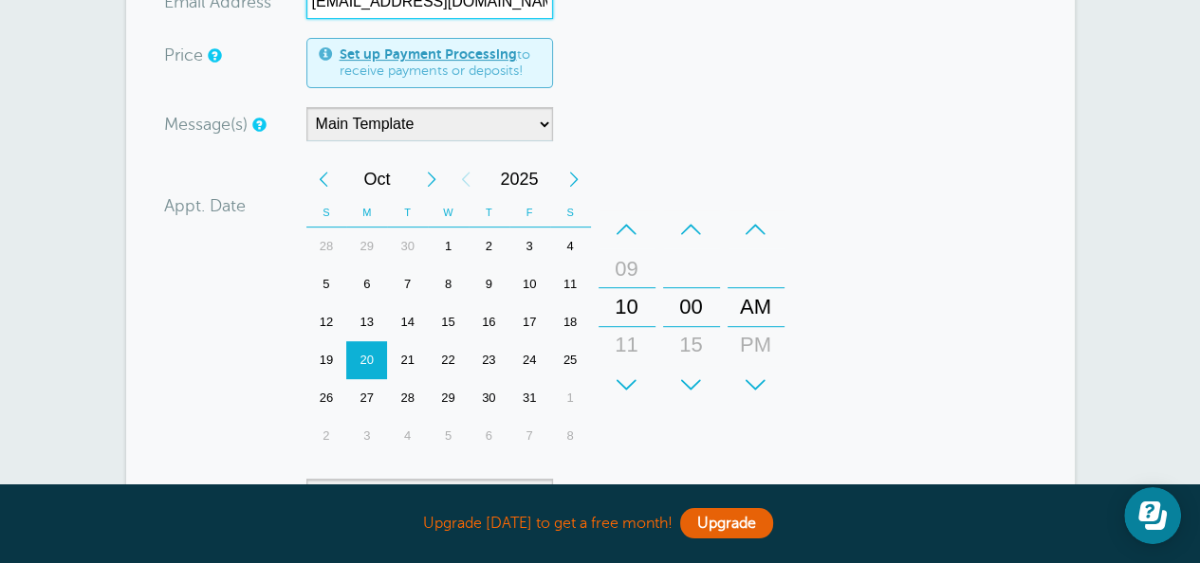
click at [318, 177] on div "Previous Month" at bounding box center [323, 179] width 34 height 38
click at [360, 393] on div "29" at bounding box center [366, 398] width 41 height 38
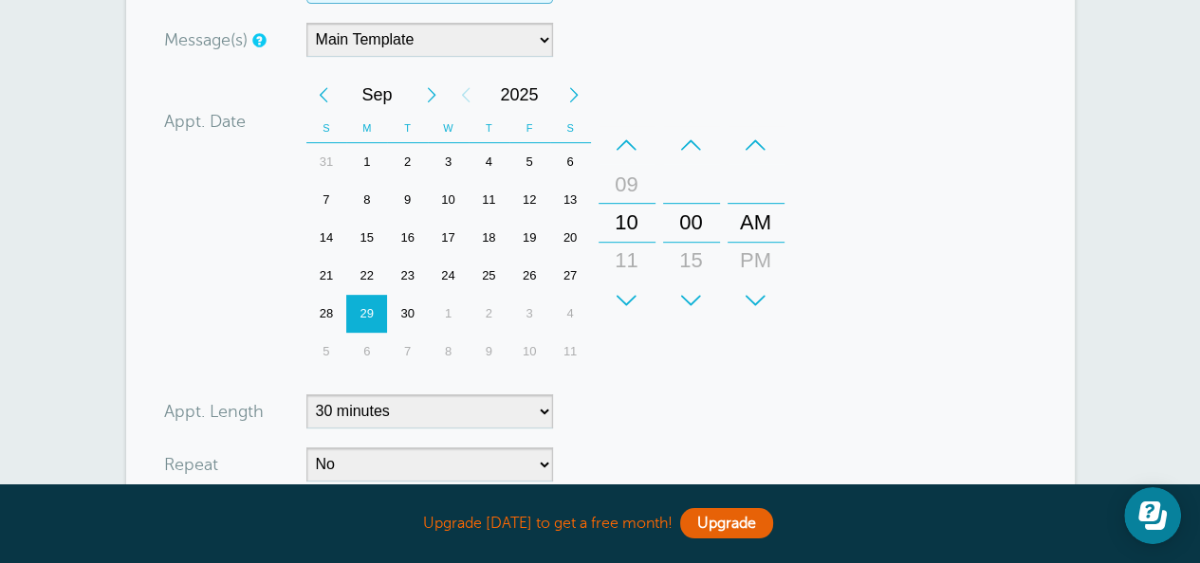
scroll to position [759, 0]
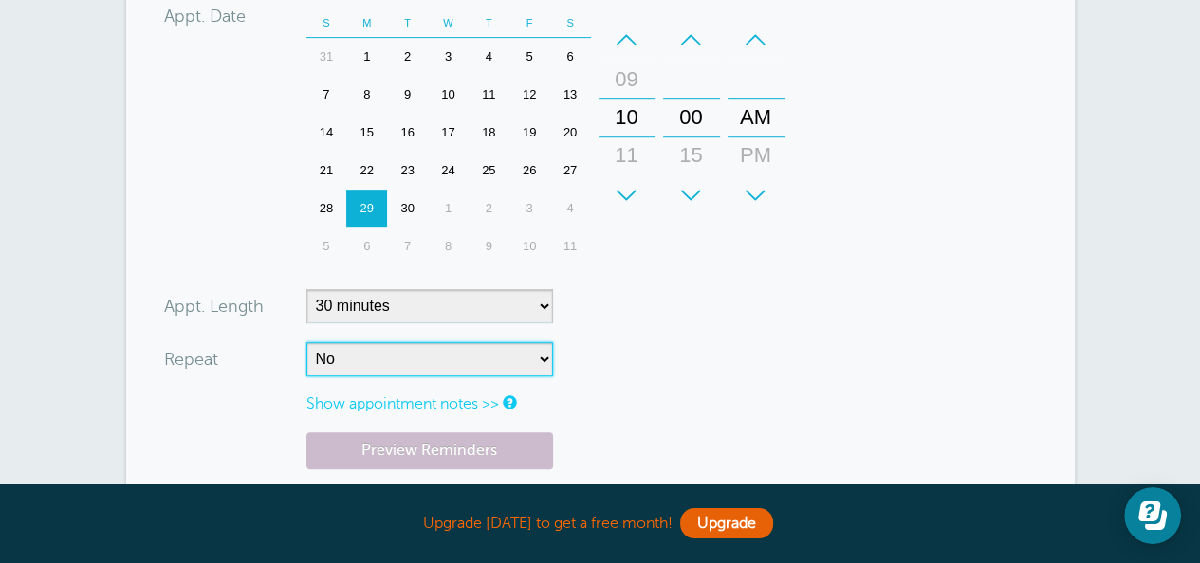
click at [364, 370] on select "No Daily Weekly Every 2 weeks Every 3 weeks Every 4 weeks Monthly Every 5 weeks…" at bounding box center [429, 359] width 247 height 34
select select "RRULE:FREQ=WEEKLY;INTERVAL=12"
click at [306, 342] on select "No Daily Weekly Every 2 weeks Every 3 weeks Every 4 weeks Monthly Every 5 weeks…" at bounding box center [429, 359] width 247 height 34
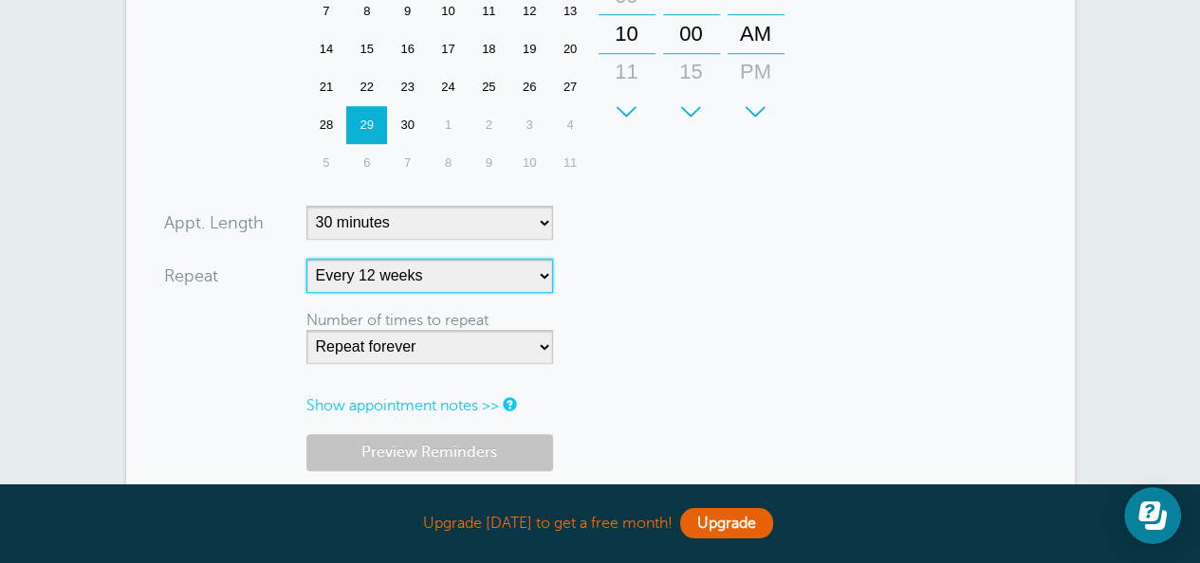
scroll to position [948, 0]
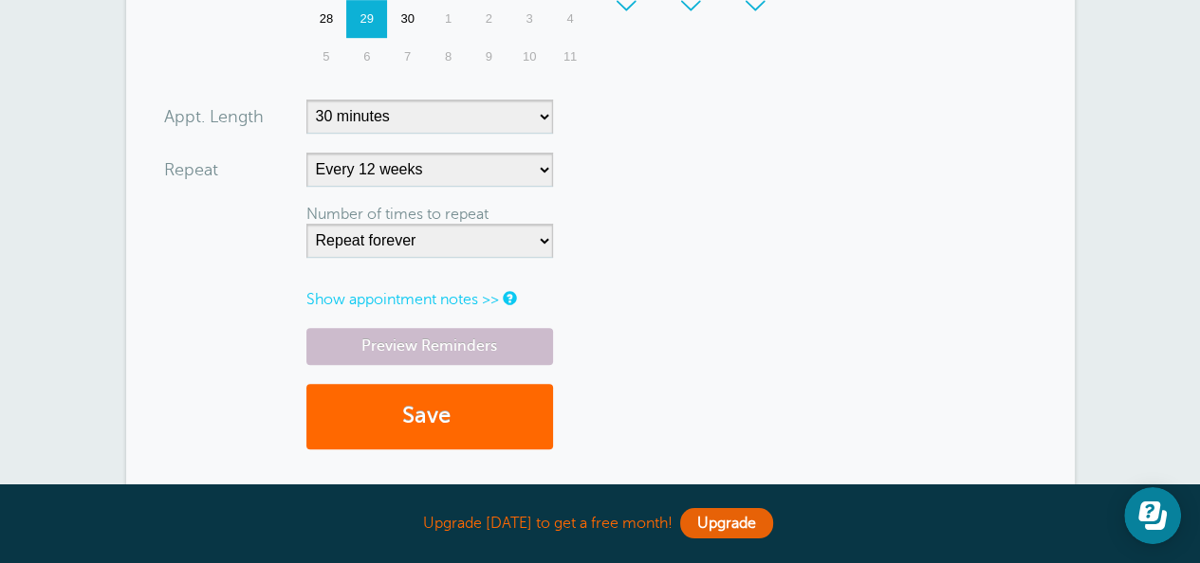
click at [345, 291] on link "Show appointment notes >>" at bounding box center [402, 299] width 193 height 17
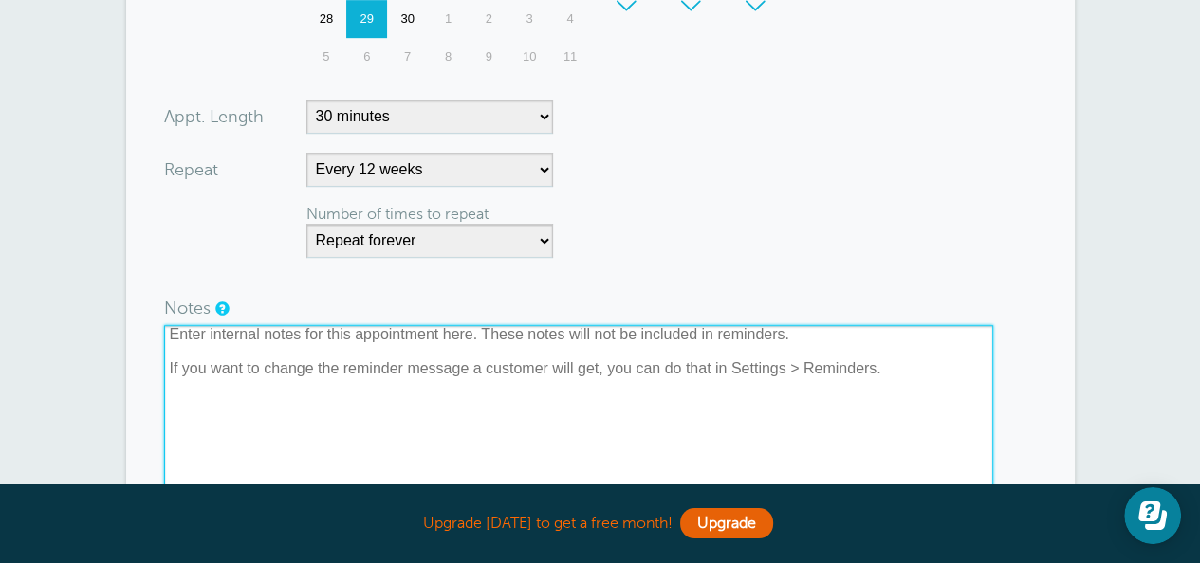
click at [290, 352] on textarea at bounding box center [578, 420] width 829 height 190
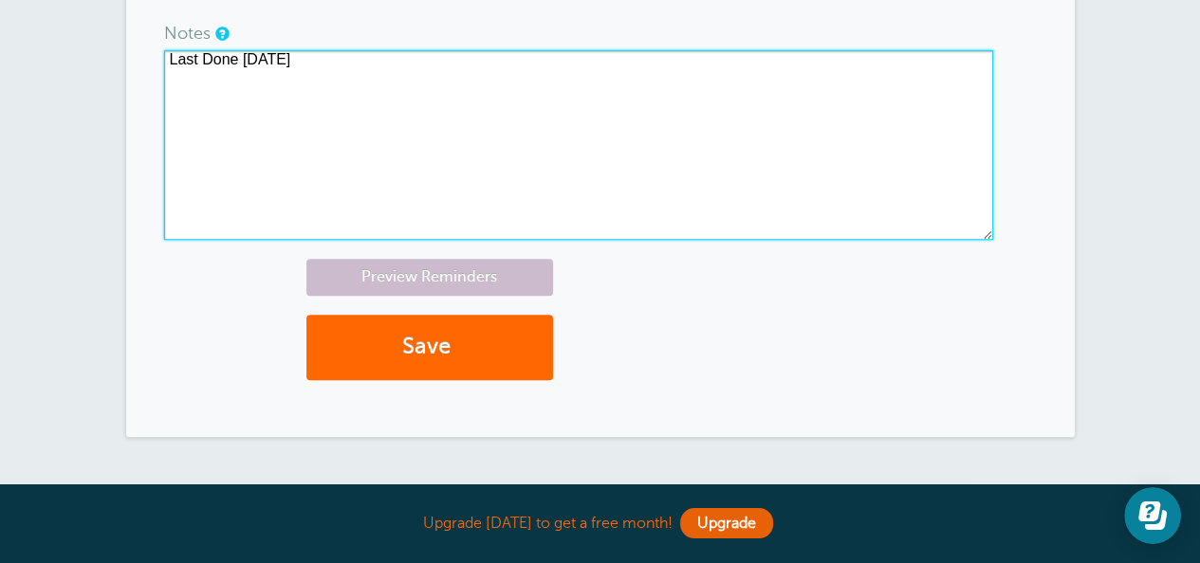
scroll to position [1328, 0]
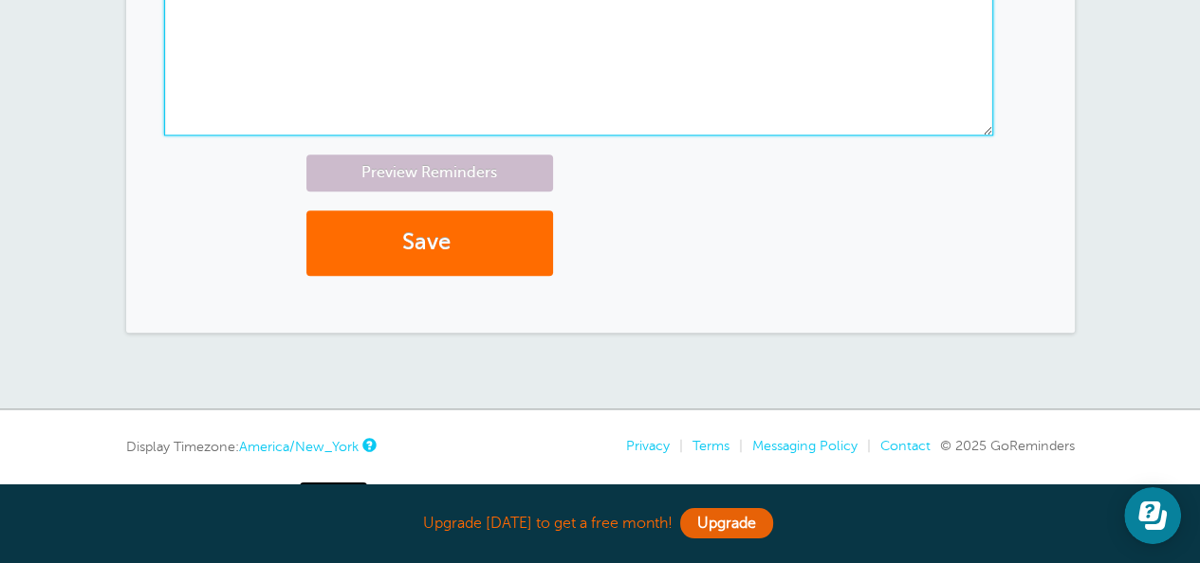
type textarea "Last Done 9/8/23"
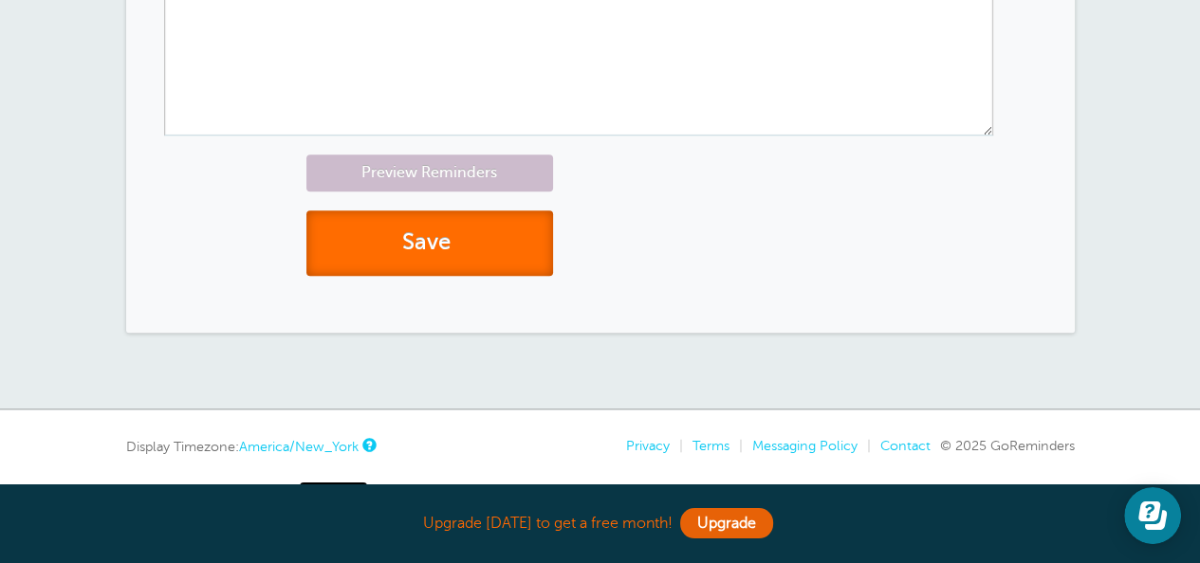
click at [439, 270] on button "Save" at bounding box center [429, 243] width 247 height 65
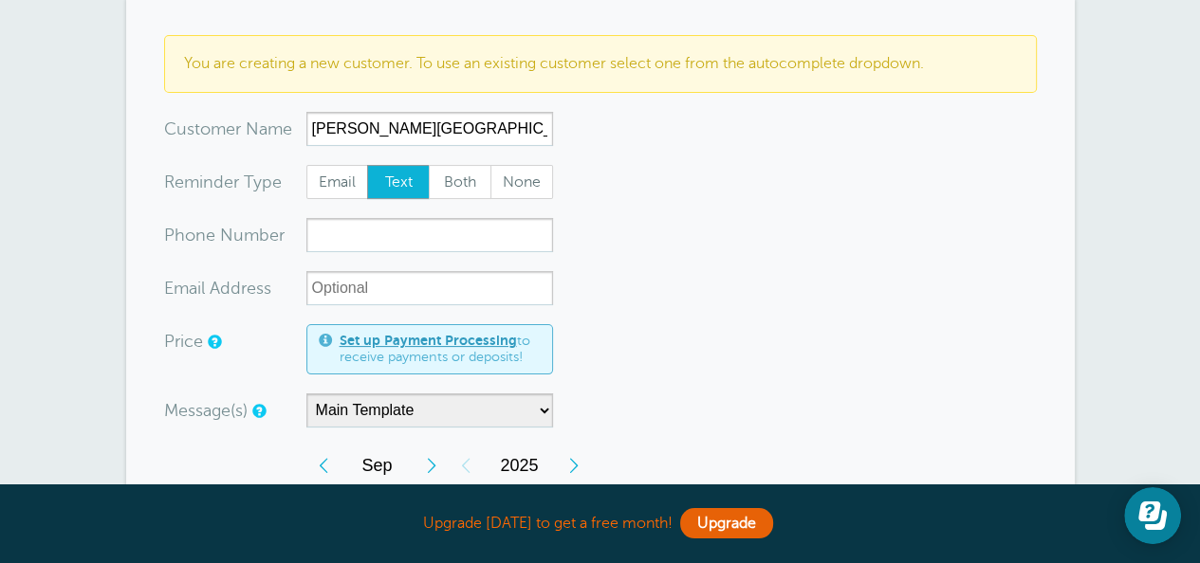
scroll to position [285, 0]
type input "[PERSON_NAME][GEOGRAPHIC_DATA]"
drag, startPoint x: 334, startPoint y: 173, endPoint x: 353, endPoint y: 188, distance: 24.3
click at [334, 174] on span "Email" at bounding box center [337, 180] width 61 height 32
click at [338, 182] on span "Email" at bounding box center [337, 180] width 61 height 32
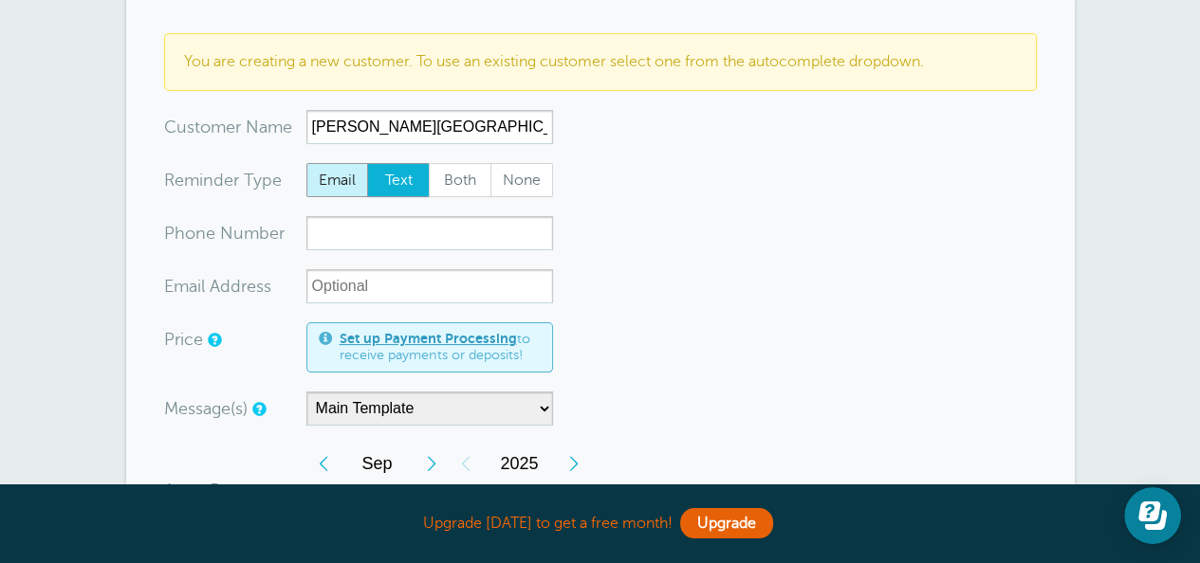
click at [306, 163] on input "Email" at bounding box center [305, 162] width 1 height 1
radio input "true"
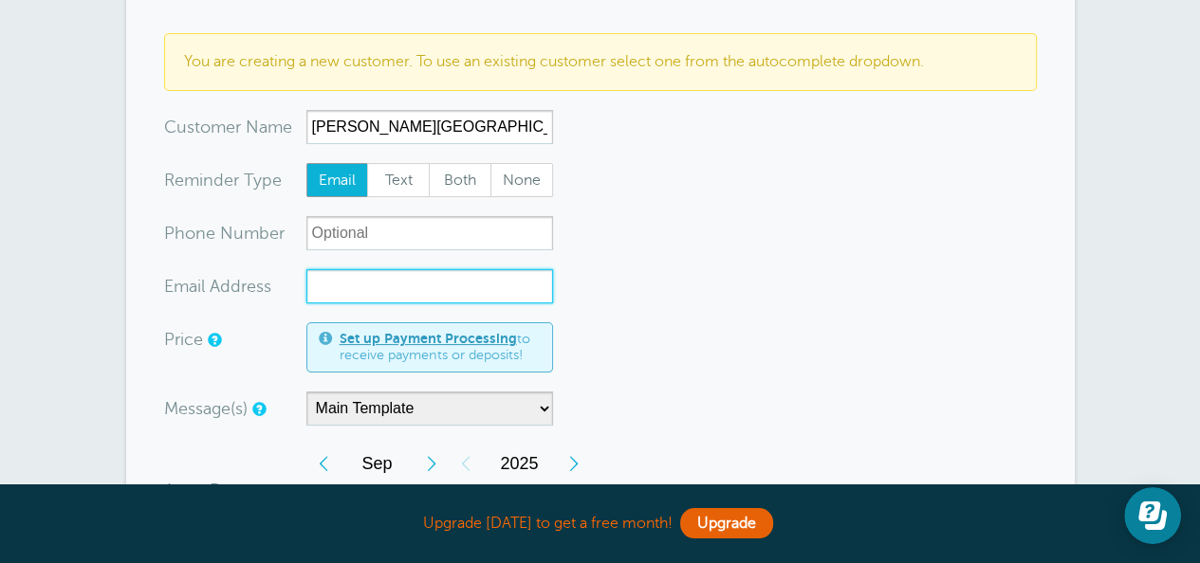
click at [352, 285] on input "xx-no-autofill" at bounding box center [429, 286] width 247 height 34
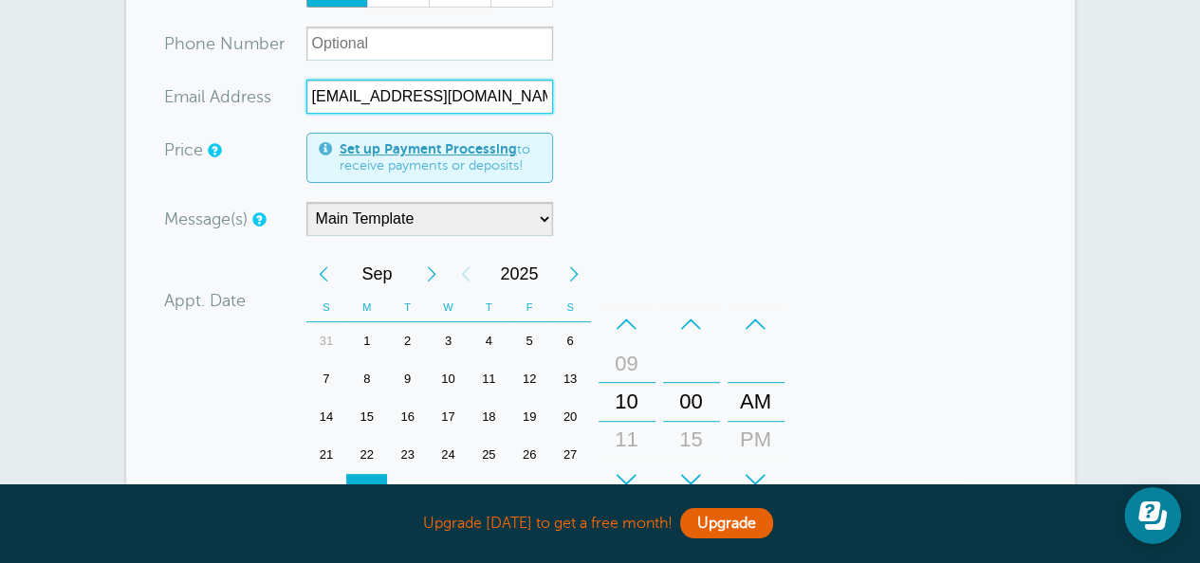
click at [366, 449] on div "22" at bounding box center [366, 455] width 41 height 38
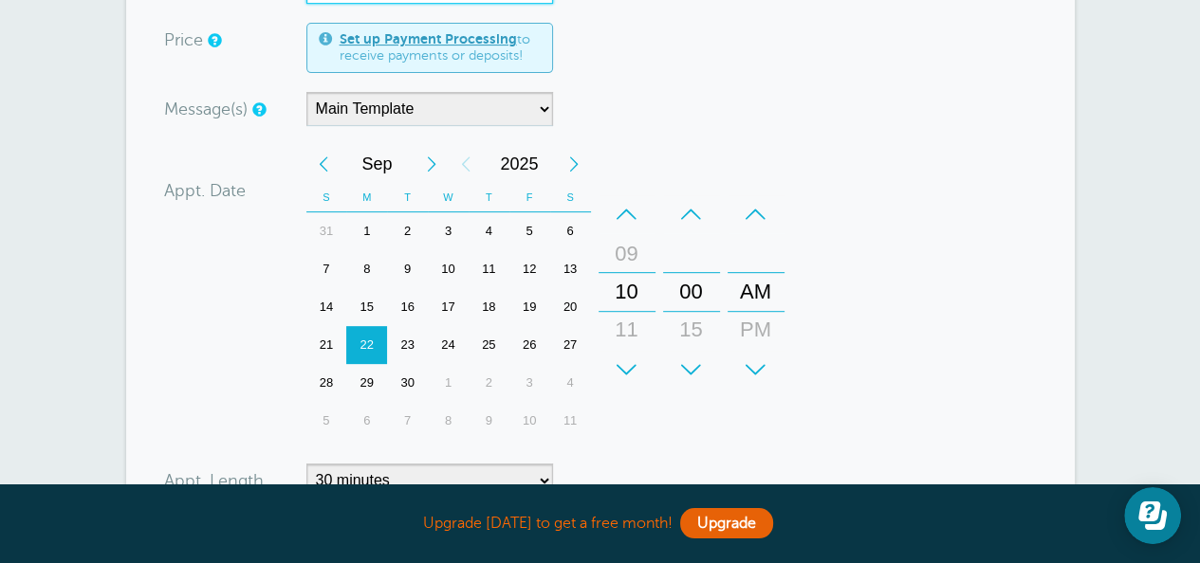
scroll to position [759, 0]
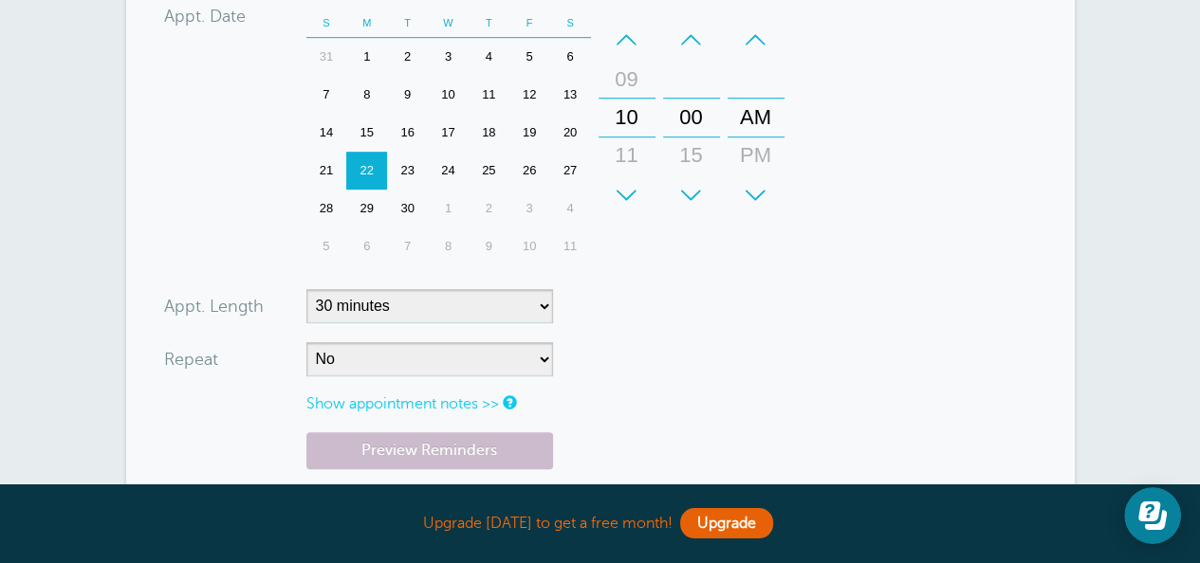
type input "[EMAIL_ADDRESS][DOMAIN_NAME]"
click at [401, 361] on select "No Daily Weekly Every 2 weeks Every 3 weeks Every 4 weeks Monthly Every 5 weeks…" at bounding box center [429, 359] width 247 height 34
select select "RRULE:FREQ=WEEKLY;INTERVAL=12"
click at [306, 342] on select "No Daily Weekly Every 2 weeks Every 3 weeks Every 4 weeks Monthly Every 5 weeks…" at bounding box center [429, 359] width 247 height 34
